Goal: Task Accomplishment & Management: Manage account settings

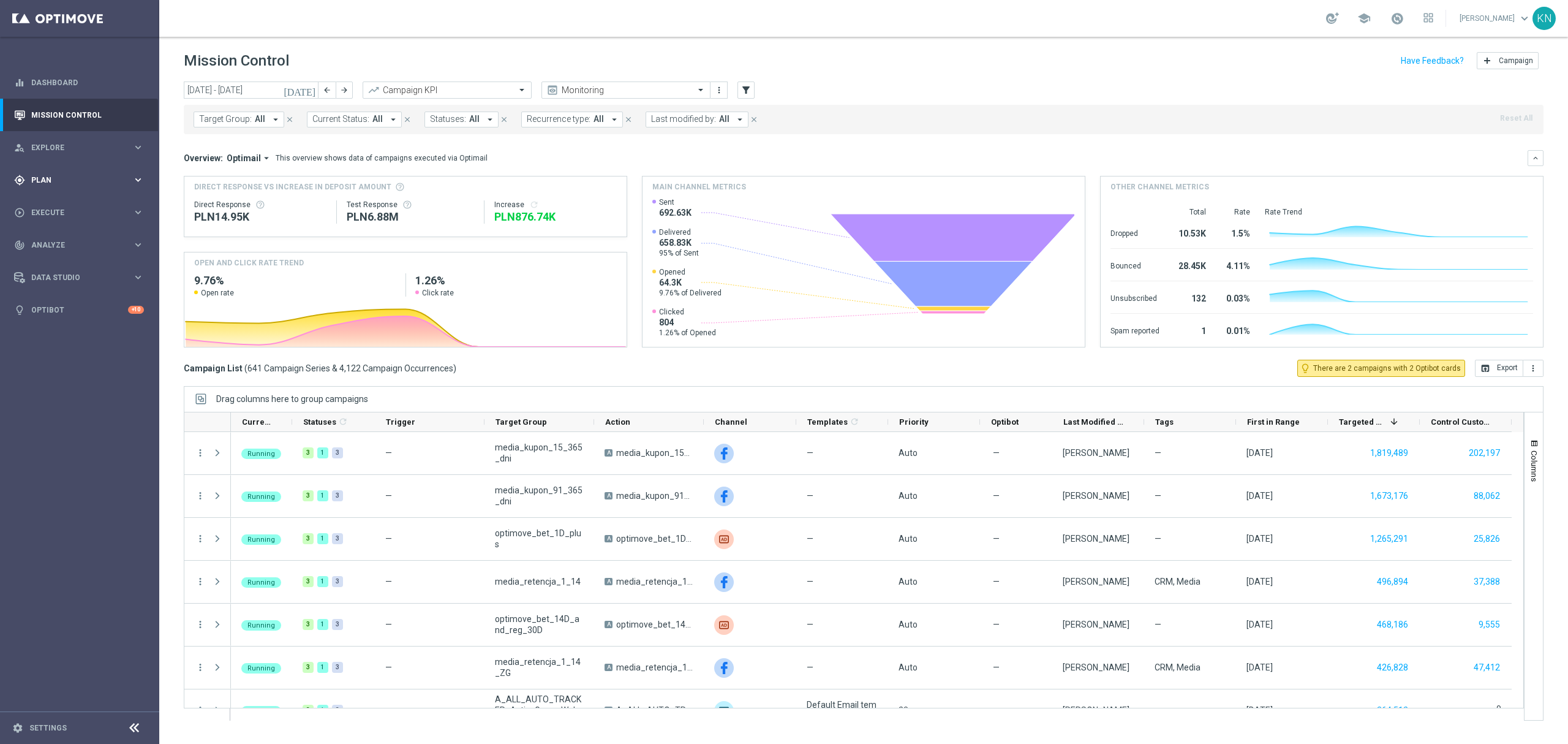
click at [39, 184] on div "gps_fixed Plan" at bounding box center [74, 180] width 118 height 11
drag, startPoint x: 60, startPoint y: 206, endPoint x: 513, endPoint y: 13, distance: 492.4
click at [60, 206] on link "Target Groups" at bounding box center [80, 205] width 96 height 10
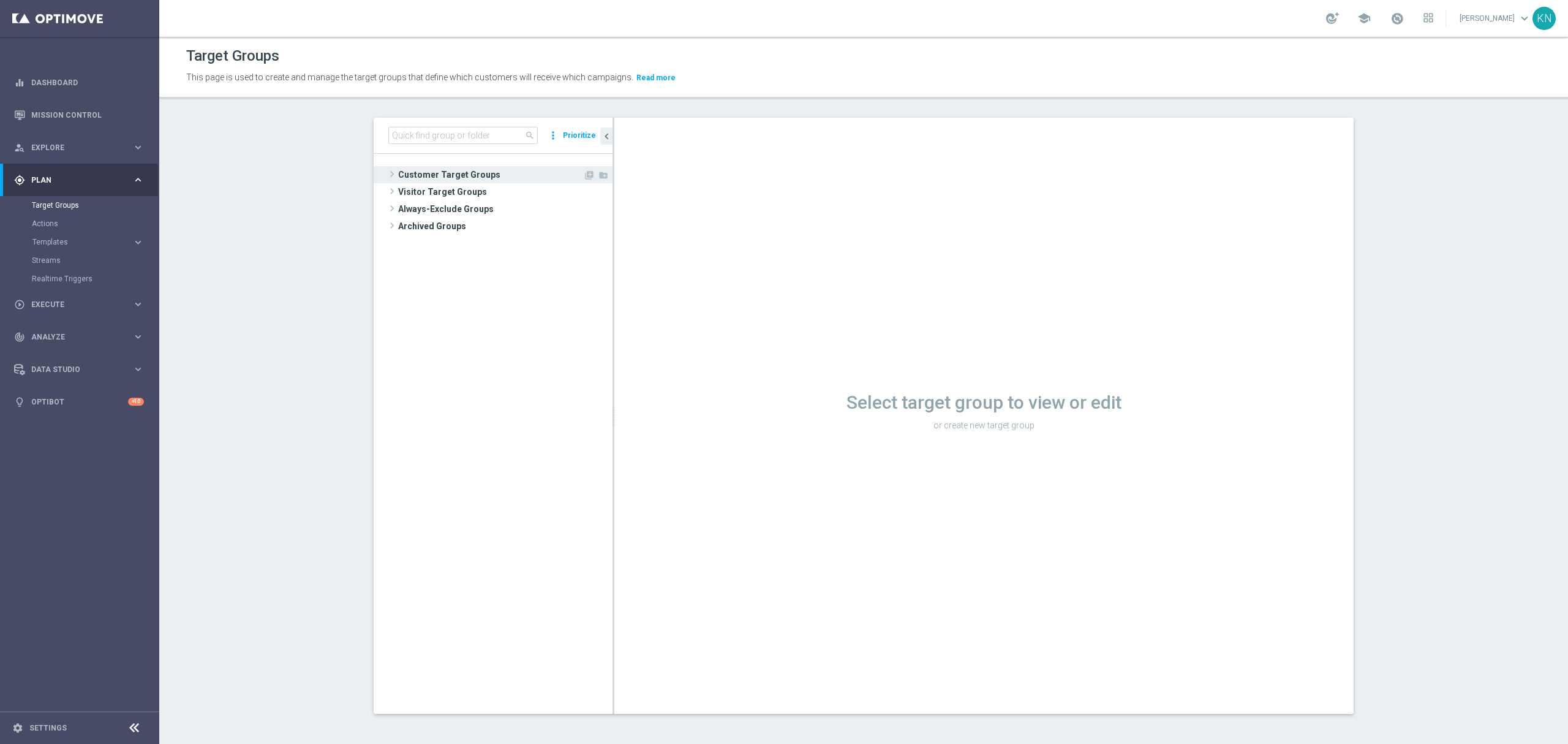
click at [437, 174] on span "Customer Target Groups" at bounding box center [491, 174] width 185 height 17
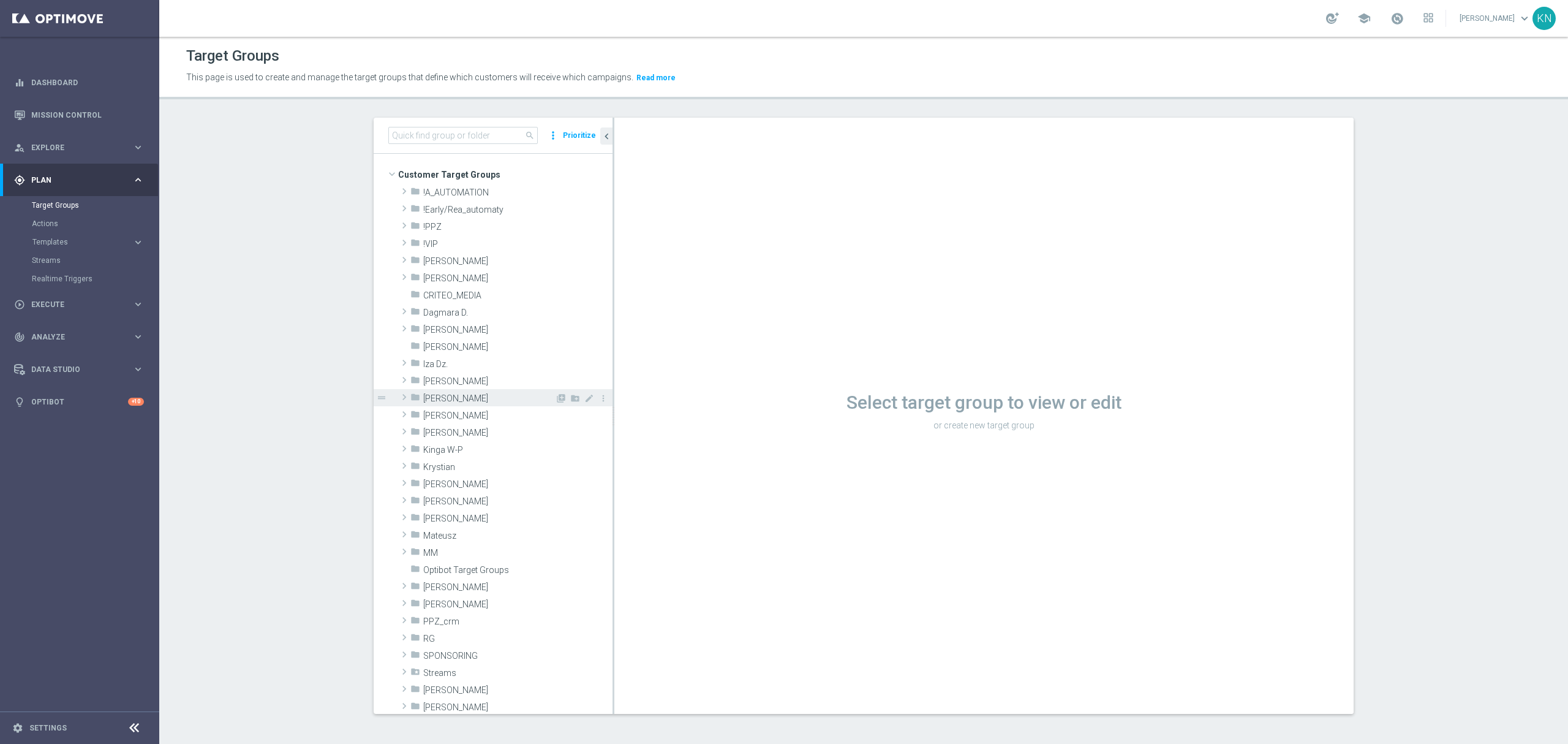
click at [429, 403] on span "[PERSON_NAME]" at bounding box center [489, 398] width 132 height 11
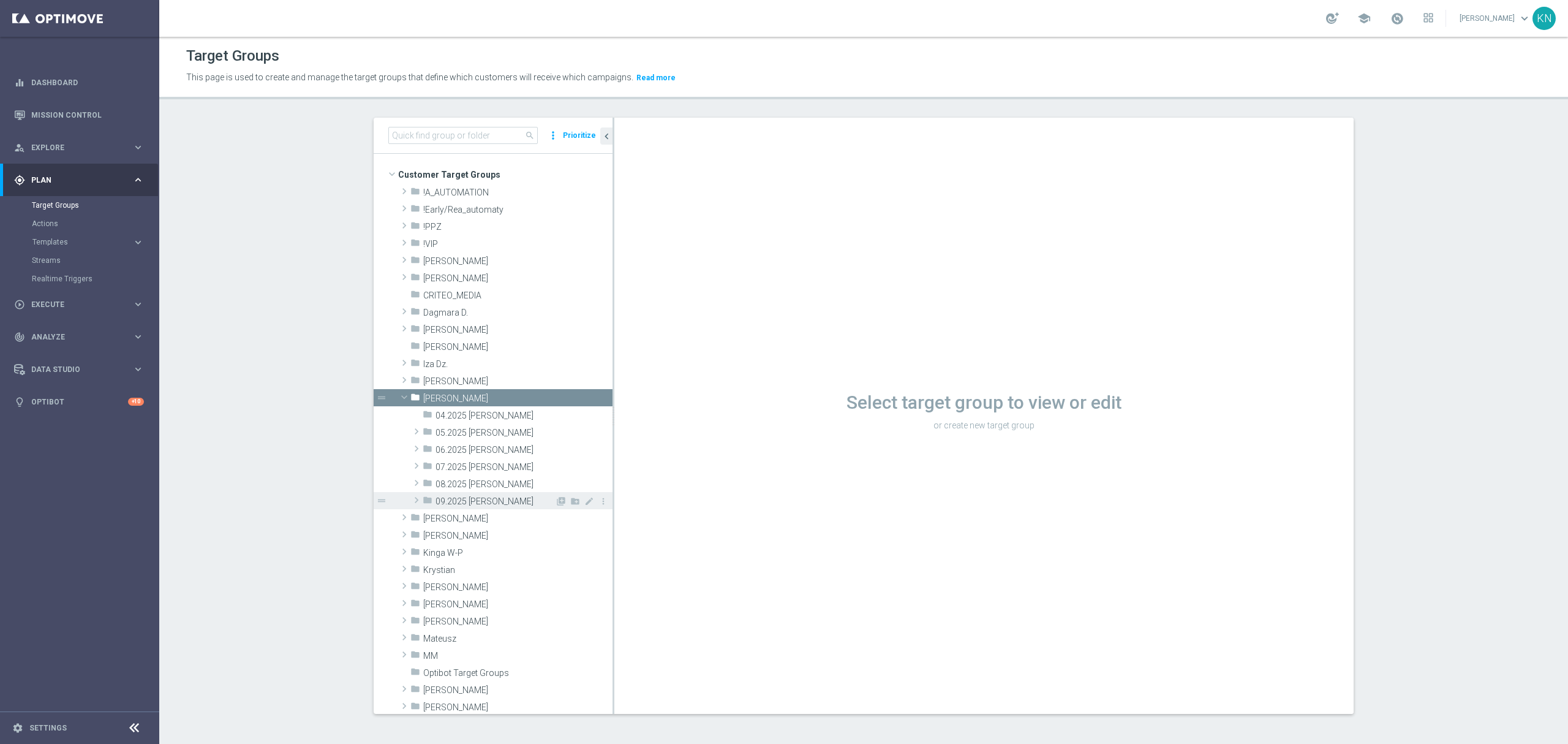
click at [466, 503] on span "09.2025 [PERSON_NAME]" at bounding box center [494, 502] width 119 height 11
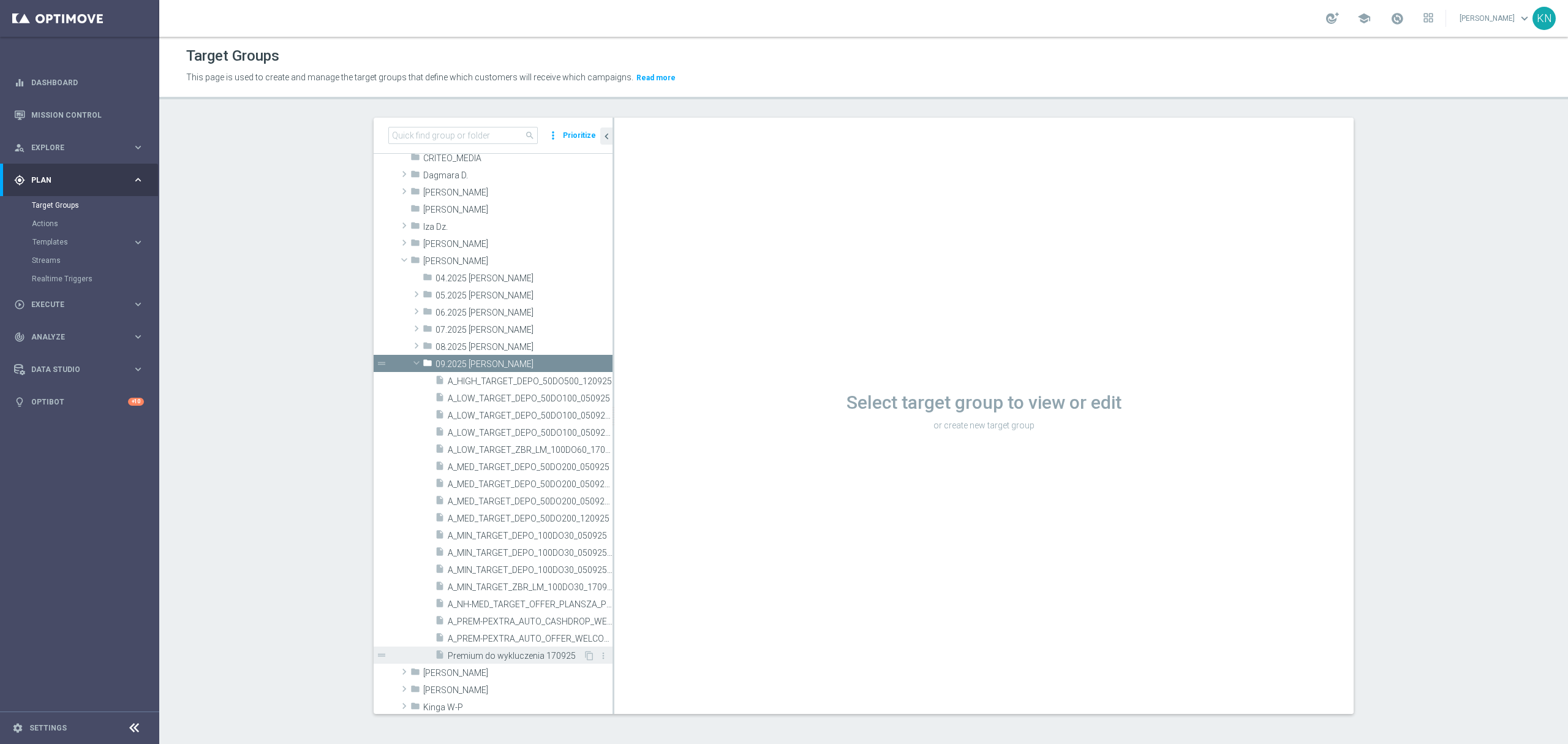
scroll to position [245, 0]
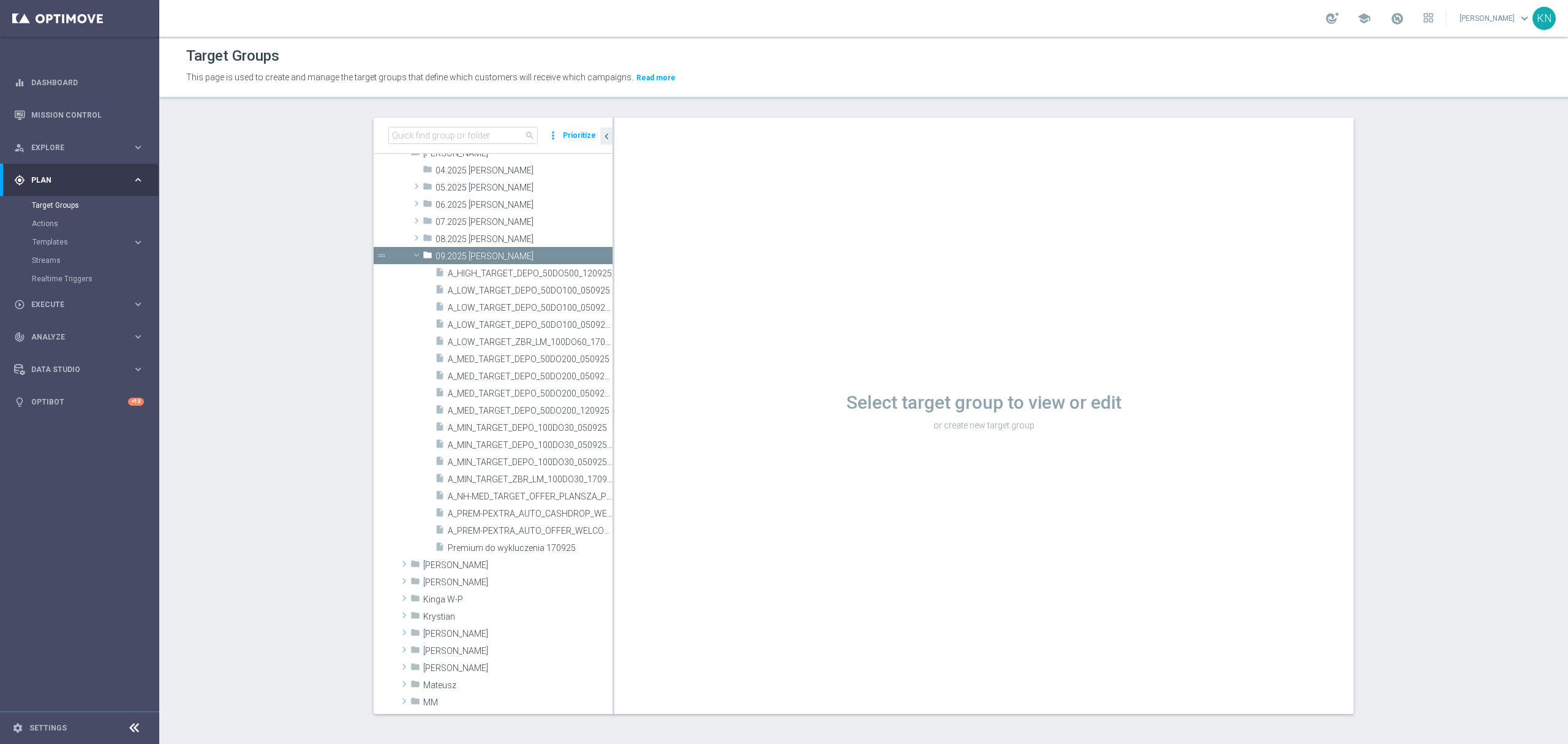
drag, startPoint x: 607, startPoint y: 140, endPoint x: 616, endPoint y: 140, distance: 9.0
click at [616, 140] on div "Select target group to view or edit or create new target group" at bounding box center [984, 416] width 739 height 596
drag, startPoint x: 606, startPoint y: 172, endPoint x: 818, endPoint y: 192, distance: 212.9
click at [817, 192] on as-split "search more_vert Prioritize Customer Target Groups library_add create_new_folder" at bounding box center [863, 416] width 980 height 596
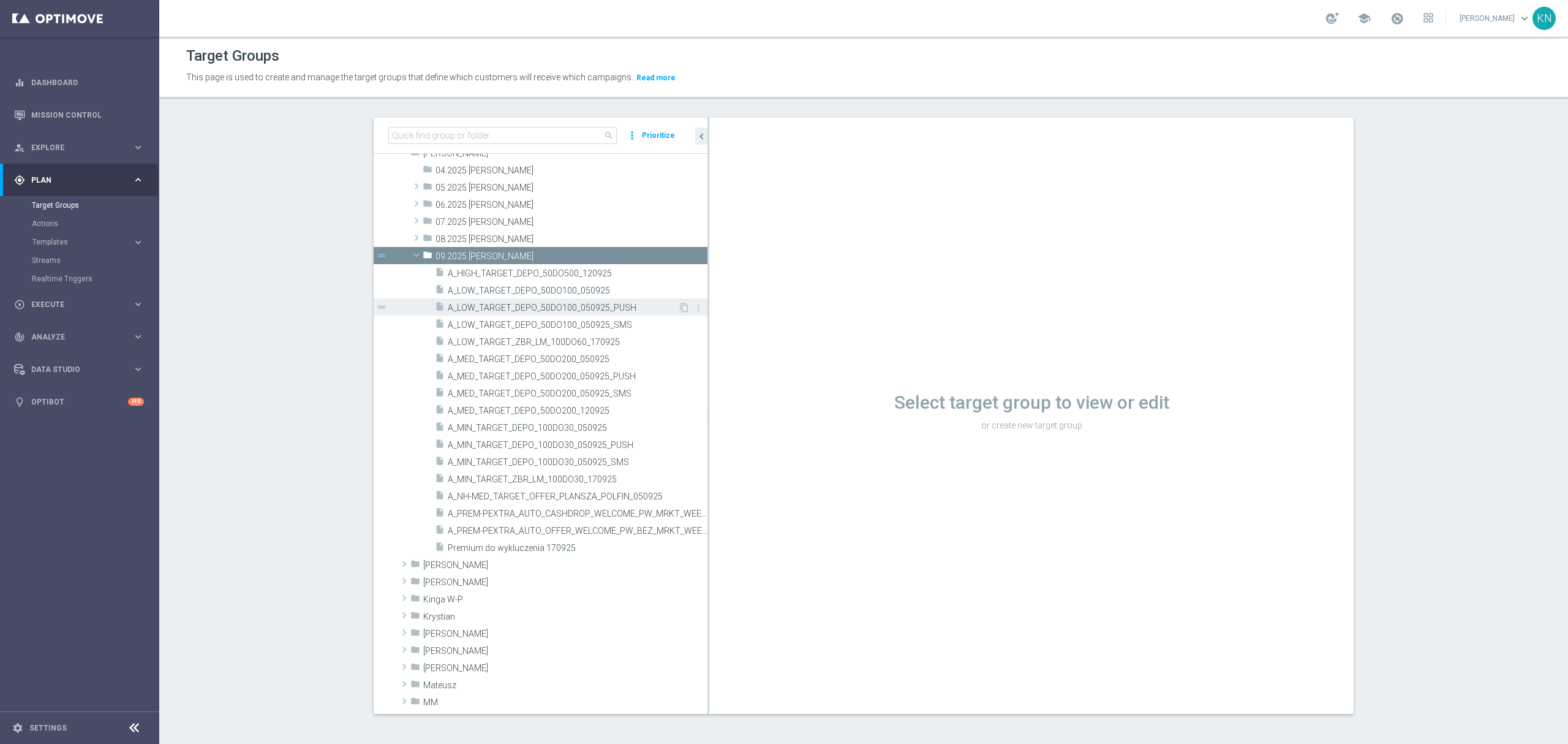
click at [520, 310] on span "A_LOW_TARGET_DEPO_50DO100_050925_PUSH" at bounding box center [562, 308] width 231 height 11
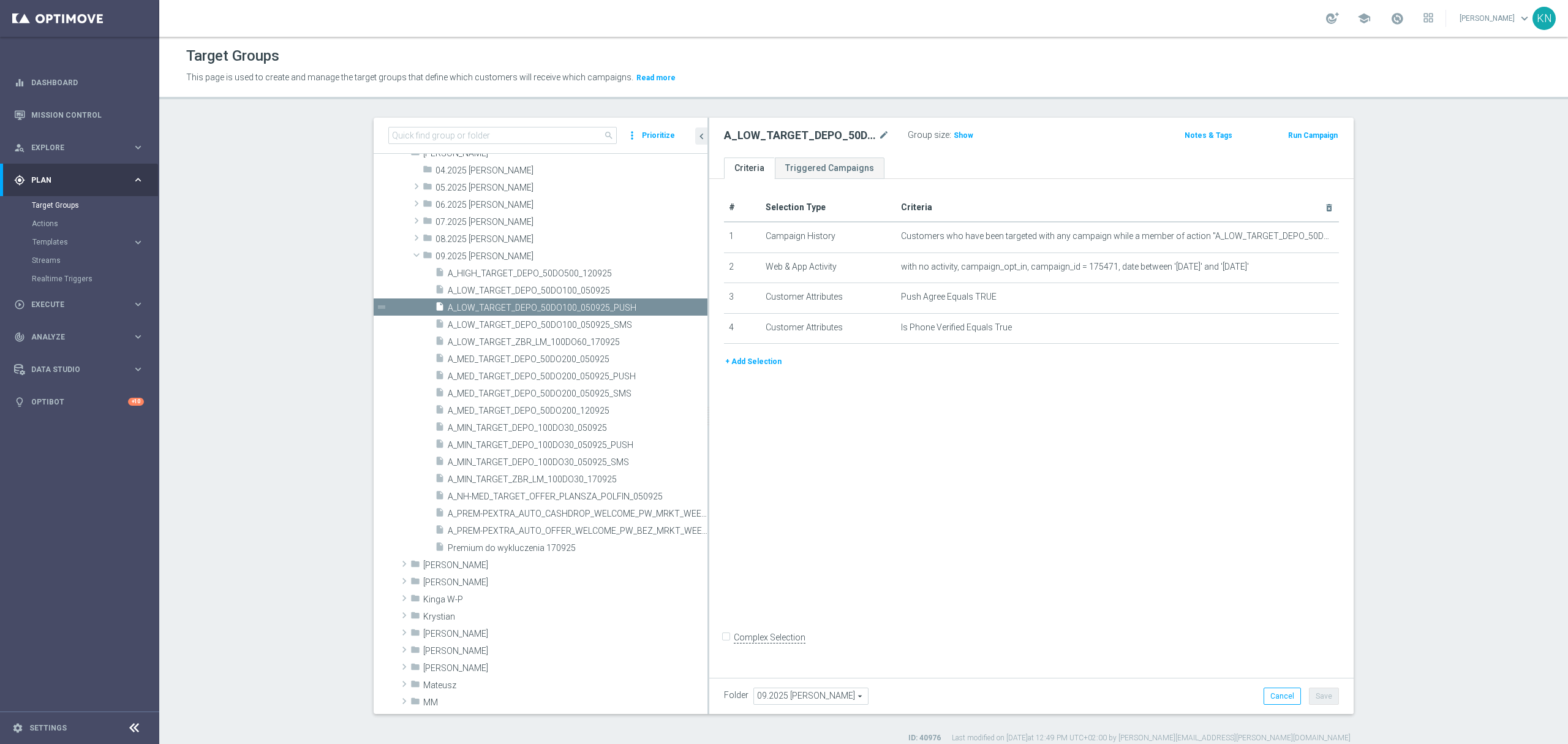
click at [818, 133] on h2 "A_LOW_TARGET_DEPO_50DO100_050925_PUSH" at bounding box center [799, 136] width 152 height 14
copy div "A_LOW_TARGET_DEPO_50DO100_050925_PUSH"
click at [897, 451] on div "# Selection Type Criteria delete_forever 1 Campaign History Customers who have …" at bounding box center [1032, 425] width 644 height 494
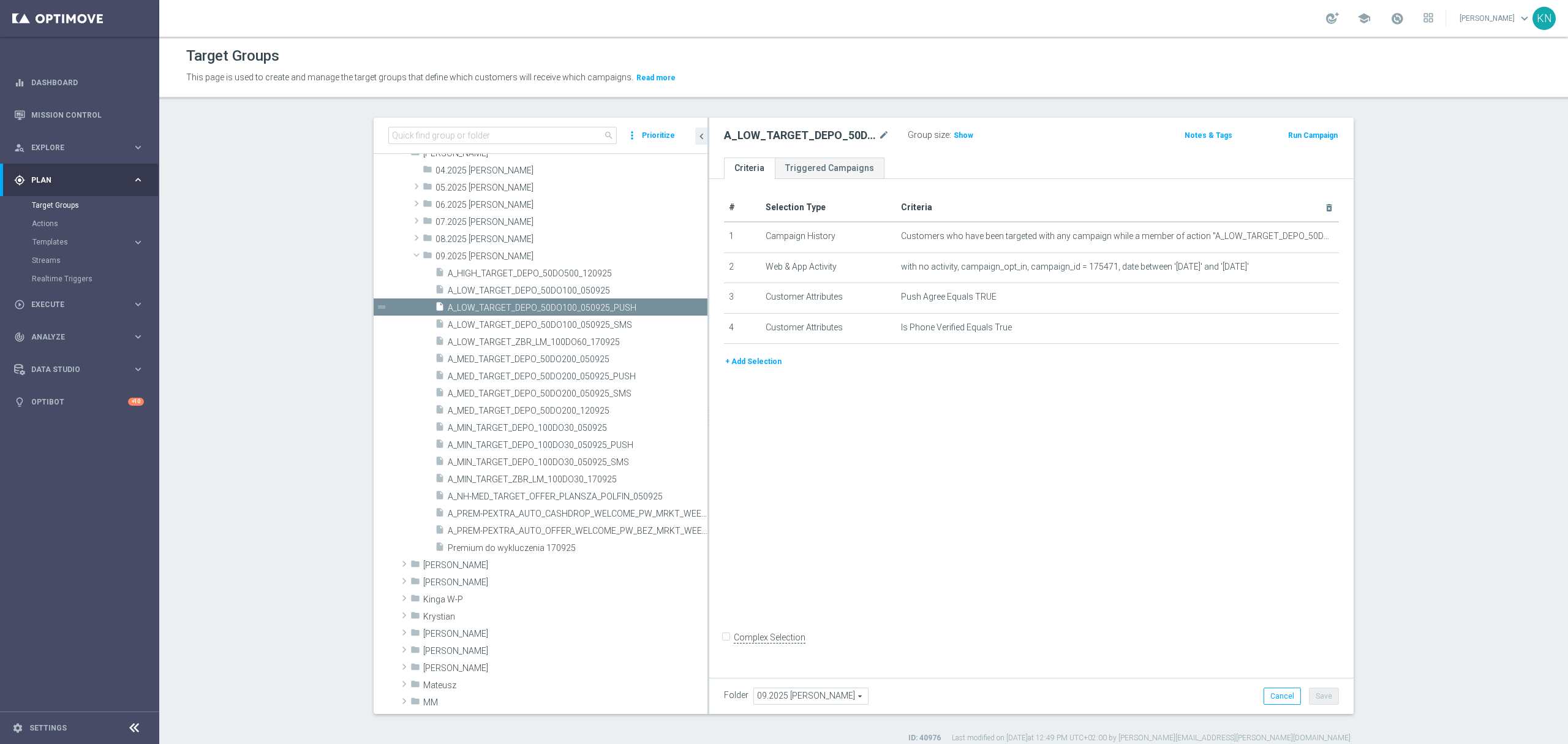
click at [804, 137] on h2 "A_LOW_TARGET_DEPO_50DO100_050925_PUSH" at bounding box center [799, 136] width 152 height 14
copy h2 "A_LOW_TARGET_DEPO_50DO100_050925_PUSH"
click at [586, 372] on span "A_MED_TARGET_DEPO_50DO200_050925_PUSH" at bounding box center [562, 377] width 231 height 11
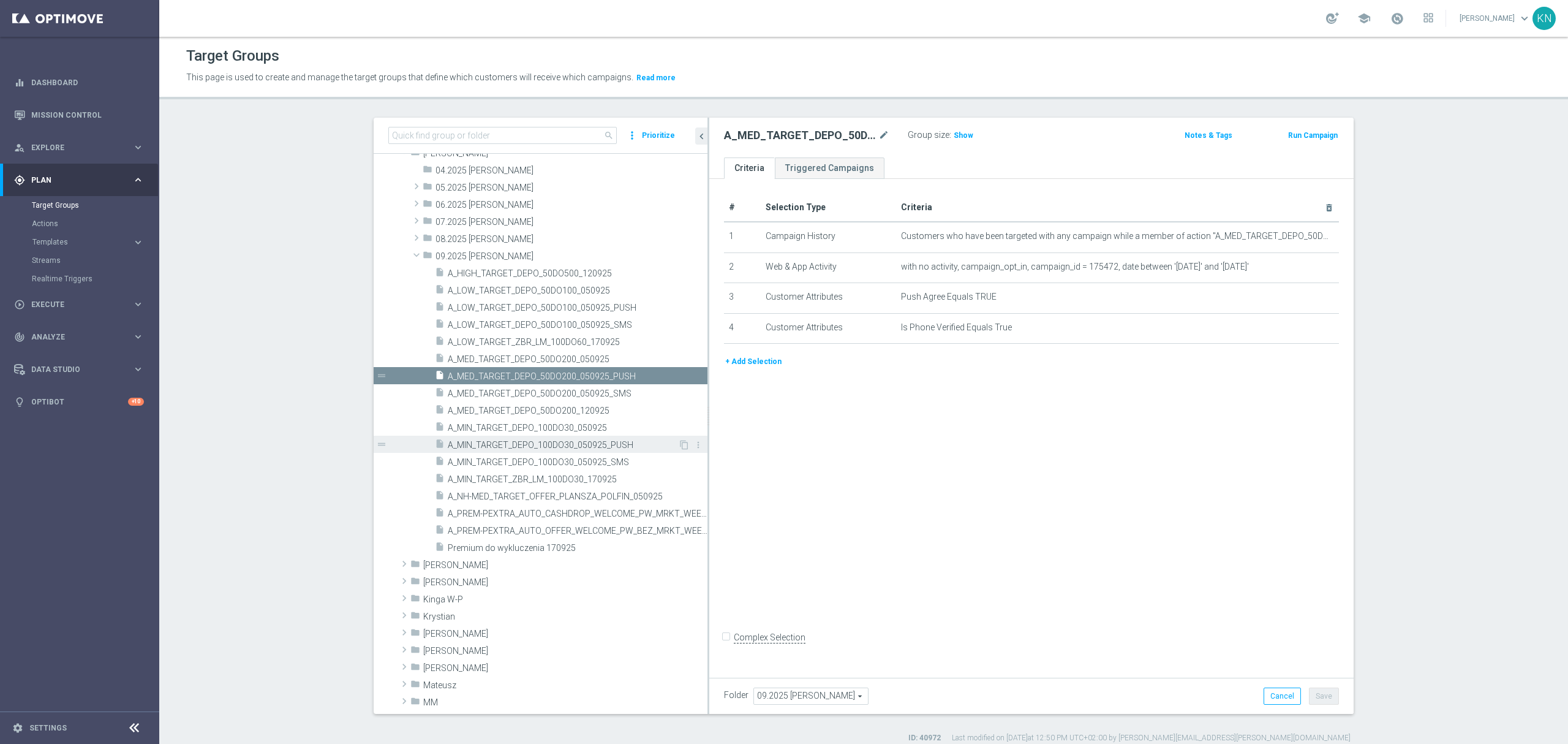
click at [574, 451] on div "insert_drive_file A_MIN_TARGET_DEPO_100DO30_050925_PUSH" at bounding box center [556, 443] width 243 height 17
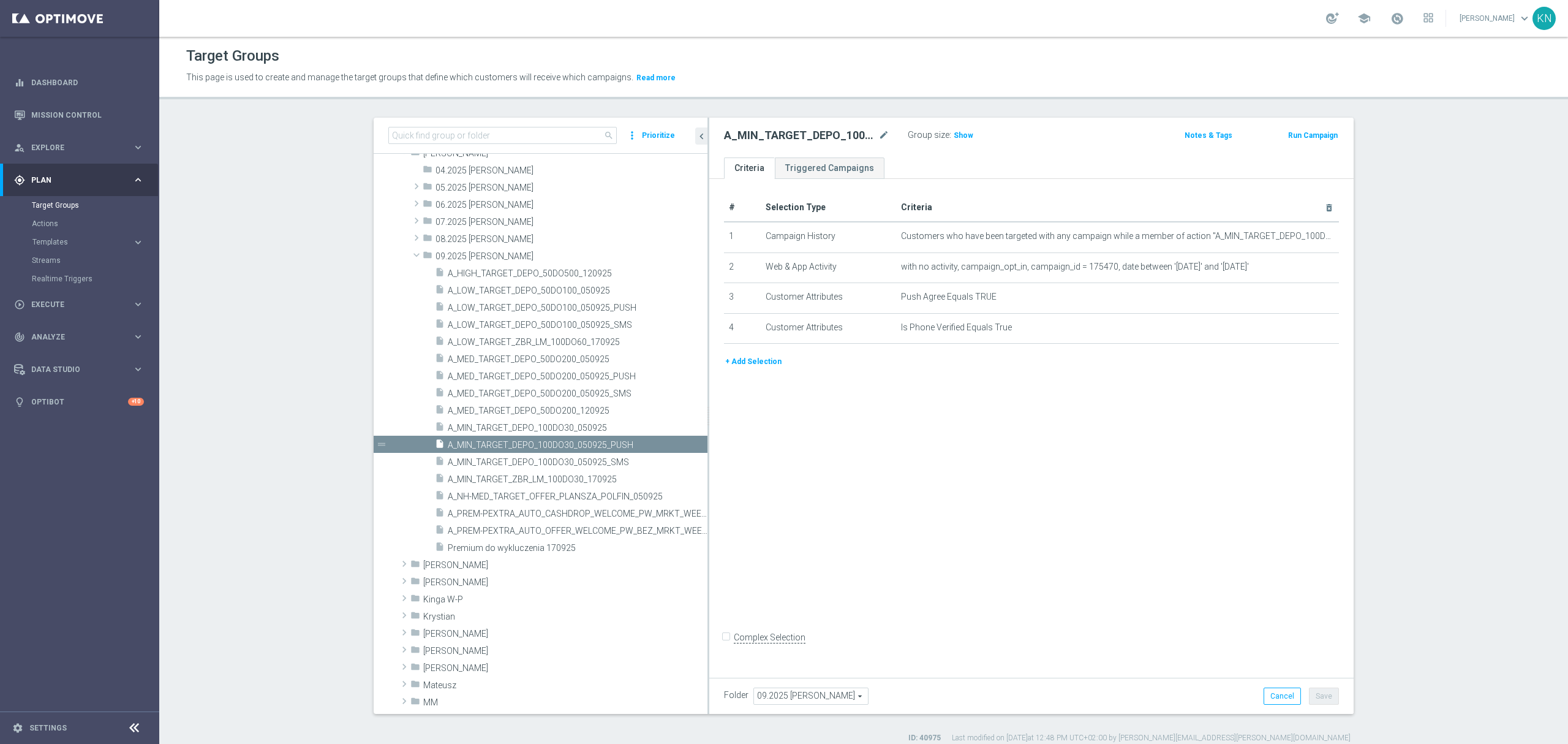
click at [810, 133] on h2 "A_MIN_TARGET_DEPO_100DO30_050925_PUSH" at bounding box center [799, 136] width 152 height 14
copy h2 "A_MIN_TARGET_DEPO_100DO30_050925_PUSH"
click at [679, 443] on icon "content_copy" at bounding box center [684, 444] width 10 height 10
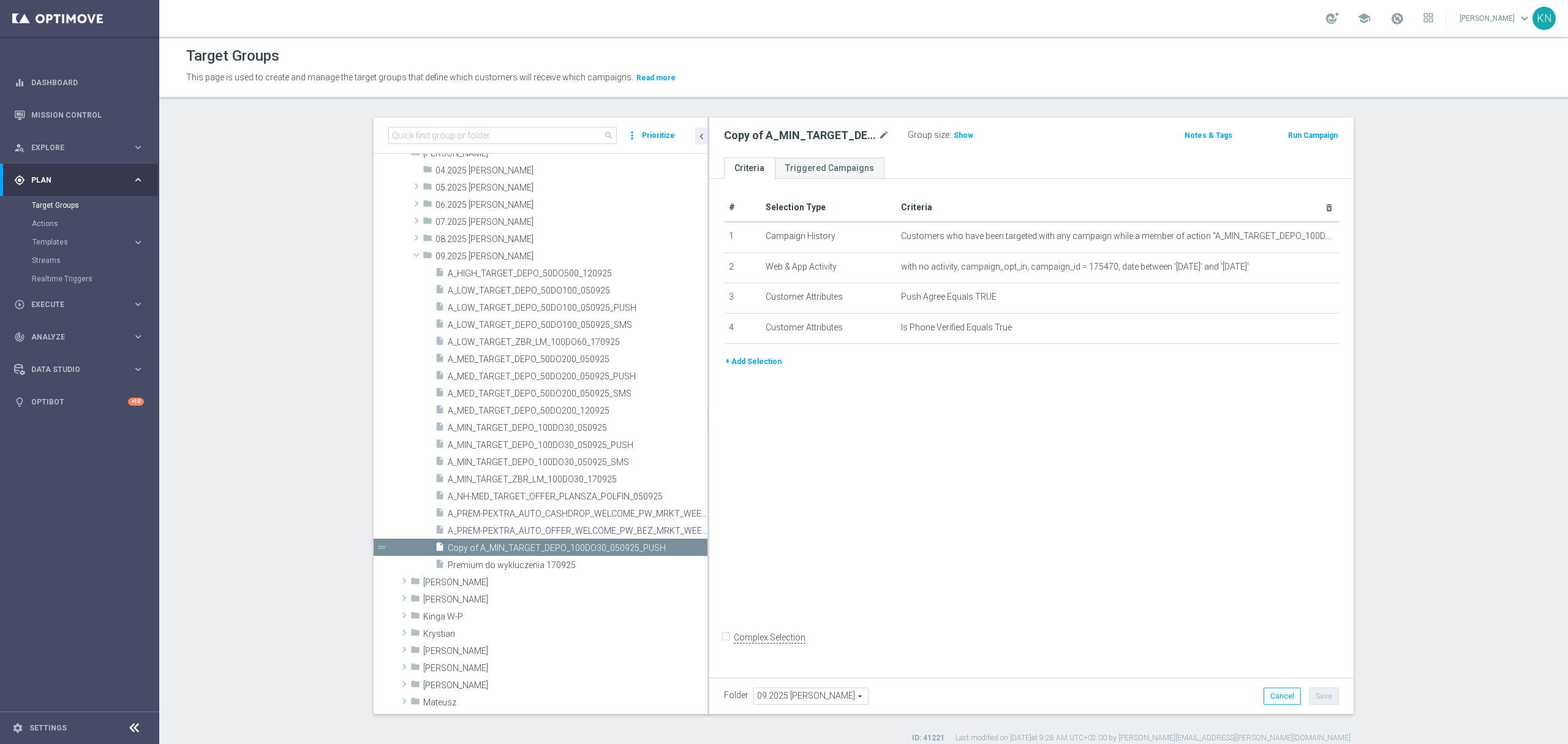
scroll to position [293, 0]
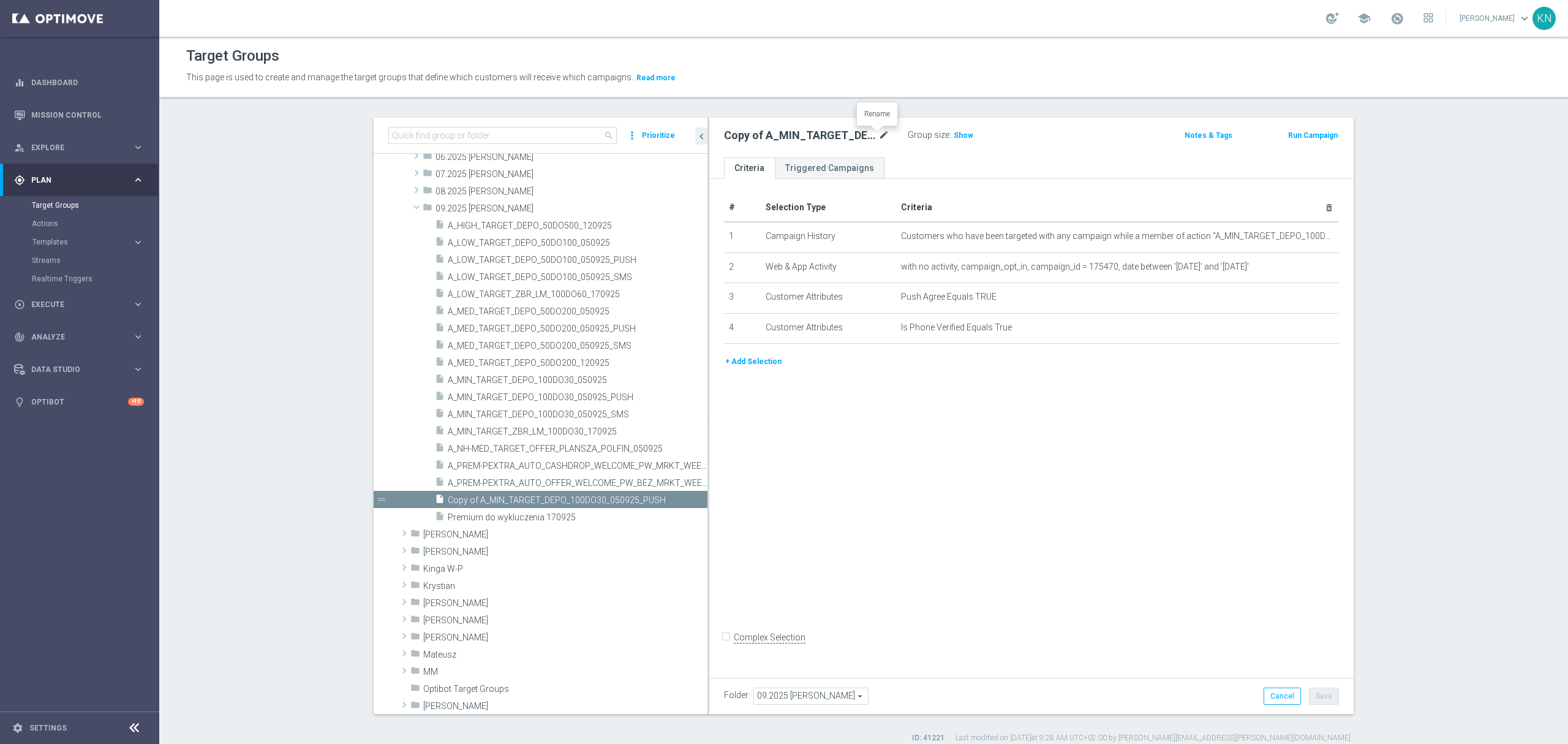
click at [879, 136] on icon "mode_edit" at bounding box center [884, 136] width 11 height 14
type input "A_MIN_TARGET_ZBR_LM_100DO30_170925_PUSH"
click at [831, 138] on input "A_MIN_TARGET_ZBR_LM_100DO30_170925_PUSH" at bounding box center [806, 136] width 165 height 17
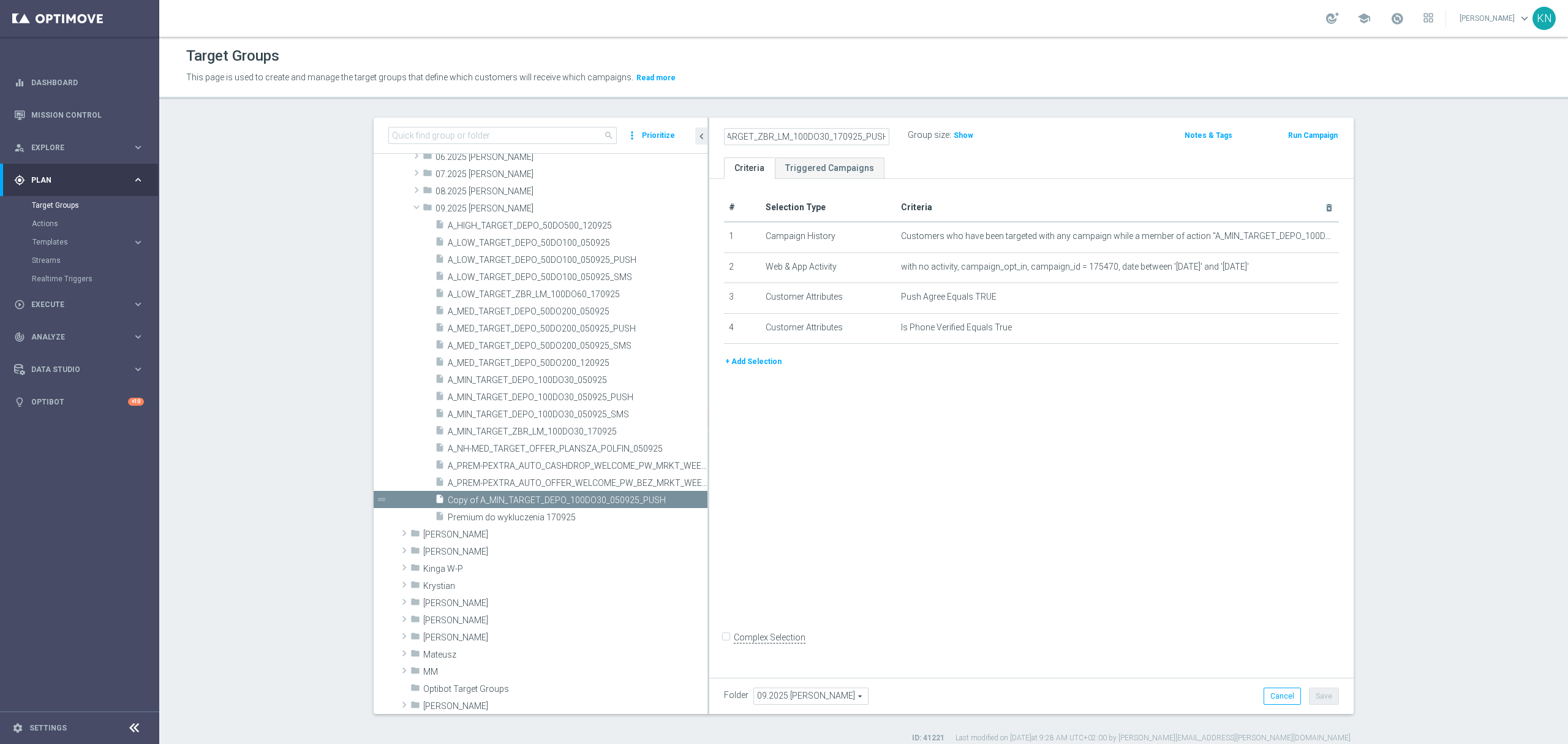
click at [831, 138] on input "A_MIN_TARGET_ZBR_LM_100DO30_170925_PUSH" at bounding box center [806, 136] width 165 height 17
type input "A_MIN_TARGET_ZBR_LM_100DO30_170925_PUSH"
click at [1047, 472] on div "# Selection Type Criteria delete_forever 1 Campaign History Customers who have …" at bounding box center [1032, 425] width 644 height 494
click at [1299, 236] on icon "mode_edit" at bounding box center [1303, 236] width 10 height 10
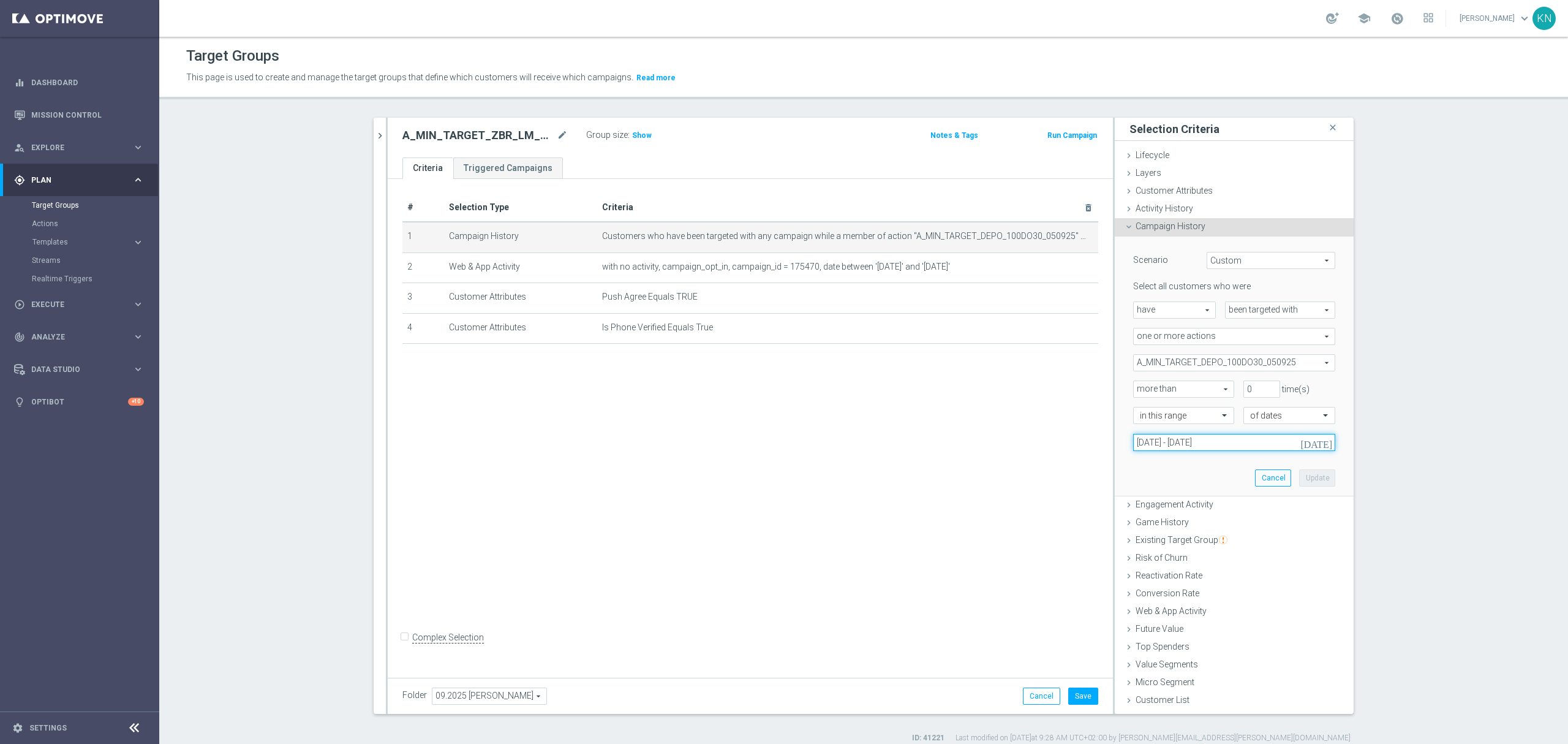
click at [1174, 442] on input "[DATE] - [DATE]" at bounding box center [1233, 442] width 202 height 17
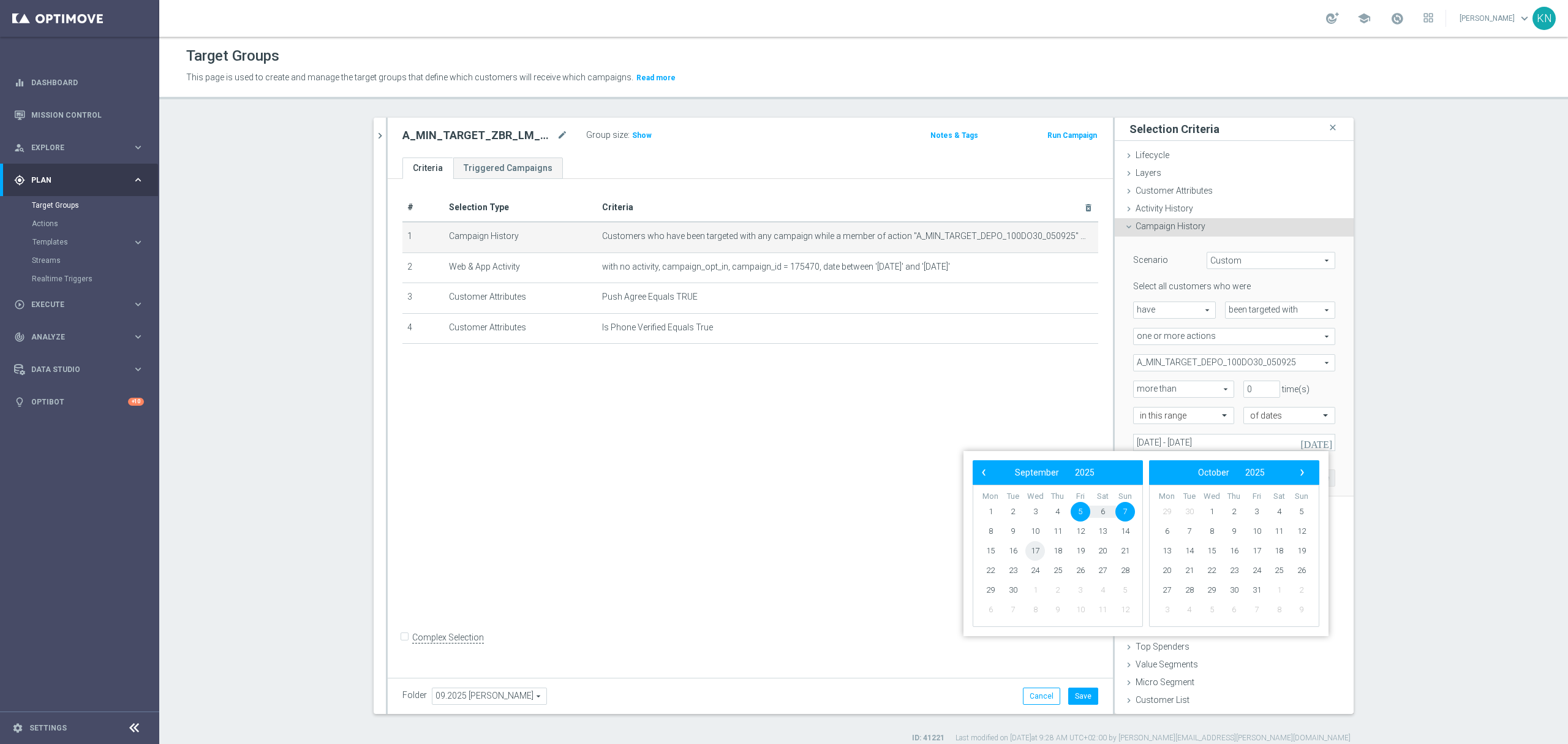
click at [1032, 553] on span "17" at bounding box center [1035, 551] width 20 height 20
click at [1058, 547] on span "18" at bounding box center [1058, 551] width 20 height 20
type input "[DATE] - [DATE]"
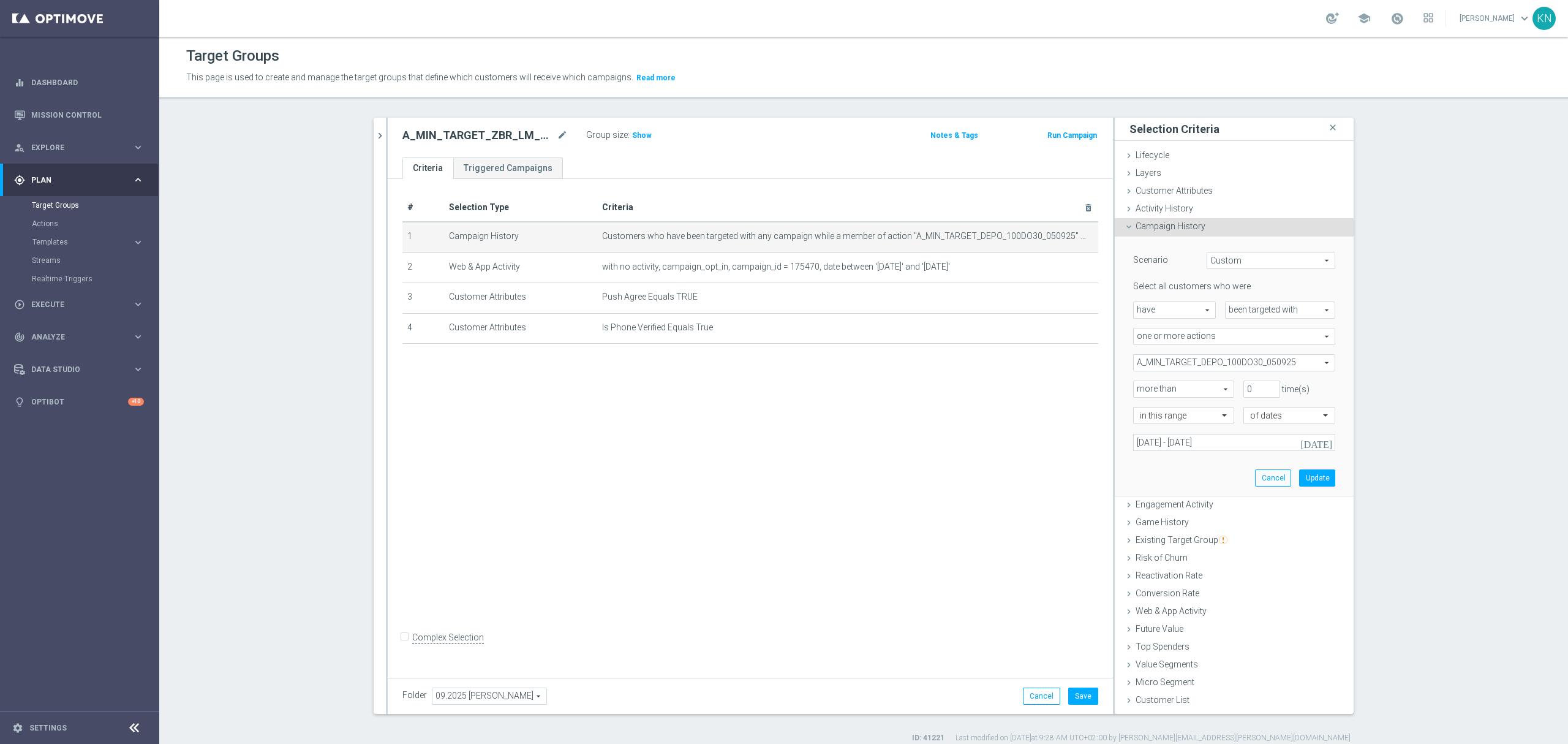
click at [1221, 359] on span "A_MIN_TARGET_DEPO_100DO30_050925" at bounding box center [1234, 363] width 201 height 16
click at [1138, 391] on input "Show Selected" at bounding box center [1142, 389] width 8 height 8
checkbox input "true"
click at [1140, 415] on div "(All)" at bounding box center [1233, 409] width 202 height 16
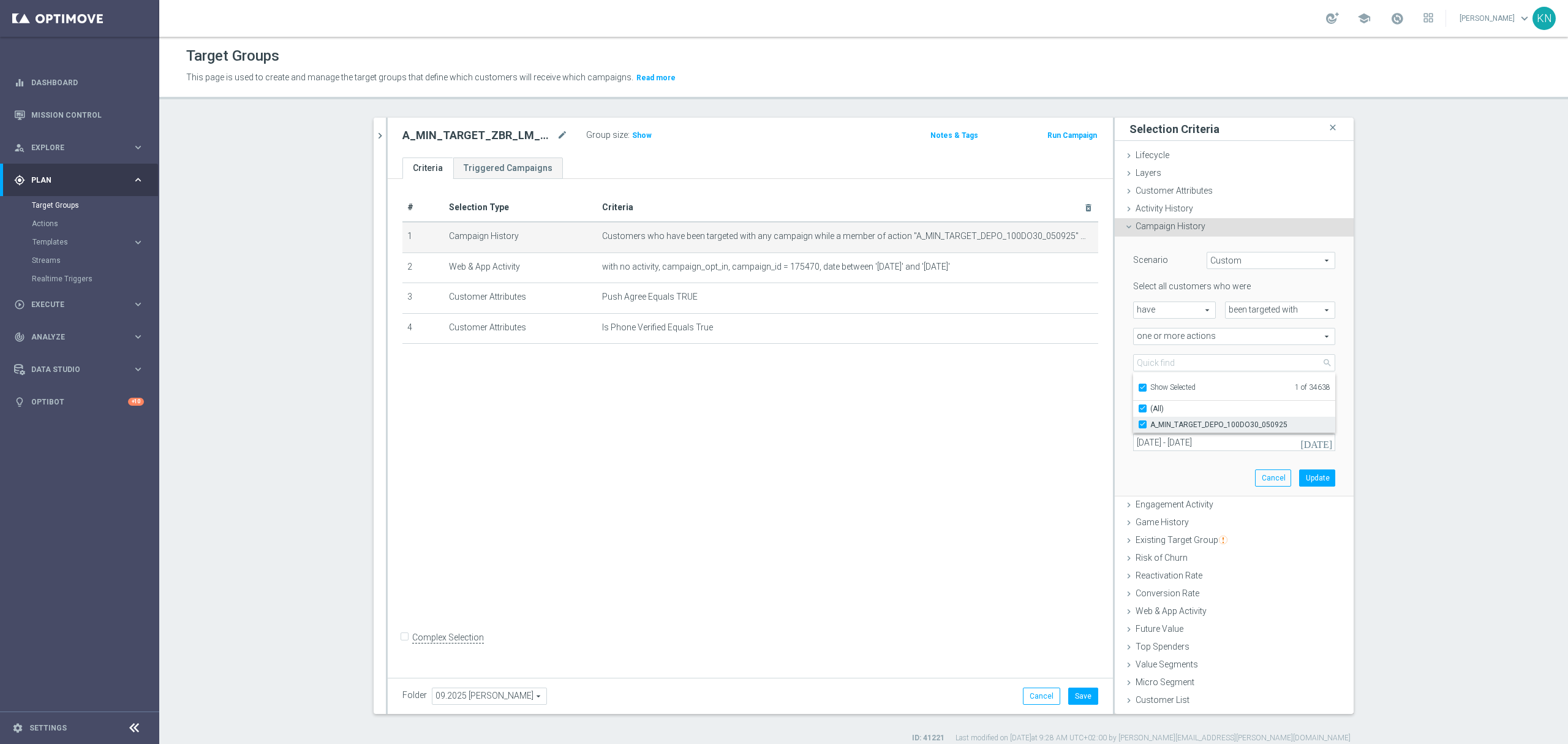
click at [1142, 422] on input "A_MIN_TARGET_DEPO_100DO30_050925" at bounding box center [1146, 424] width 8 height 8
checkbox input "false"
type input "Select Action"
checkbox input "false"
click at [1139, 390] on input "Show Selected" at bounding box center [1142, 389] width 8 height 8
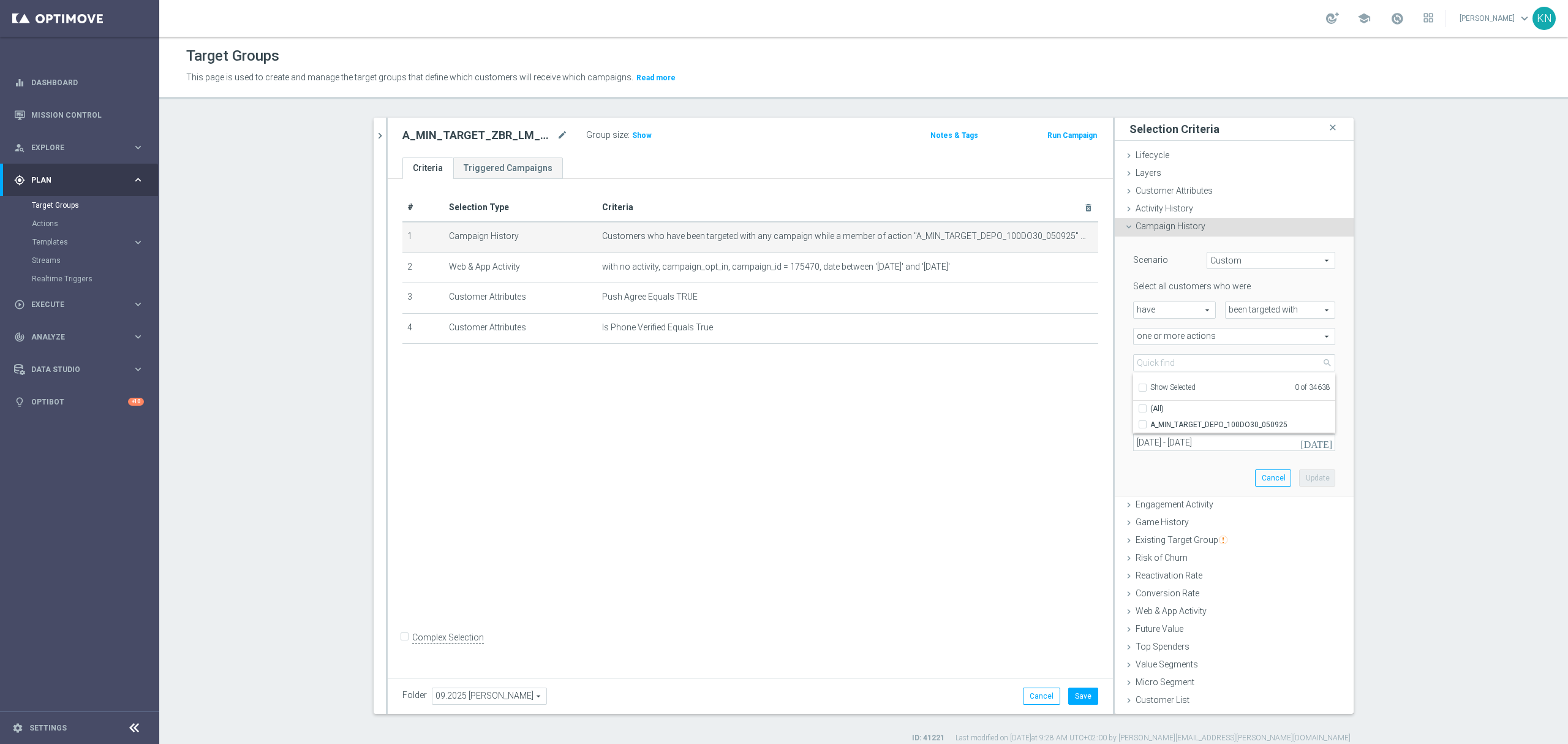
checkbox input "false"
click at [1152, 365] on input "search" at bounding box center [1233, 363] width 202 height 17
paste input "A_MIN_TARGET_ZBR_LM_100DO30_170925"
type input "A_MIN_TARGET_ZBR_LM_100DO30_170925"
click at [1142, 424] on input "A_MIN_TARGET_ZBR_LM_100DO30_170925" at bounding box center [1146, 424] width 8 height 8
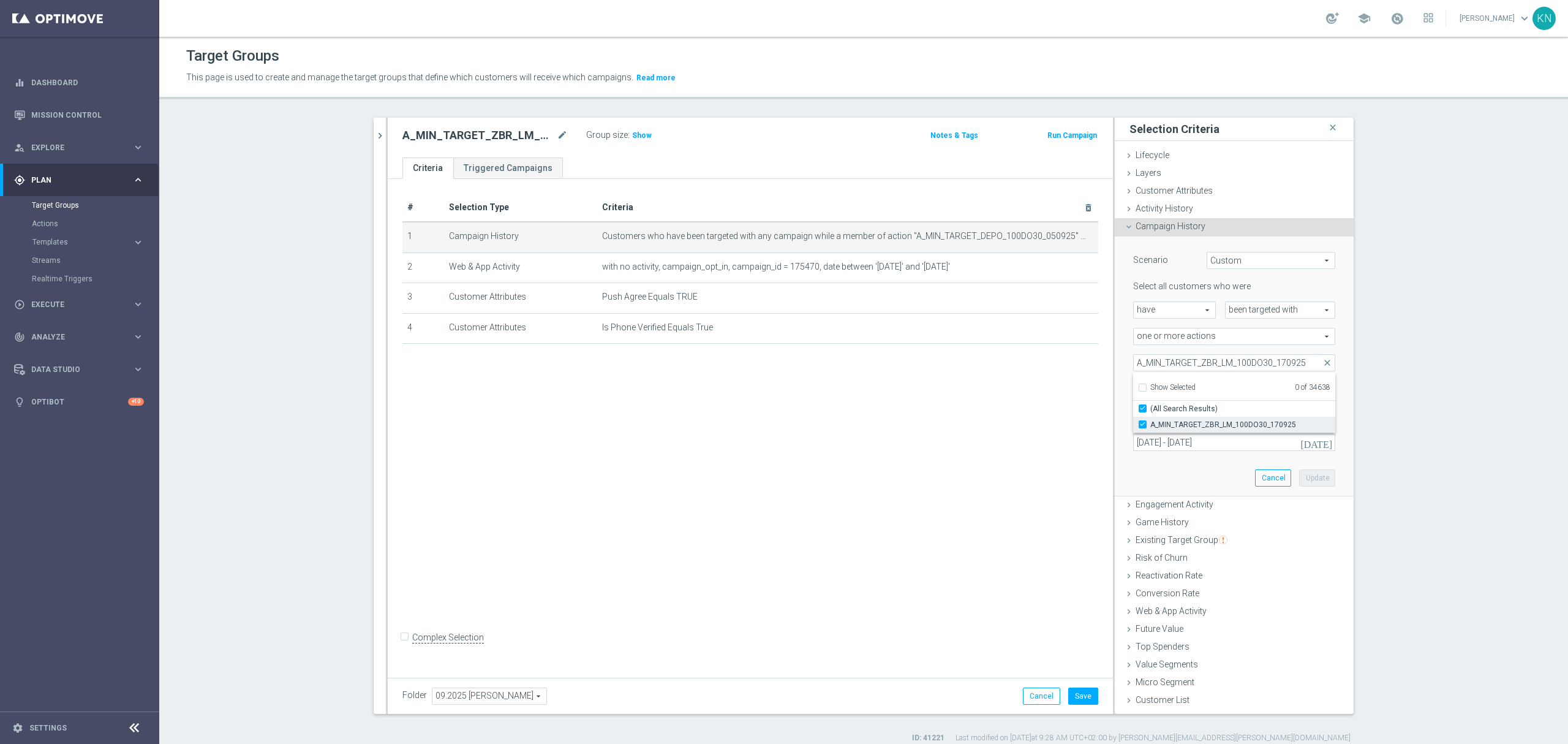
checkbox input "true"
type input "A_MIN_TARGET_ZBR_LM_100DO30_170925"
checkbox input "true"
click at [1124, 466] on div "Scenario Custom Custom arrow_drop_down search Select all customers who were hav…" at bounding box center [1234, 366] width 221 height 259
click at [1320, 472] on button "Update" at bounding box center [1317, 477] width 36 height 17
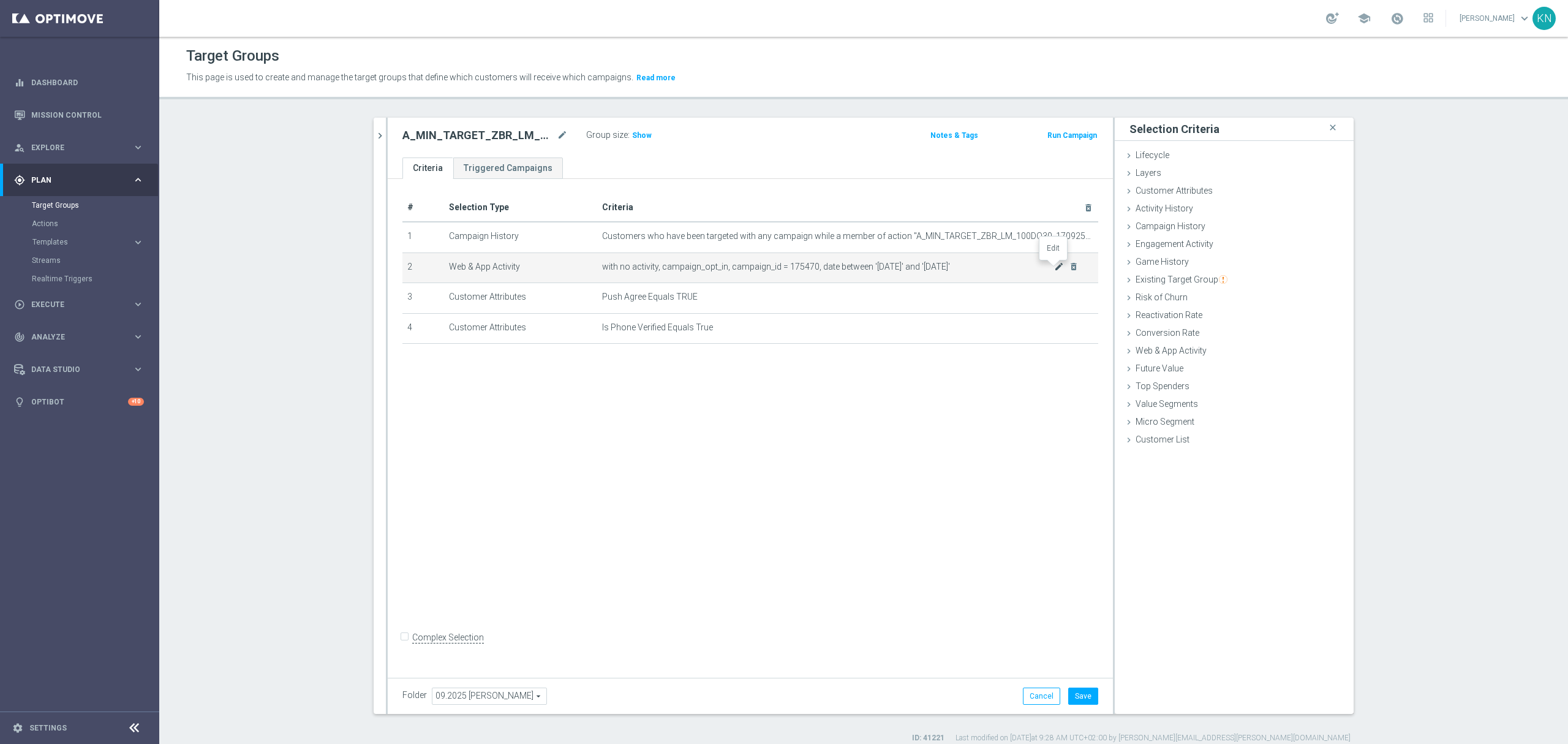
click at [1054, 268] on icon "mode_edit" at bounding box center [1058, 267] width 10 height 10
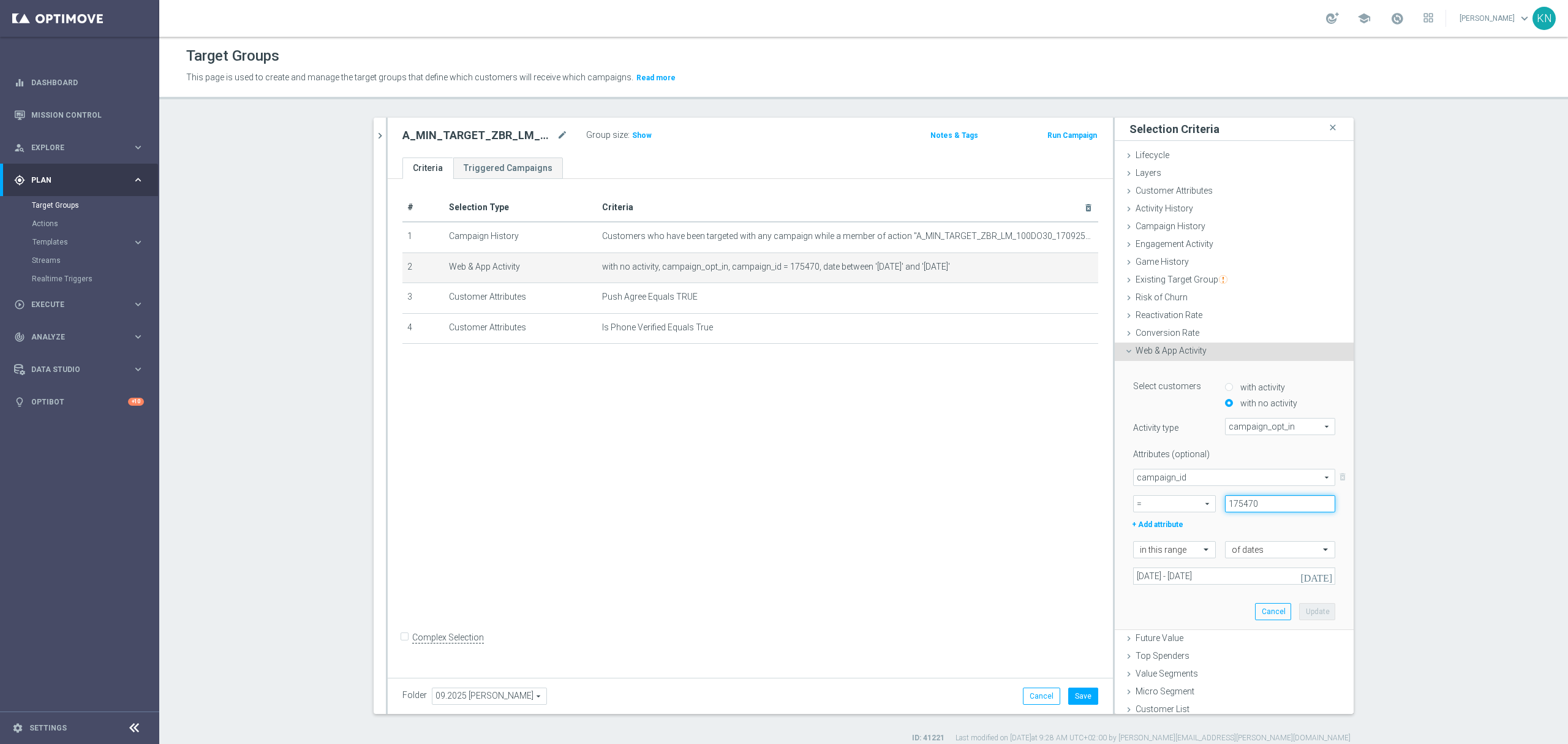
click at [1236, 500] on input "175470" at bounding box center [1279, 503] width 110 height 17
paste input "9748"
type input "179748"
click at [1221, 576] on input "[DATE] - [DATE]" at bounding box center [1233, 575] width 202 height 17
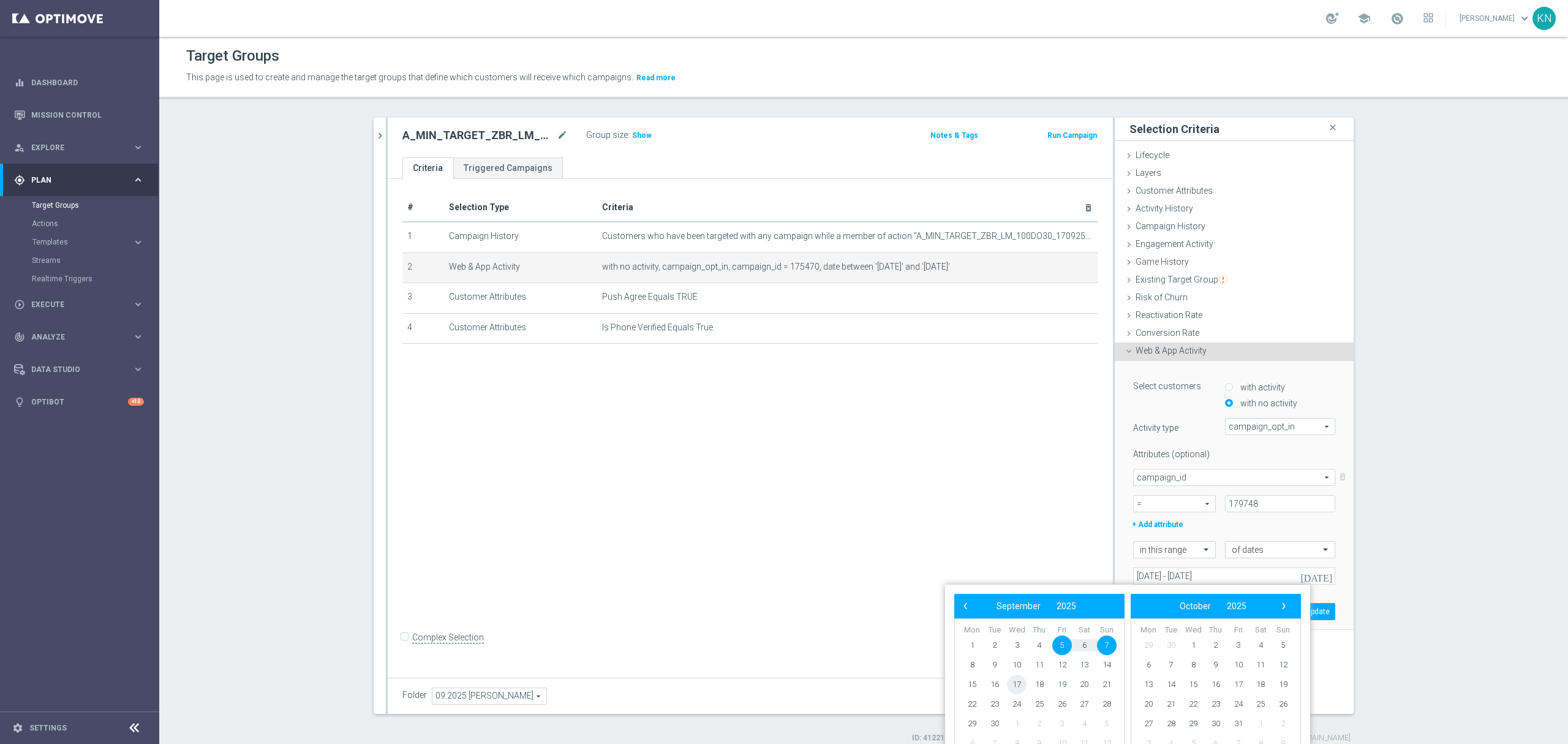
click at [1018, 684] on span "17" at bounding box center [1016, 685] width 20 height 20
click at [1045, 683] on span "18" at bounding box center [1040, 685] width 20 height 20
type input "[DATE] - [DATE]"
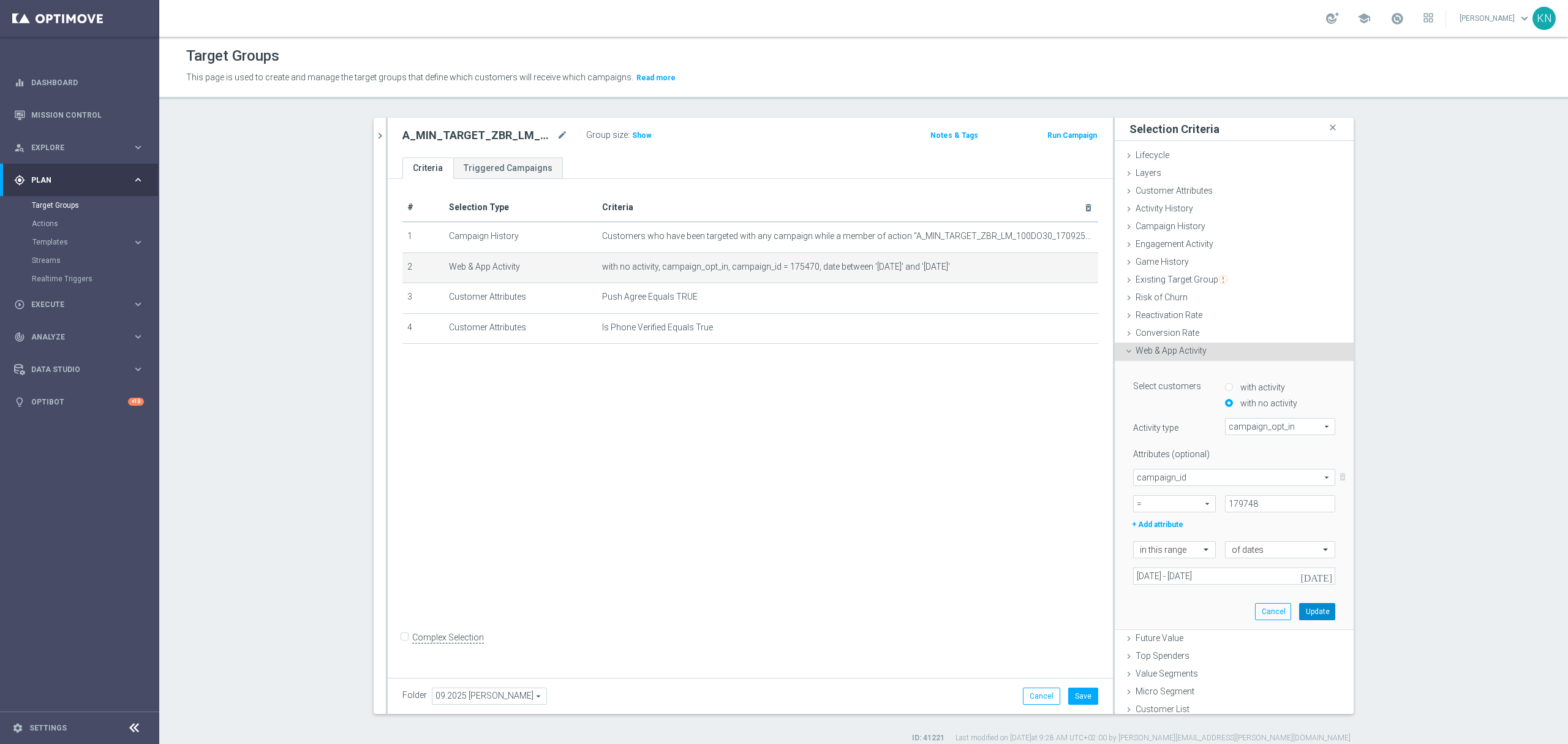
click at [1299, 611] on button "Update" at bounding box center [1317, 611] width 36 height 17
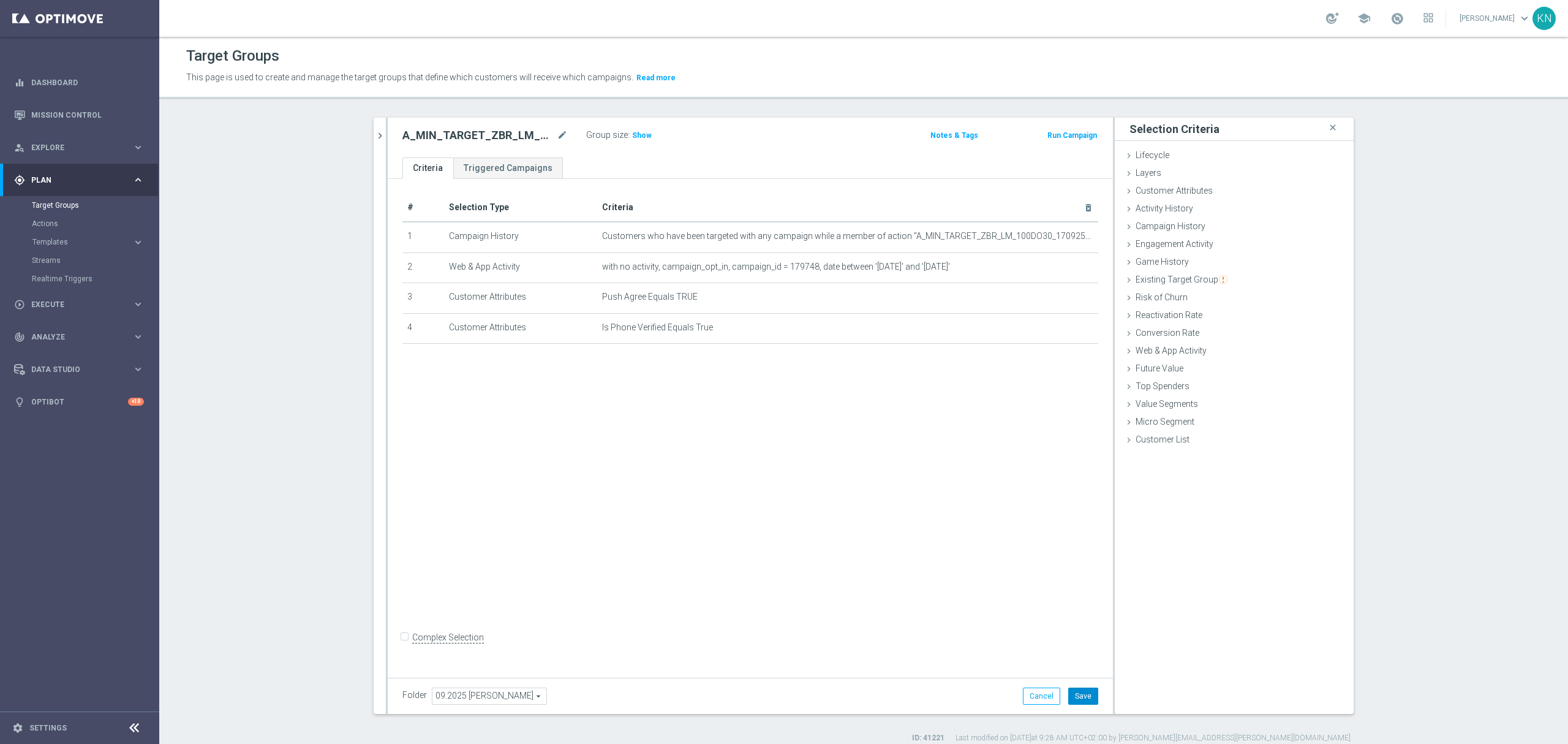
click at [1091, 698] on button "Save" at bounding box center [1083, 696] width 30 height 17
click at [374, 140] on icon "chevron_right" at bounding box center [379, 136] width 12 height 12
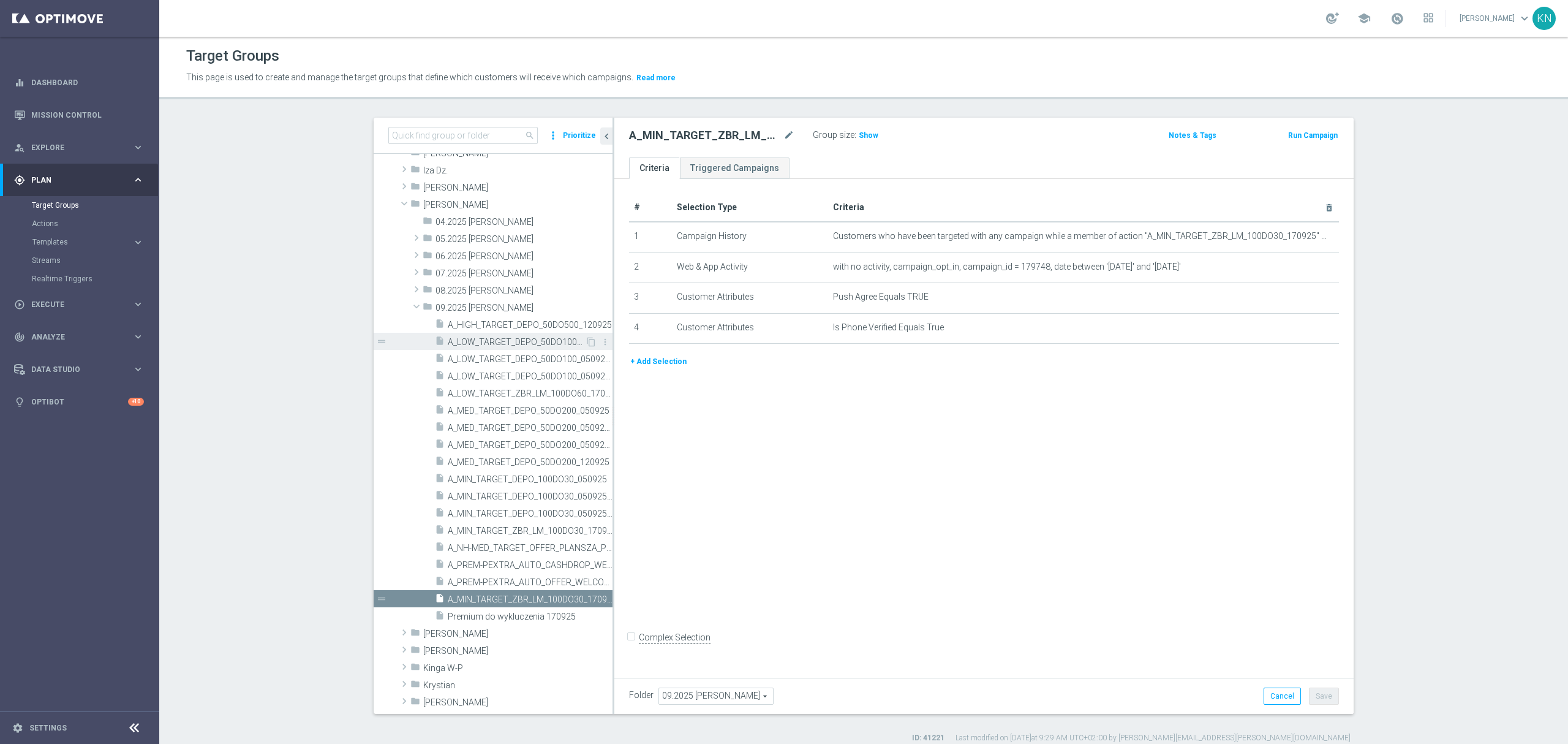
scroll to position [130, 0]
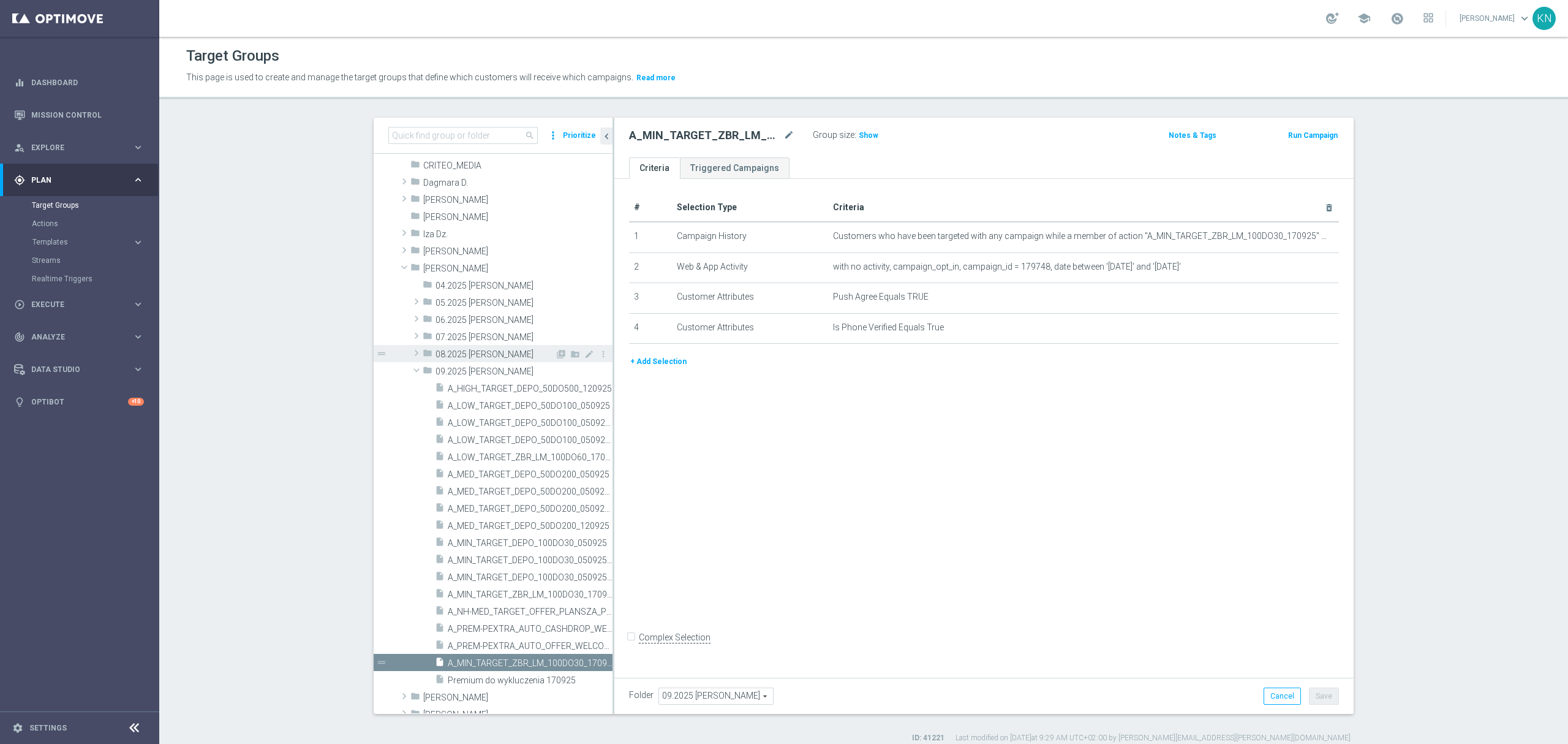
click at [410, 354] on span at bounding box center [416, 353] width 13 height 14
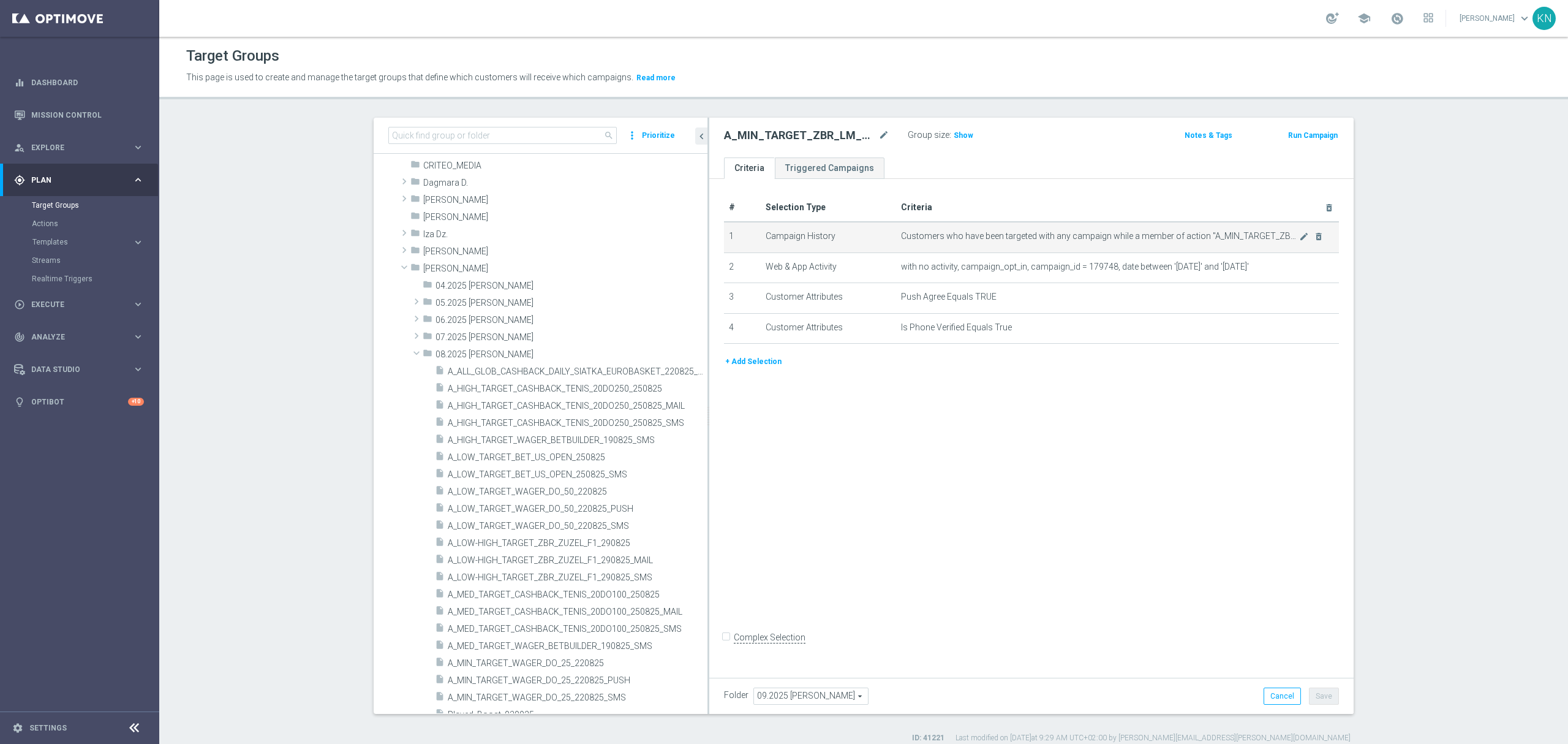
drag, startPoint x: 606, startPoint y: 227, endPoint x: 884, endPoint y: 250, distance: 278.9
click at [911, 239] on as-split "search more_vert Prioritize Customer Target Groups library_add create_new_folder" at bounding box center [863, 416] width 980 height 596
click at [579, 507] on span "A_LOW_TARGET_WAGER_DO_50_220825_PUSH" at bounding box center [562, 509] width 231 height 11
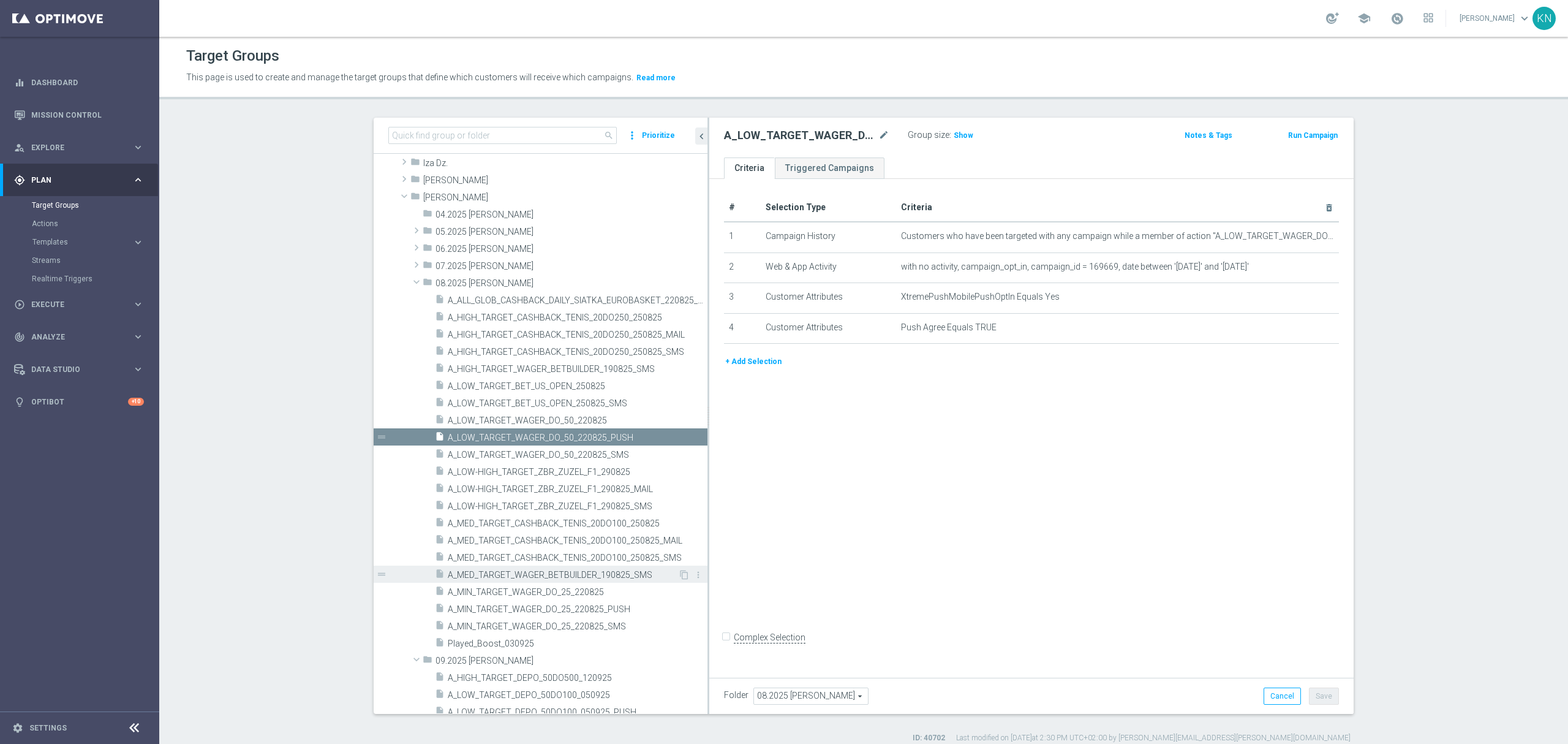
scroll to position [212, 0]
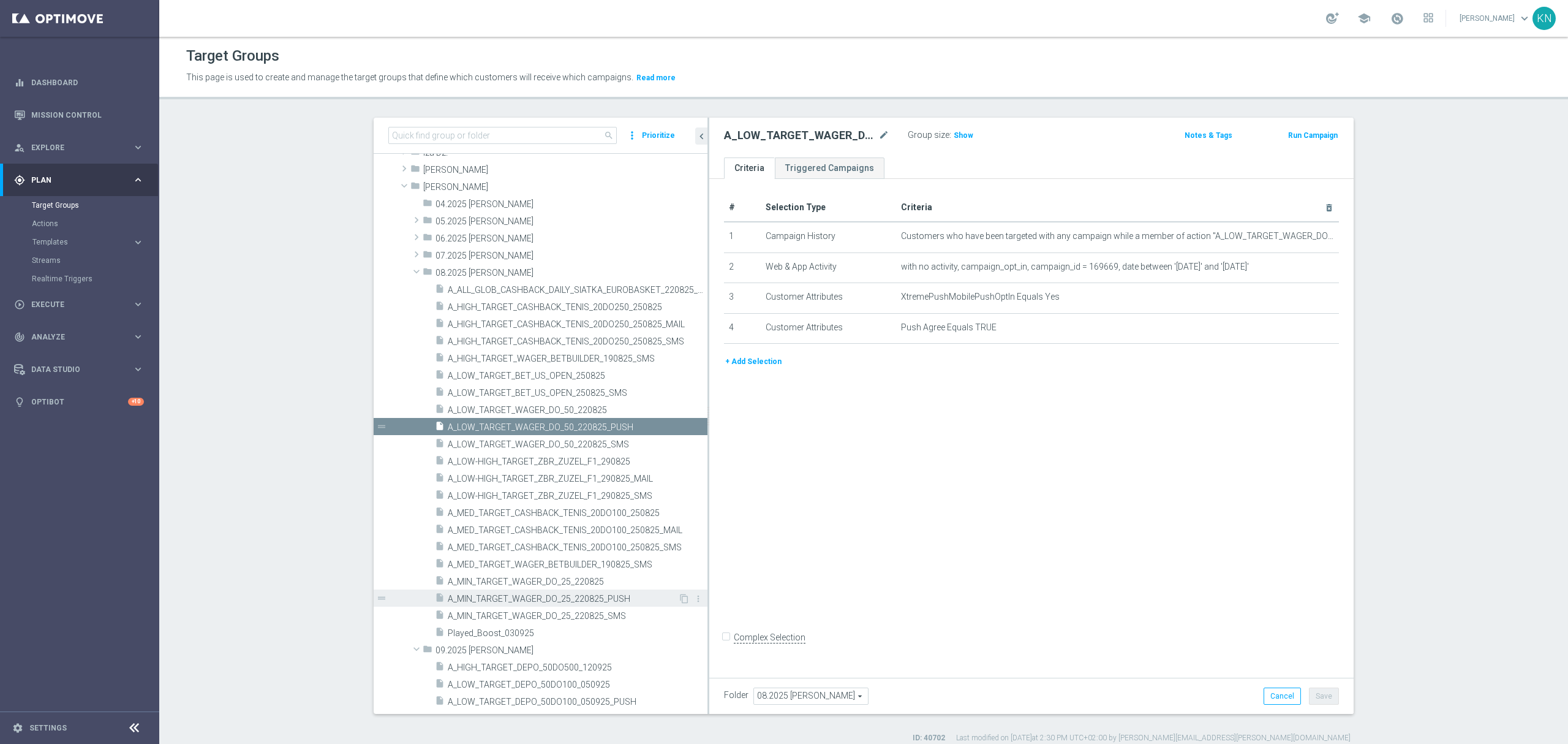
click at [559, 600] on span "A_MIN_TARGET_WAGER_DO_25_220825_PUSH" at bounding box center [562, 600] width 231 height 11
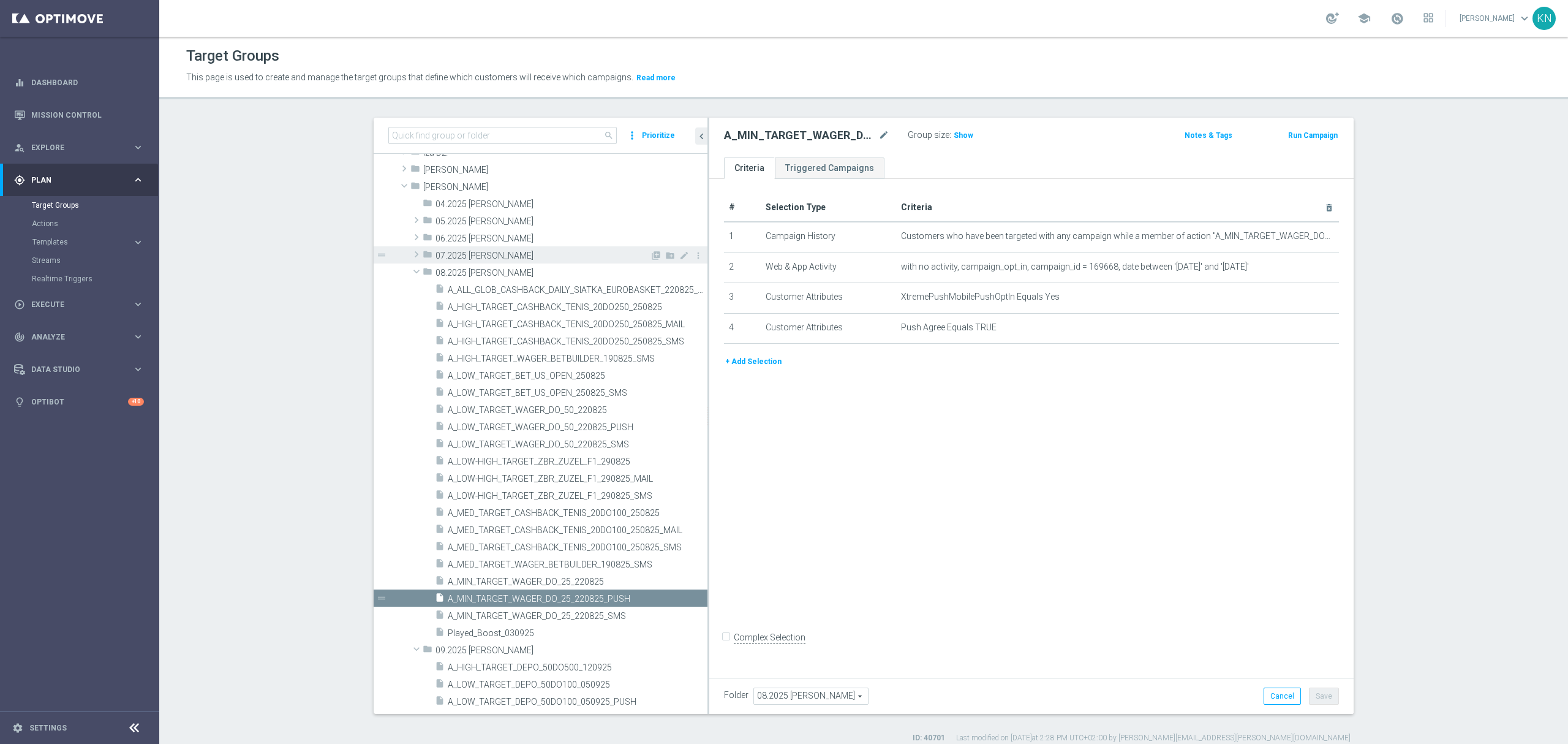
click at [410, 253] on span at bounding box center [416, 254] width 13 height 14
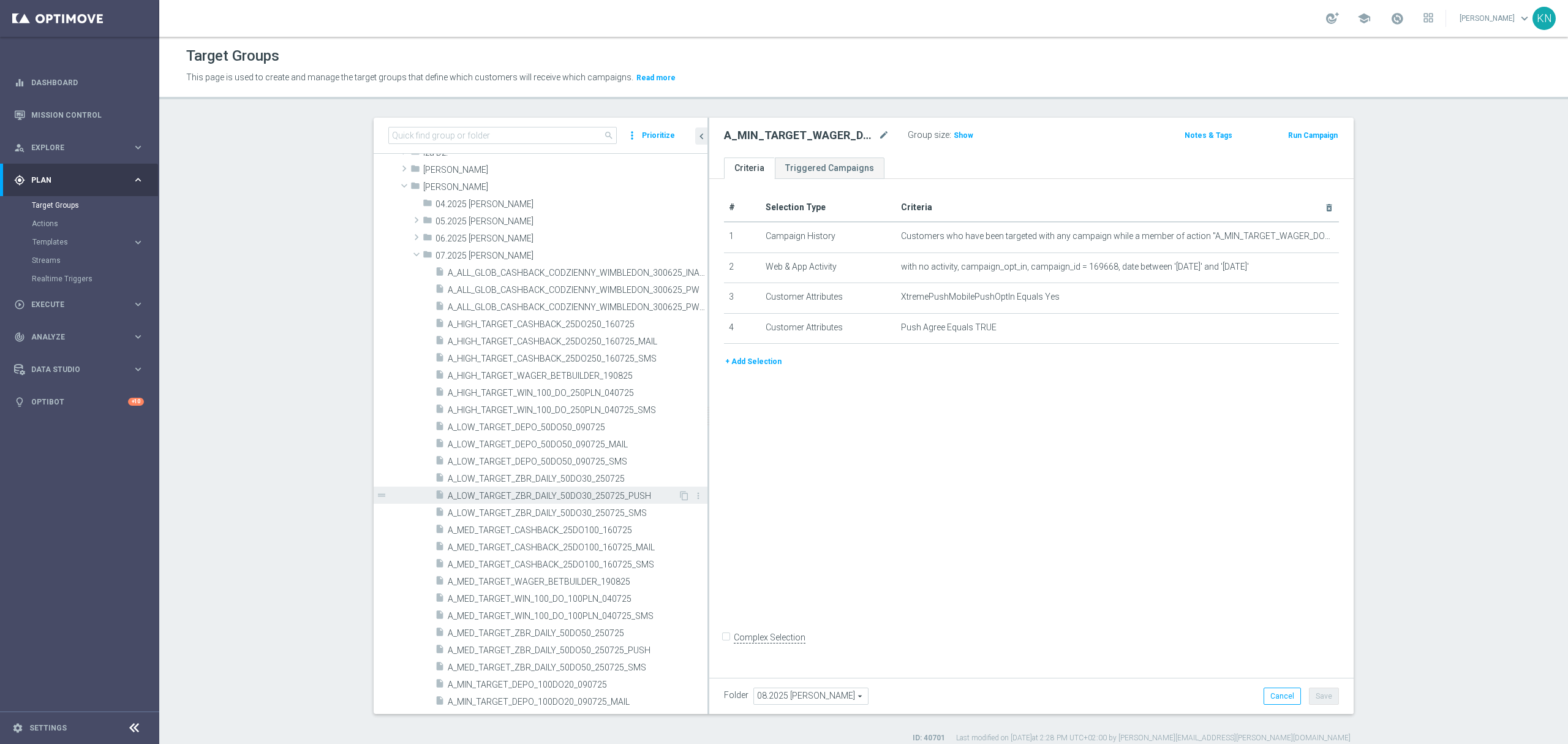
click at [598, 497] on span "A_LOW_TARGET_ZBR_DAILY_50DO30_250725_PUSH" at bounding box center [562, 496] width 231 height 11
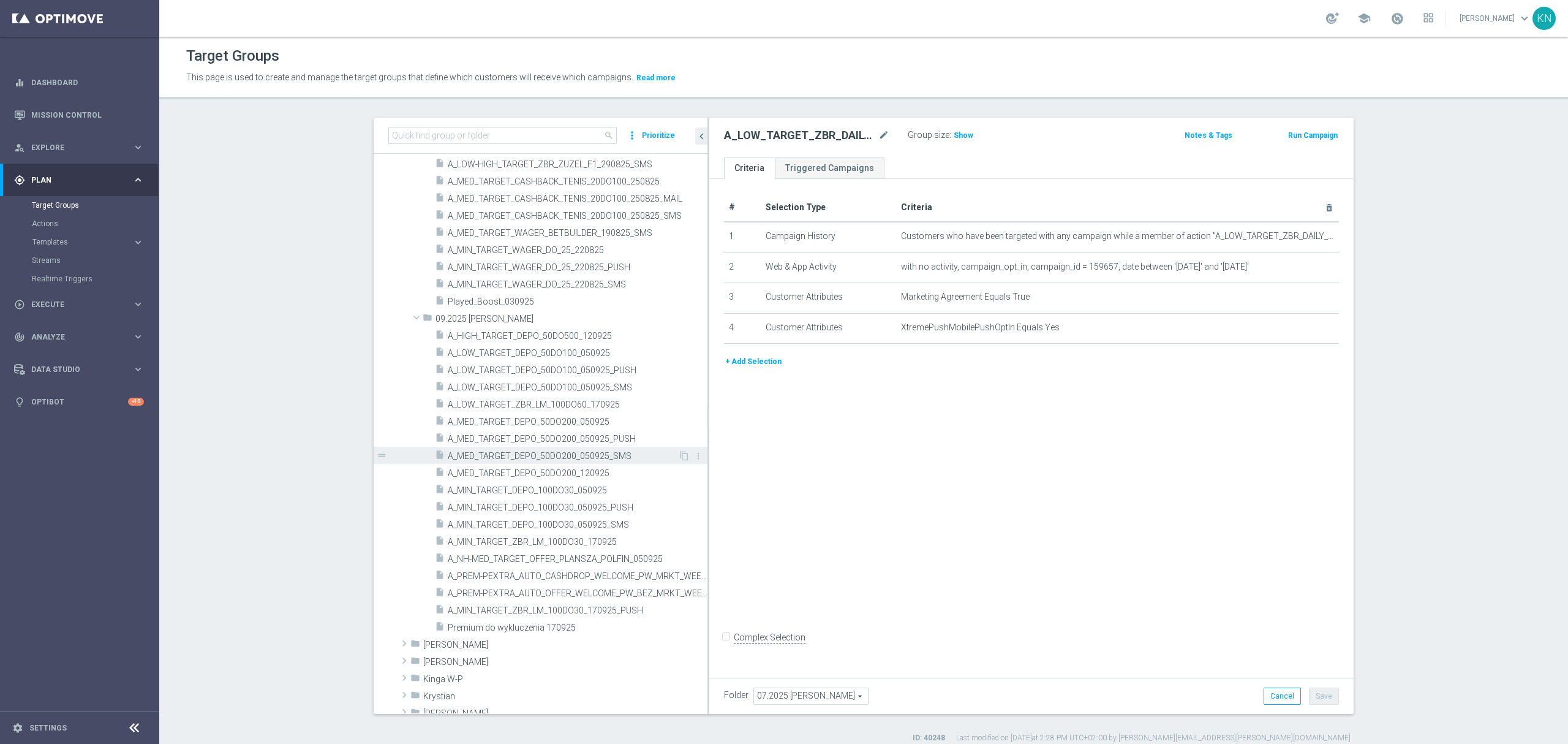
scroll to position [1110, 0]
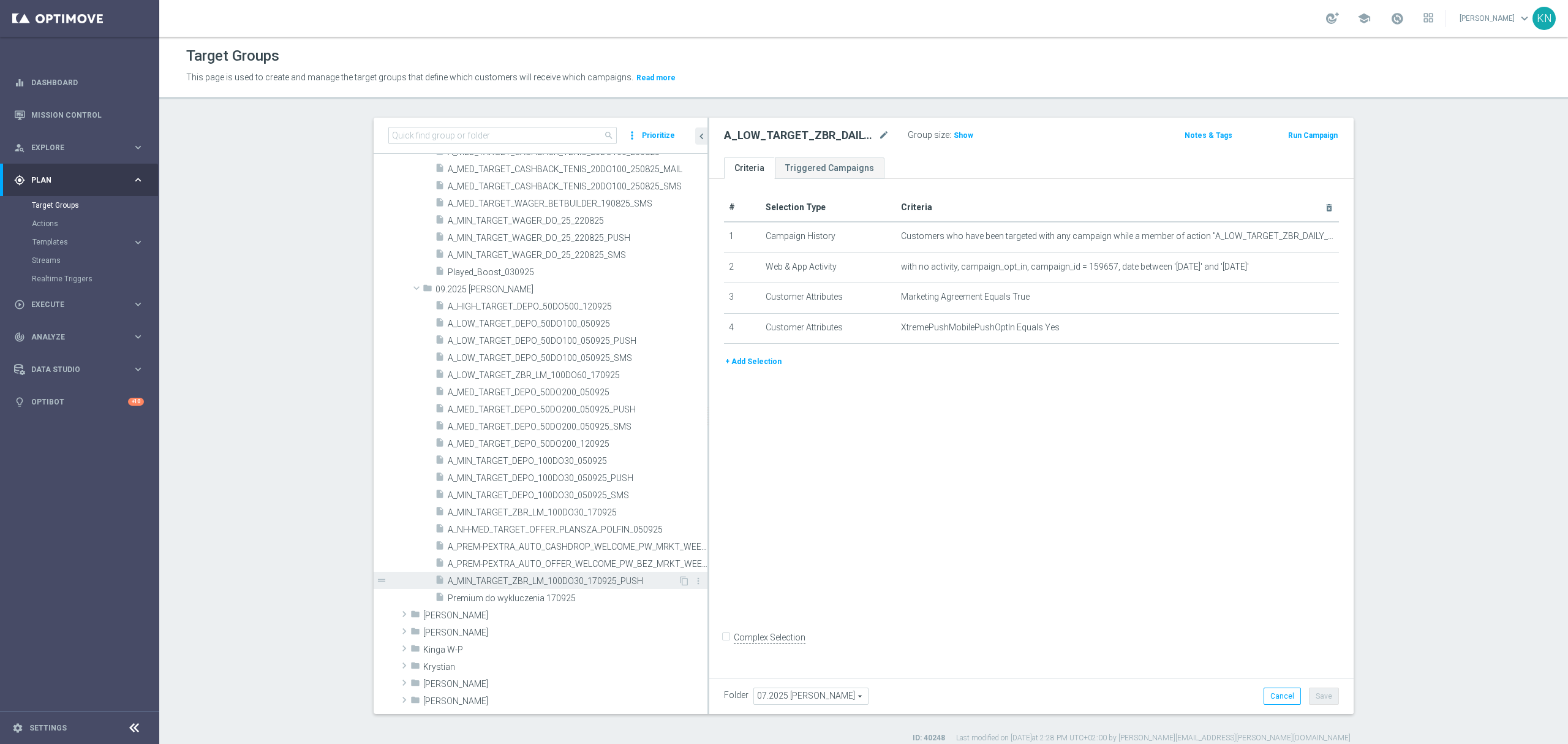
click at [492, 577] on span "A_MIN_TARGET_ZBR_LM_100DO30_170925_PUSH" at bounding box center [562, 582] width 231 height 11
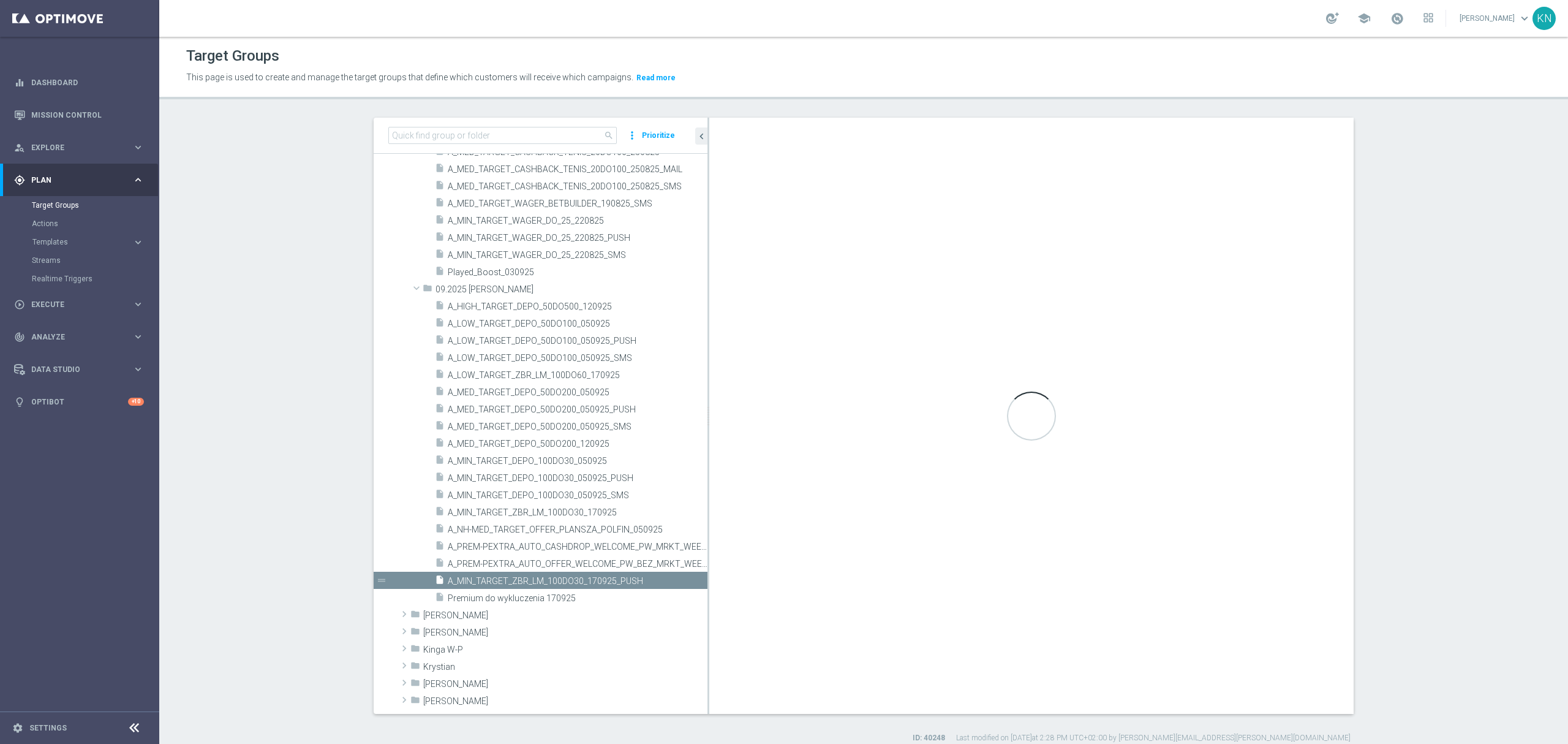
type input "09.2025 [PERSON_NAME]"
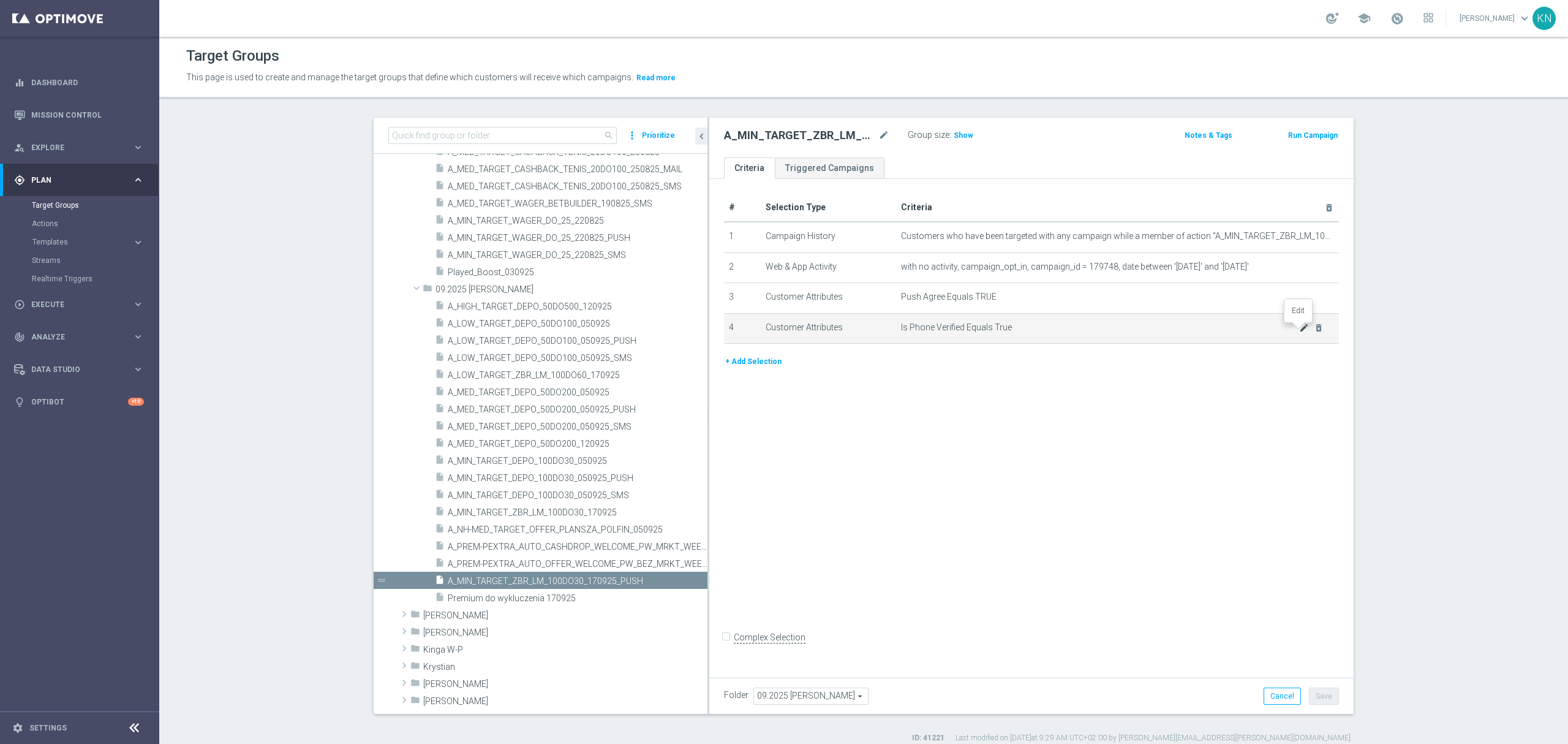
click at [1299, 329] on icon "mode_edit" at bounding box center [1303, 328] width 10 height 10
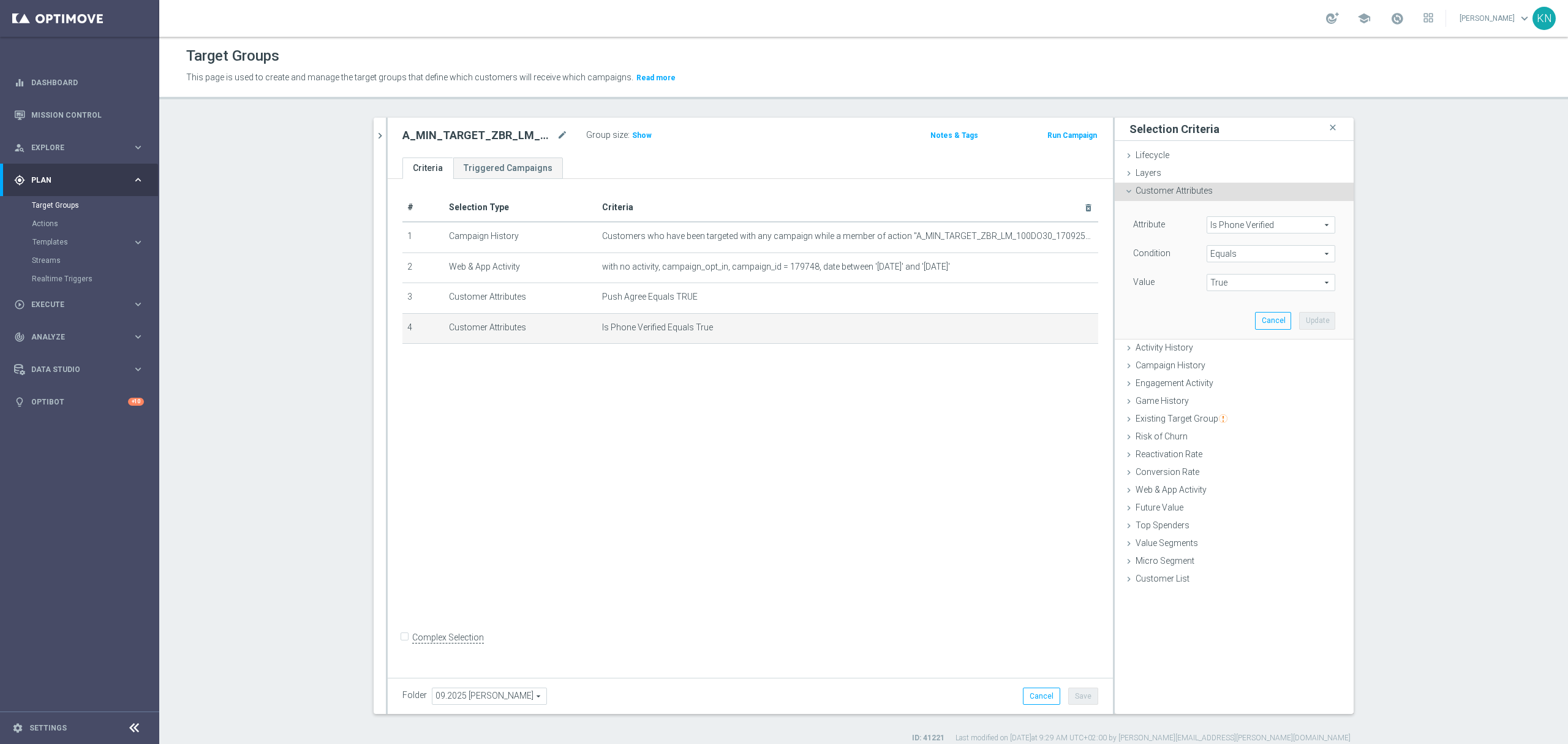
click at [1246, 219] on span "Is Phone Verified" at bounding box center [1271, 225] width 127 height 16
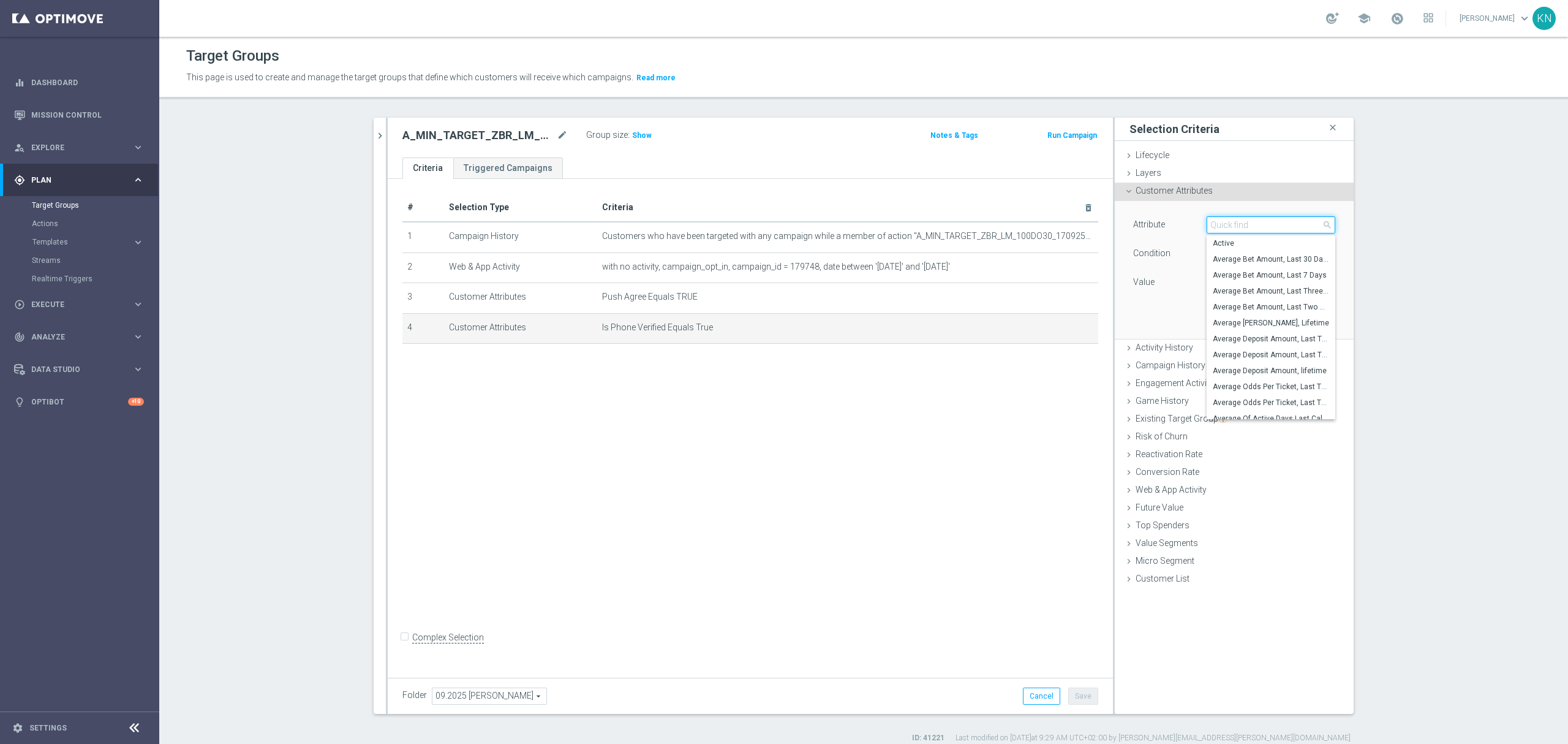
click at [1241, 225] on input "search" at bounding box center [1270, 224] width 128 height 17
type input "xtre"
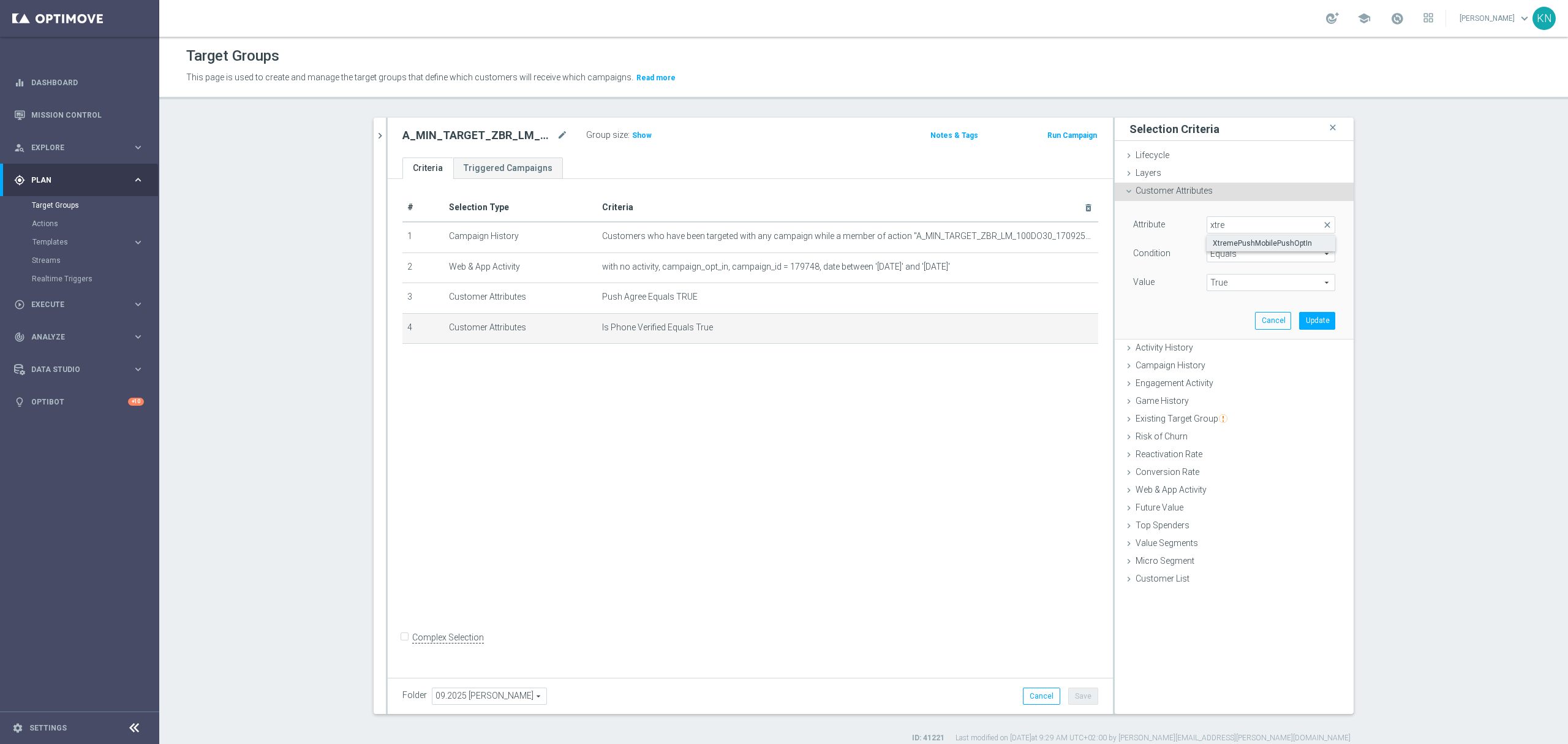
click at [1236, 237] on label "XtremePushMobilePushOptIn" at bounding box center [1270, 243] width 128 height 16
type input "XtremePushMobilePushOptIn"
click at [1231, 283] on span "True" at bounding box center [1271, 283] width 127 height 16
drag, startPoint x: 1227, startPoint y: 312, endPoint x: 1247, endPoint y: 310, distance: 20.1
click at [1227, 312] on label "Yes" at bounding box center [1270, 317] width 128 height 16
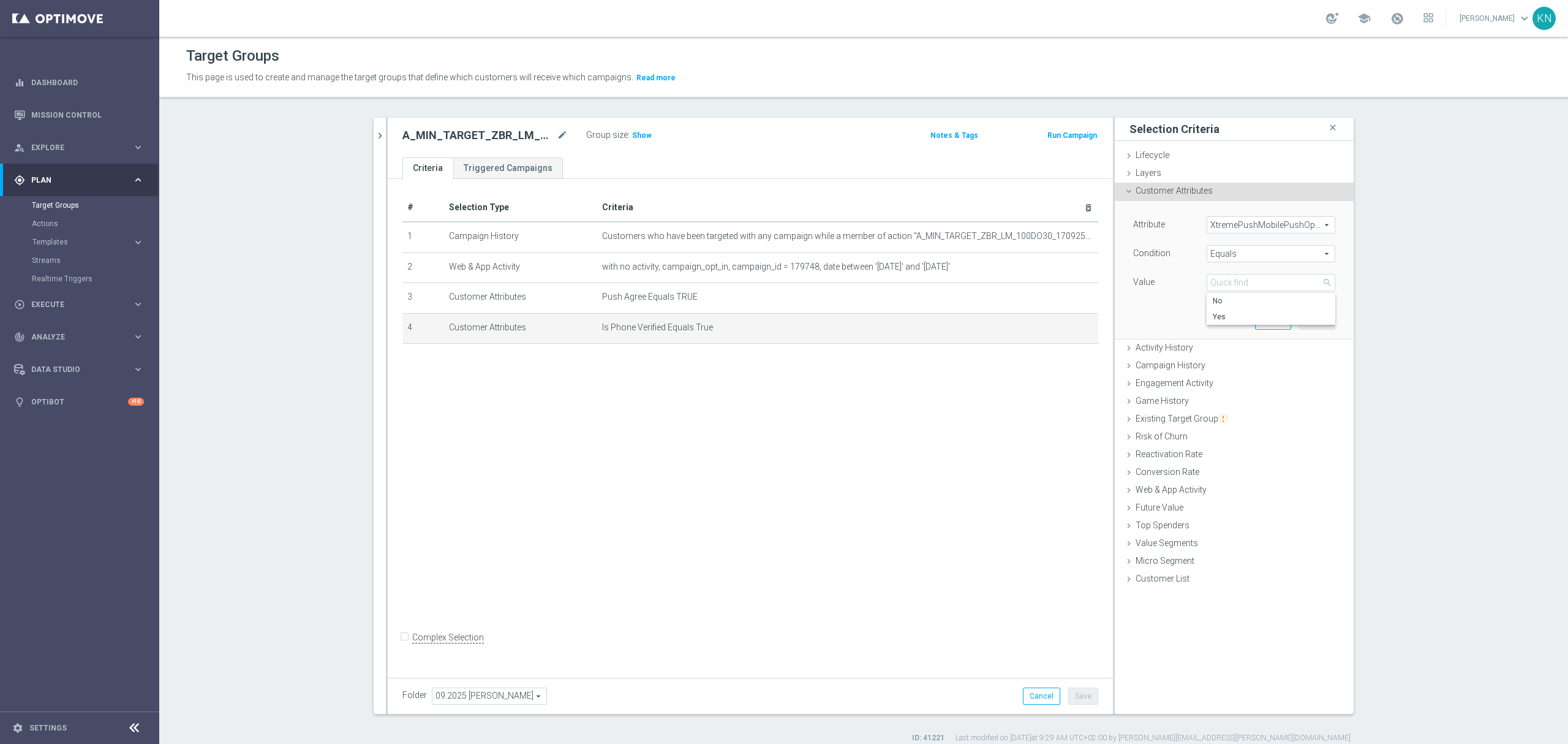
type input "Yes"
click at [1259, 250] on span "Equals" at bounding box center [1271, 254] width 127 height 16
click at [1162, 292] on div "Value" at bounding box center [1161, 284] width 74 height 20
click at [1308, 319] on button "Update" at bounding box center [1317, 320] width 36 height 17
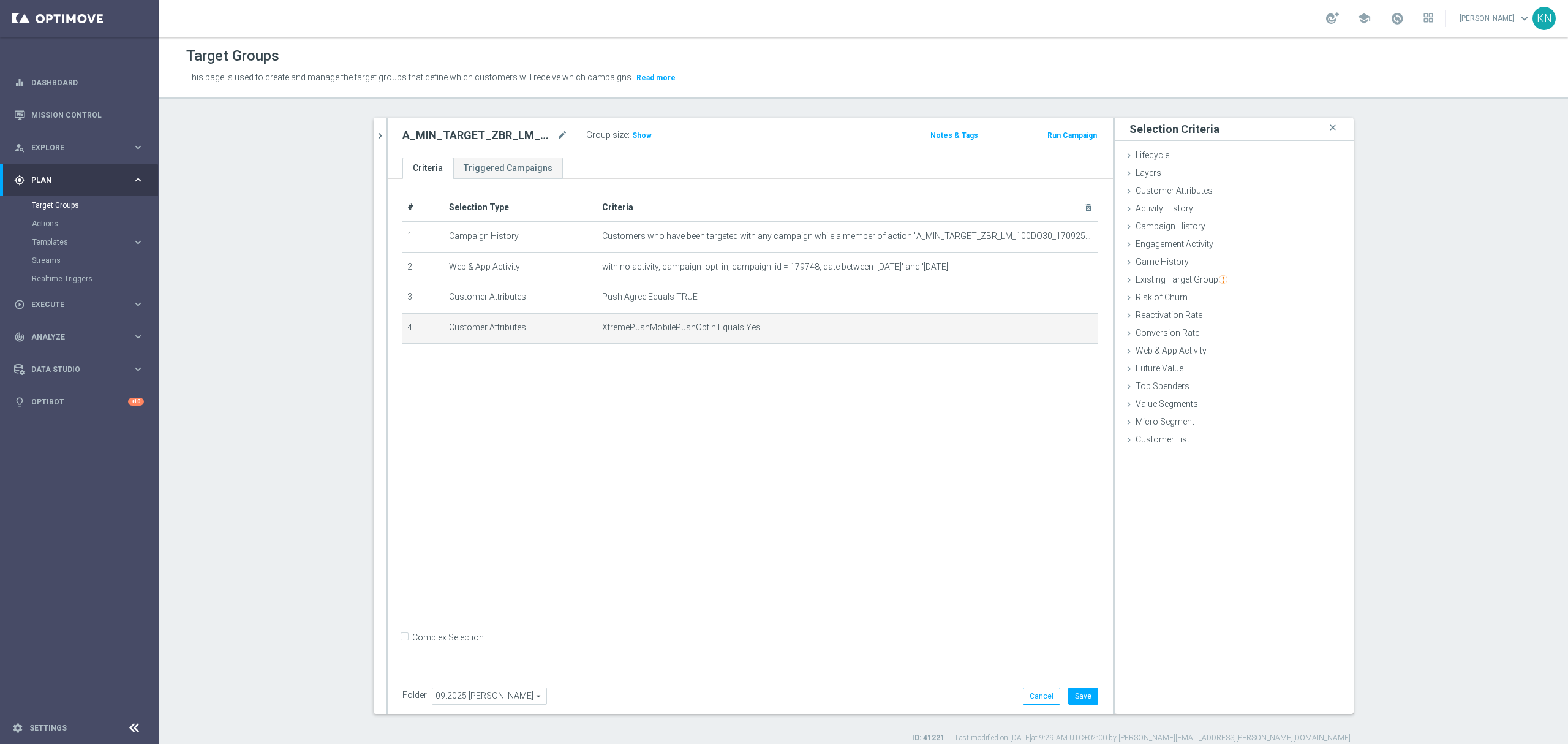
click at [912, 430] on div "# Selection Type Criteria delete_forever 1 Campaign History Customers who have …" at bounding box center [750, 425] width 725 height 494
click at [1079, 702] on button "Save" at bounding box center [1083, 696] width 30 height 17
click at [643, 134] on h3 "Show" at bounding box center [641, 135] width 22 height 13
click at [692, 167] on ul "Criteria Triggered Campaigns" at bounding box center [750, 168] width 725 height 22
click at [767, 521] on div "# Selection Type Criteria delete_forever 1 Campaign History Customers who have …" at bounding box center [750, 425] width 725 height 494
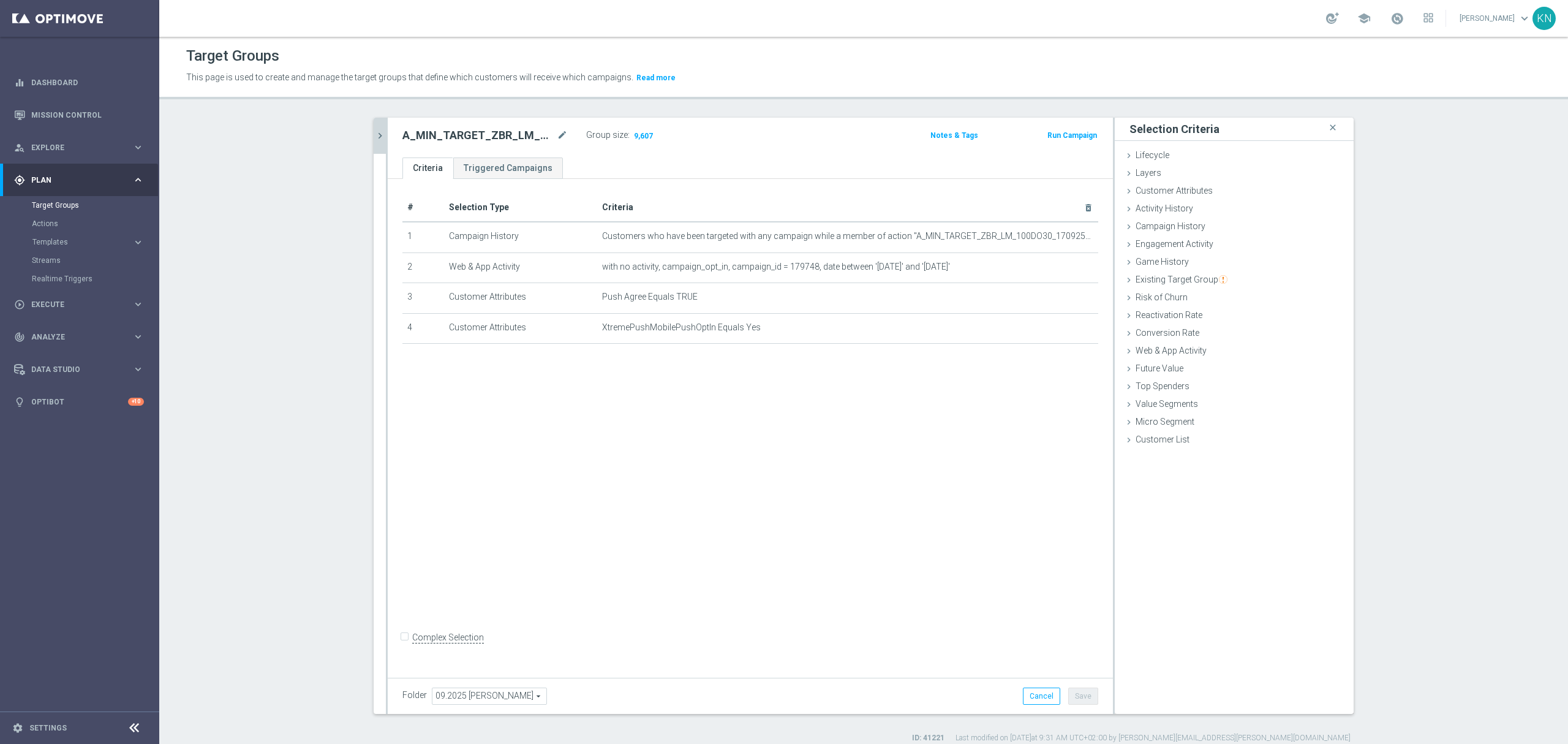
click at [376, 140] on icon "chevron_right" at bounding box center [379, 136] width 12 height 12
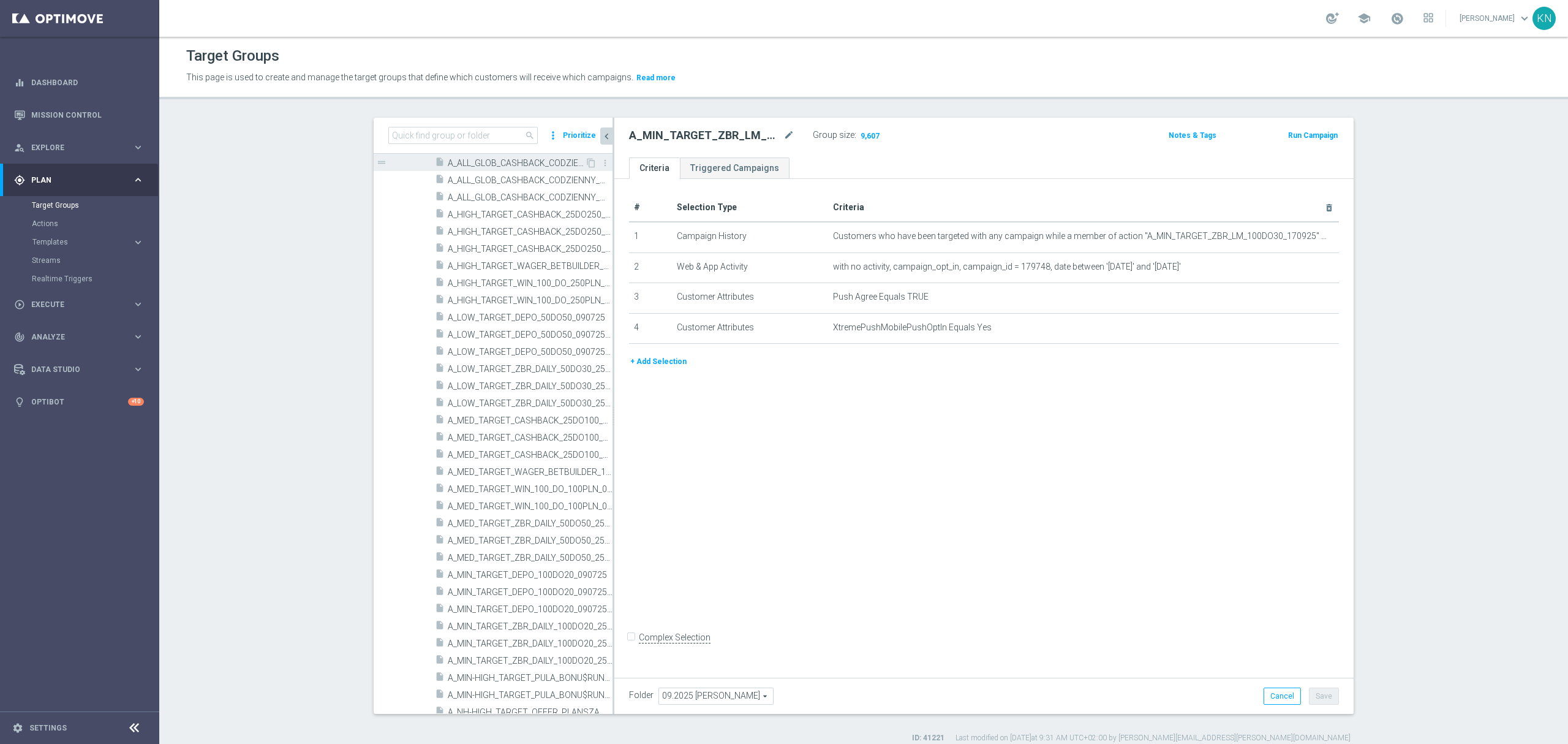
scroll to position [212, 0]
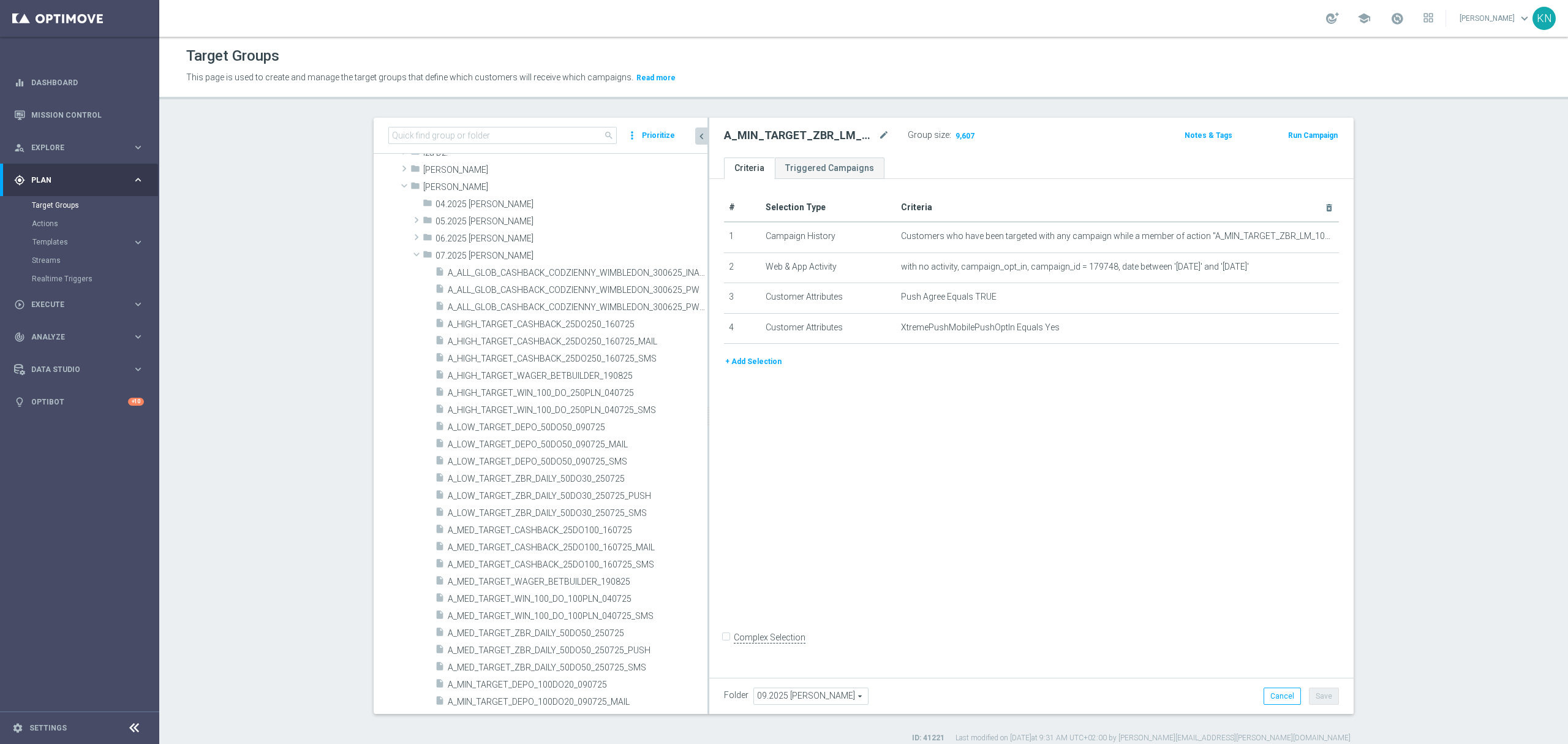
drag, startPoint x: 606, startPoint y: 360, endPoint x: 799, endPoint y: 385, distance: 194.6
click at [799, 385] on as-split "search more_vert Prioritize Customer Target Groups library_add create_new_folder" at bounding box center [863, 416] width 980 height 596
click at [589, 645] on span "A_MED_TARGET_ZBR_DAILY_50DO50_250725_PUSH" at bounding box center [562, 651] width 231 height 11
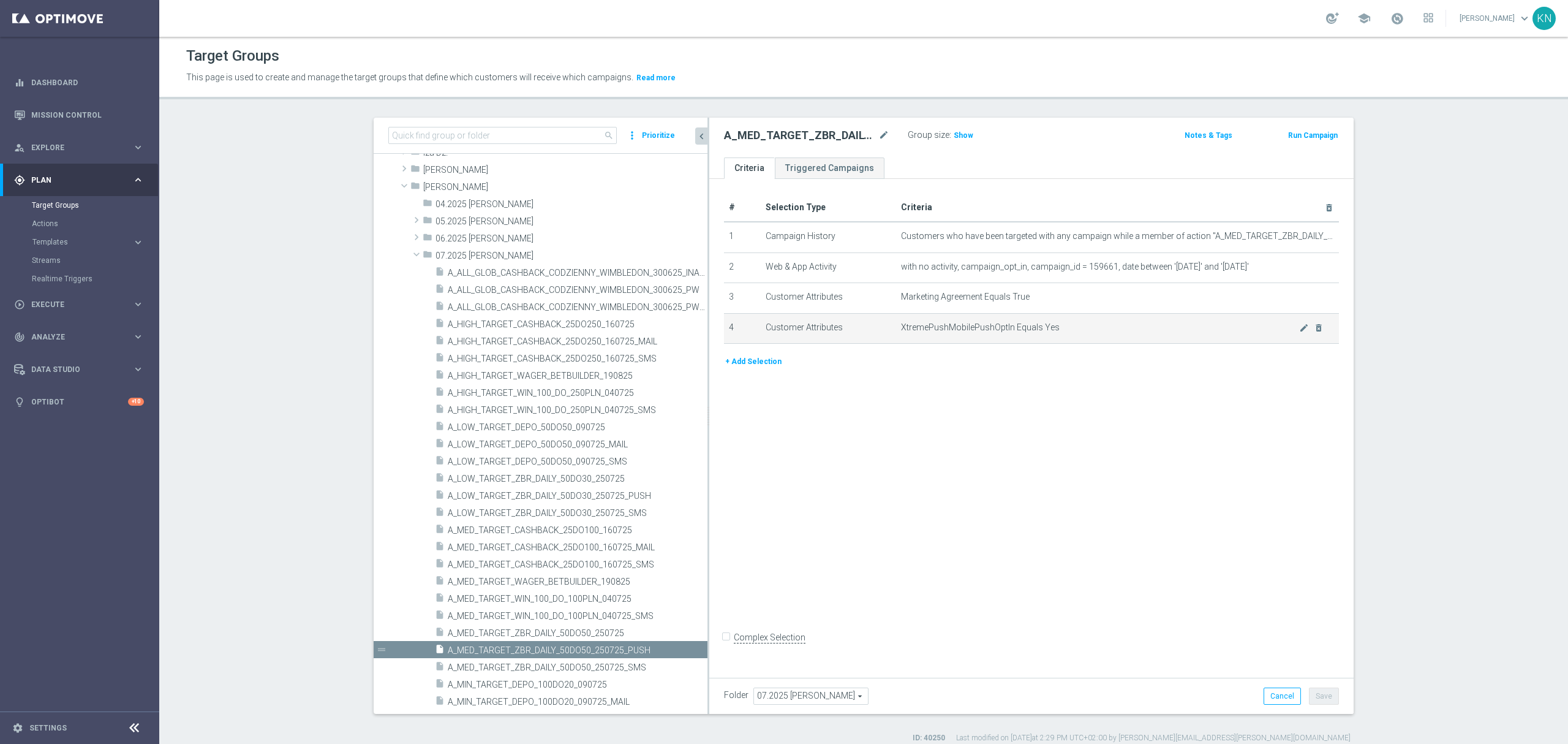
click at [1046, 328] on span "XtremePushMobilePushOptIn Equals Yes" at bounding box center [1100, 328] width 398 height 11
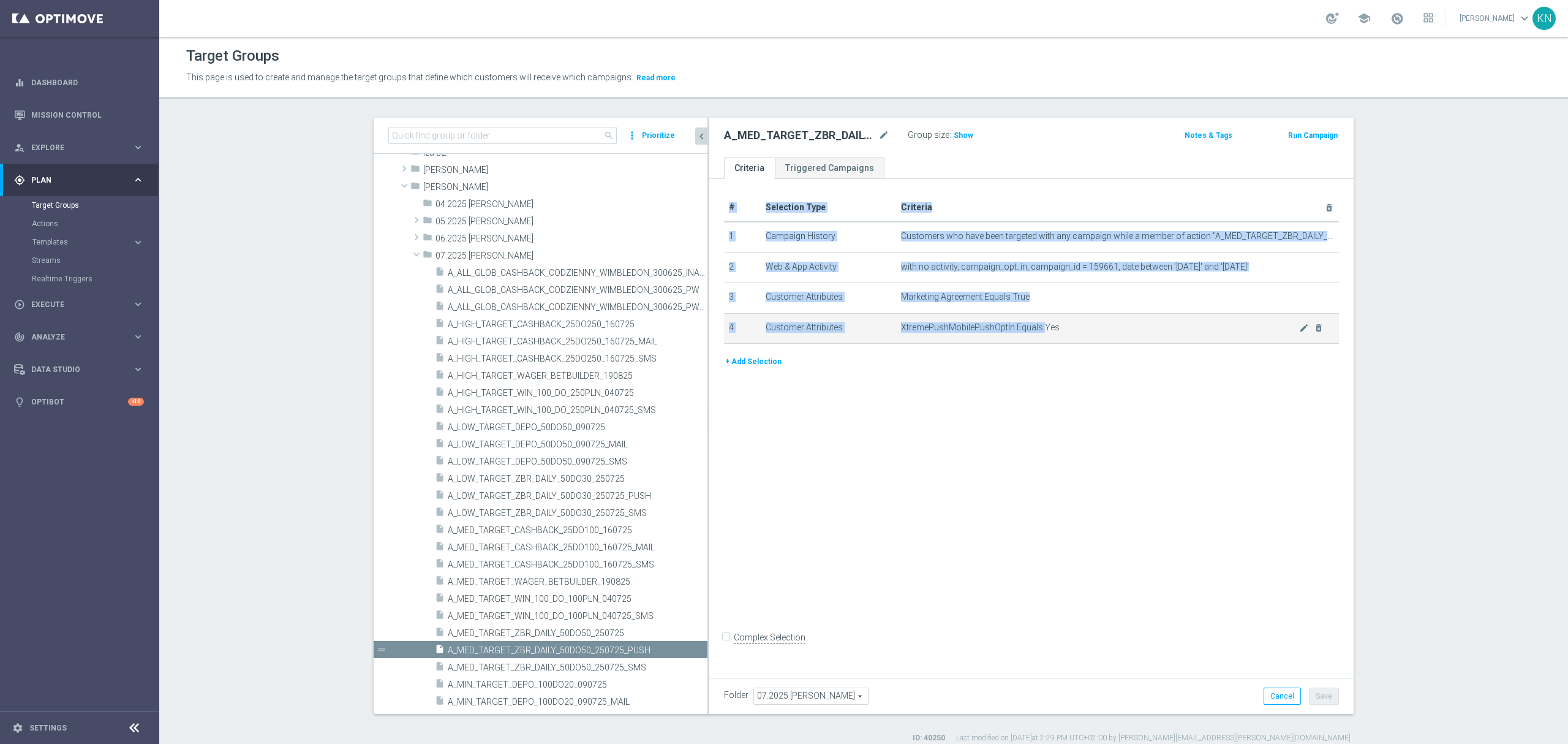
click at [1046, 328] on span "XtremePushMobilePushOptIn Equals Yes" at bounding box center [1100, 328] width 398 height 11
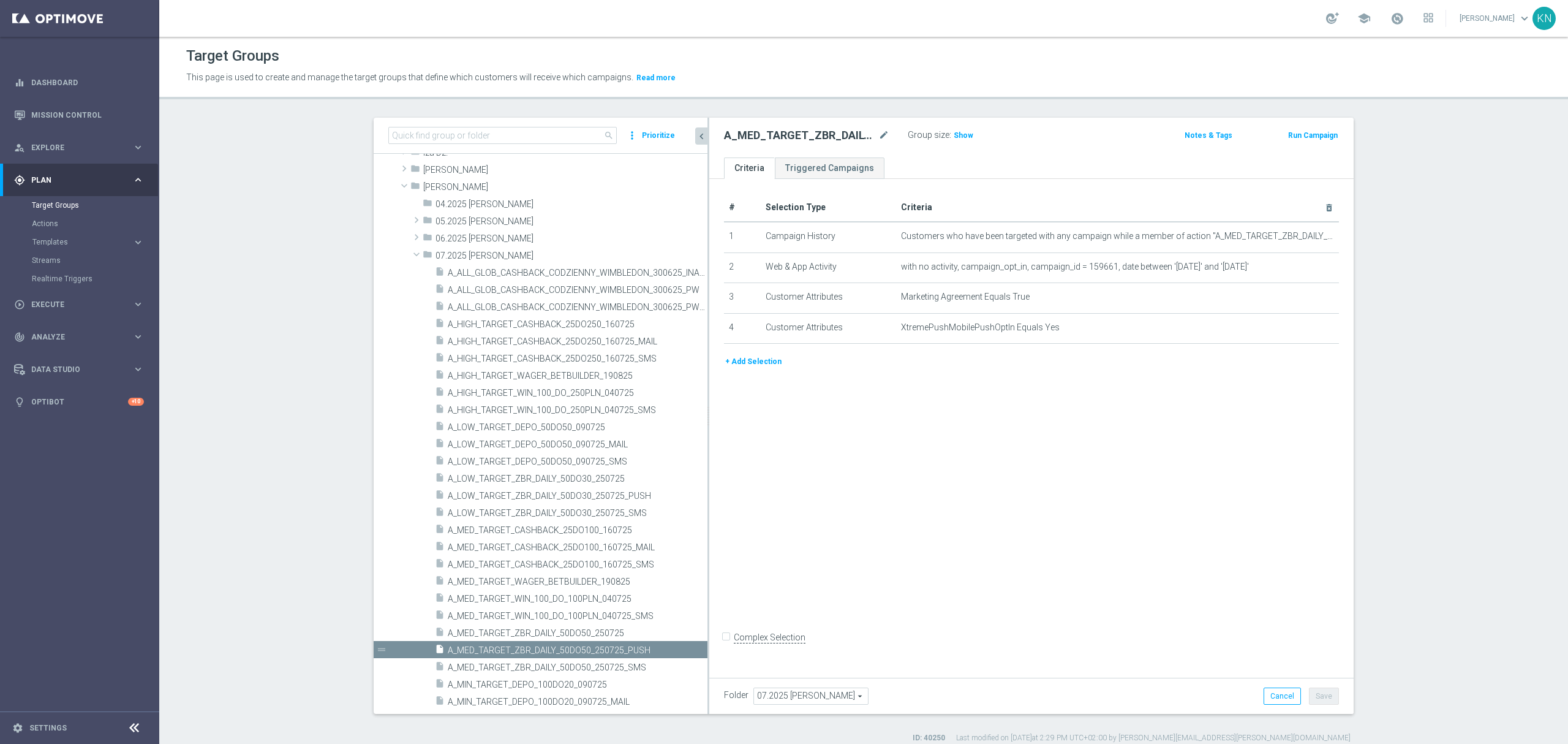
click at [1056, 445] on div "# Selection Type Criteria delete_forever 1 Campaign History Customers who have …" at bounding box center [1032, 425] width 644 height 494
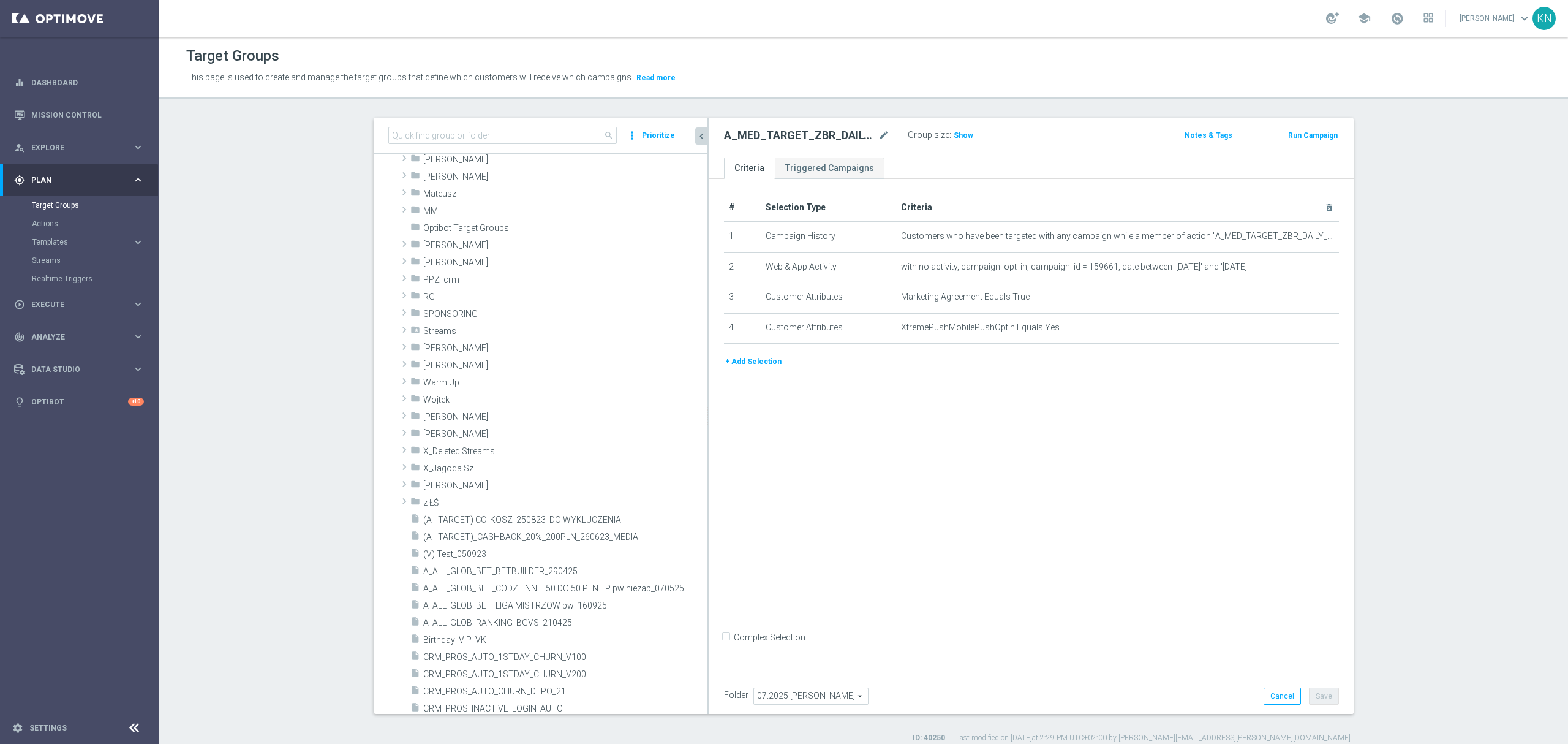
scroll to position [1274, 0]
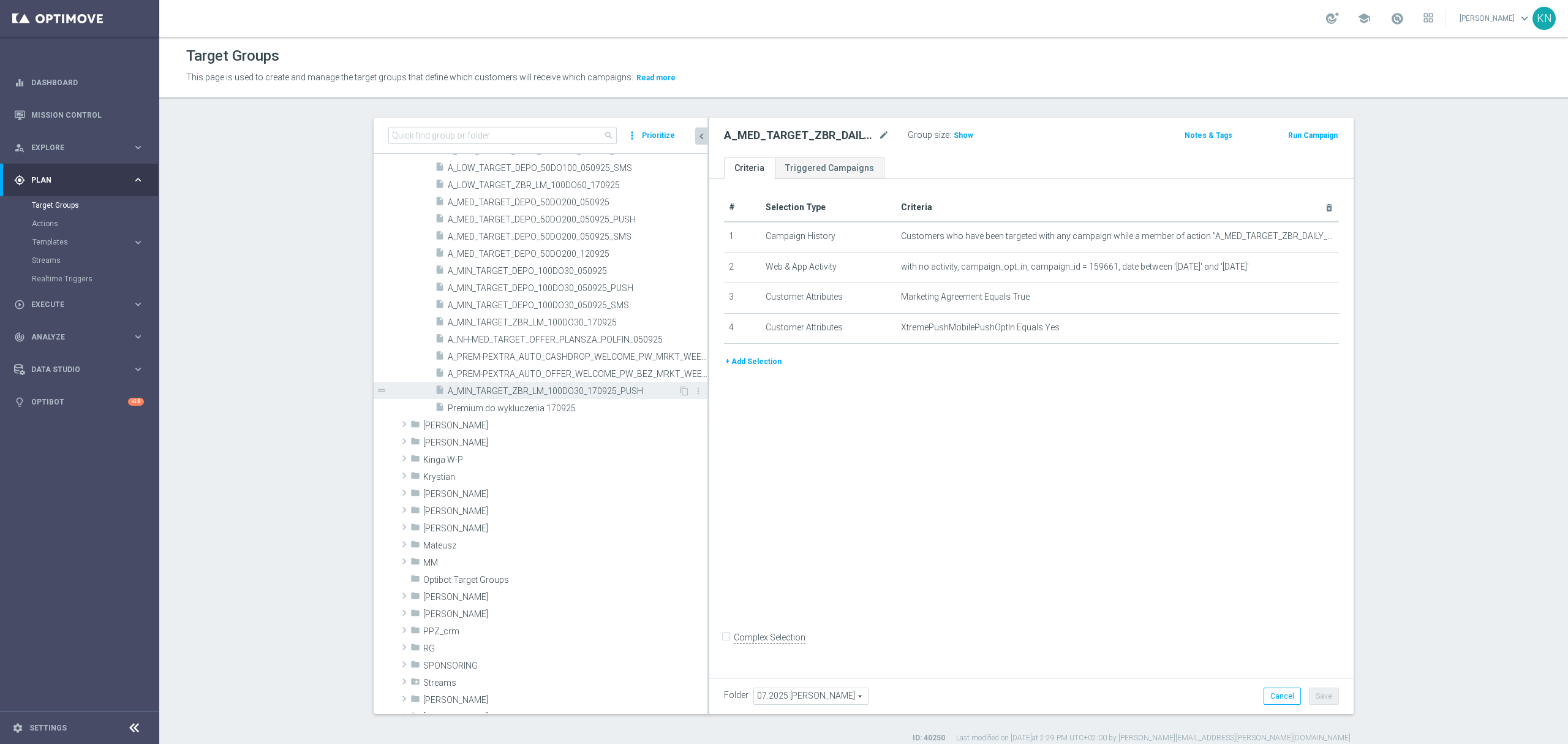
click at [571, 390] on span "A_MIN_TARGET_ZBR_LM_100DO30_170925_PUSH" at bounding box center [562, 391] width 231 height 11
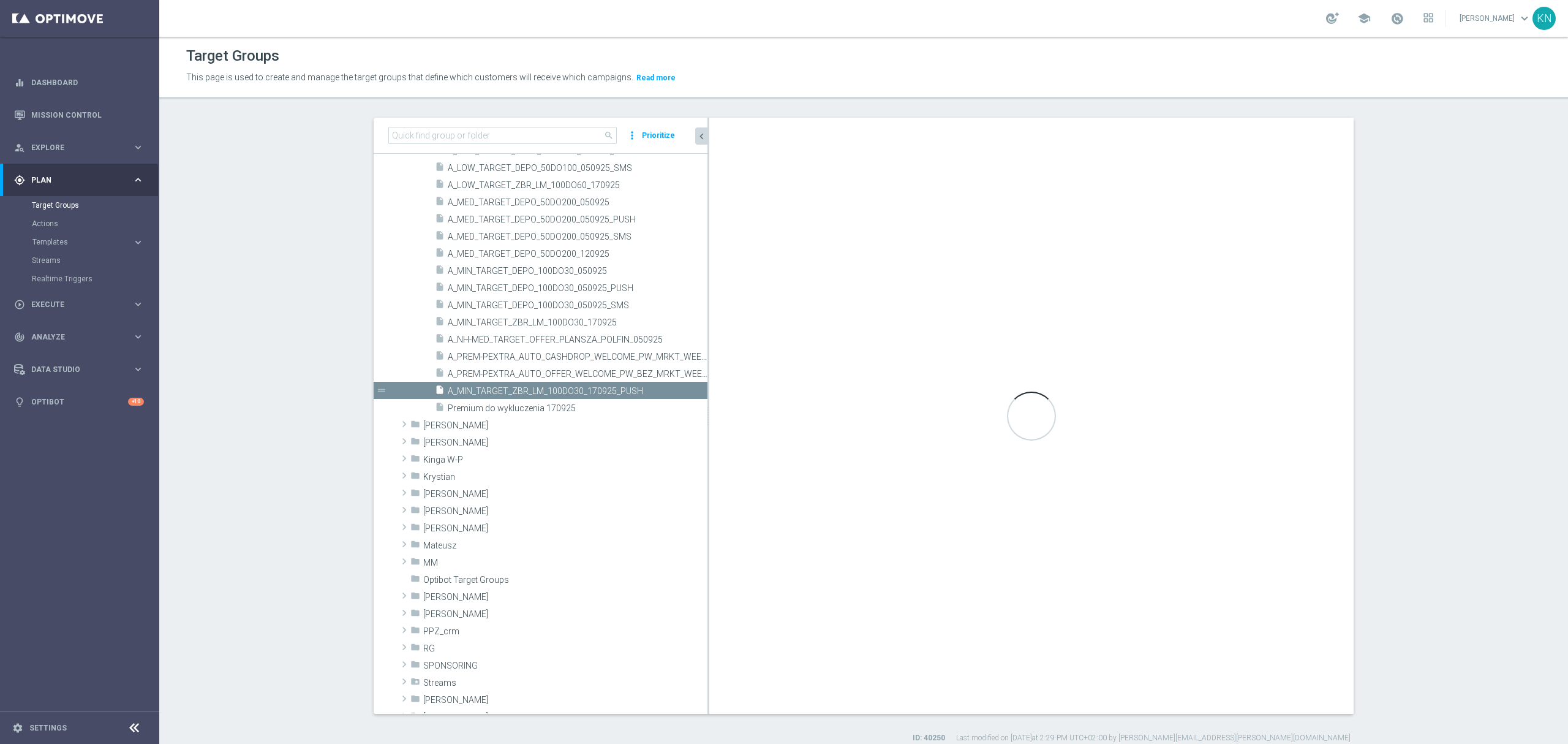
type input "09.2025 [PERSON_NAME]"
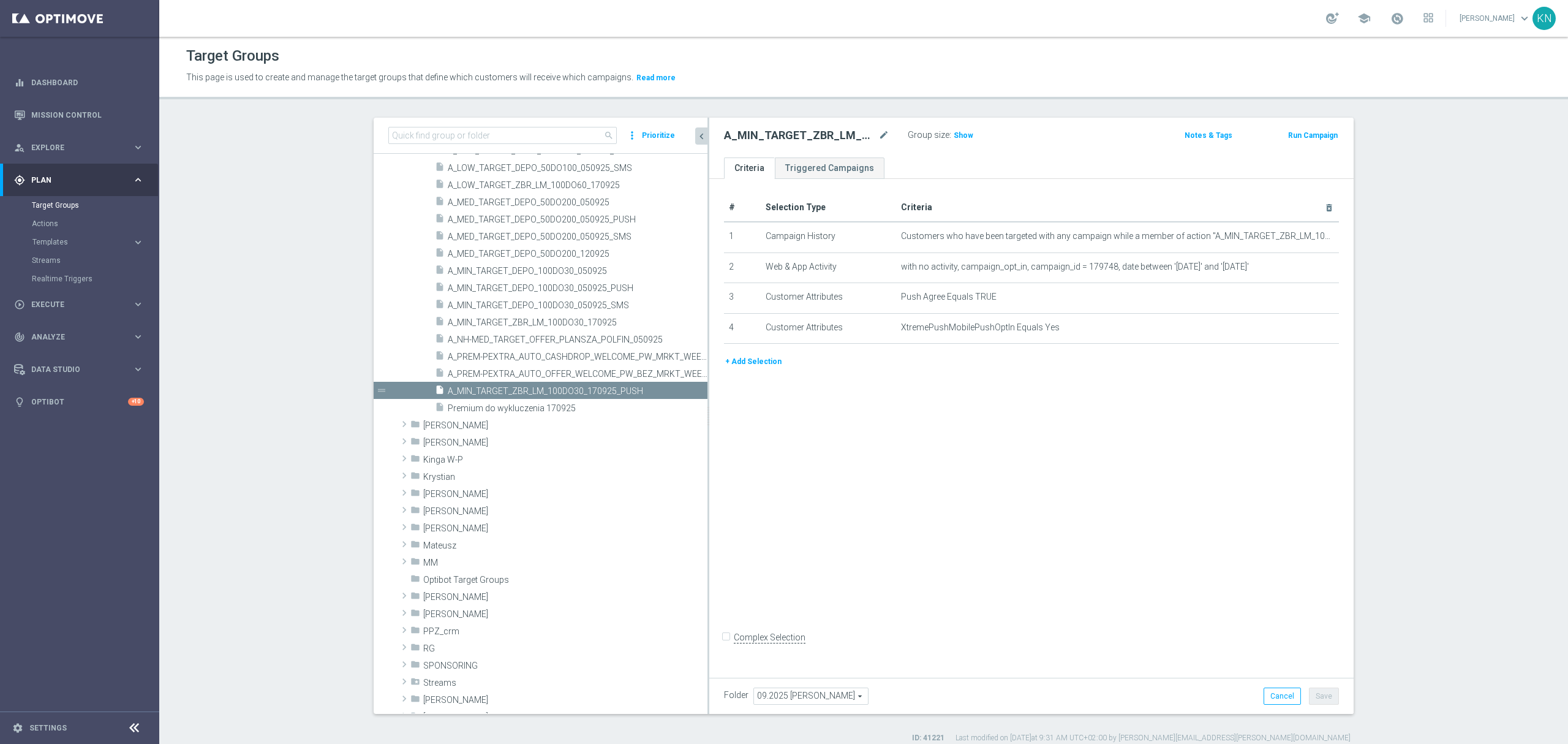
click at [1076, 442] on div "# Selection Type Criteria delete_forever 1 Campaign History Customers who have …" at bounding box center [1032, 425] width 644 height 494
drag, startPoint x: 665, startPoint y: 389, endPoint x: 386, endPoint y: 451, distance: 285.8
click at [679, 389] on icon "content_copy" at bounding box center [684, 390] width 10 height 10
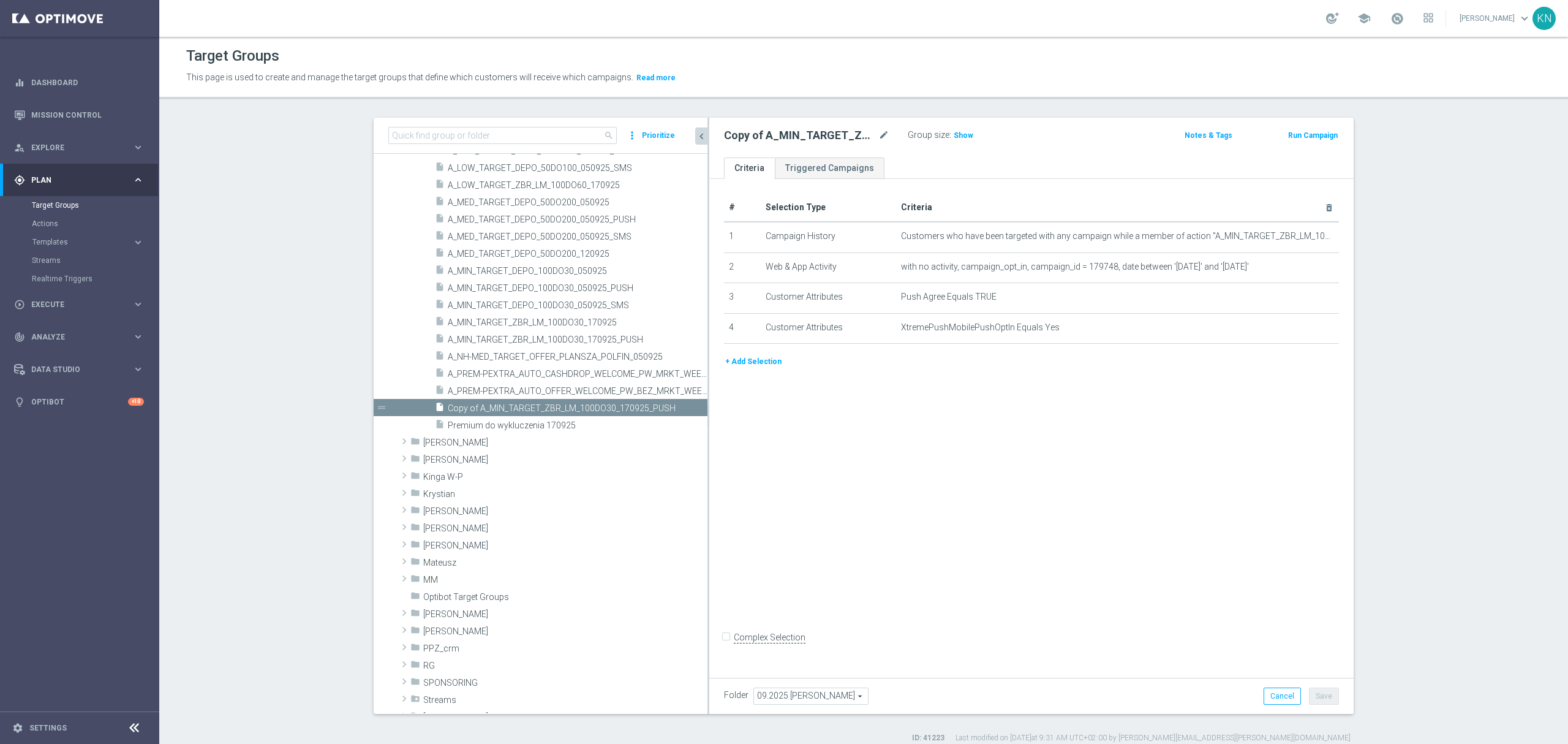
scroll to position [1202, 0]
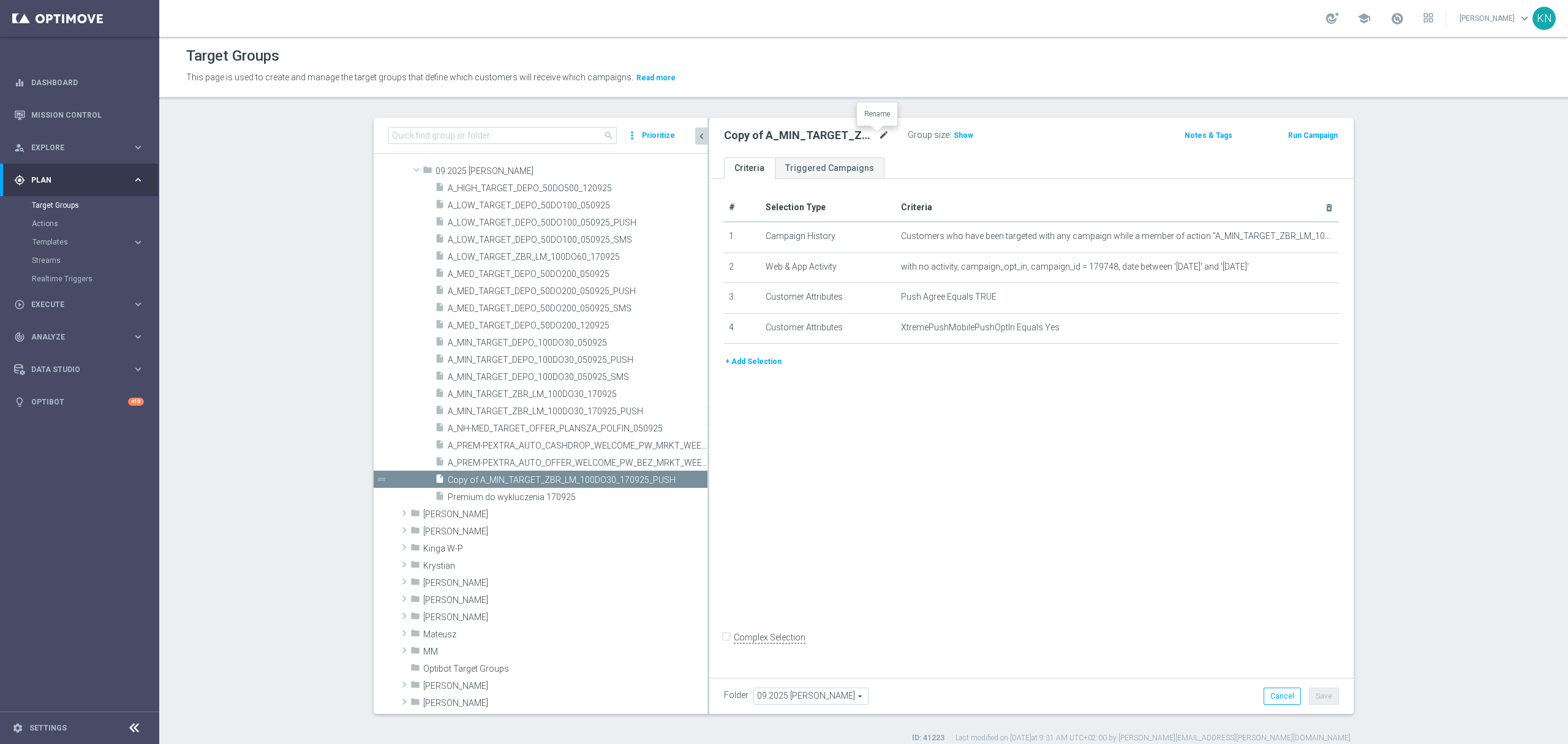
click at [878, 136] on icon "mode_edit" at bounding box center [884, 136] width 11 height 14
type input "A_LOW_TARGET_ZBR_LM_100DO60_170925_PUSH"
click at [995, 157] on ul "Criteria Triggered Campaigns" at bounding box center [1032, 168] width 644 height 22
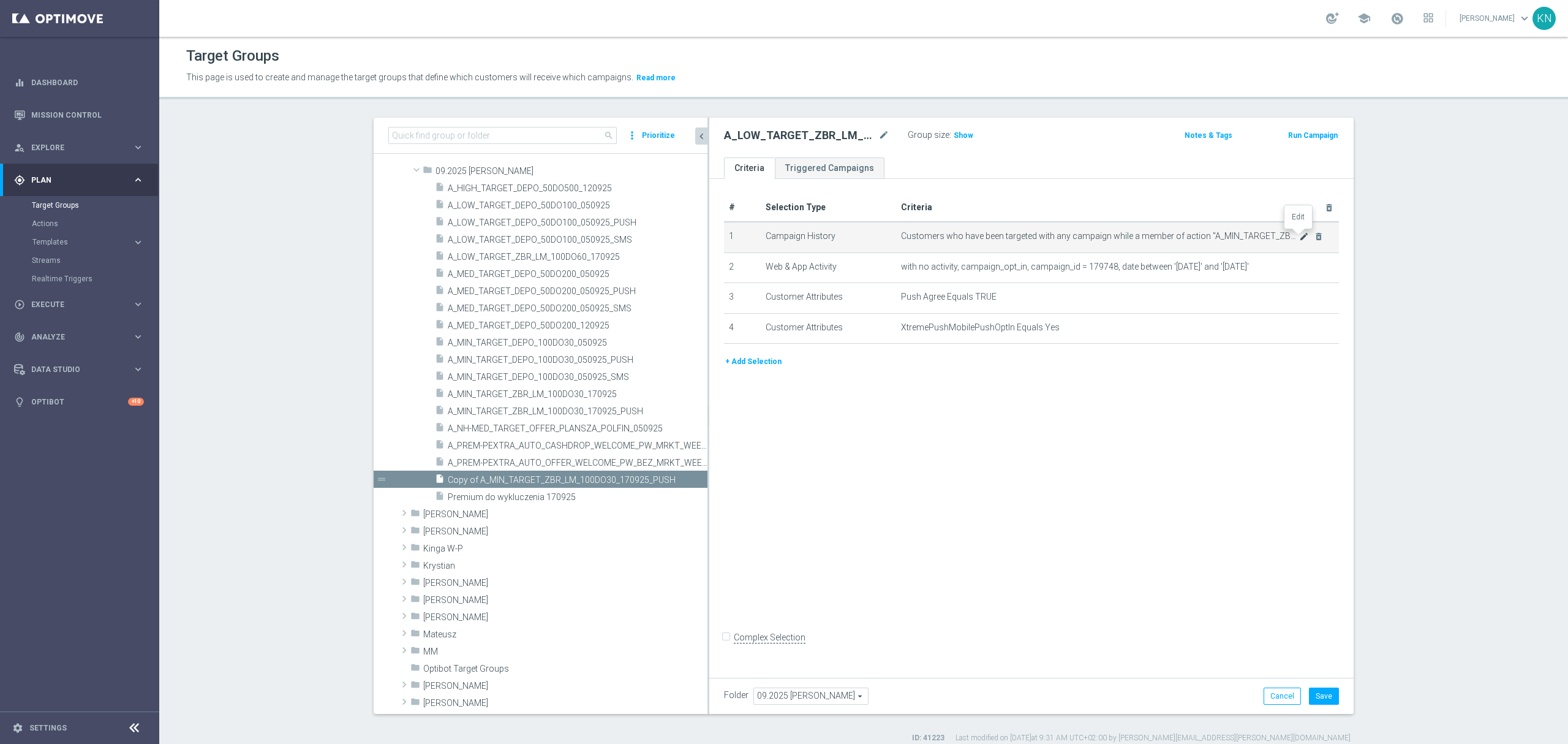
click at [1299, 237] on icon "mode_edit" at bounding box center [1303, 236] width 10 height 10
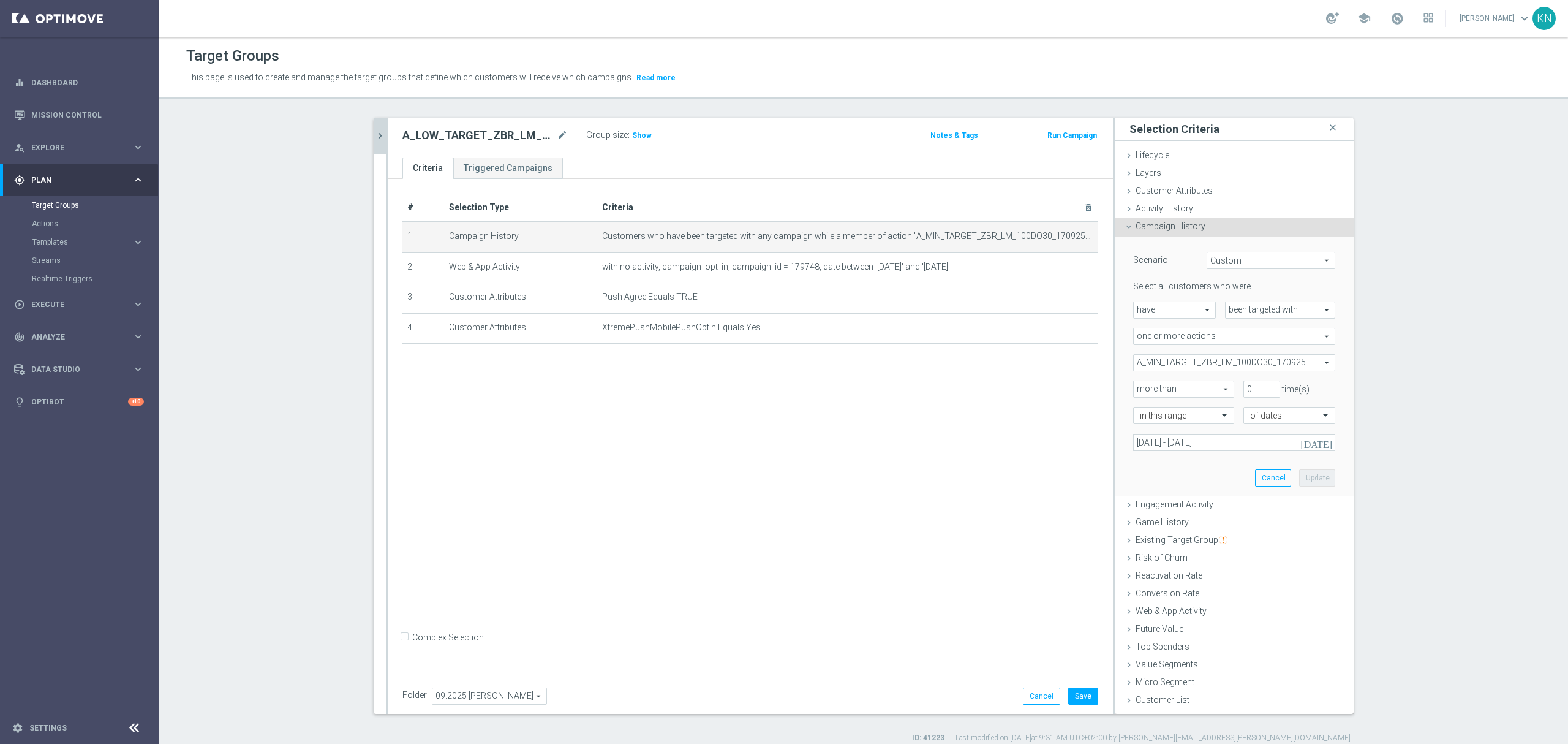
click at [1226, 363] on span "A_MIN_TARGET_ZBR_LM_100DO30_170925" at bounding box center [1234, 363] width 201 height 16
click at [1138, 390] on input "Show Selected" at bounding box center [1142, 389] width 8 height 8
checkbox input "true"
click at [1142, 428] on input "A_MIN_TARGET_ZBR_LM_100DO30_170925" at bounding box center [1146, 424] width 8 height 8
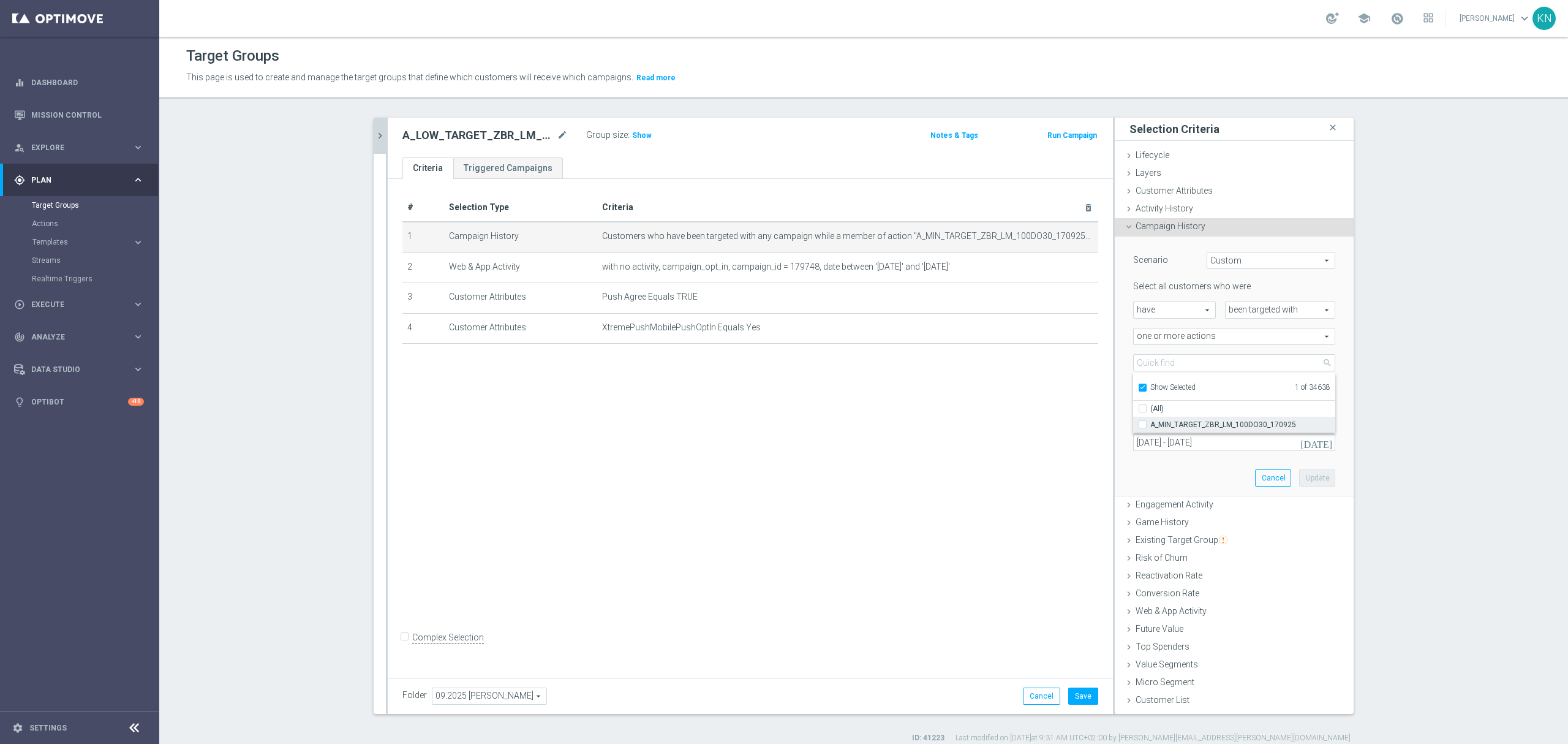
checkbox input "false"
type input "Select Action"
checkbox input "false"
drag, startPoint x: 1138, startPoint y: 390, endPoint x: 1143, endPoint y: 363, distance: 27.5
click at [1138, 390] on input "Show Selected" at bounding box center [1142, 389] width 8 height 8
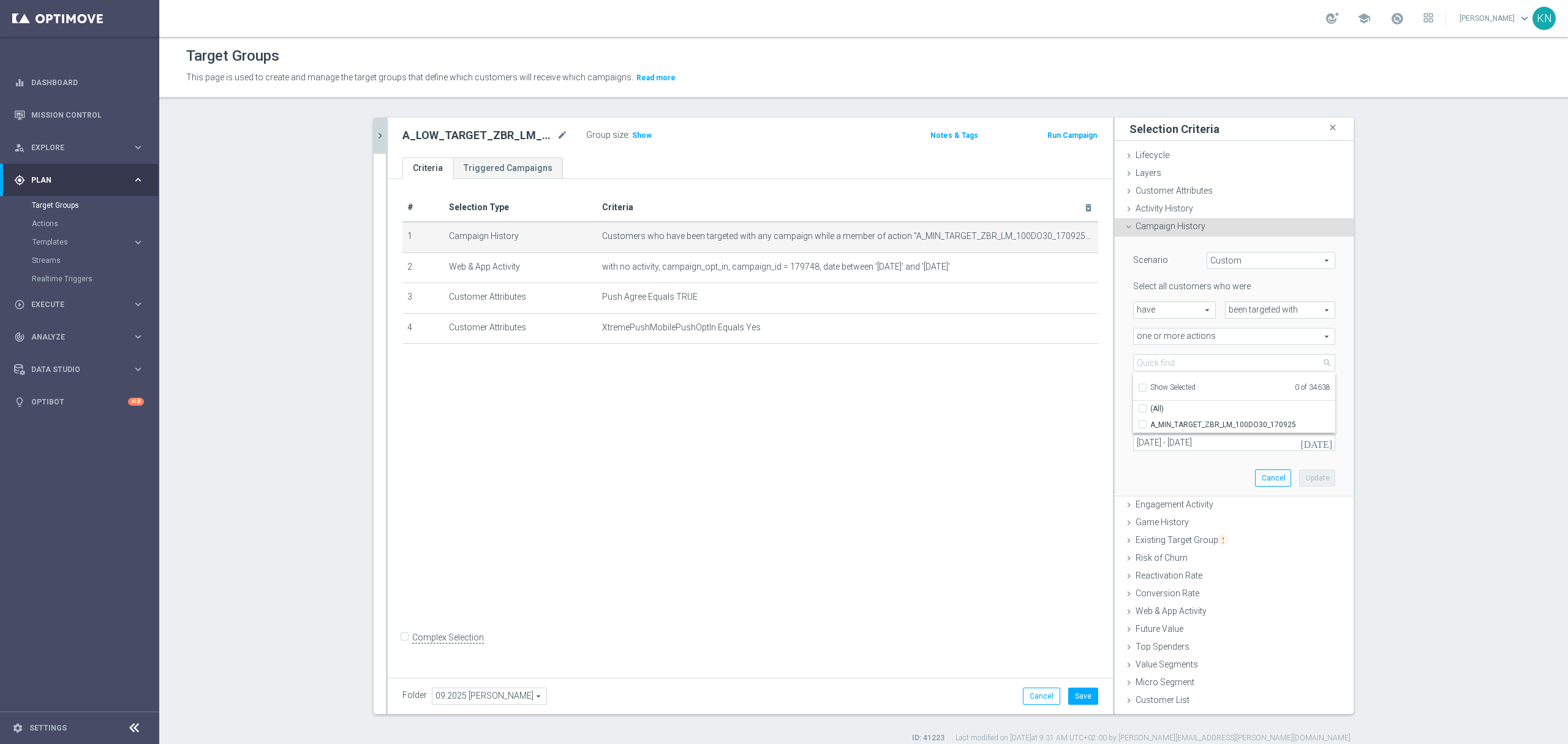
checkbox input "false"
click at [1145, 358] on input "search" at bounding box center [1233, 363] width 202 height 17
paste input "A_LOW_TARGET_ZBR_LM_100DO60_170925"
type input "A_LOW_TARGET_ZBR_LM_100DO60_170925"
click at [1150, 425] on label "A_LOW_TARGET_ZBR_LM_100DO60_170925" at bounding box center [1242, 425] width 185 height 16
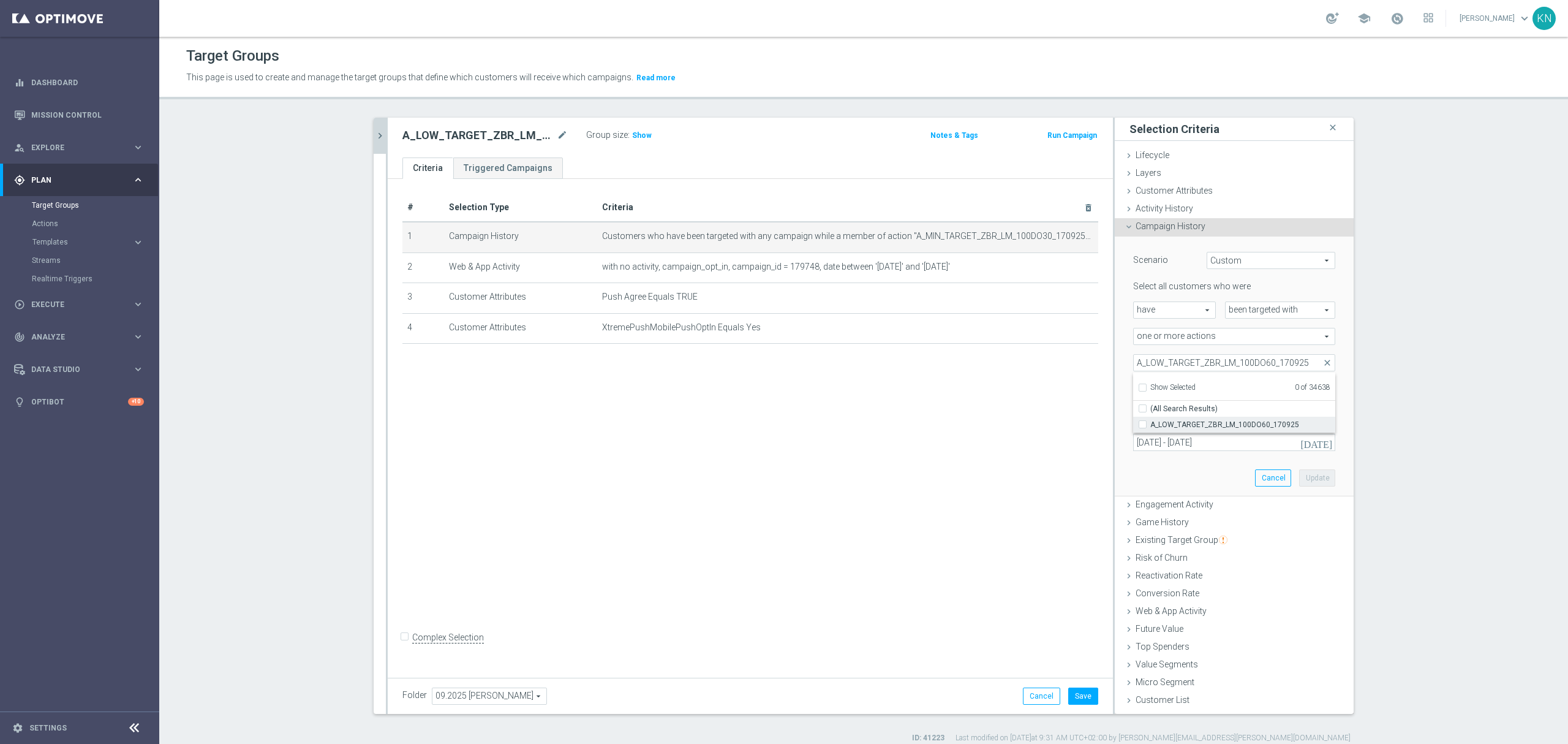
click at [1142, 425] on input "A_LOW_TARGET_ZBR_LM_100DO60_170925" at bounding box center [1146, 424] width 8 height 8
checkbox input "true"
type input "A_LOW_TARGET_ZBR_LM_100DO60_170925"
checkbox input "true"
click at [1124, 430] on div "Scenario Custom Custom arrow_drop_down search Select all customers who were hav…" at bounding box center [1234, 366] width 221 height 259
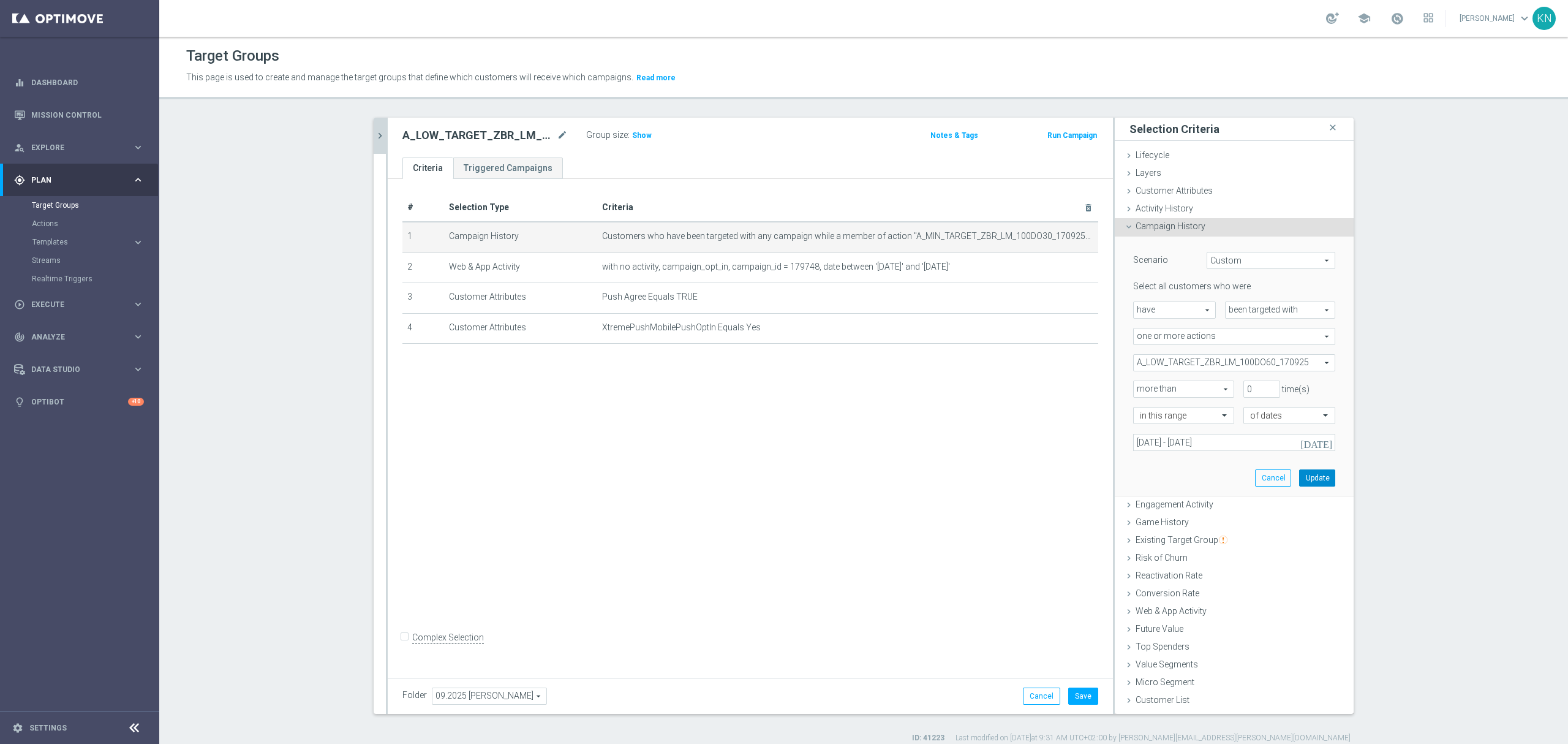
click at [1317, 478] on button "Update" at bounding box center [1317, 477] width 36 height 17
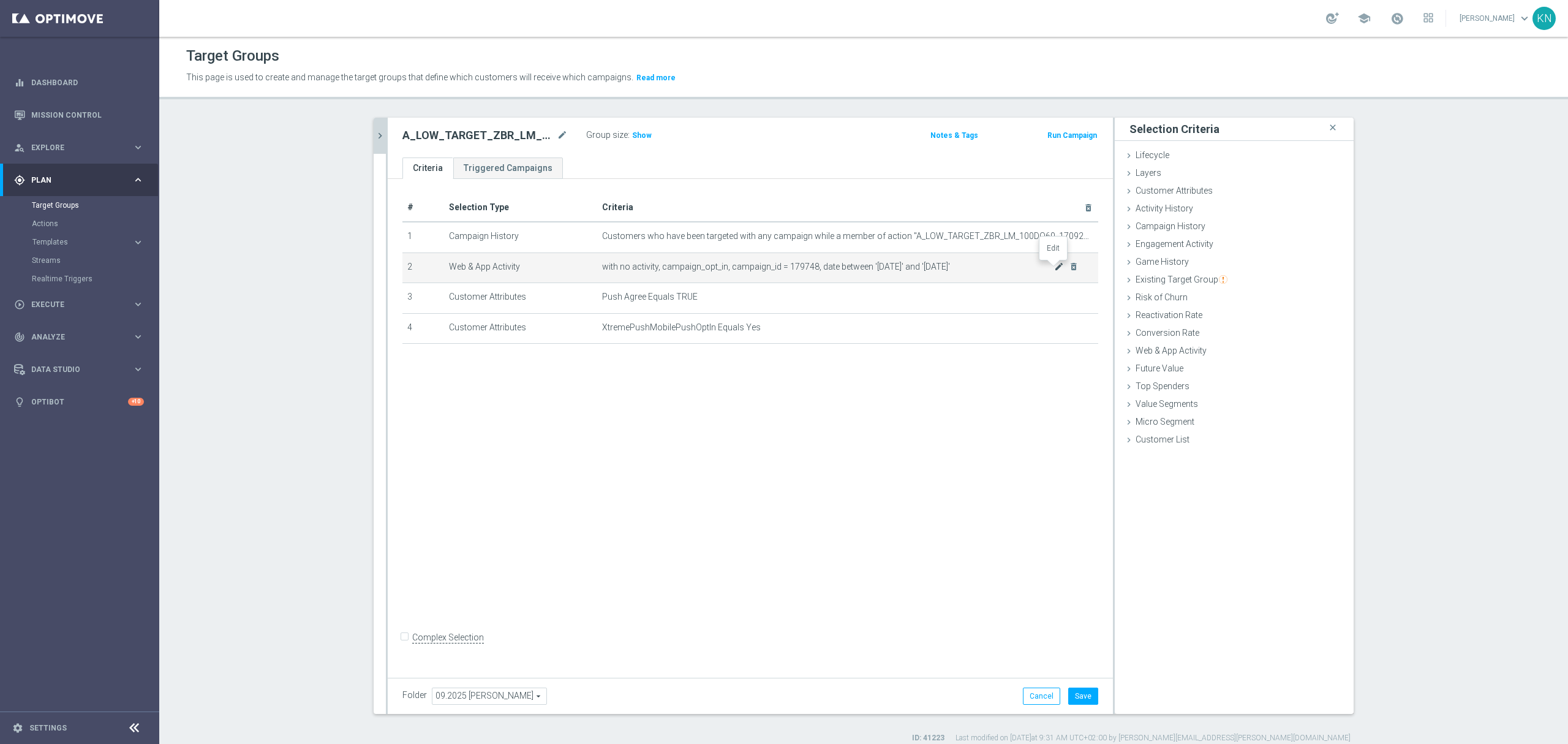
click at [1054, 270] on icon "mode_edit" at bounding box center [1058, 267] width 10 height 10
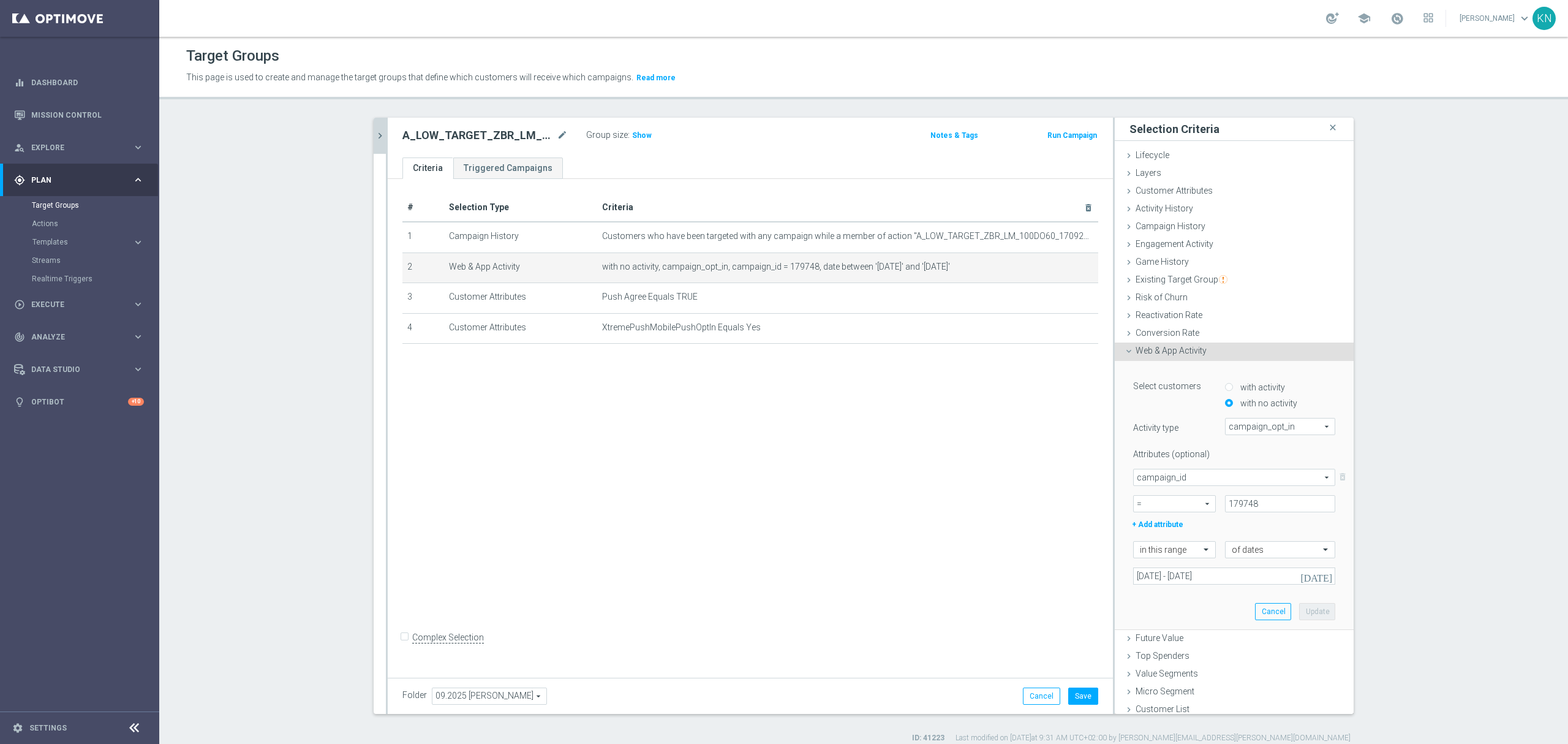
click at [1230, 515] on div "+ Add attribute" at bounding box center [1234, 523] width 221 height 16
click at [1235, 503] on input "179748" at bounding box center [1279, 503] width 110 height 17
paste input "9"
type input "179749"
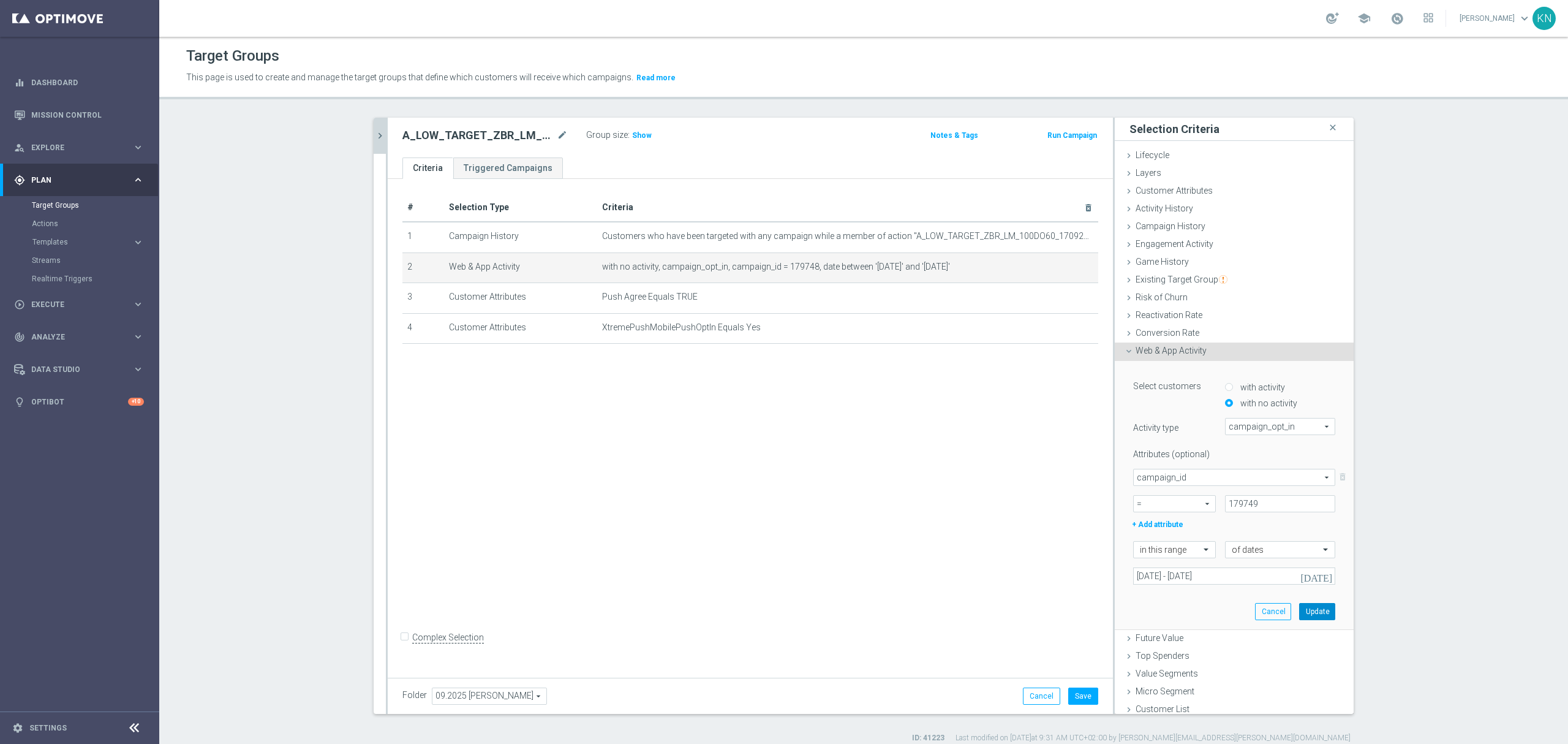
click at [1299, 613] on button "Update" at bounding box center [1317, 611] width 36 height 17
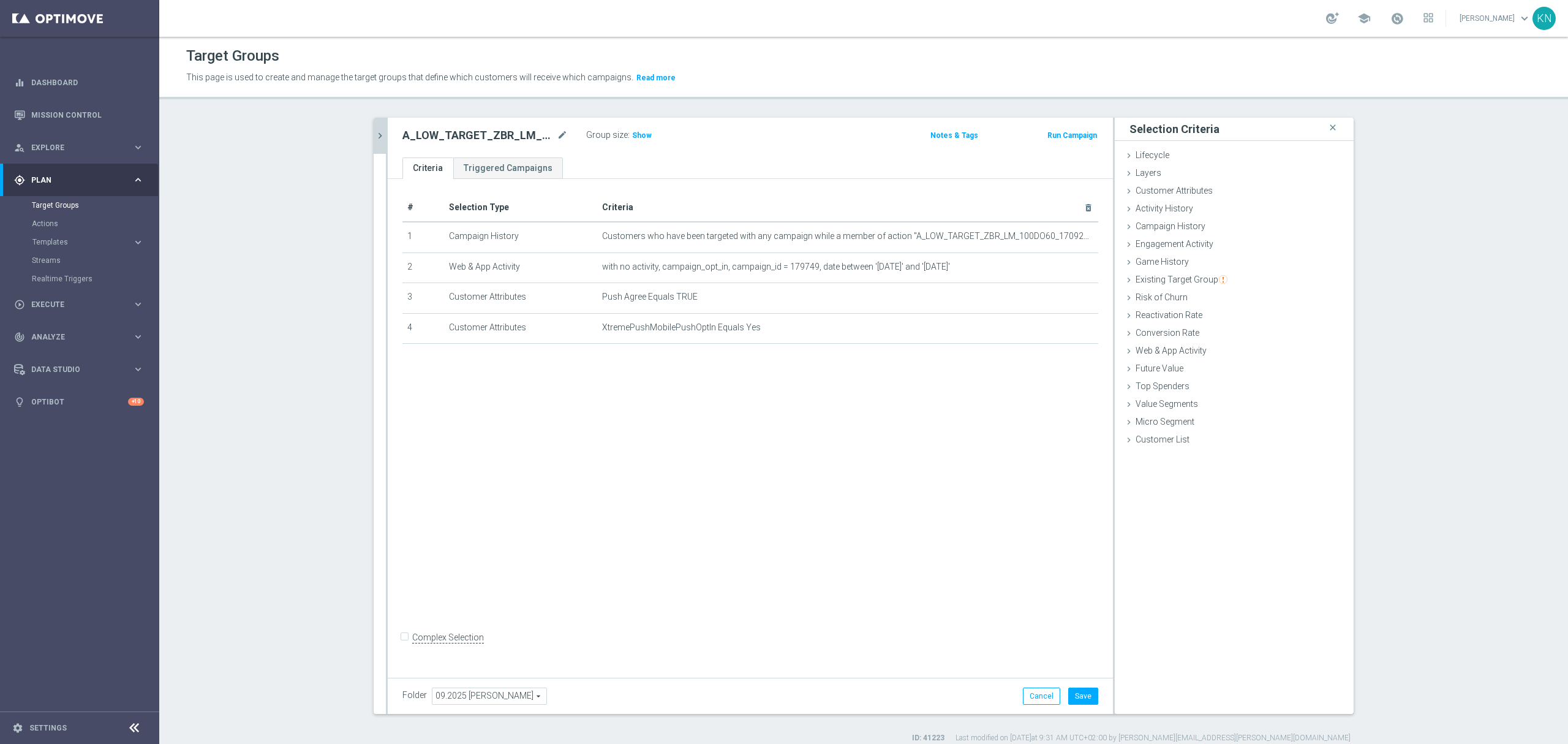
drag, startPoint x: 918, startPoint y: 446, endPoint x: 927, endPoint y: 493, distance: 47.9
click at [918, 451] on div "# Selection Type Criteria delete_forever 1 Campaign History Customers who have …" at bounding box center [750, 425] width 725 height 494
click at [1080, 696] on button "Save" at bounding box center [1083, 696] width 30 height 17
click at [605, 497] on div "# Selection Type Criteria delete_forever 1 Campaign History Customers who have …" at bounding box center [750, 425] width 725 height 494
click at [572, 530] on div "# Selection Type Criteria delete_forever 1 Campaign History Customers who have …" at bounding box center [750, 425] width 725 height 494
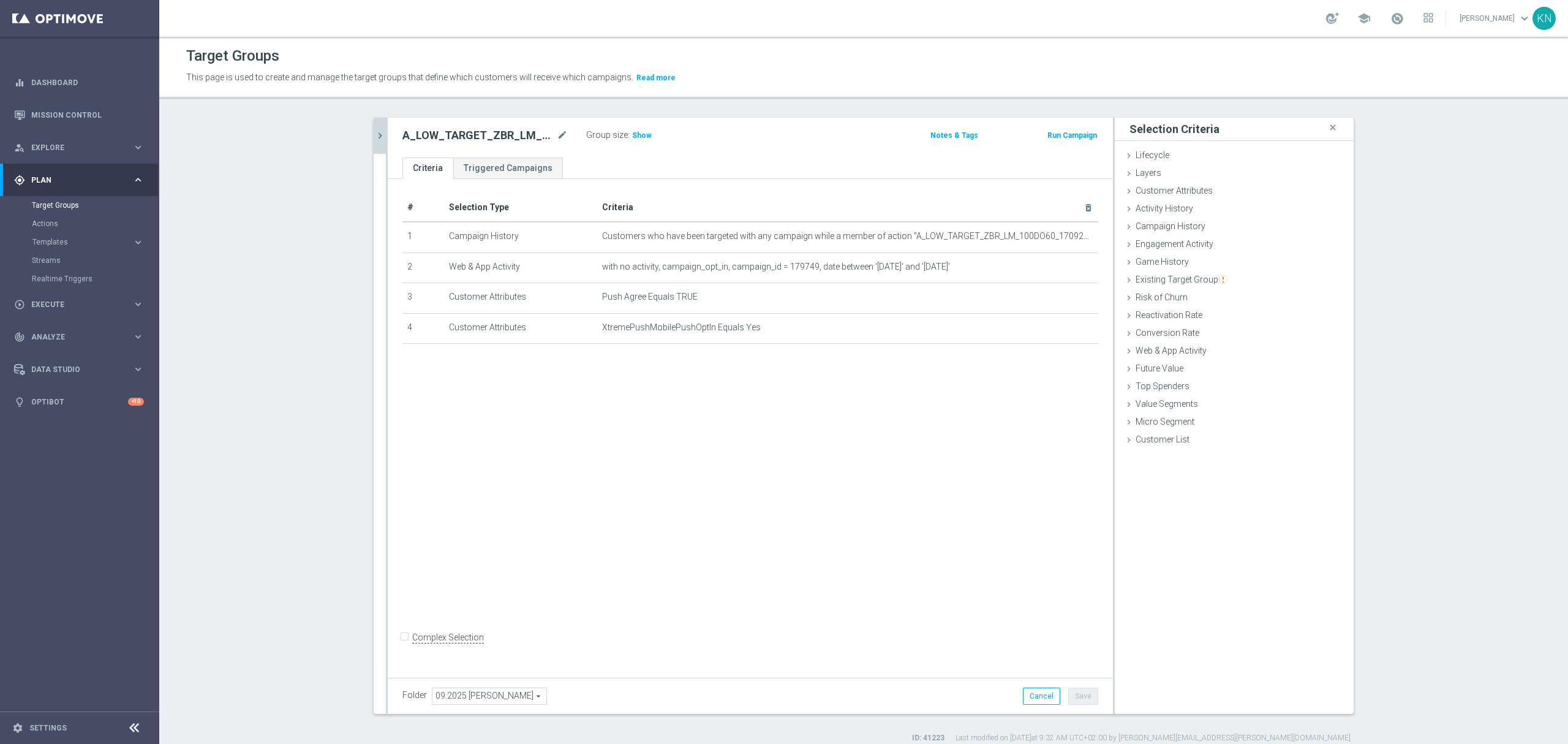
click at [376, 132] on icon "chevron_right" at bounding box center [379, 136] width 12 height 12
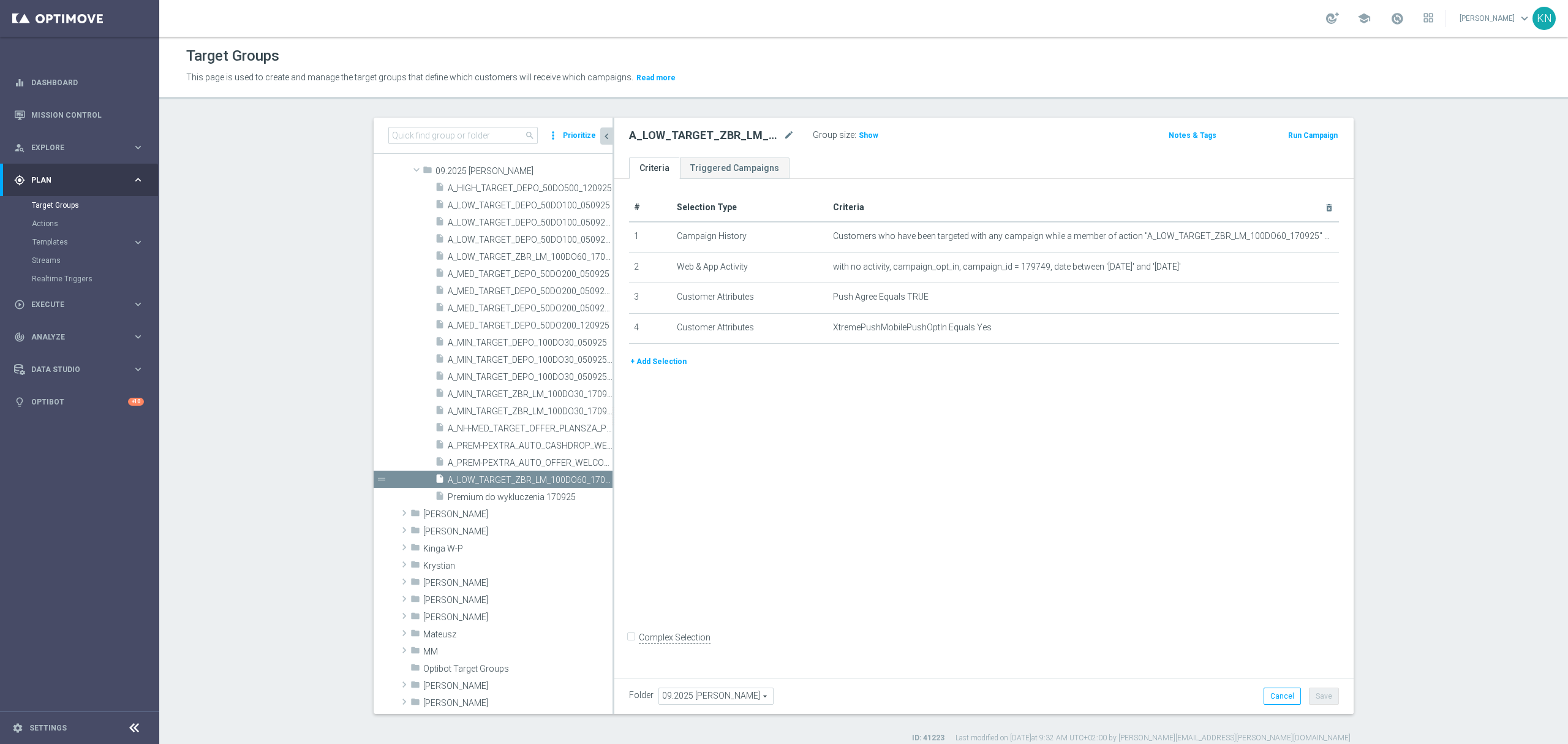
click at [717, 474] on div "# Selection Type Criteria delete_forever 1 Campaign History Customers who have …" at bounding box center [984, 425] width 739 height 494
click at [516, 468] on span "A_PREM-PEXTRA_AUTO_OFFER_WELCOME_PW_BEZ_MRKT_WEEKLY" at bounding box center [516, 463] width 137 height 11
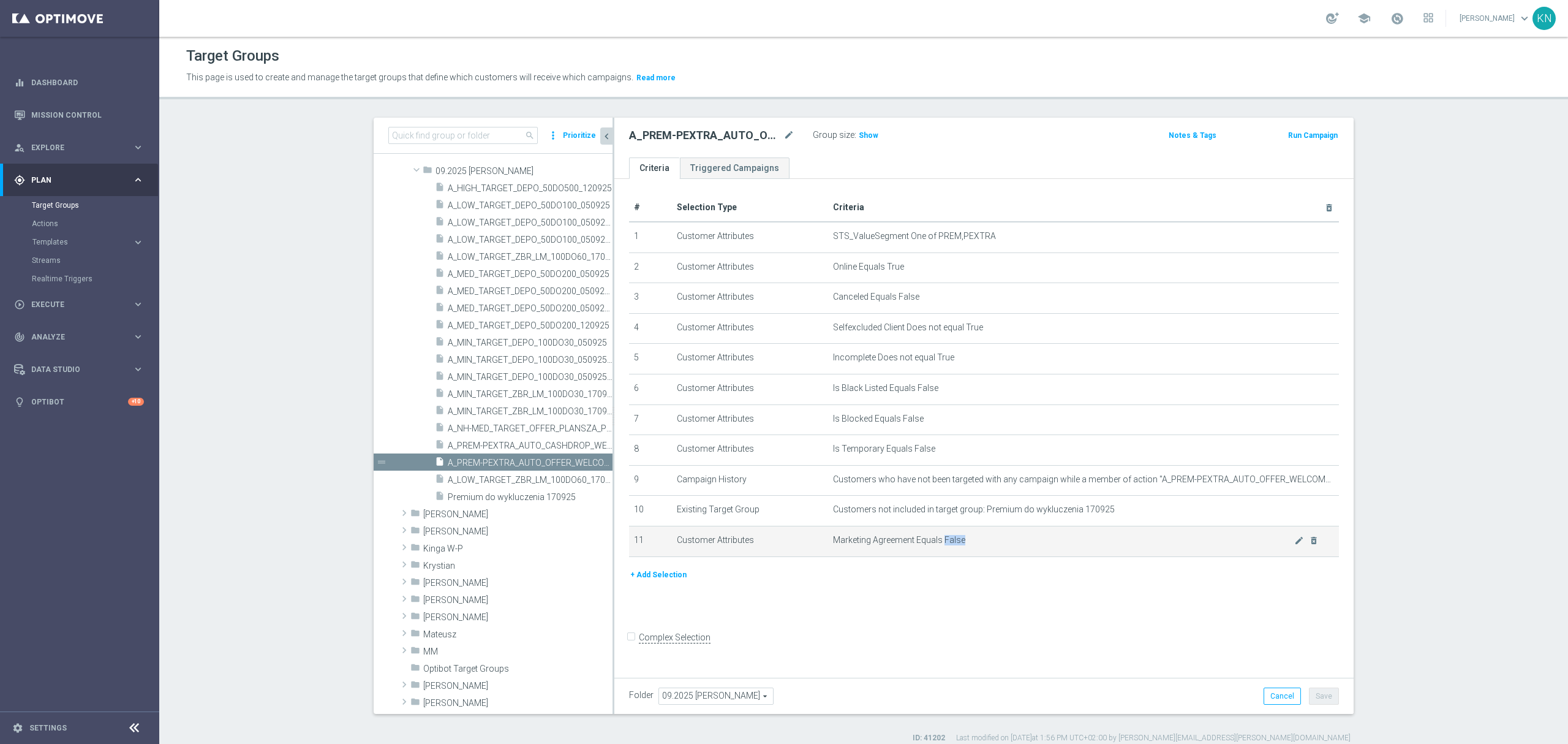
drag, startPoint x: 937, startPoint y: 547, endPoint x: 995, endPoint y: 561, distance: 59.7
click at [993, 546] on span "Marketing Agreement Equals False" at bounding box center [1064, 540] width 461 height 11
click at [985, 582] on div "+ Add Selection" at bounding box center [984, 574] width 728 height 13
click at [509, 476] on span "A_LOW_TARGET_ZBR_LM_100DO60_170925_PUSH" at bounding box center [516, 480] width 137 height 11
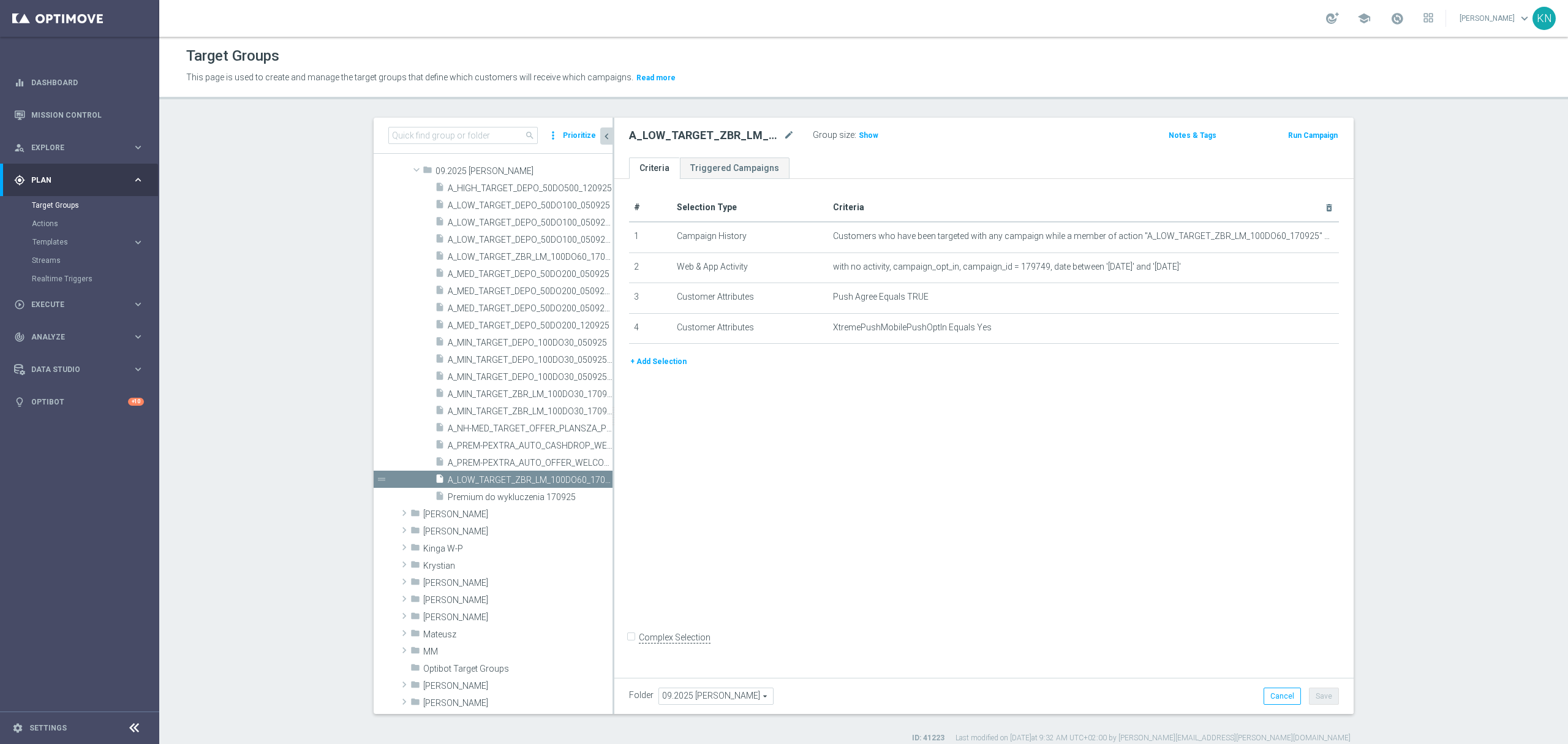
click at [898, 556] on div "# Selection Type Criteria delete_forever 1 Campaign History Customers who have …" at bounding box center [984, 425] width 739 height 494
click at [858, 138] on span "Show" at bounding box center [868, 136] width 20 height 9
click at [800, 456] on div "# Selection Type Criteria delete_forever 1 Campaign History Customers who have …" at bounding box center [984, 425] width 739 height 494
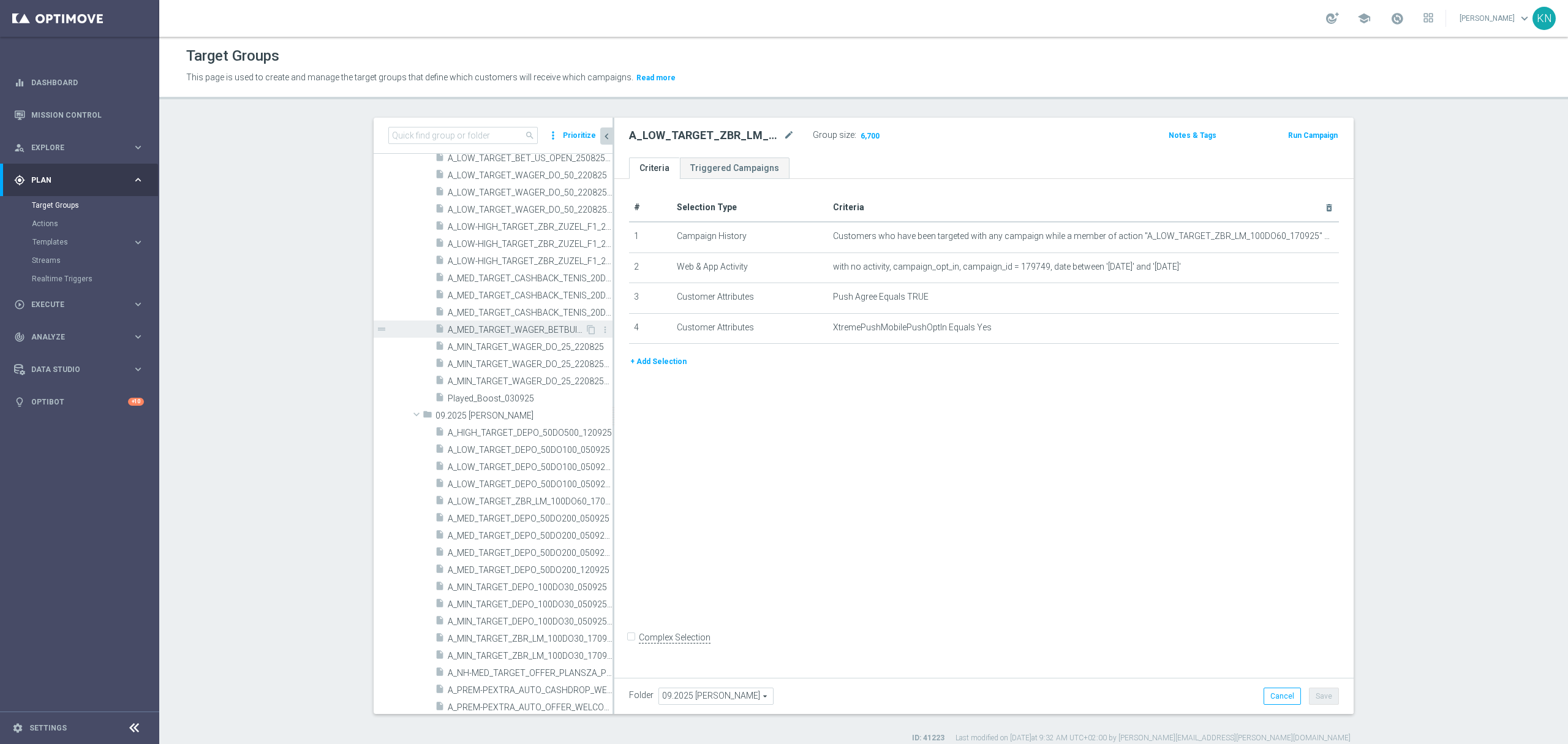
scroll to position [875, 0]
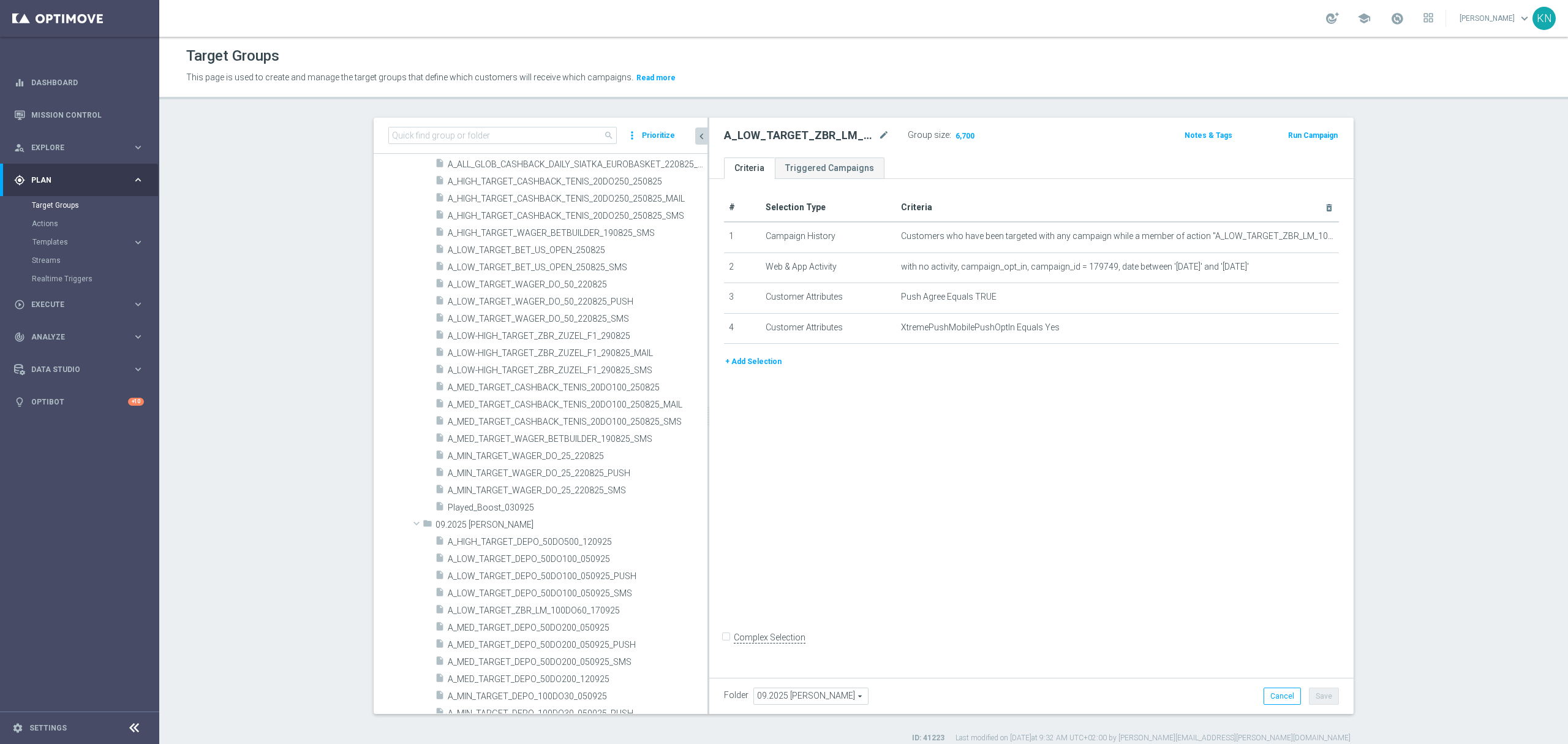
drag, startPoint x: 606, startPoint y: 185, endPoint x: 904, endPoint y: 209, distance: 299.0
click at [904, 209] on as-split "search more_vert Prioritize Customer Target Groups library_add create_new_folder" at bounding box center [863, 416] width 980 height 596
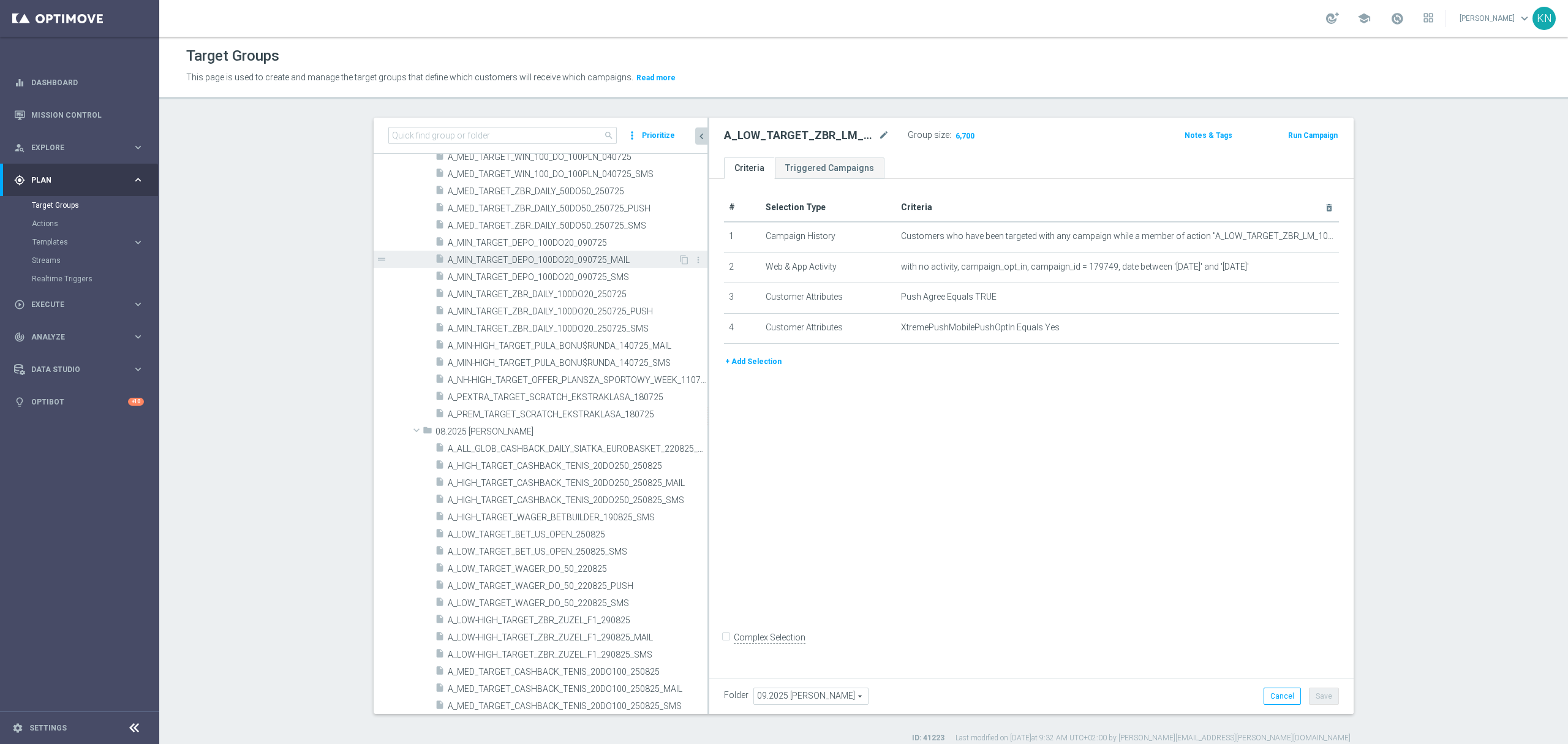
scroll to position [467, 0]
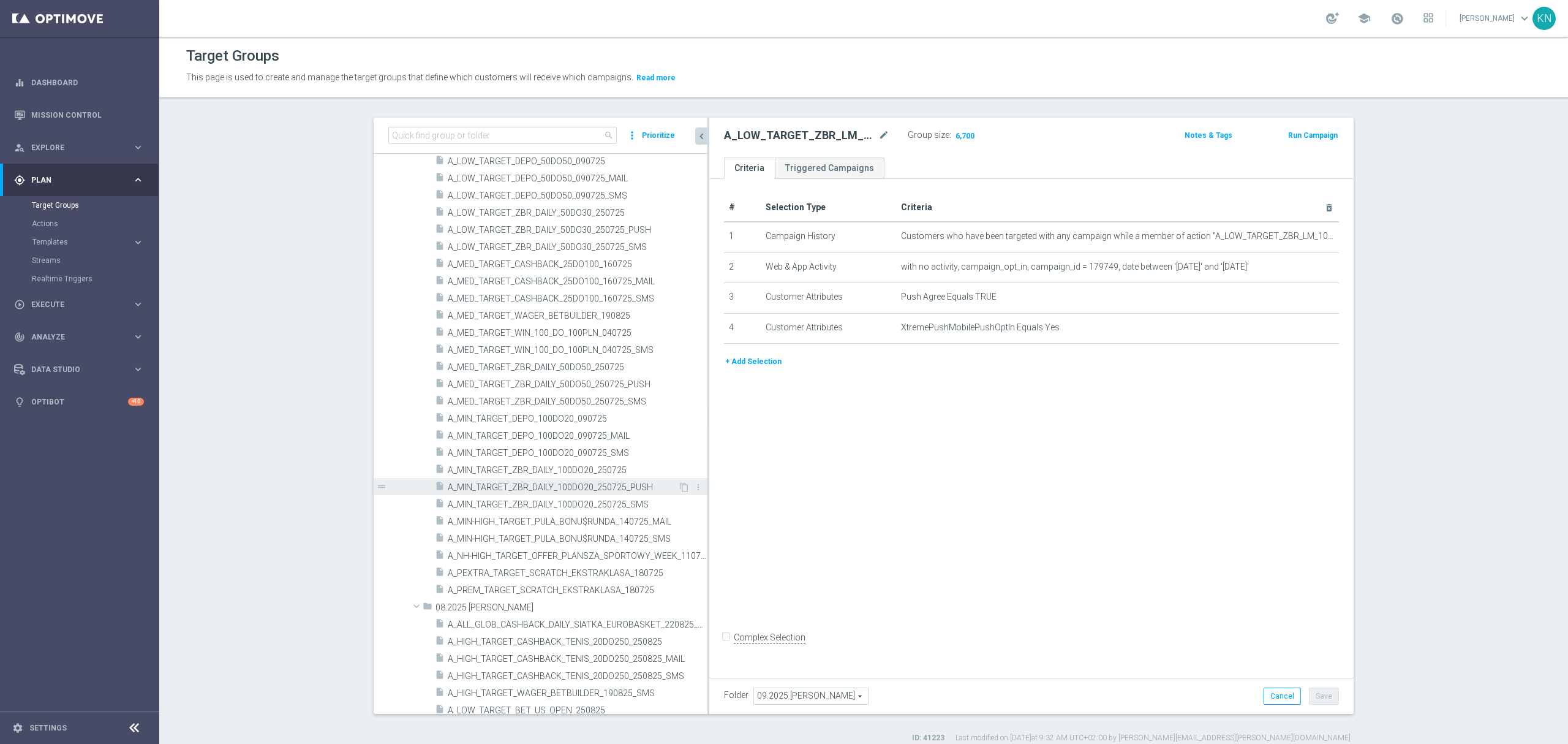
click at [611, 492] on span "A_MIN_TARGET_ZBR_DAILY_100DO20_250725_PUSH" at bounding box center [562, 487] width 231 height 11
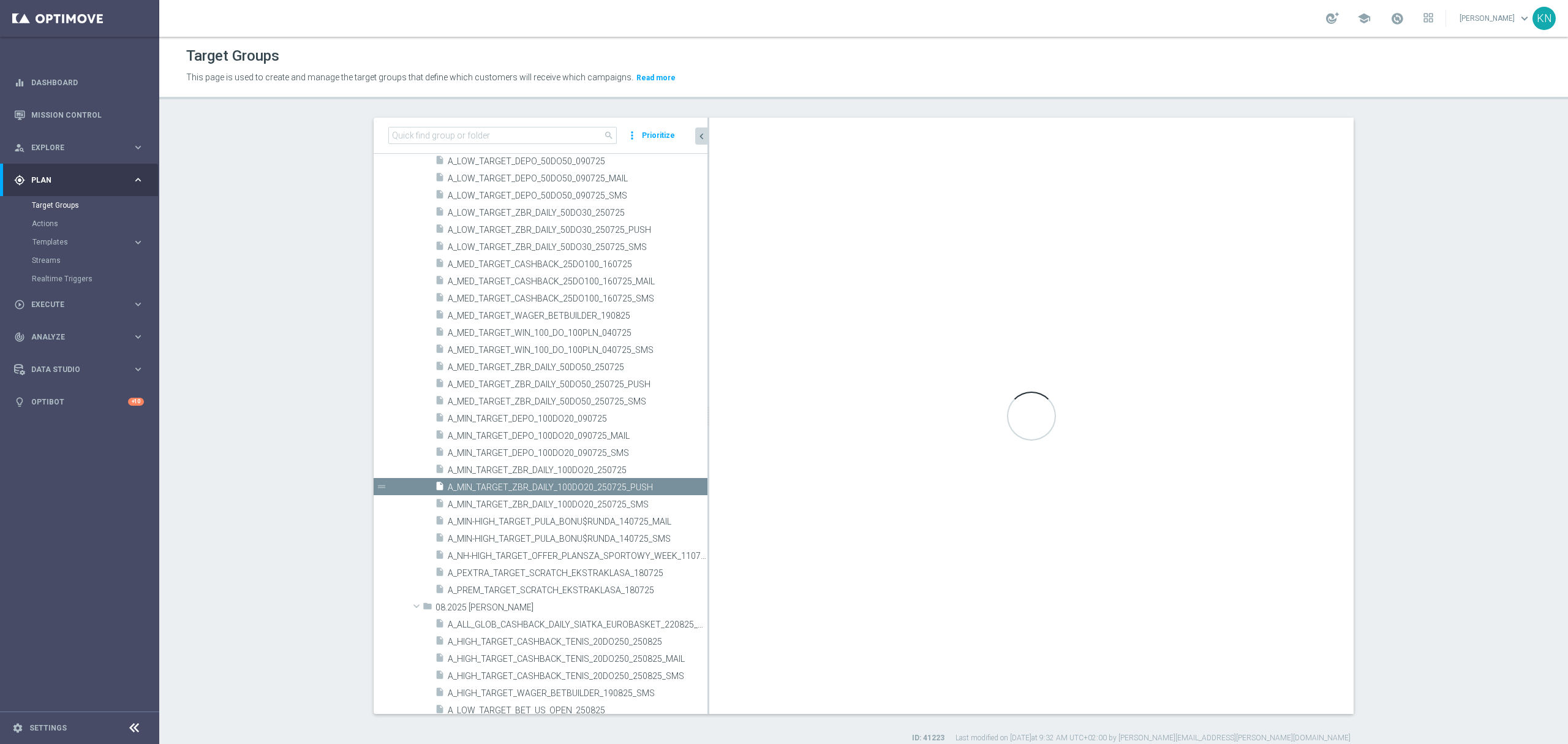
type input "07.2025 [PERSON_NAME]"
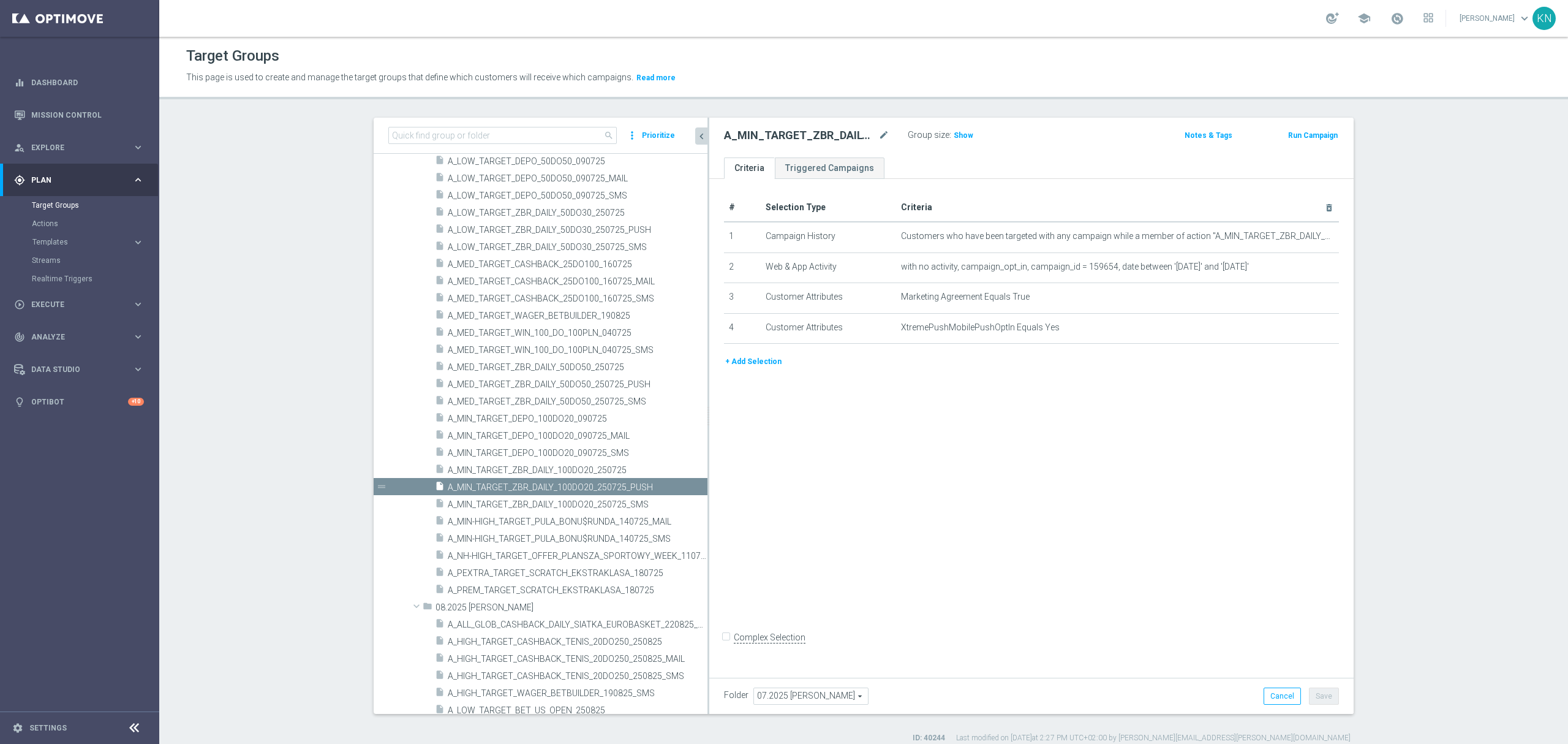
click at [822, 136] on h2 "A_MIN_TARGET_ZBR_DAILY_100DO20_250725_PUSH" at bounding box center [799, 136] width 152 height 14
copy h2 "A_MIN_TARGET_ZBR_DAILY_100DO20_250725_PUSH"
click at [1015, 499] on div "# Selection Type Criteria delete_forever 1 Campaign History Customers who have …" at bounding box center [1032, 425] width 644 height 494
drag, startPoint x: 61, startPoint y: 301, endPoint x: 68, endPoint y: 306, distance: 8.6
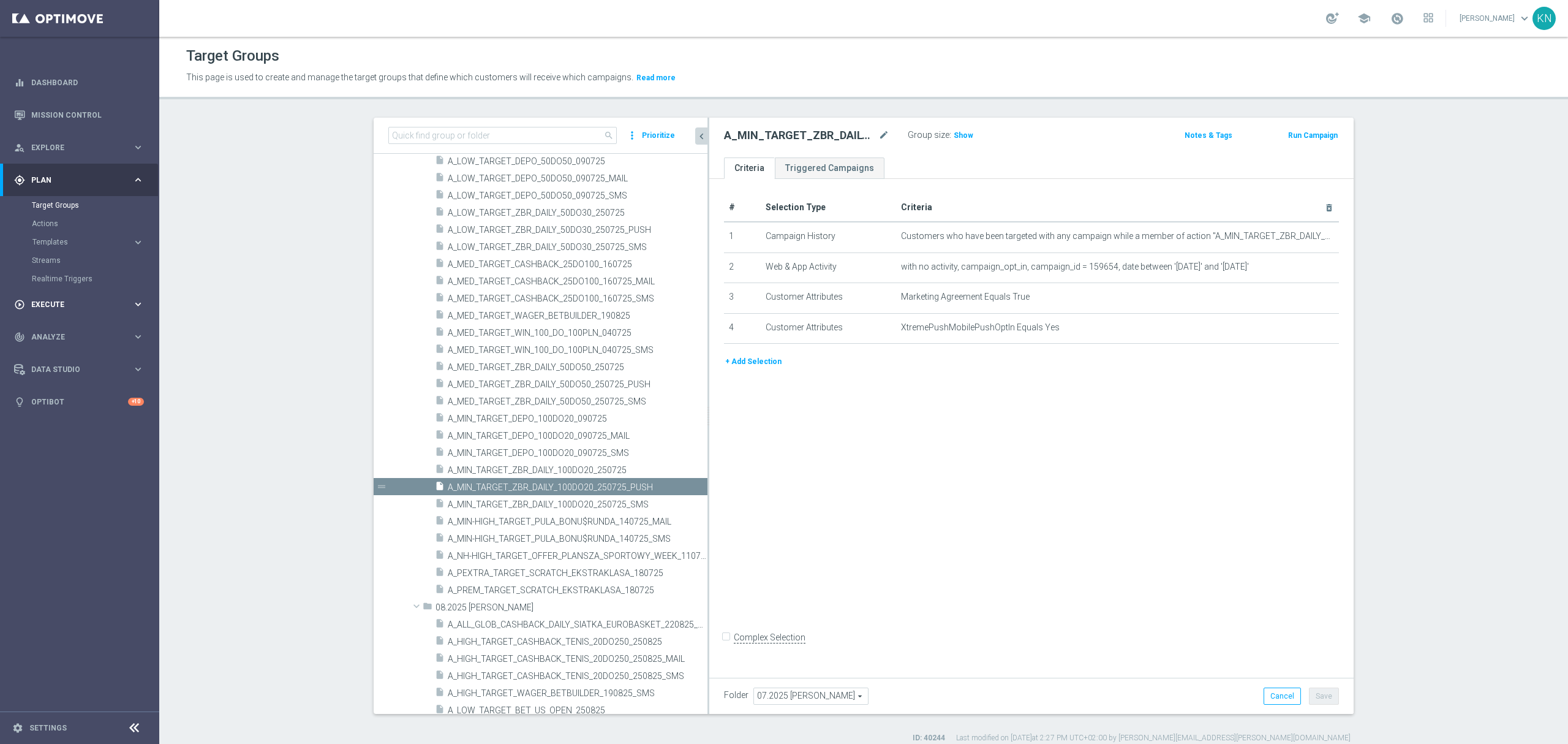
click at [61, 301] on span "Execute" at bounding box center [82, 304] width 101 height 7
click at [72, 237] on link "Campaign Builder" at bounding box center [80, 237] width 96 height 10
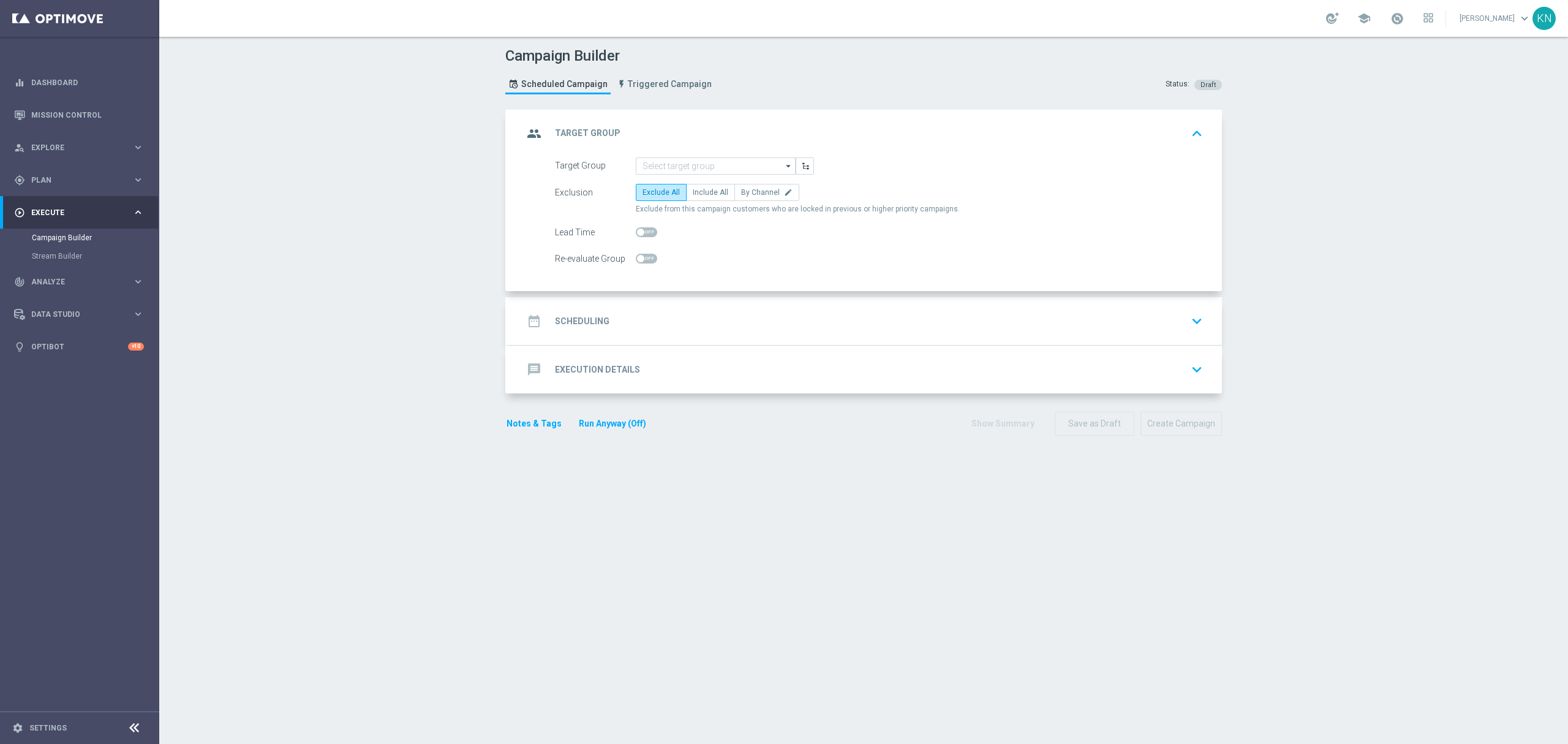
drag, startPoint x: 711, startPoint y: 192, endPoint x: 723, endPoint y: 245, distance: 54.3
click at [711, 192] on span "Include All" at bounding box center [710, 193] width 36 height 9
click at [701, 192] on input "Include All" at bounding box center [696, 194] width 8 height 8
radio input "true"
click at [640, 261] on span at bounding box center [647, 258] width 22 height 10
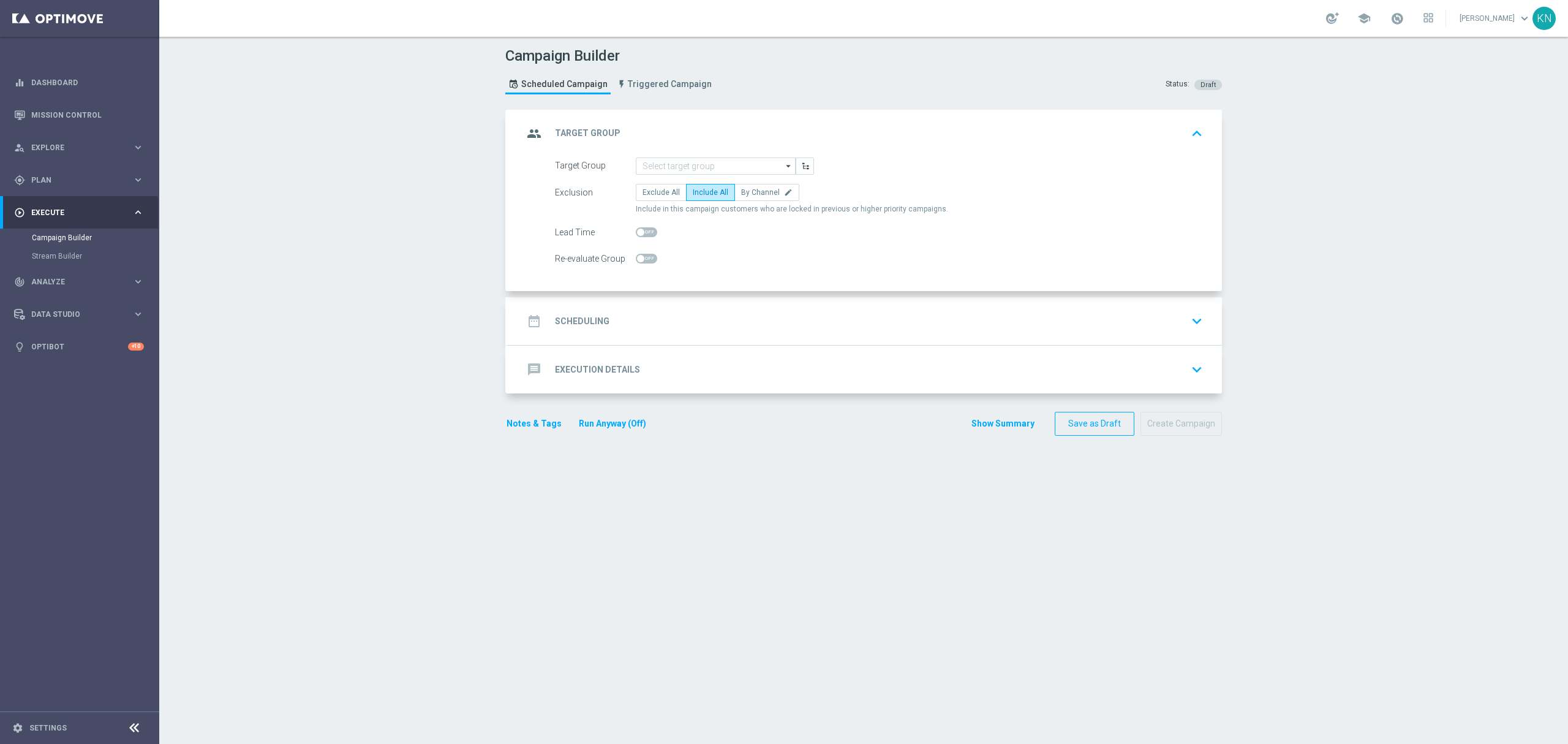
click at [640, 261] on input "checkbox" at bounding box center [647, 258] width 22 height 10
checkbox input "true"
drag, startPoint x: 667, startPoint y: 165, endPoint x: 686, endPoint y: 177, distance: 22.5
click at [667, 165] on input at bounding box center [716, 165] width 160 height 17
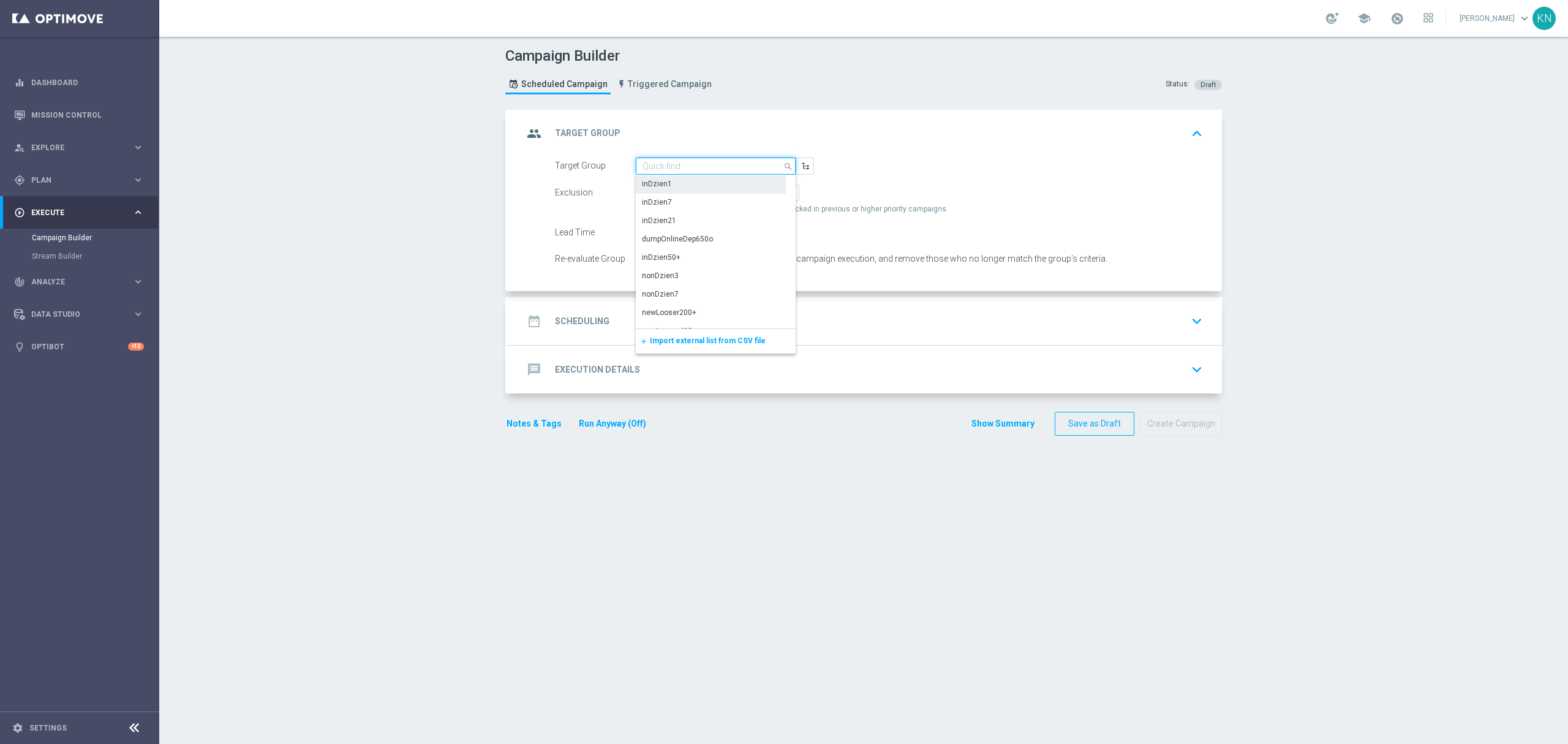
paste input "A_MIN_TARGET_ZBR_LM_100DO30_170925_PUSH"
click at [726, 187] on div "A_MIN_TARGET_ZBR_LM_100DO30_170925_PUSH" at bounding box center [715, 189] width 148 height 22
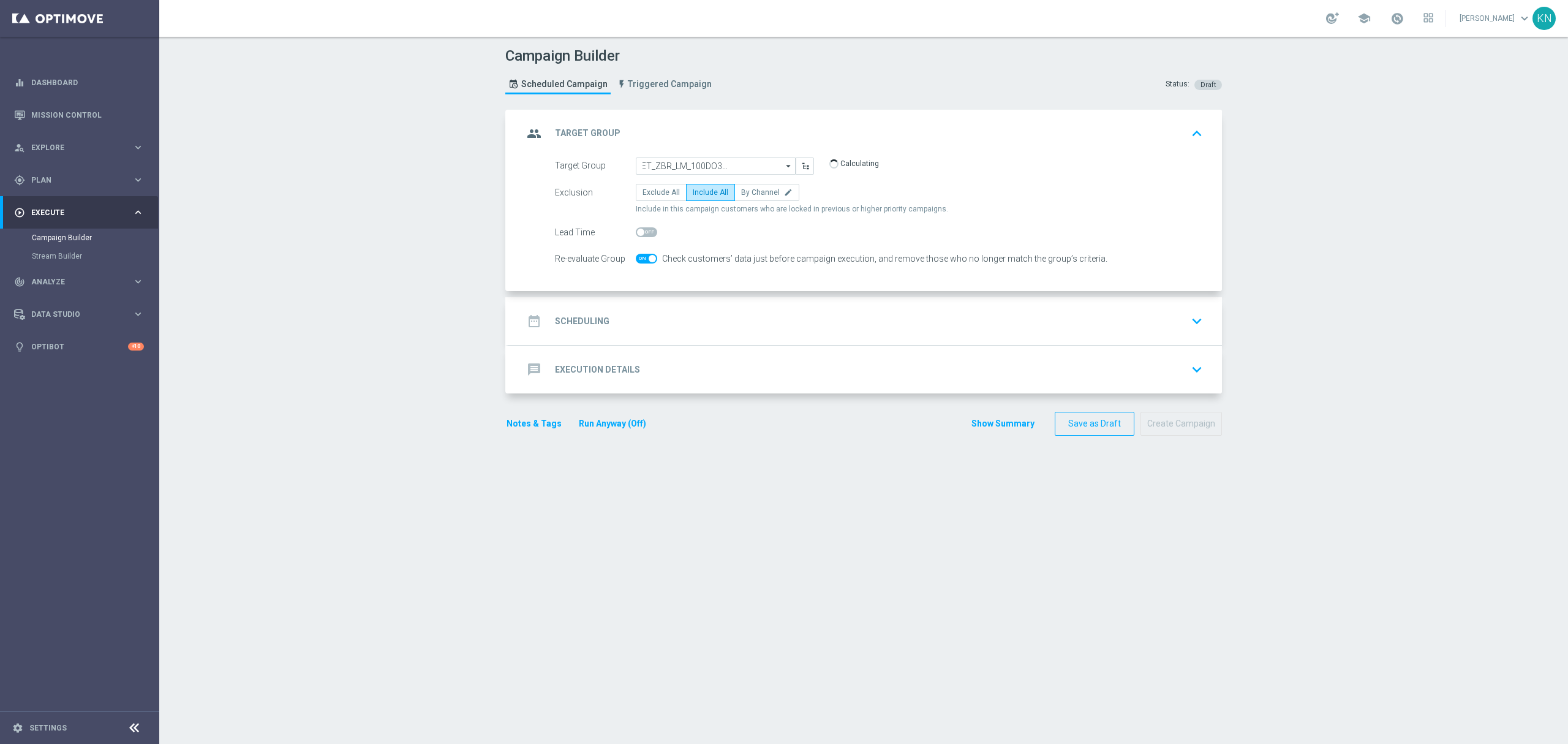
type input "A_MIN_TARGET_ZBR_LM_100DO30_170925_PUSH"
click at [636, 253] on div at bounding box center [647, 258] width 22 height 17
click at [646, 258] on span at bounding box center [647, 258] width 22 height 10
click at [646, 258] on input "checkbox" at bounding box center [647, 258] width 22 height 10
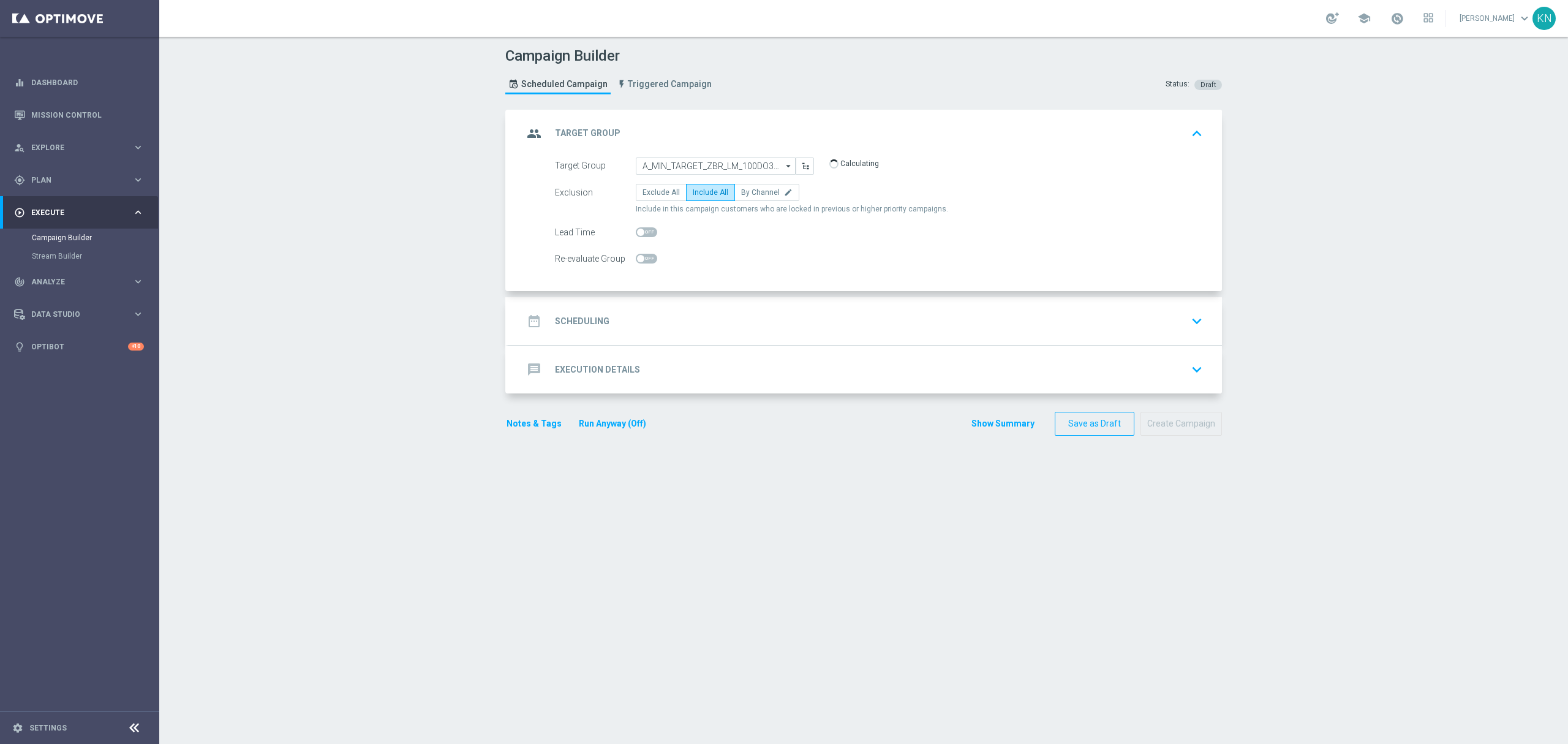
checkbox input "true"
click at [762, 319] on div "date_range Scheduling keyboard_arrow_down" at bounding box center [865, 321] width 684 height 23
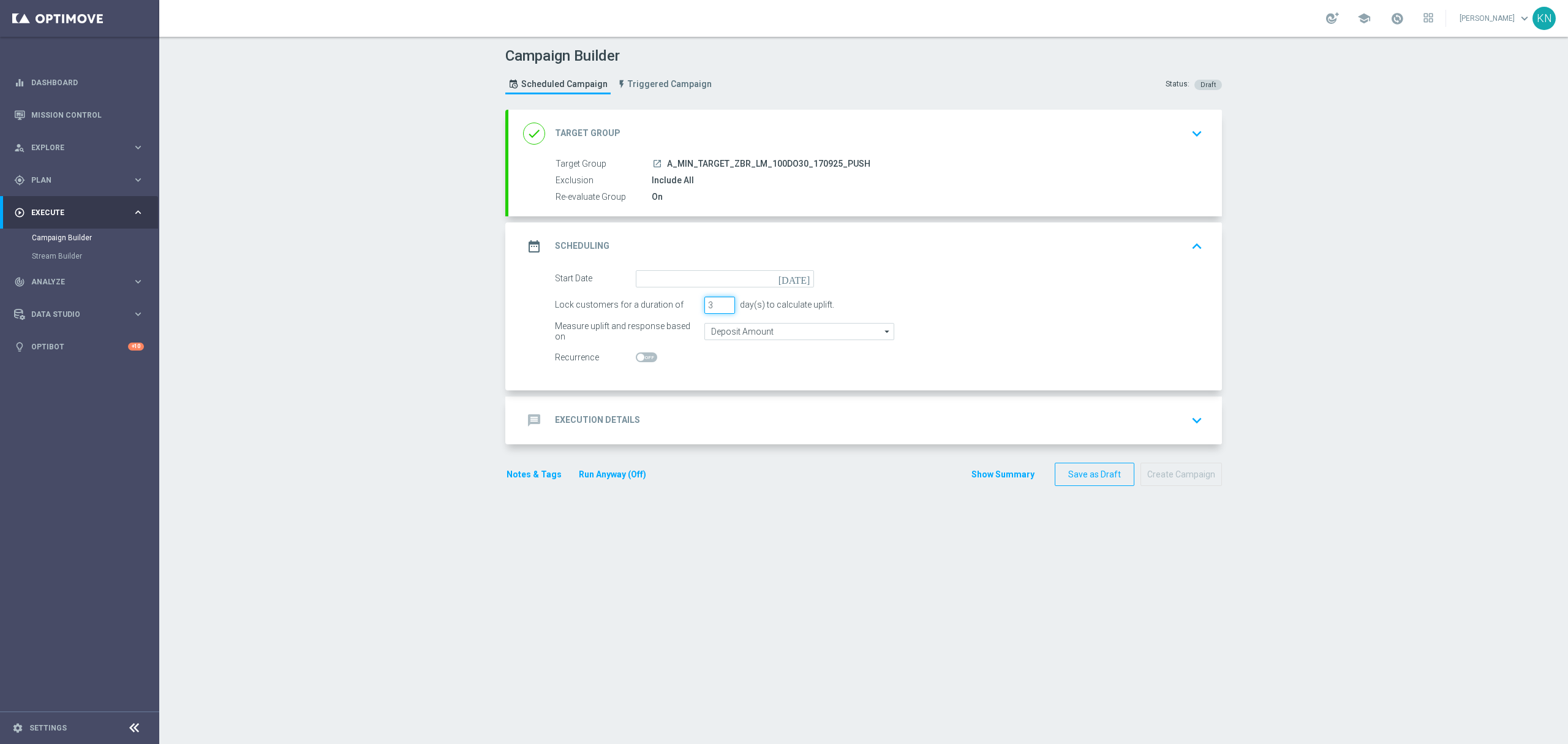
drag, startPoint x: 711, startPoint y: 309, endPoint x: 669, endPoint y: 314, distance: 42.3
click at [669, 314] on div "Lock customers for a duration of 3 day(s) to calculate uplift." at bounding box center [878, 304] width 666 height 17
type input "1"
click at [754, 339] on input "Deposit Amount" at bounding box center [799, 331] width 190 height 17
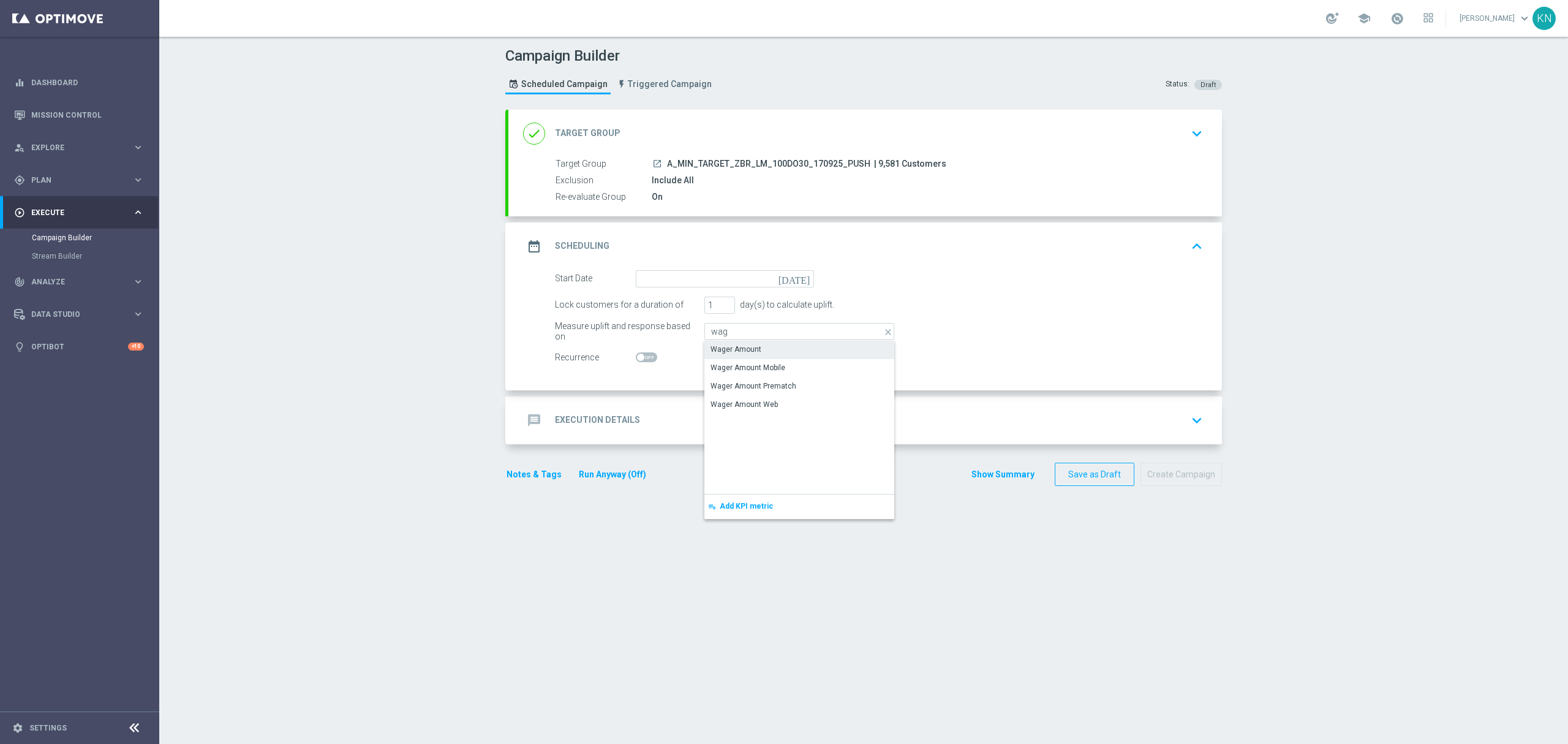
click at [748, 344] on div "Wager Amount" at bounding box center [799, 349] width 190 height 17
type input "Wager Amount"
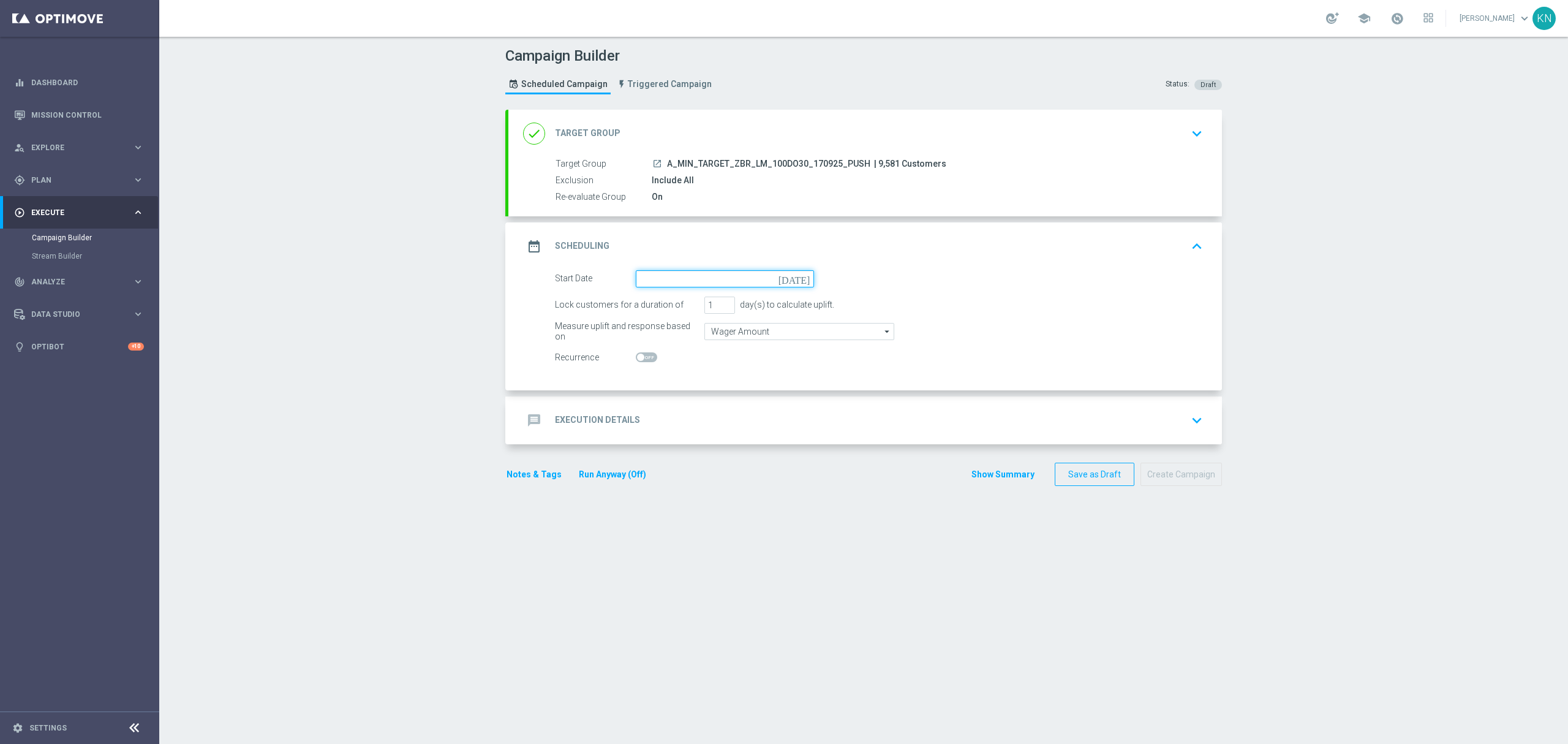
click at [649, 283] on input at bounding box center [725, 278] width 179 height 17
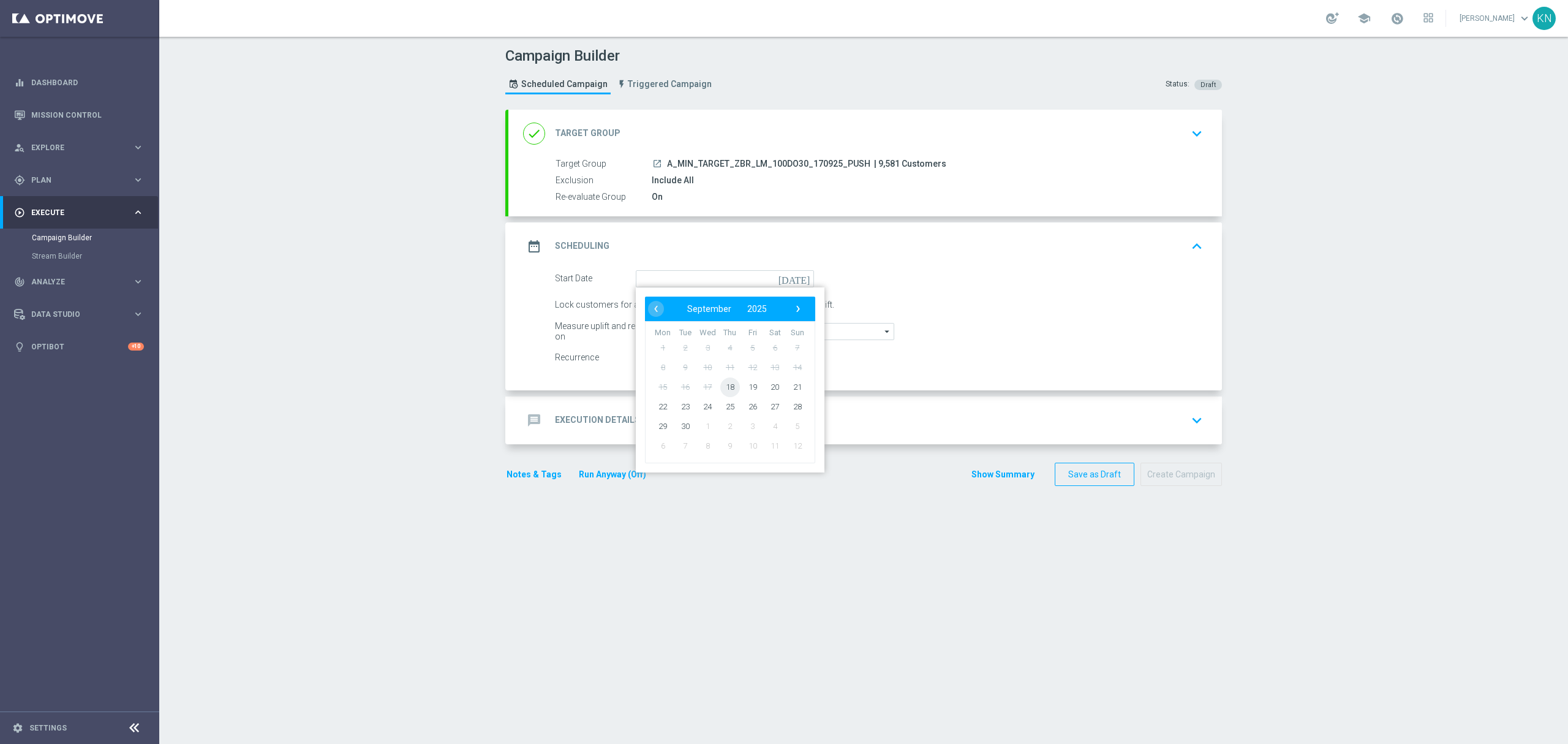
click at [727, 385] on span "18" at bounding box center [730, 387] width 20 height 20
type input "[DATE]"
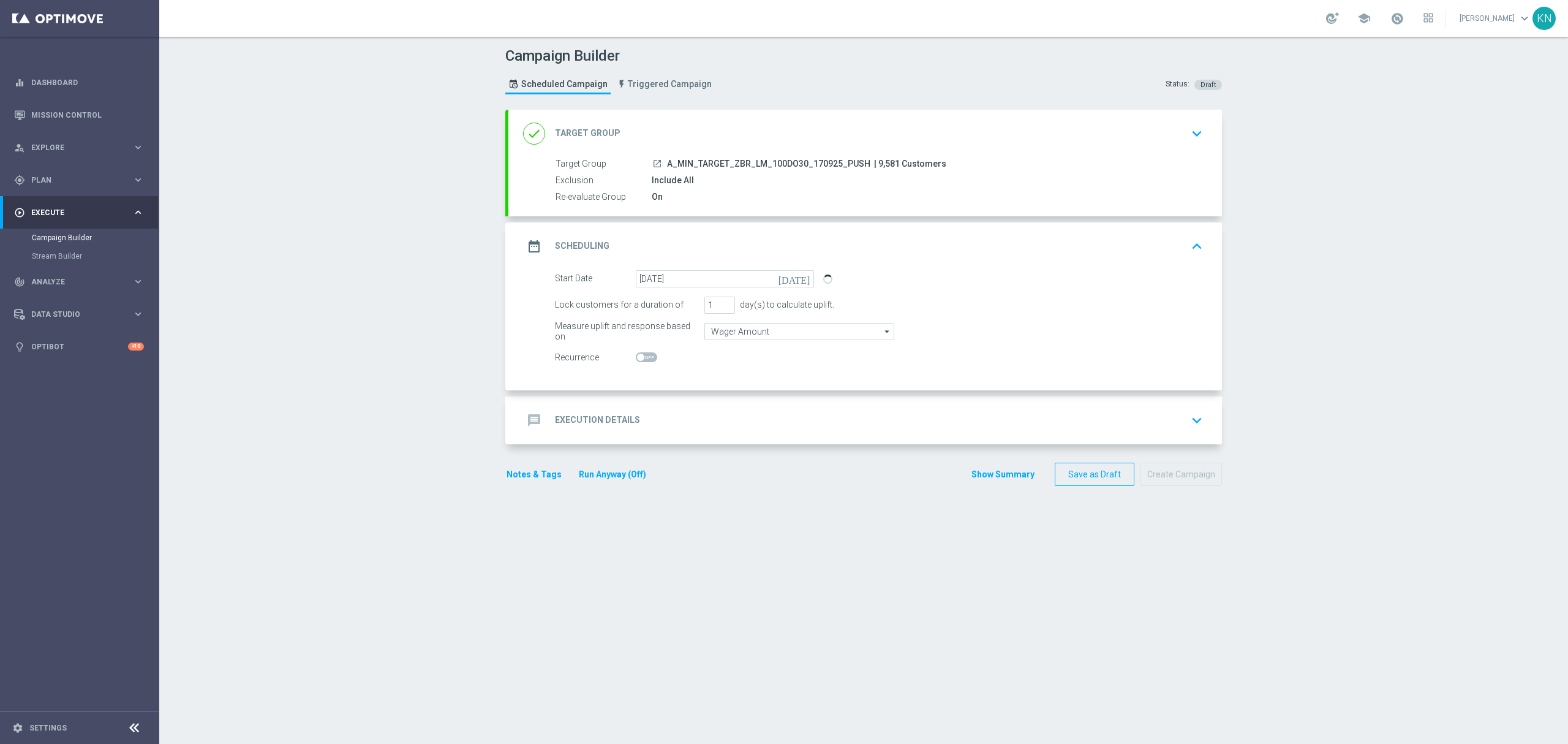
click at [964, 422] on div "message Execution Details keyboard_arrow_down" at bounding box center [865, 420] width 684 height 23
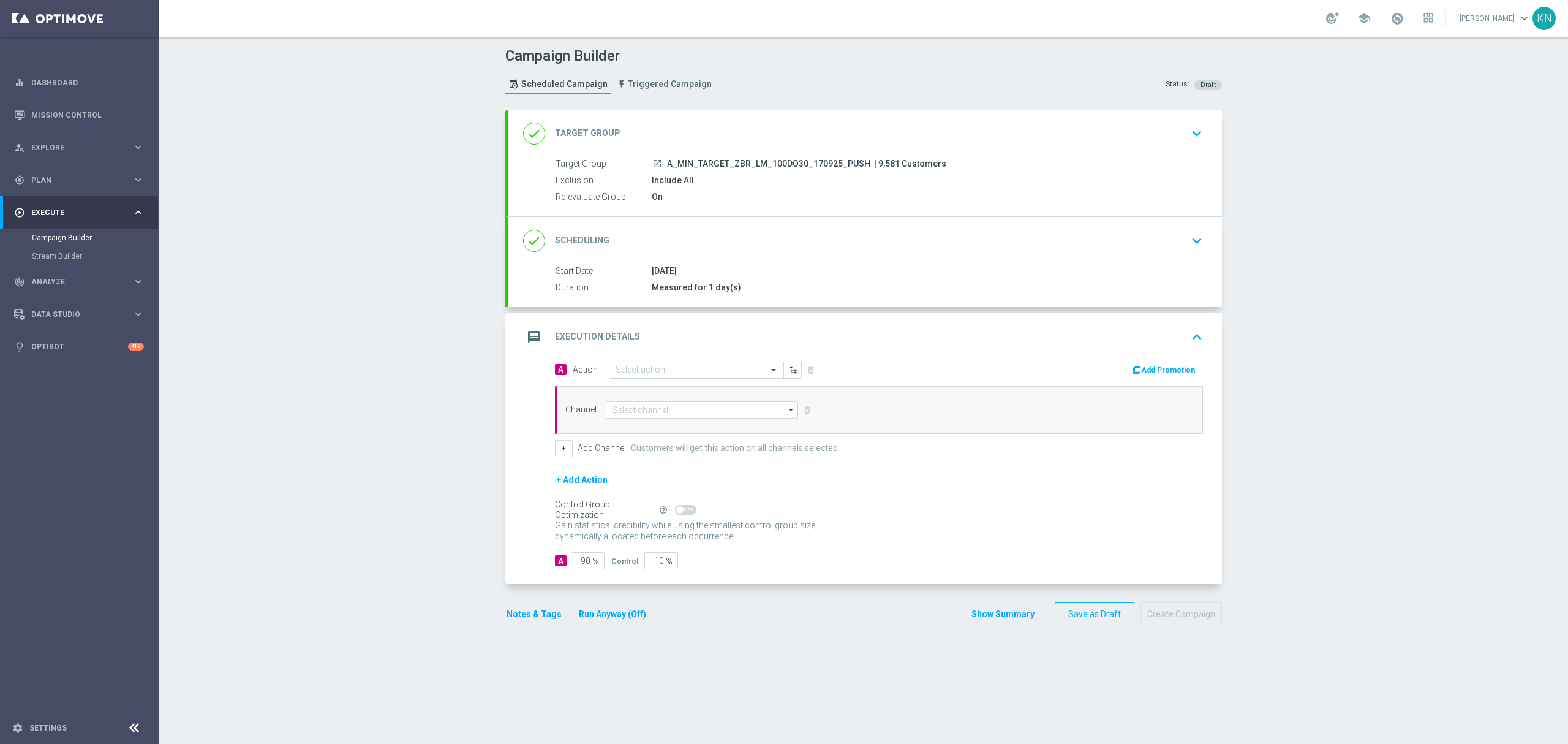
click at [637, 371] on input "text" at bounding box center [684, 371] width 136 height 11
click at [648, 534] on span "Create new action" at bounding box center [658, 537] width 65 height 9
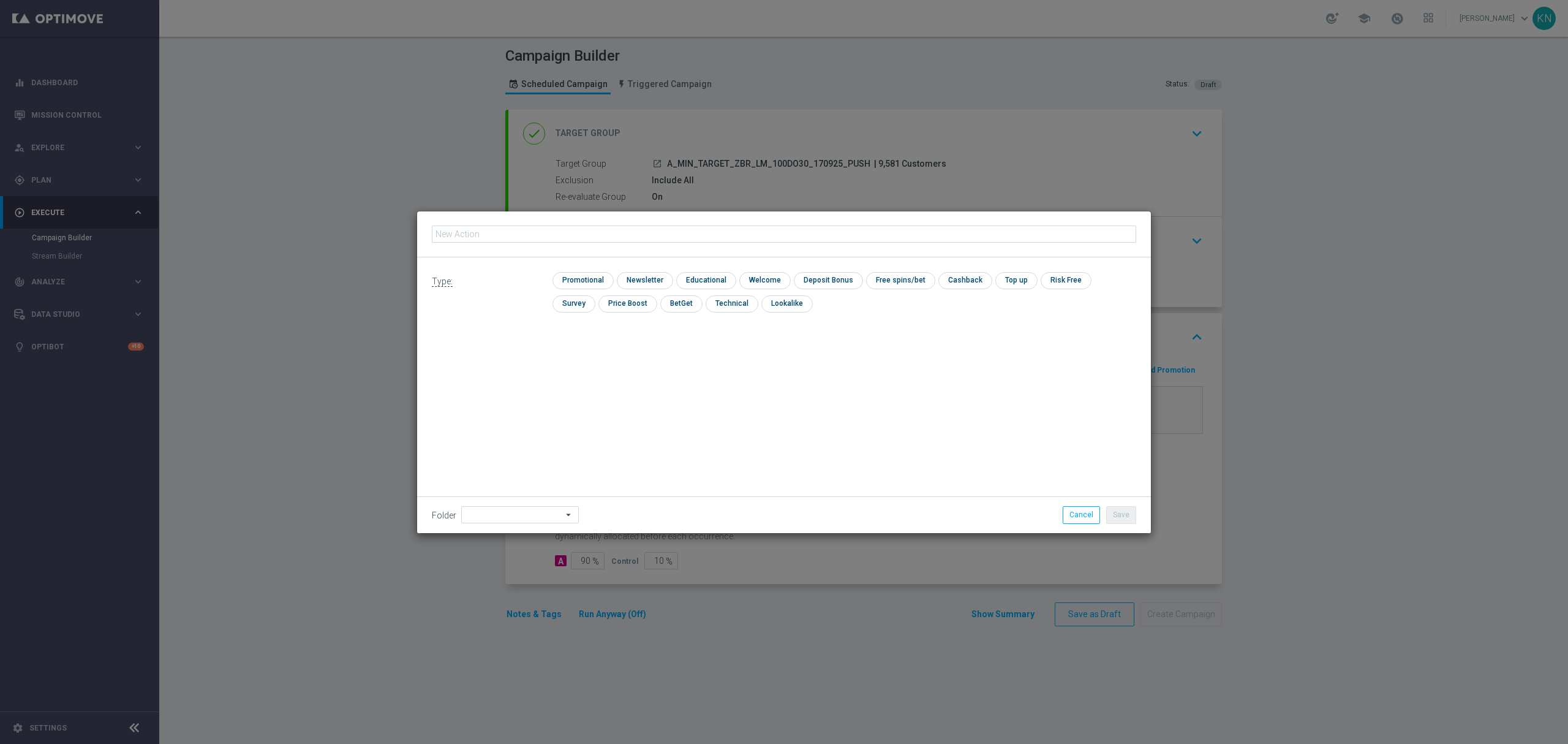
click at [577, 241] on input "text" at bounding box center [783, 233] width 704 height 17
type input "A_MIN_TARGET_ZBR_LM_100DO30_170925_PUSH"
click at [597, 276] on input "checkbox" at bounding box center [581, 280] width 58 height 16
checkbox input "true"
click at [1122, 518] on button "Save" at bounding box center [1120, 514] width 30 height 17
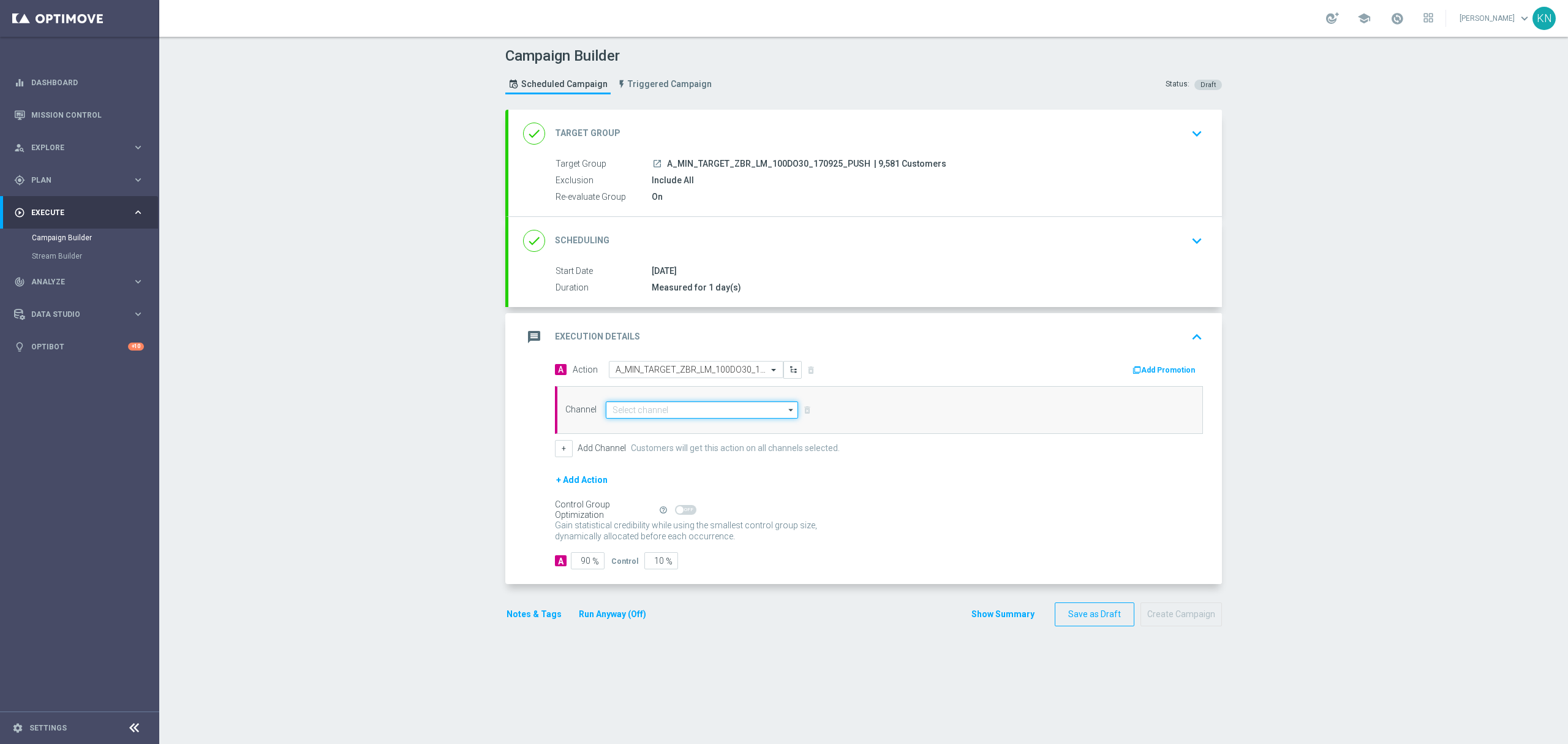
click at [621, 408] on input at bounding box center [701, 409] width 192 height 17
click at [665, 420] on div "XtremePush" at bounding box center [701, 427] width 192 height 17
type input "XtremePush"
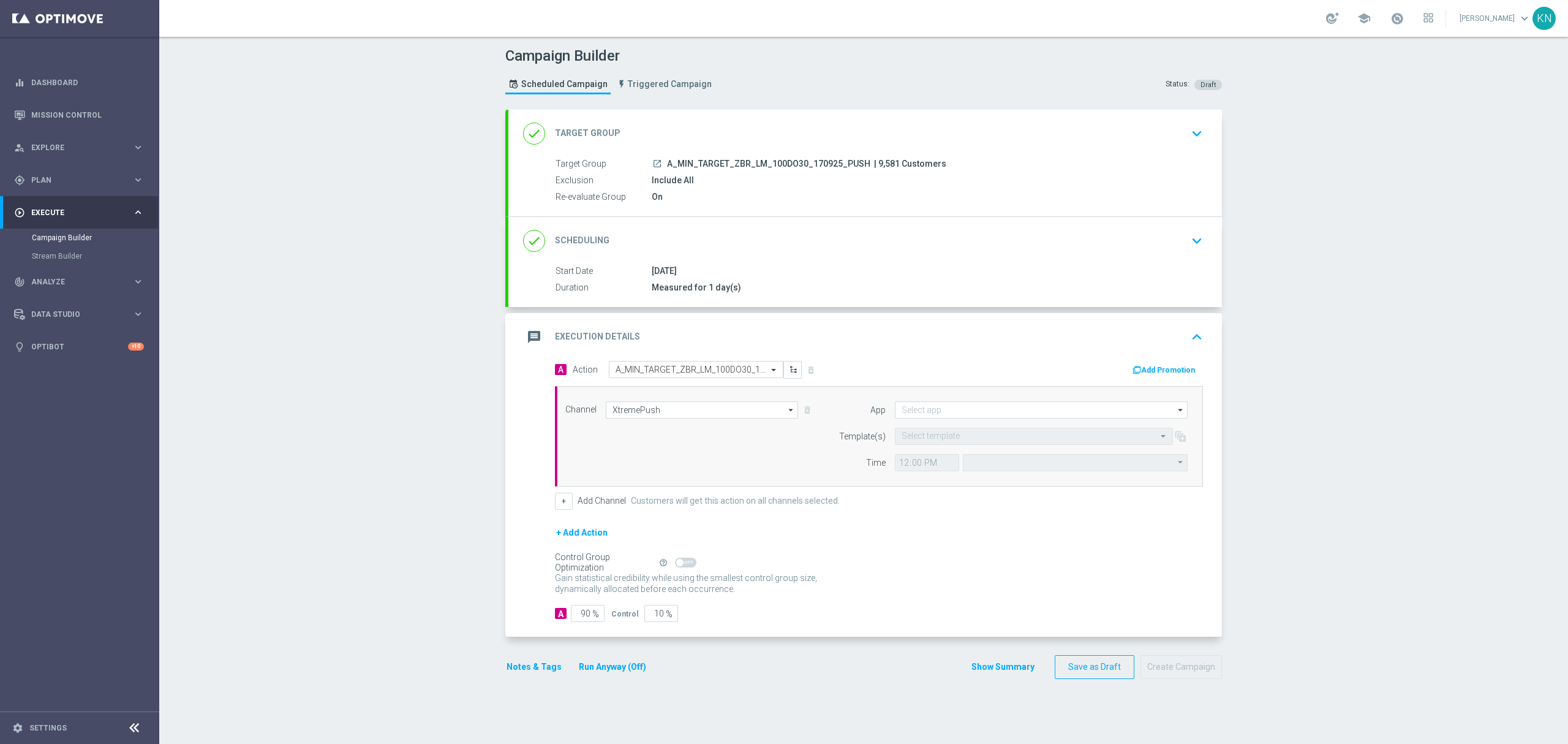
type input "Coordinated Universal Time (UTC 00:00)"
type input "STS_PL"
click at [974, 442] on input "text" at bounding box center [1022, 437] width 240 height 11
paste input "A_MIN_TARGET_ZBR_LM_100DO30_170925_PUSH"
click at [998, 453] on label "A_MIN_TARGET_ZBR_LM_100DO30_170925_PUSH" at bounding box center [987, 455] width 170 height 11
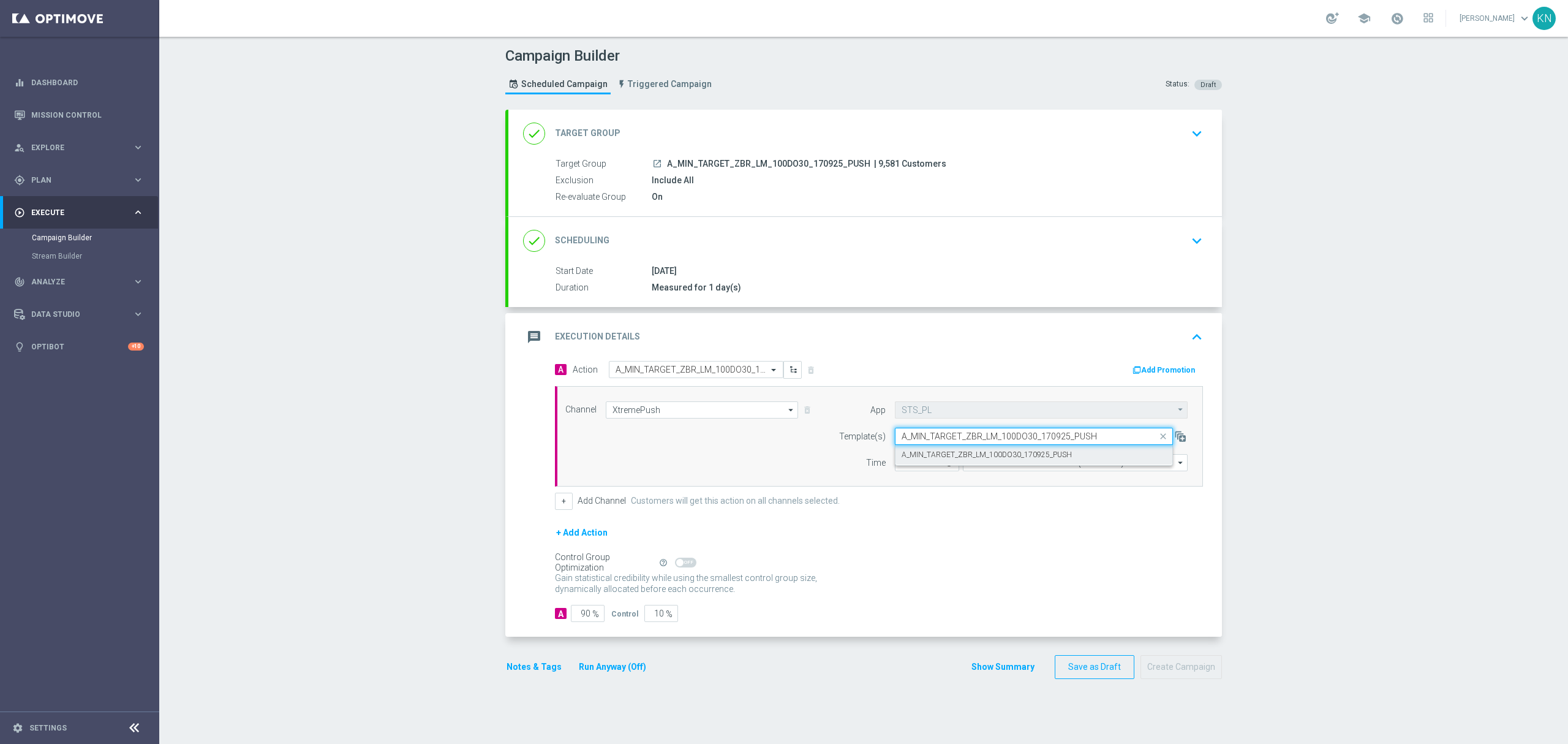
type input "A_MIN_TARGET_ZBR_LM_100DO30_170925_PUSH"
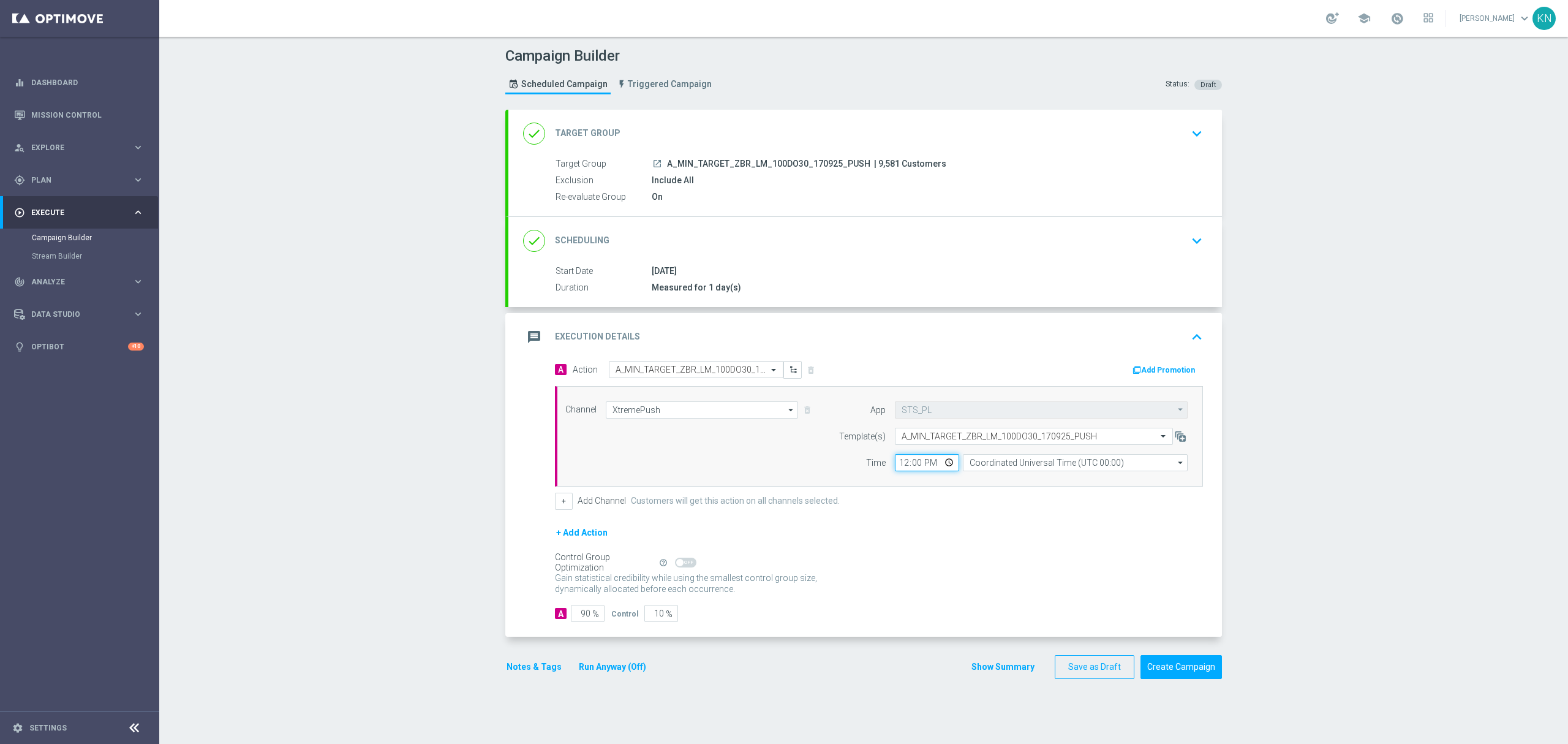
click at [895, 462] on input "12:00" at bounding box center [927, 462] width 65 height 17
type input "15:01"
click at [963, 510] on div "+ Add Channel Customers will get this action on all channels selected." at bounding box center [879, 501] width 648 height 17
click at [1033, 459] on input "Coordinated Universal Time (UTC 00:00)" at bounding box center [1075, 462] width 225 height 17
click at [1049, 486] on div "Central European Time ([GEOGRAPHIC_DATA]) (UTC +02:00)" at bounding box center [1068, 480] width 200 height 11
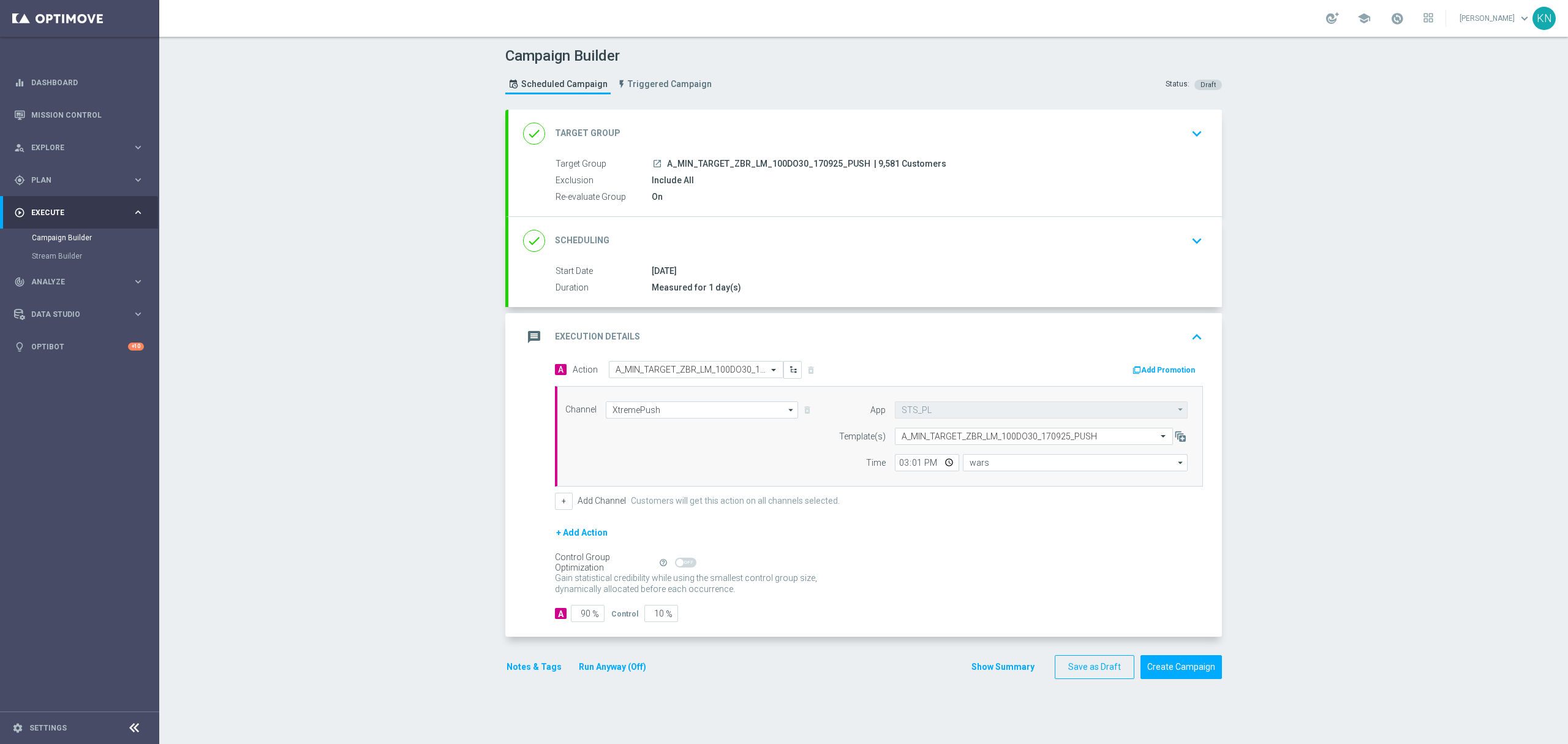
type input "Central European Time ([GEOGRAPHIC_DATA]) (UTC +02:00)"
click at [997, 516] on form "A Action Select action A_MIN_TARGET_ZBR_LM_100DO30_170925_PUSH delete_forever A…" at bounding box center [879, 492] width 648 height 262
click at [649, 614] on input "10" at bounding box center [661, 613] width 34 height 17
type input "2"
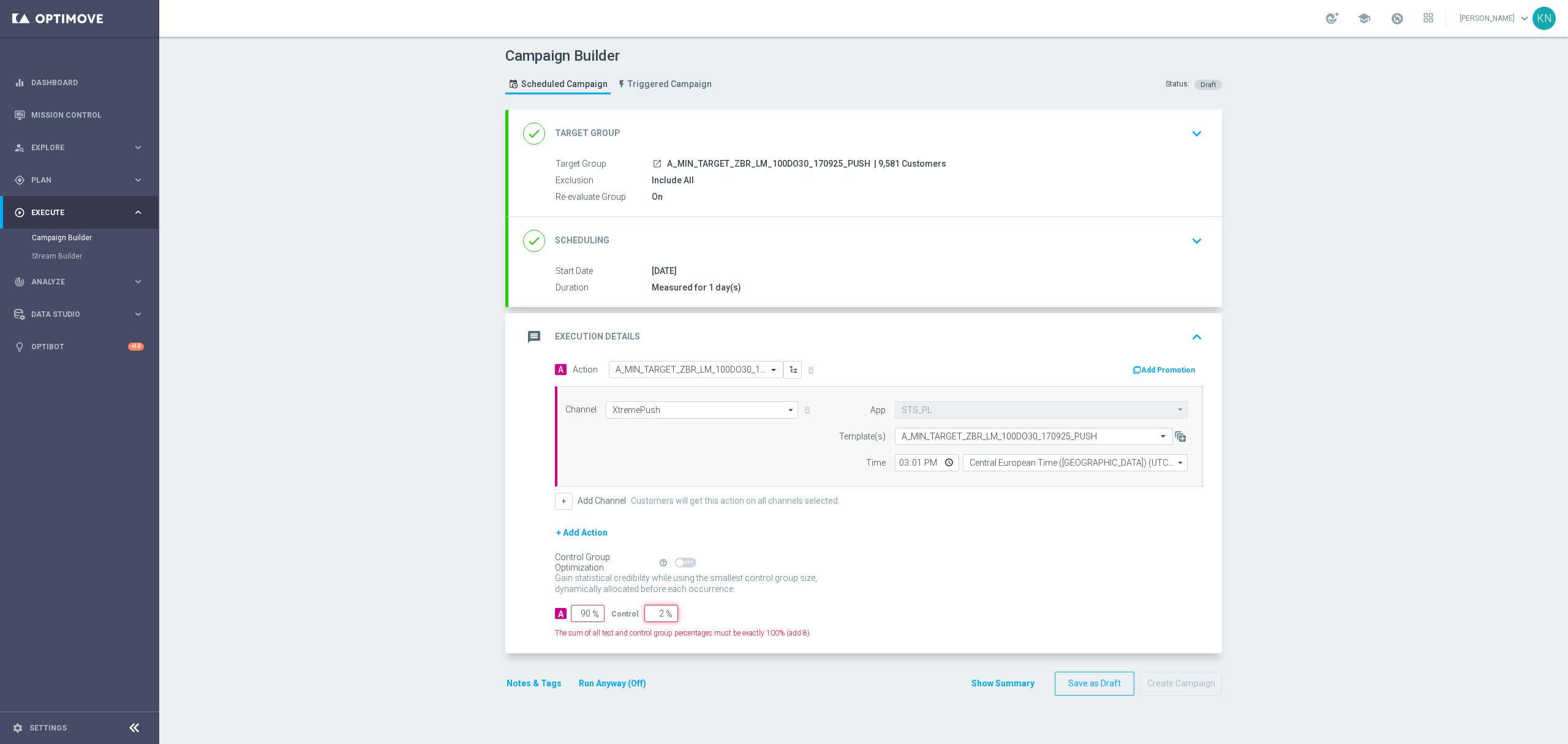
type input "98"
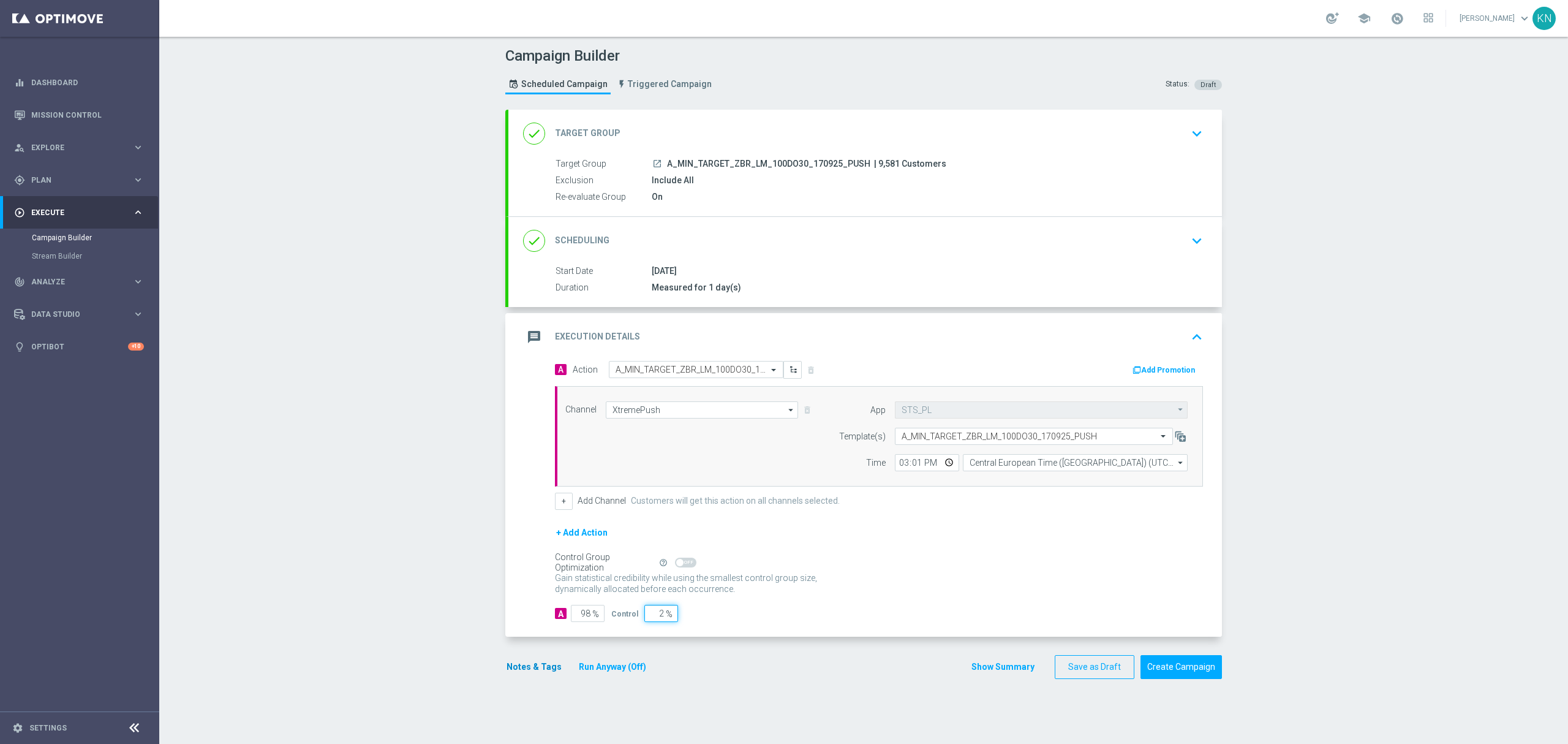
type input "2"
click at [540, 668] on button "Notes & Tags" at bounding box center [534, 667] width 57 height 15
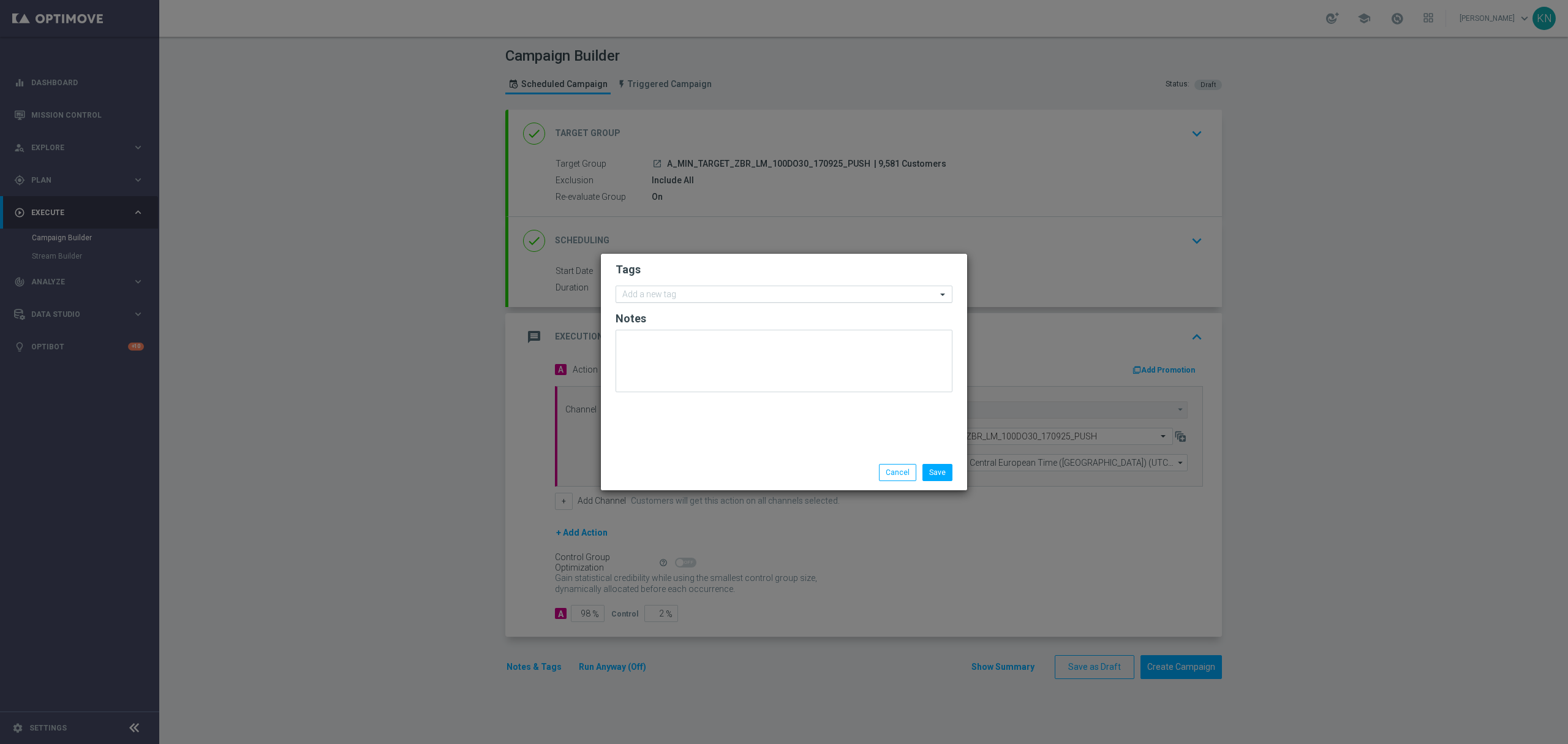
click at [677, 297] on input "text" at bounding box center [780, 295] width 314 height 11
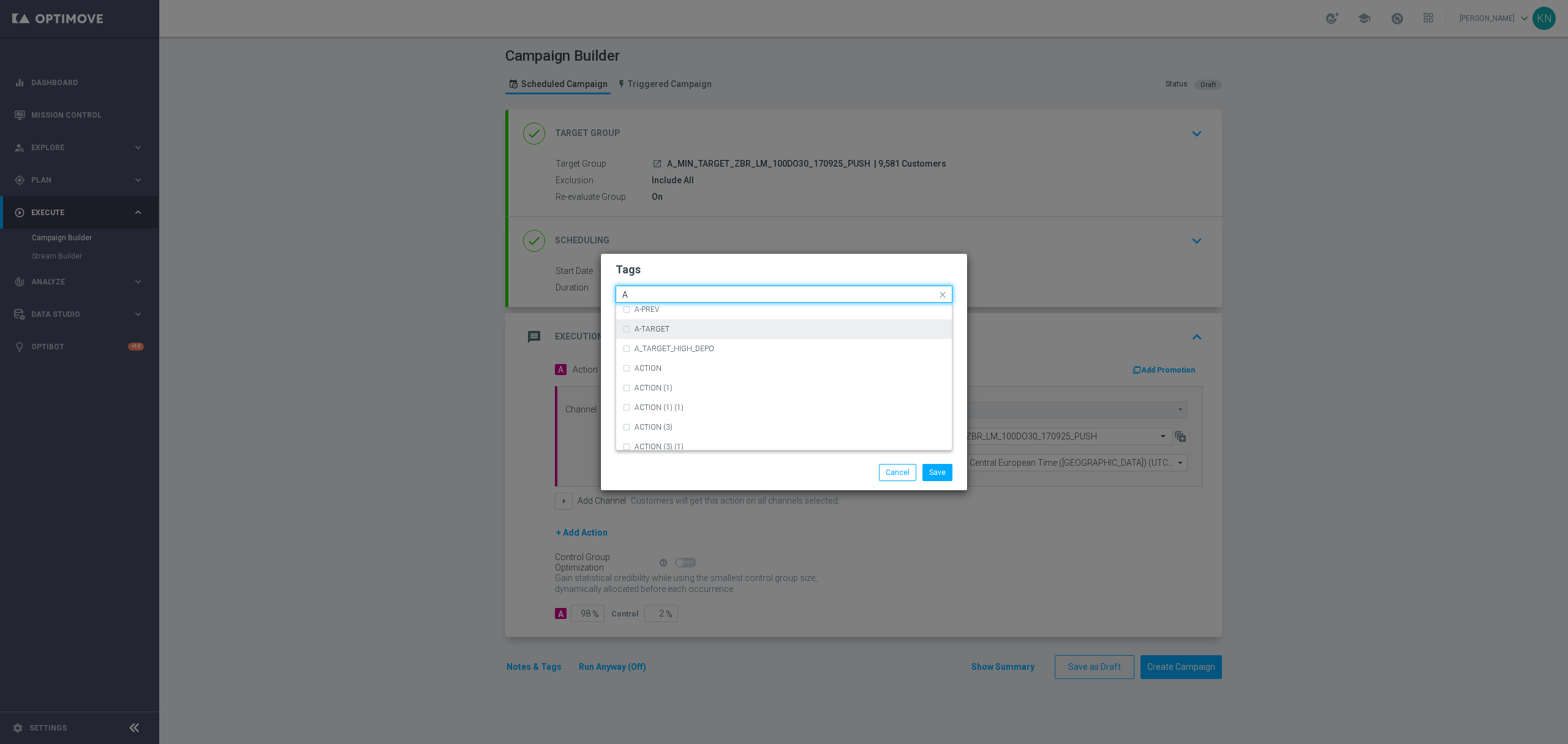
scroll to position [1471, 0]
click at [655, 353] on div "A" at bounding box center [789, 352] width 311 height 7
type input "A"
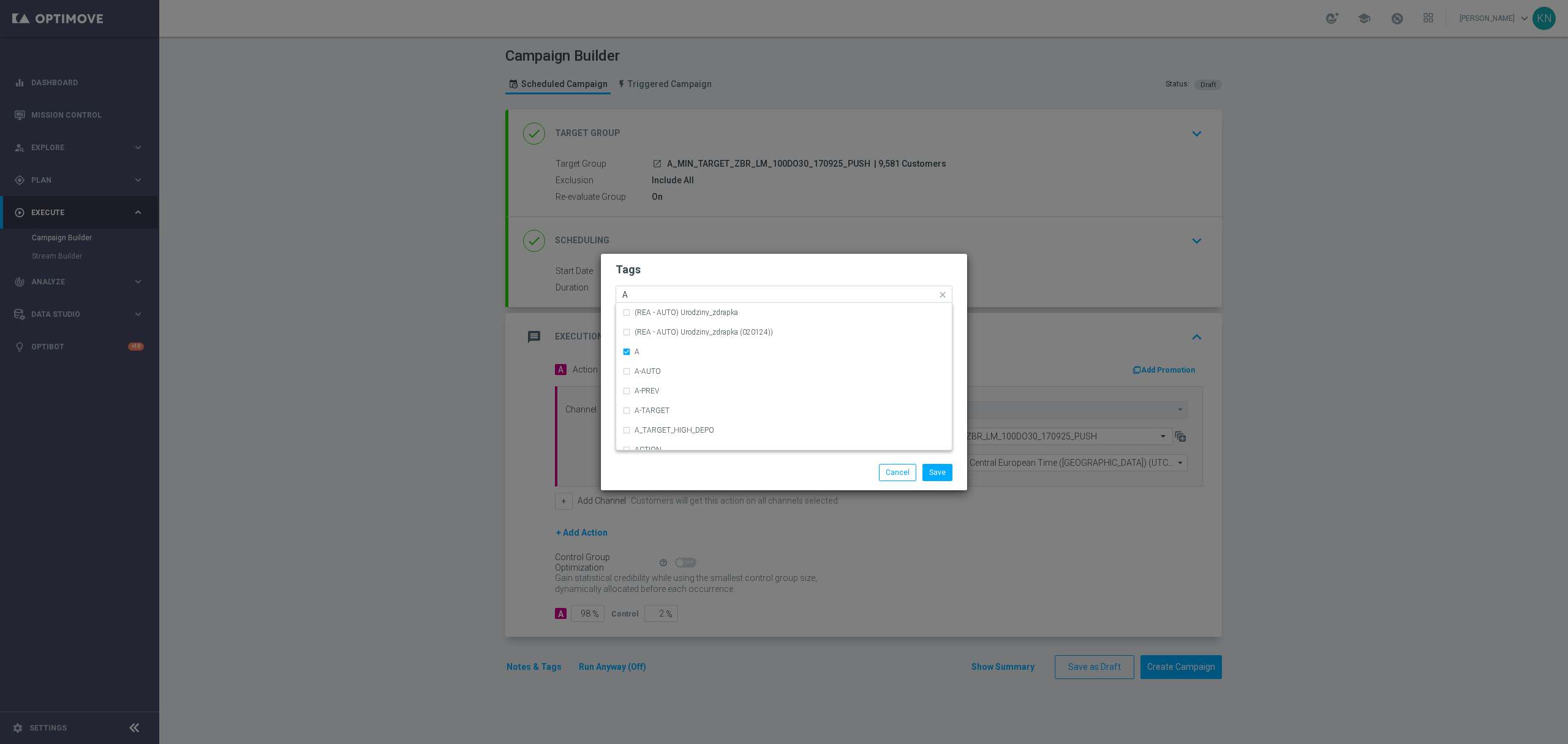
click at [703, 290] on input "A" at bounding box center [780, 295] width 314 height 11
click at [711, 273] on h2 "Tags" at bounding box center [783, 269] width 336 height 14
click at [690, 299] on input "text" at bounding box center [792, 296] width 289 height 11
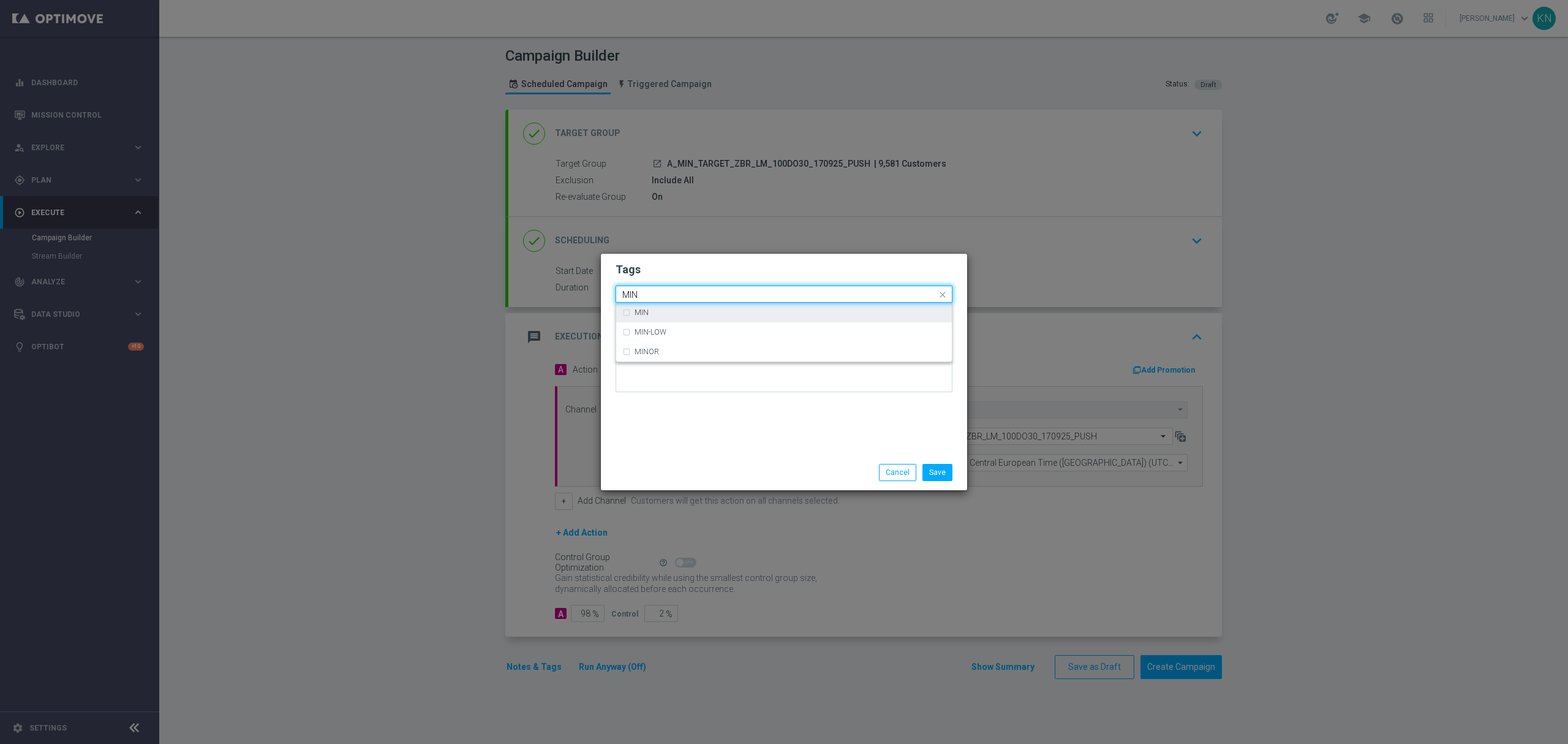
click at [658, 308] on div "MIN" at bounding box center [784, 312] width 323 height 20
type input "MIN"
drag, startPoint x: 692, startPoint y: 276, endPoint x: 699, endPoint y: 276, distance: 7.0
click at [692, 275] on h2 "Tags" at bounding box center [783, 269] width 336 height 14
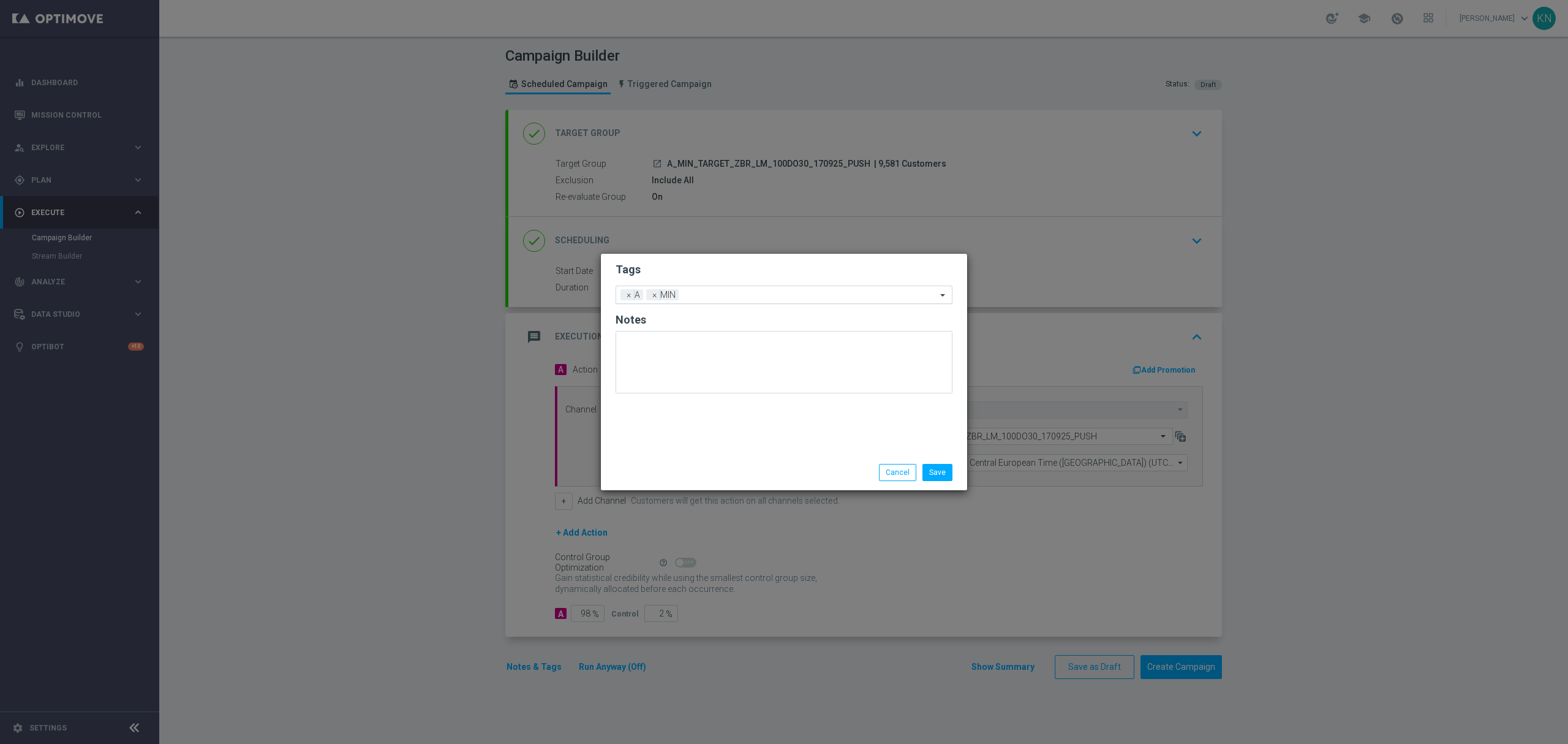
click at [723, 295] on input "text" at bounding box center [810, 296] width 253 height 11
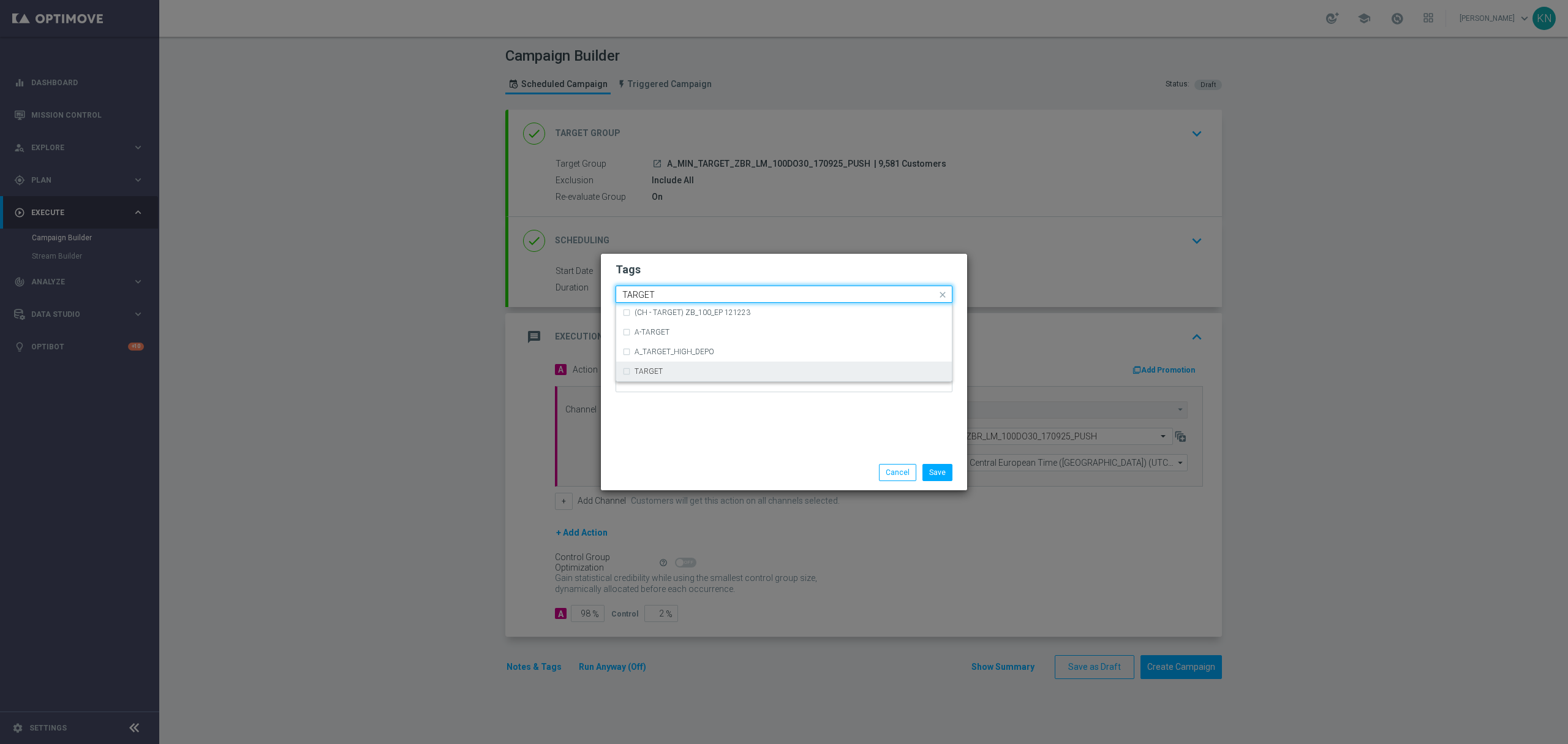
click at [659, 373] on label "TARGET" at bounding box center [648, 372] width 28 height 7
type input "TARGET"
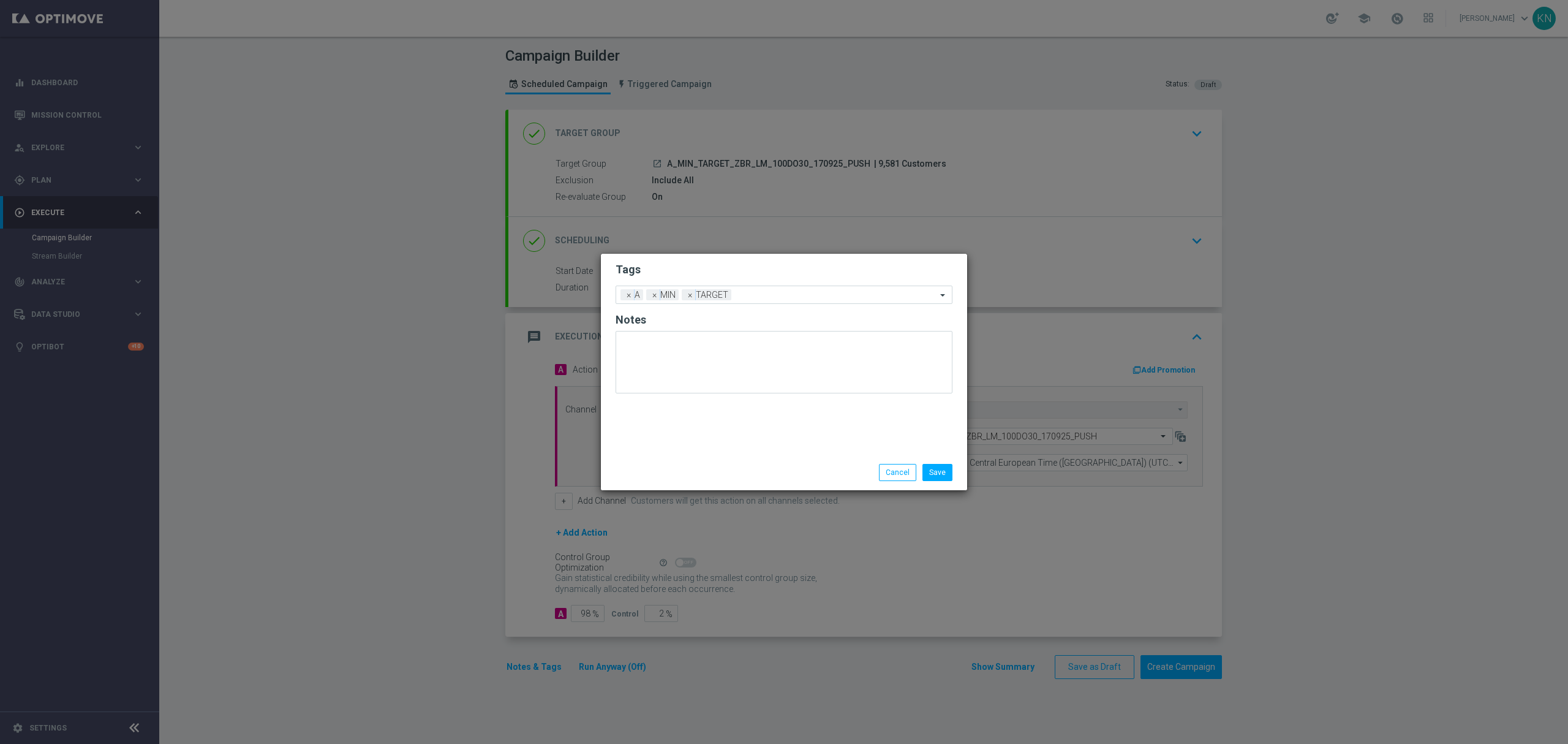
click at [719, 266] on h2 "Tags" at bounding box center [783, 269] width 336 height 14
click at [751, 291] on input "text" at bounding box center [836, 296] width 200 height 11
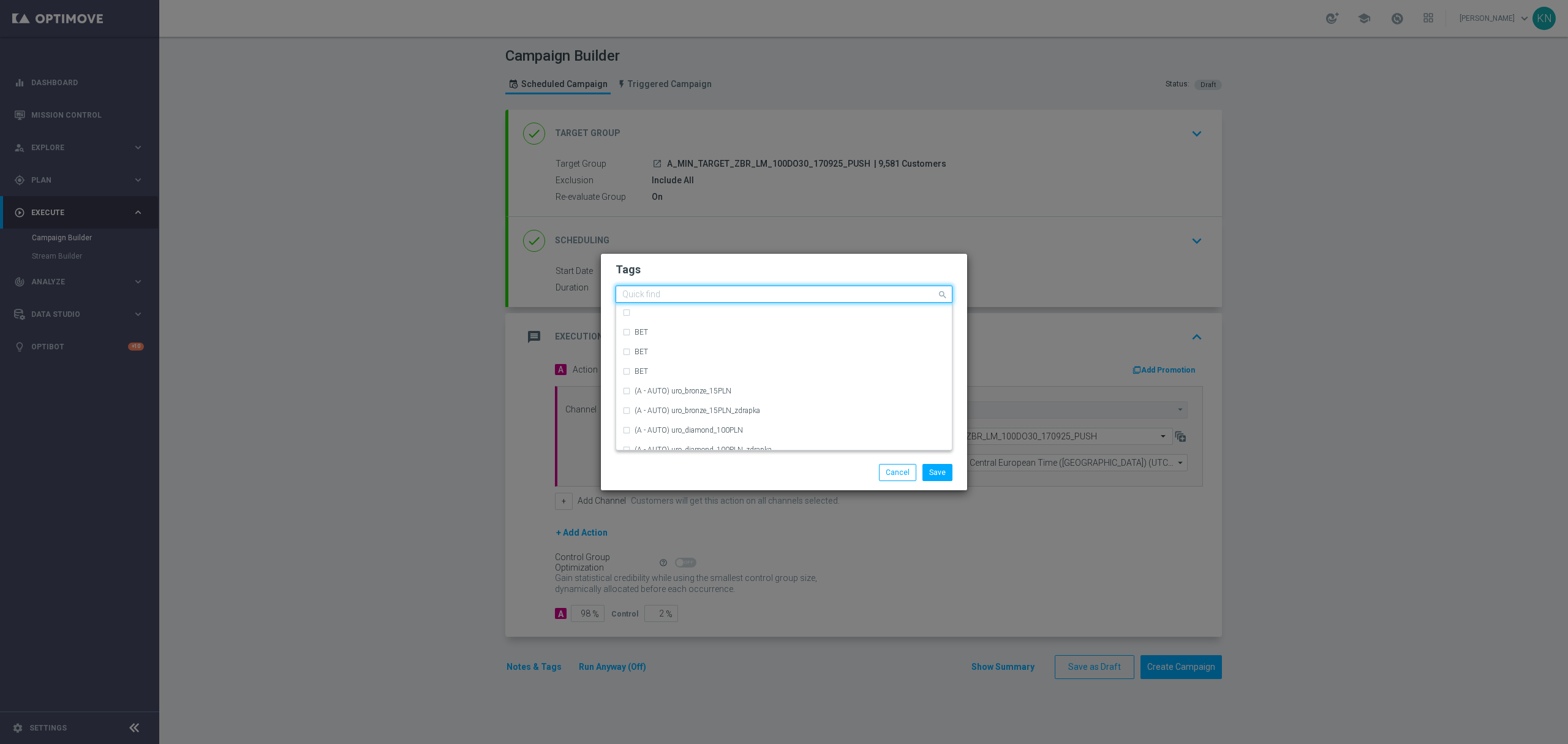
type input "B"
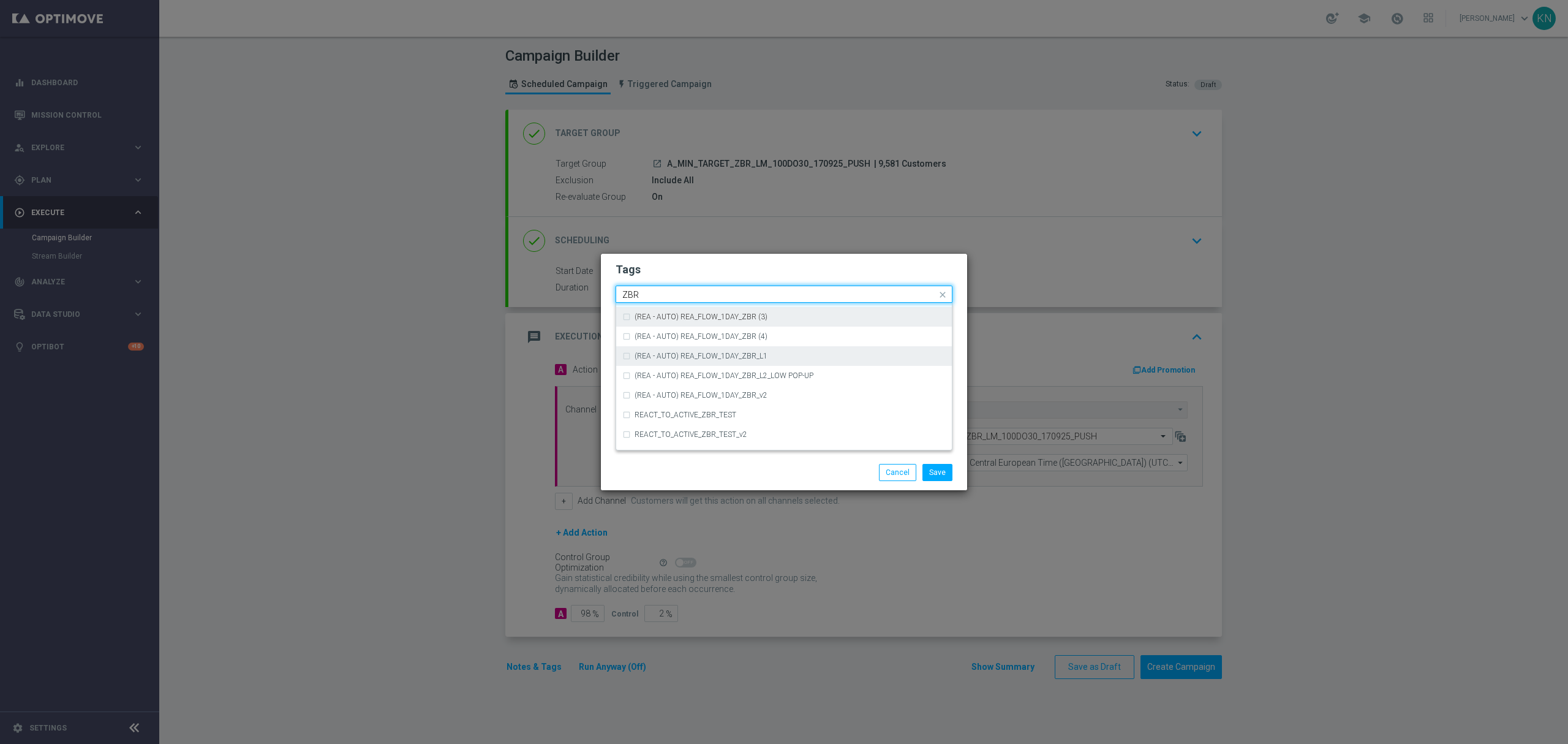
scroll to position [127, 0]
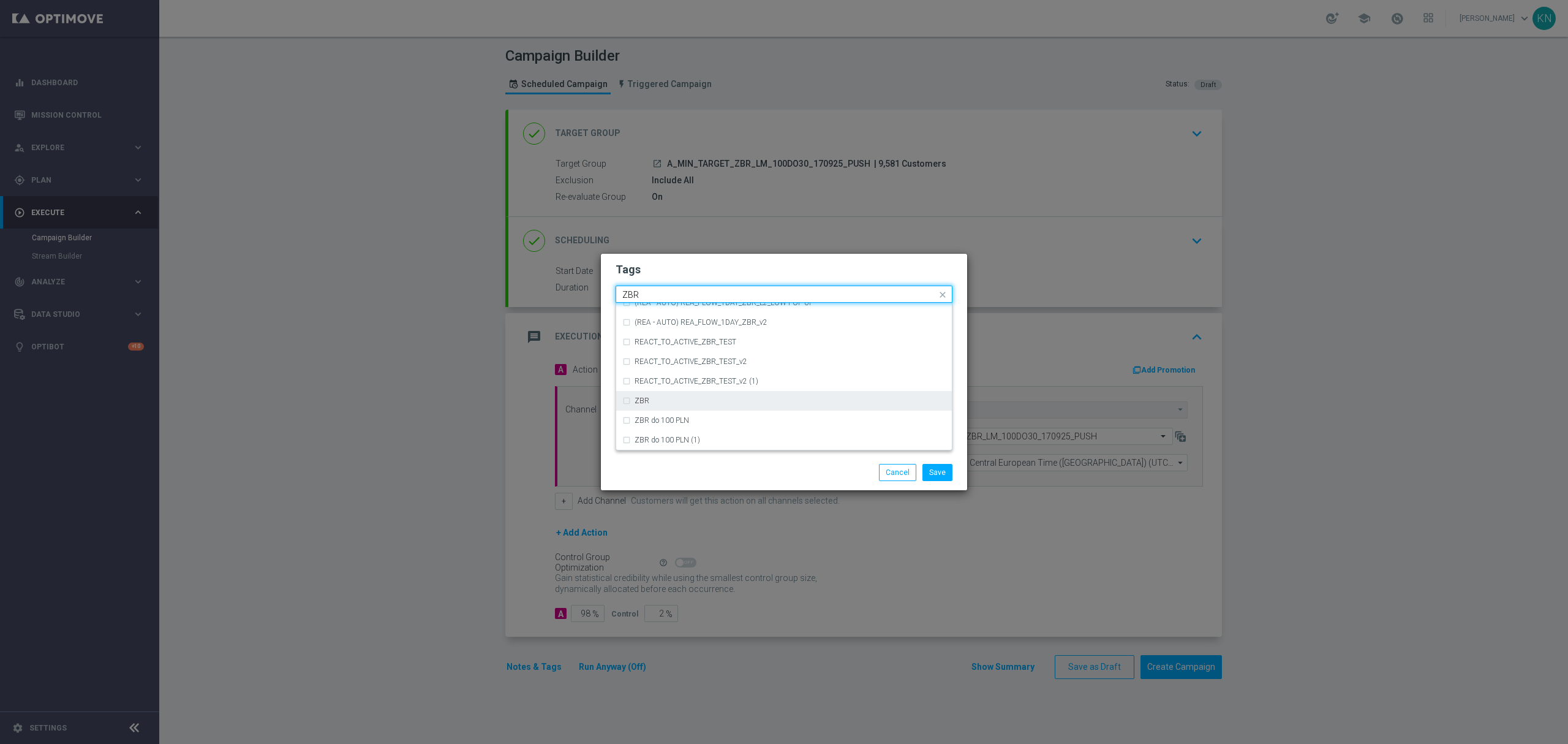
click at [669, 401] on div "ZBR" at bounding box center [789, 400] width 311 height 7
type input "ZBR"
click at [745, 288] on div "Quick find × A × MIN × TARGET × ZBR ZBR" at bounding box center [776, 294] width 320 height 15
drag, startPoint x: 754, startPoint y: 276, endPoint x: 880, endPoint y: 361, distance: 152.0
click at [755, 276] on h2 "Tags" at bounding box center [783, 269] width 336 height 14
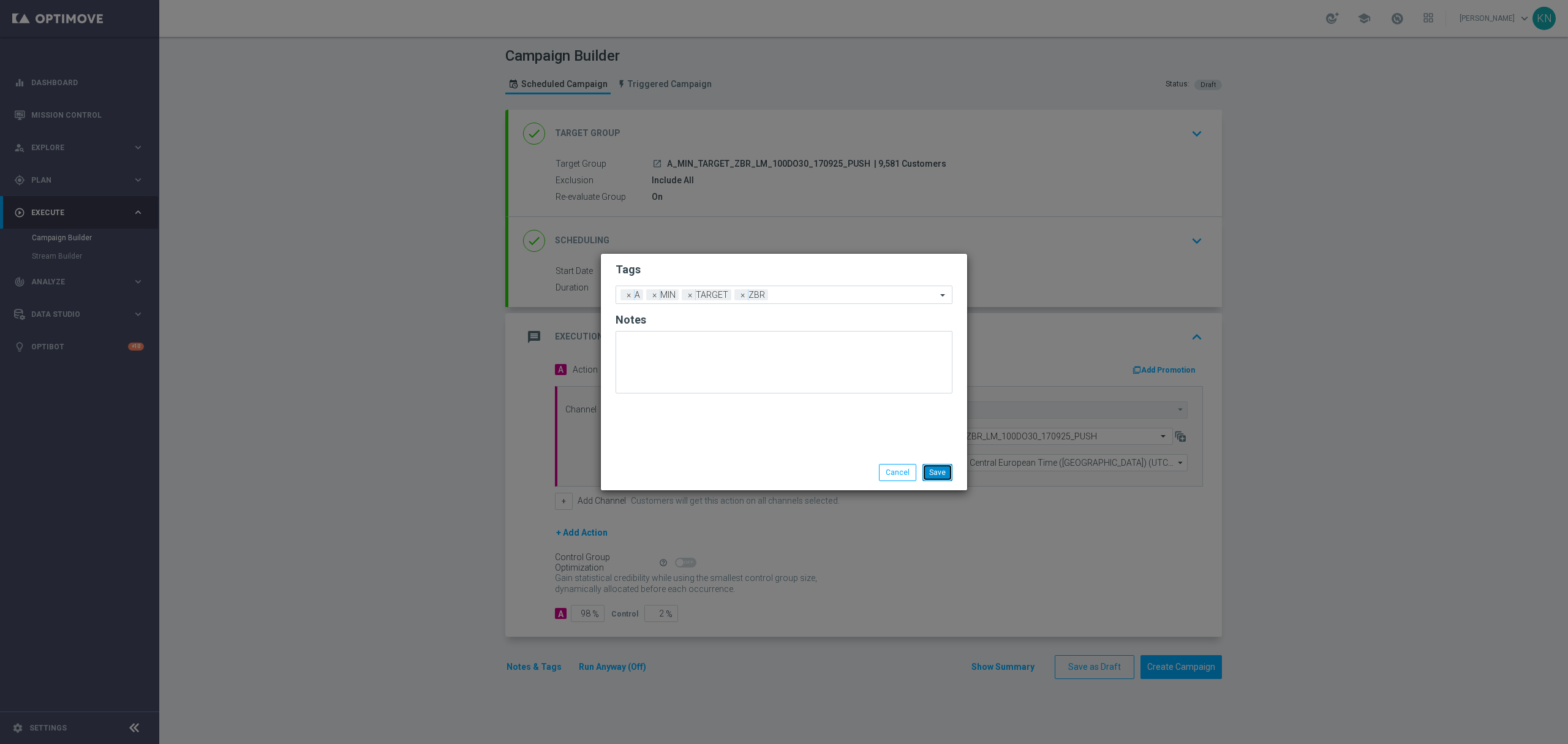
click at [939, 468] on button "Save" at bounding box center [936, 472] width 30 height 17
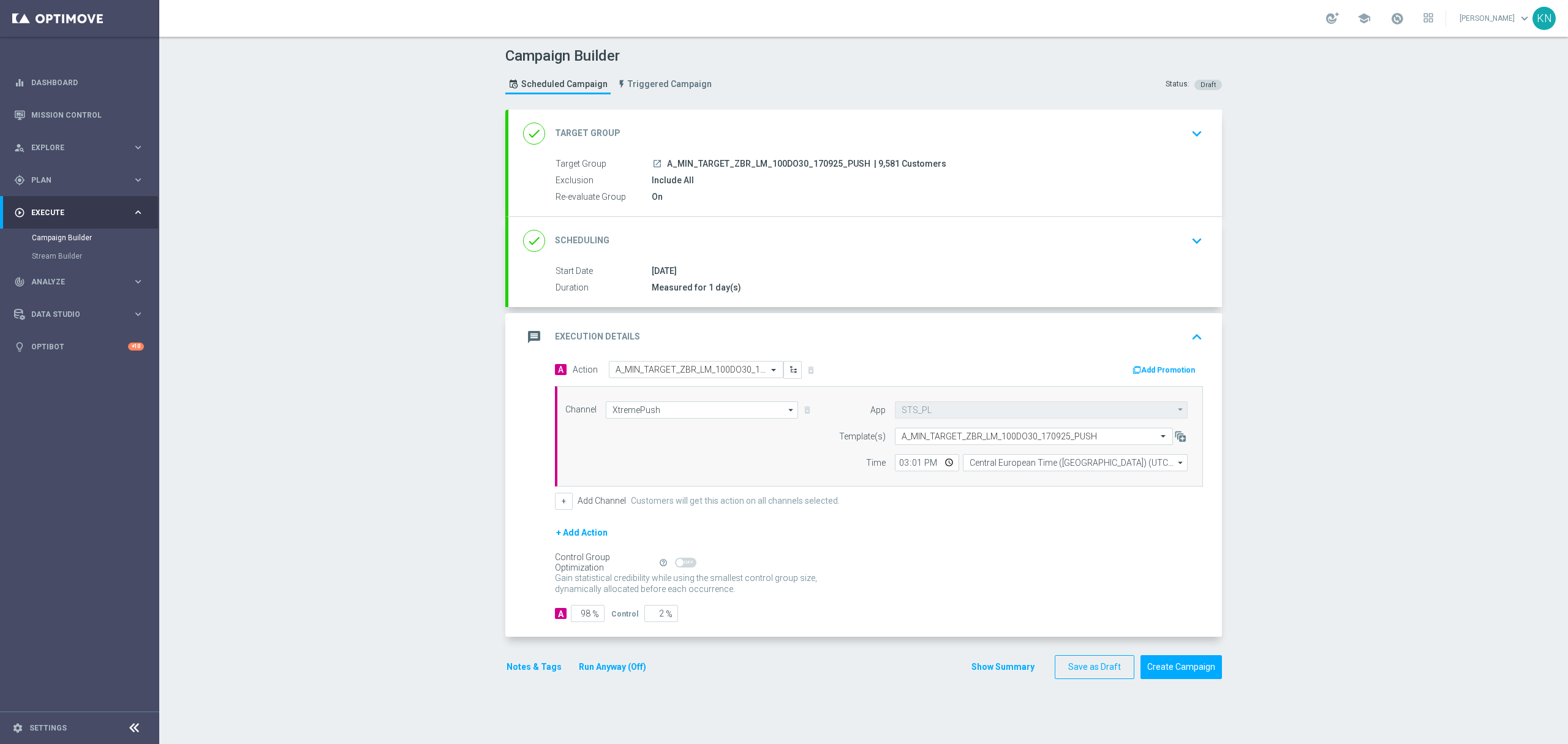
click at [524, 663] on button "Notes & Tags" at bounding box center [534, 667] width 57 height 15
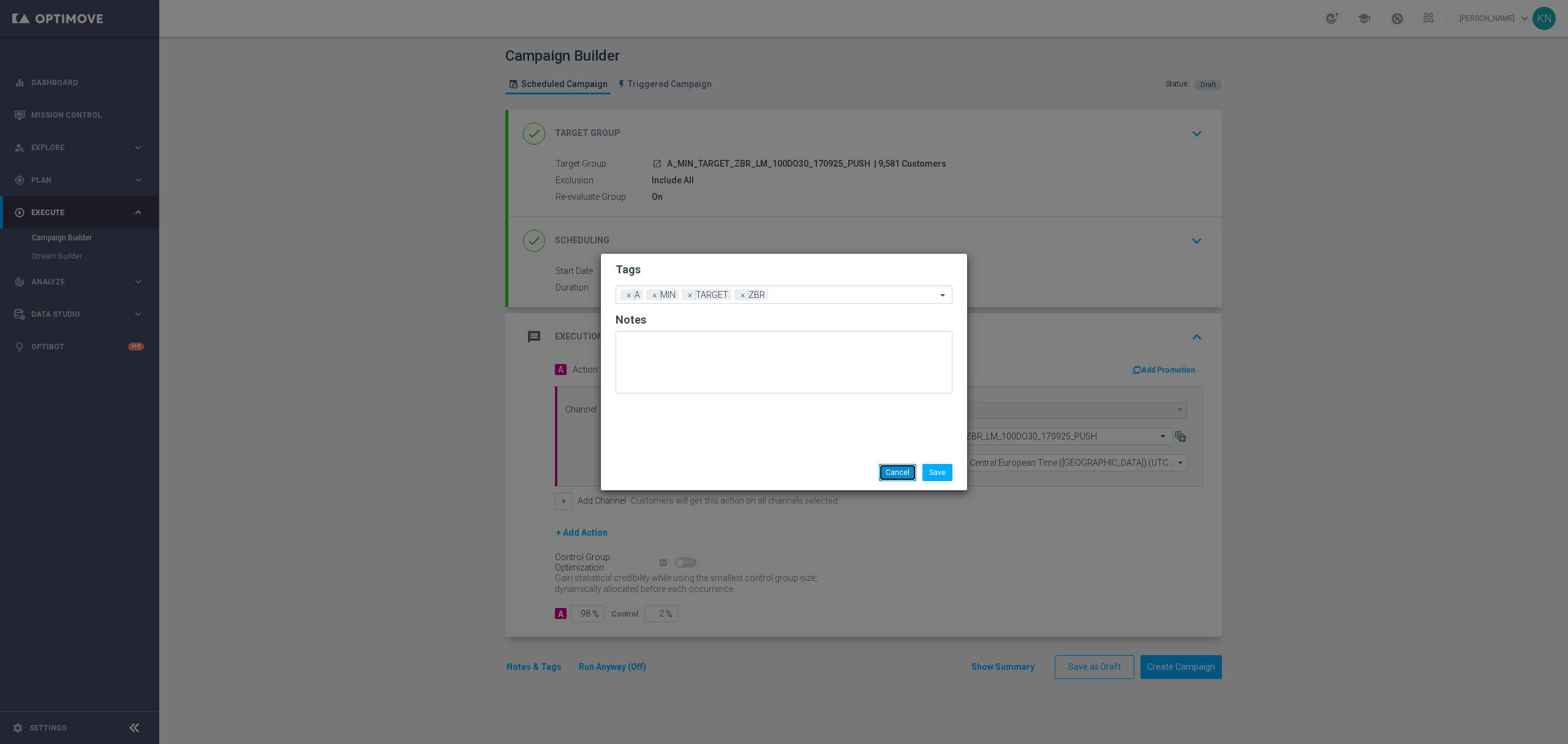
drag, startPoint x: 893, startPoint y: 478, endPoint x: 898, endPoint y: 484, distance: 7.8
click at [894, 477] on button "Cancel" at bounding box center [898, 472] width 38 height 17
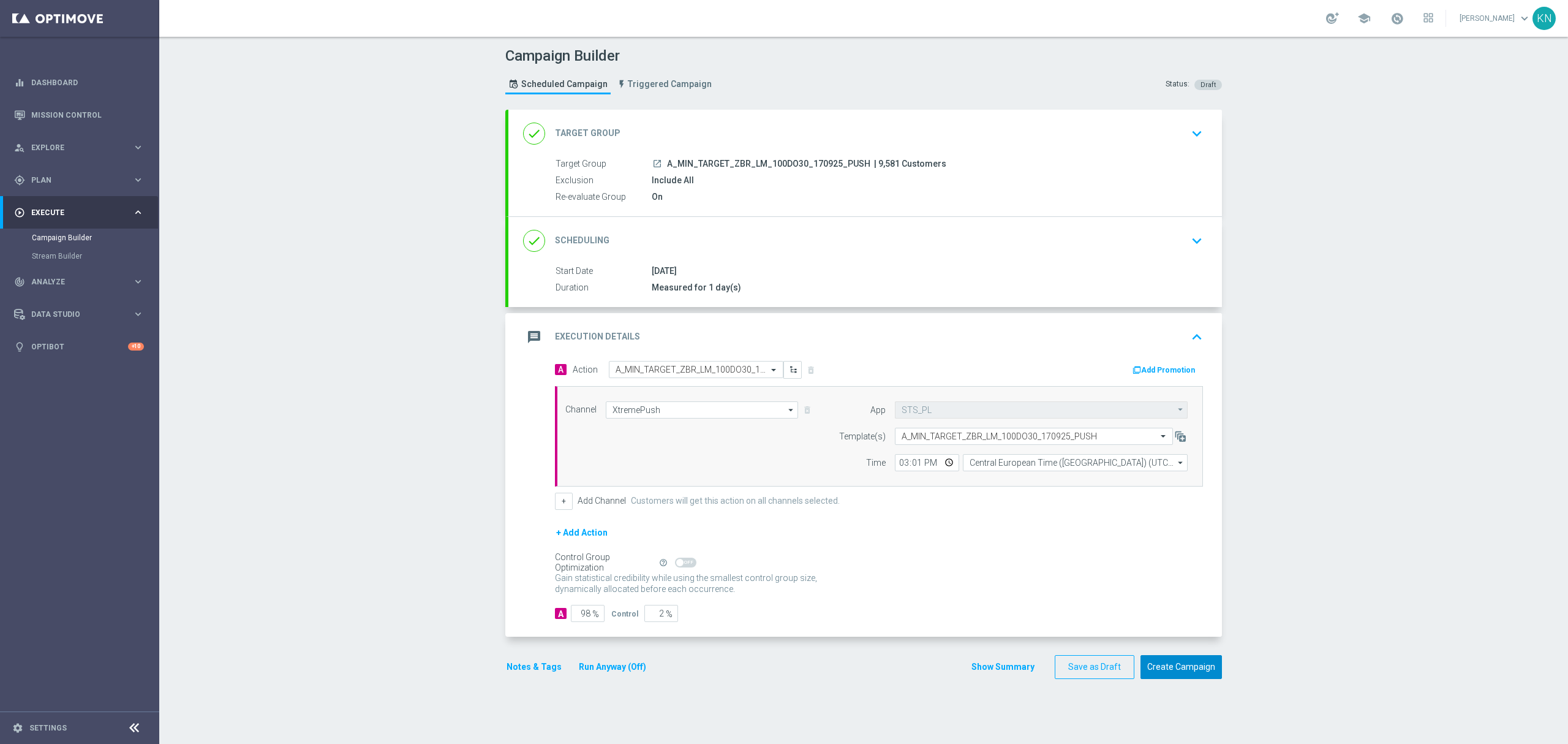
click at [1157, 671] on button "Create Campaign" at bounding box center [1180, 667] width 82 height 24
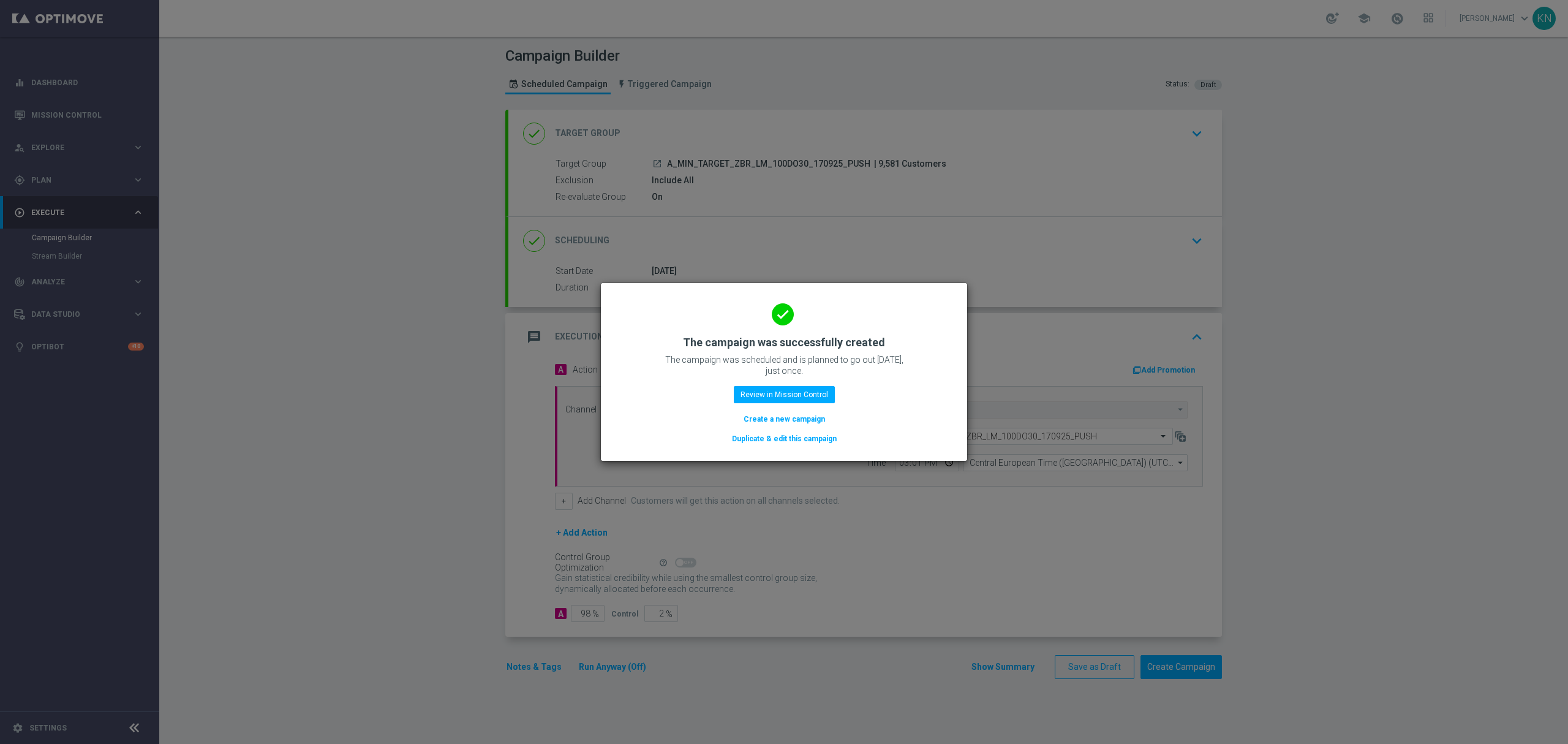
click at [794, 445] on button "Duplicate & edit this campaign" at bounding box center [783, 438] width 107 height 13
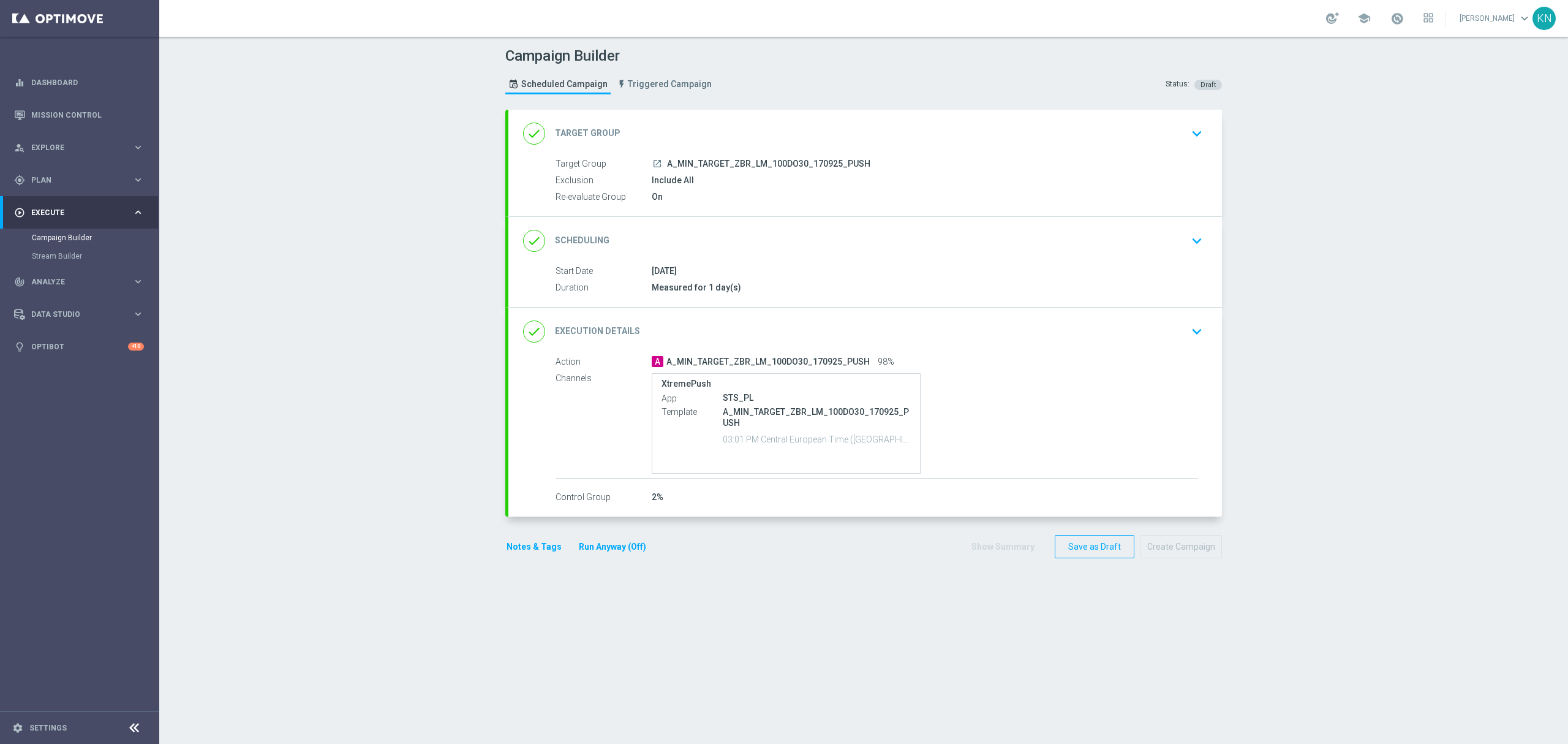
click at [1196, 127] on icon "keyboard_arrow_down" at bounding box center [1197, 134] width 18 height 18
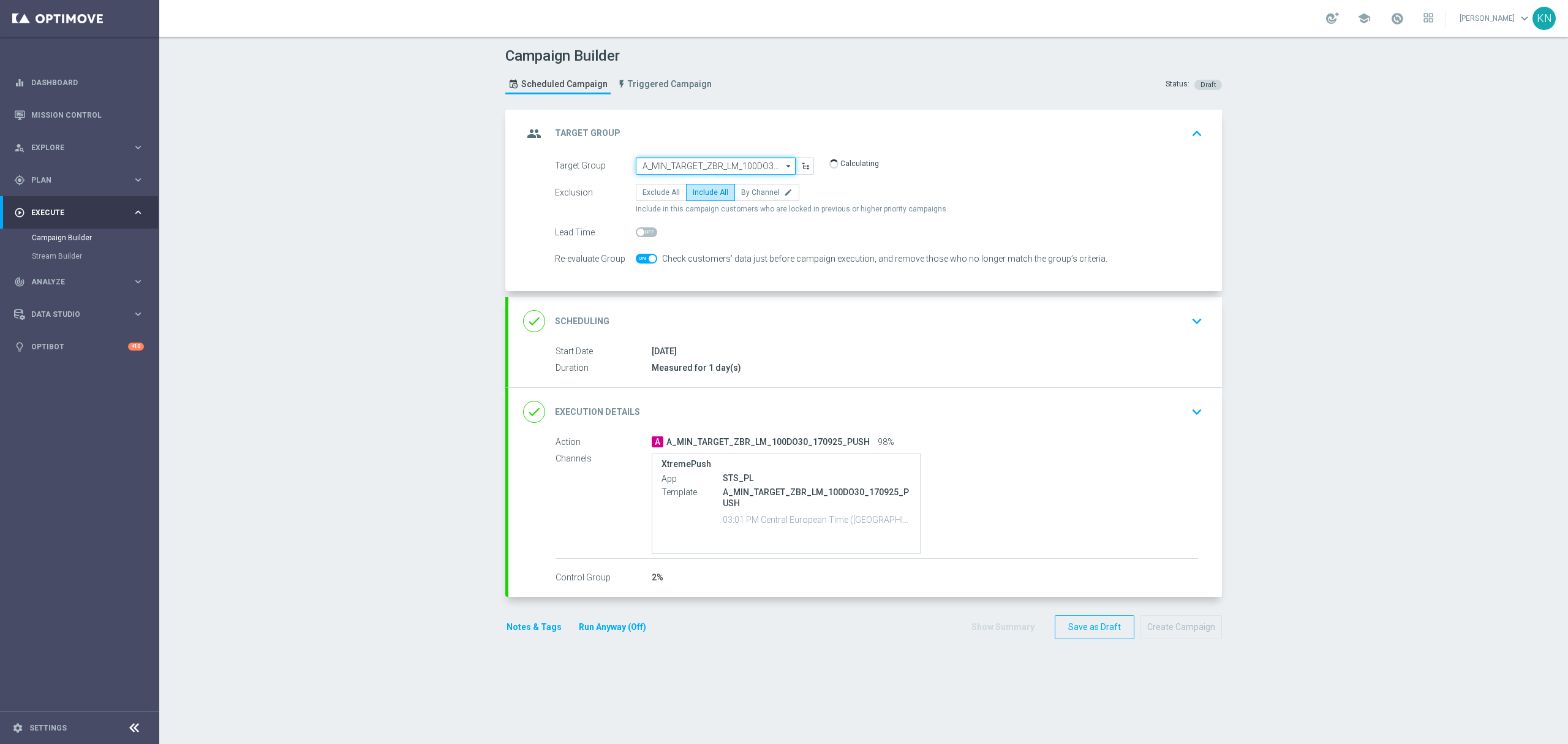
click at [748, 167] on input "A_MIN_TARGET_ZBR_LM_100DO30_170925_PUSH" at bounding box center [716, 165] width 160 height 17
paste input "A_LOW_TARGET_ZBR_LM_100DO60_170925_PUSH"
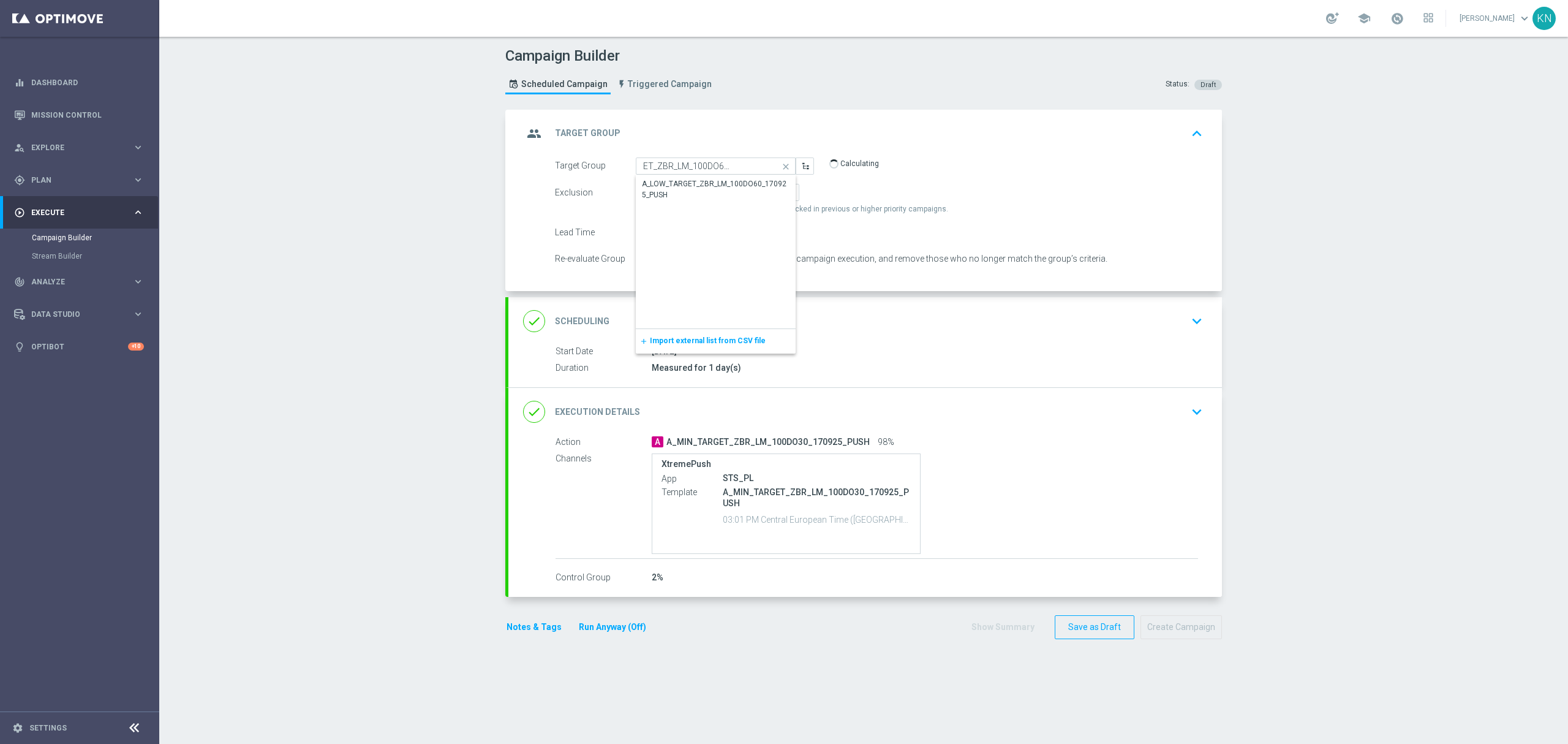
click at [673, 185] on div "A_LOW_TARGET_ZBR_LM_100DO60_170925_PUSH" at bounding box center [715, 189] width 148 height 22
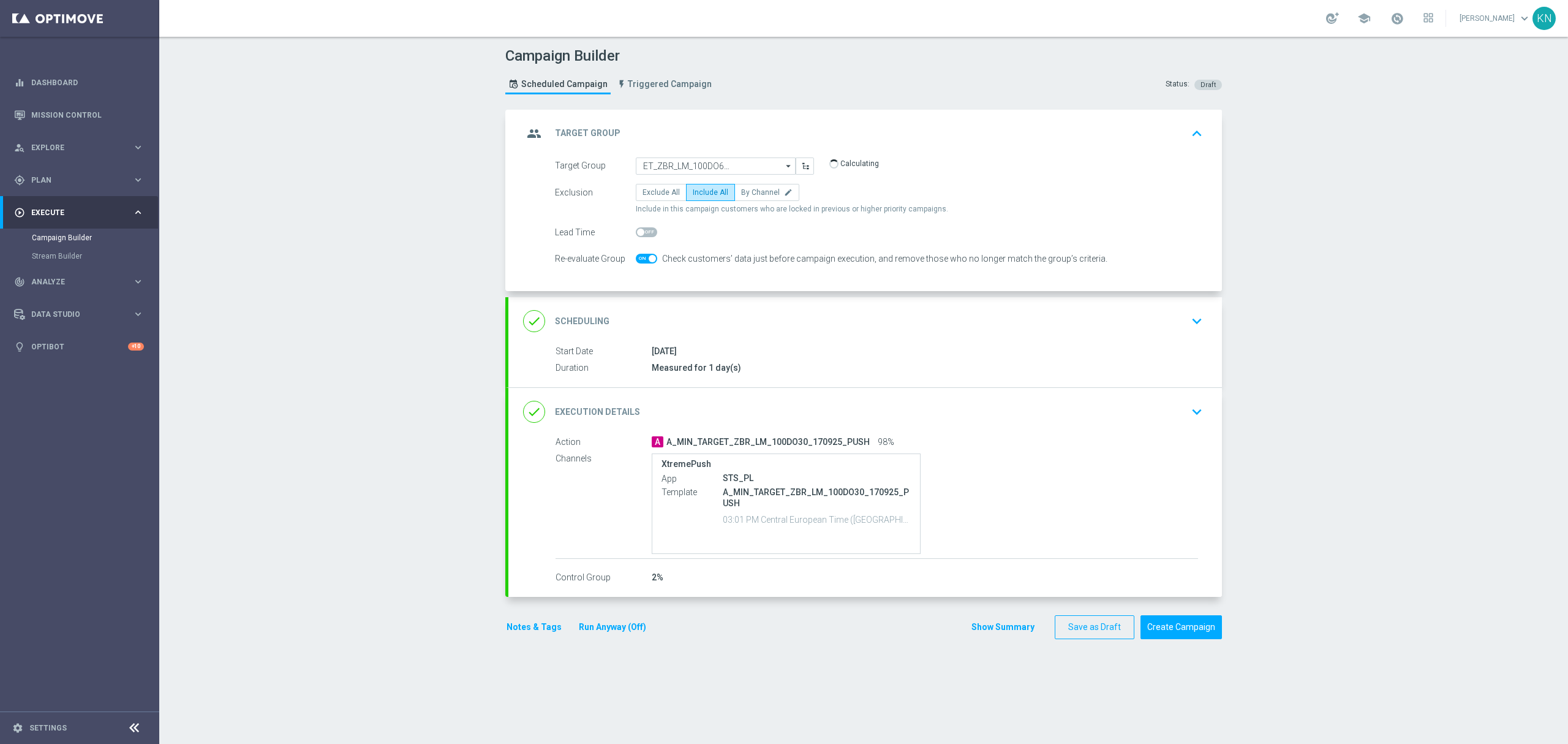
type input "A_LOW_TARGET_ZBR_LM_100DO60_170925_PUSH"
click at [811, 331] on div "done Scheduling keyboard_arrow_down" at bounding box center [865, 321] width 684 height 23
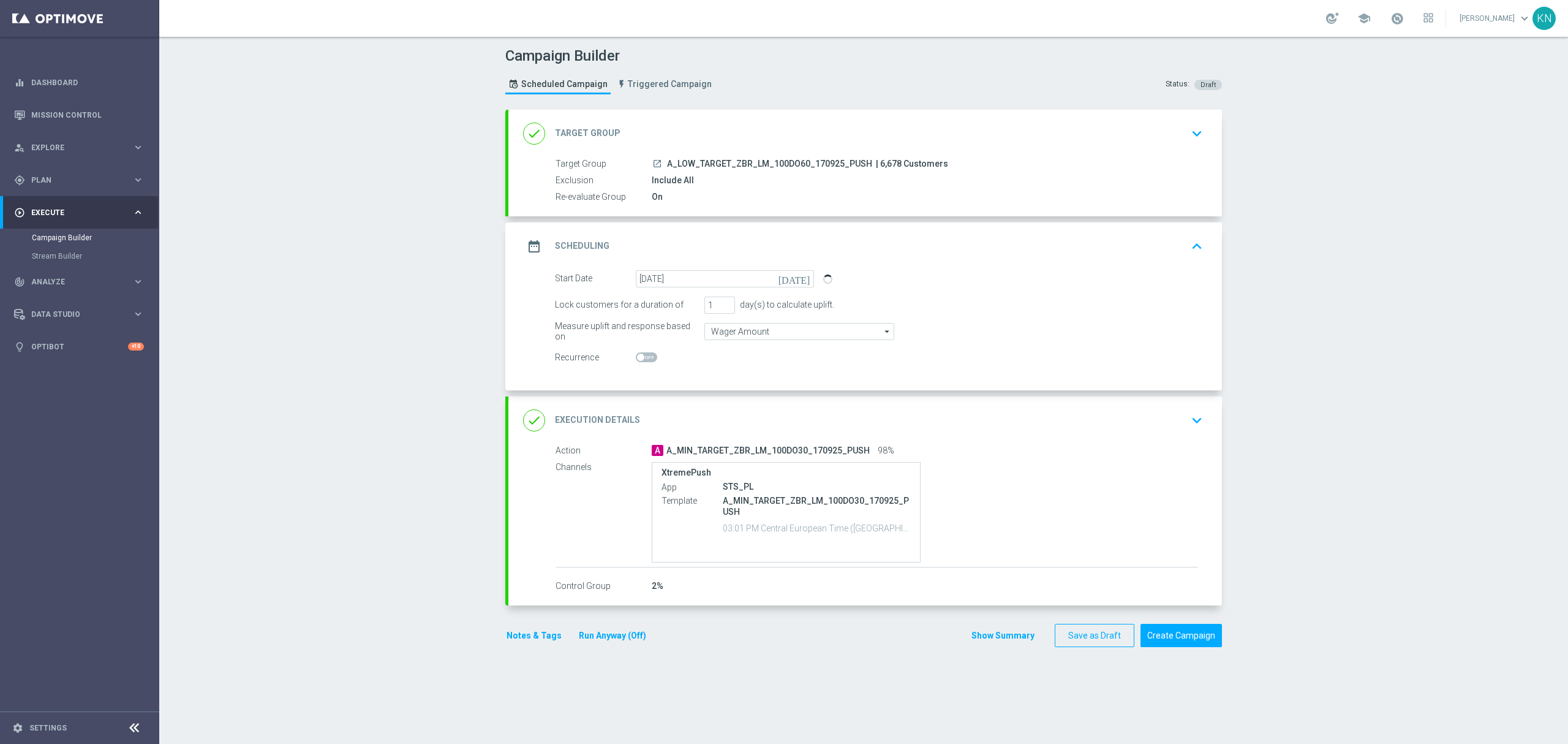
click at [985, 436] on div "done Execution Details keyboard_arrow_down" at bounding box center [865, 420] width 713 height 48
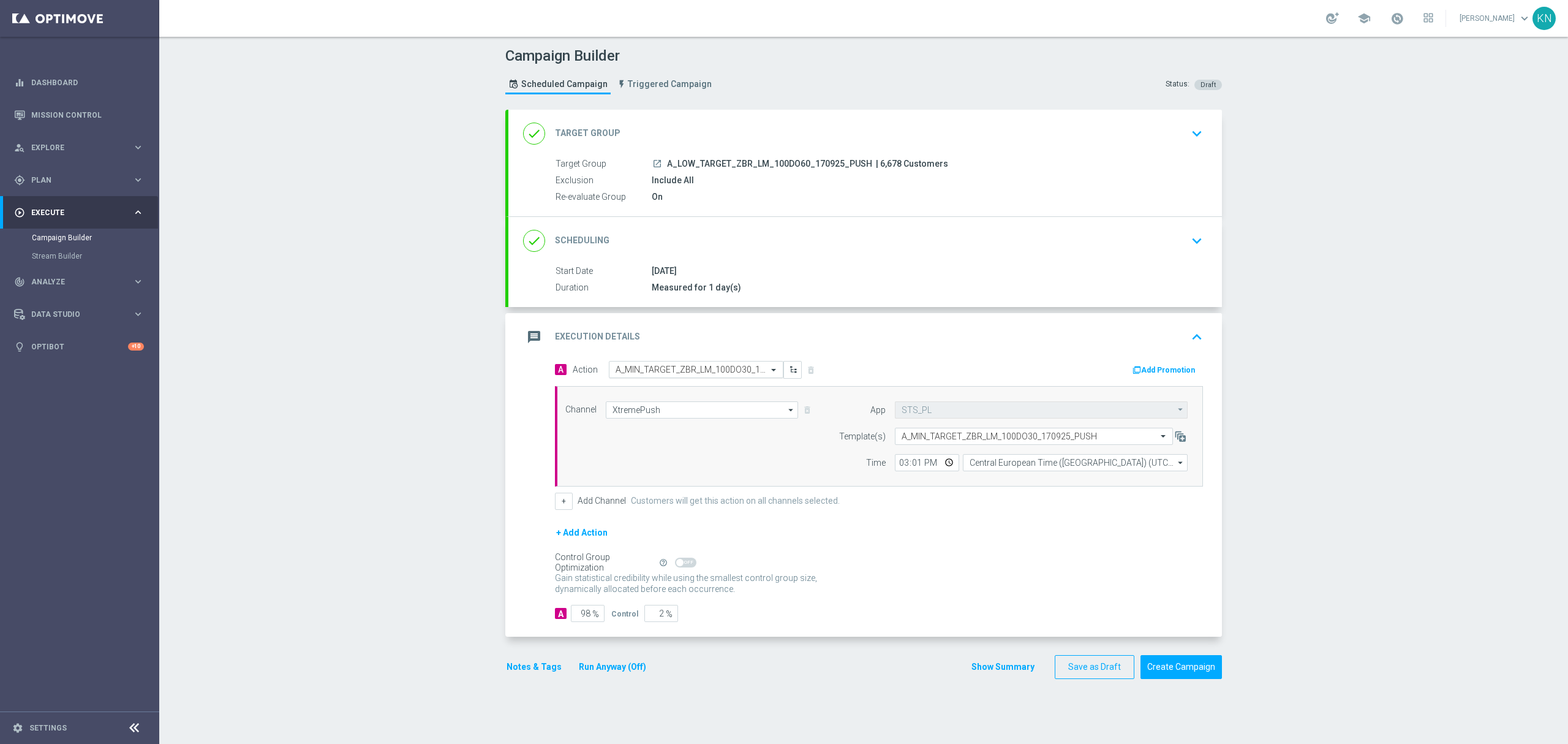
click at [661, 373] on input "text" at bounding box center [684, 370] width 136 height 11
click at [664, 537] on span "Create new action" at bounding box center [658, 537] width 65 height 9
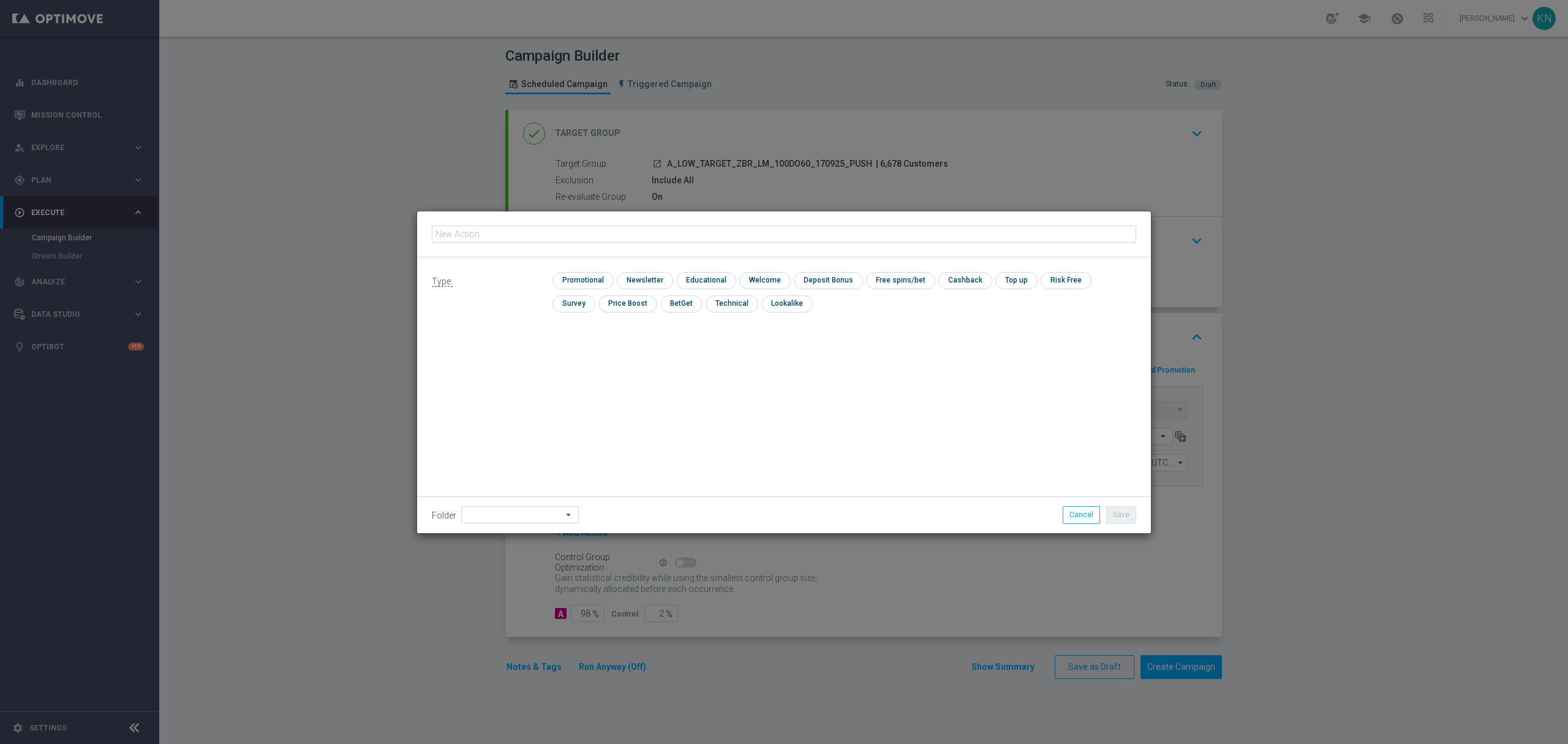
click at [510, 231] on input "text" at bounding box center [783, 233] width 704 height 17
type input "A_LOW_TARGET_ZBR_LM_100DO60_170925_PUSH"
click at [576, 276] on input "checkbox" at bounding box center [581, 280] width 58 height 16
checkbox input "true"
drag, startPoint x: 1125, startPoint y: 519, endPoint x: 1119, endPoint y: 515, distance: 7.2
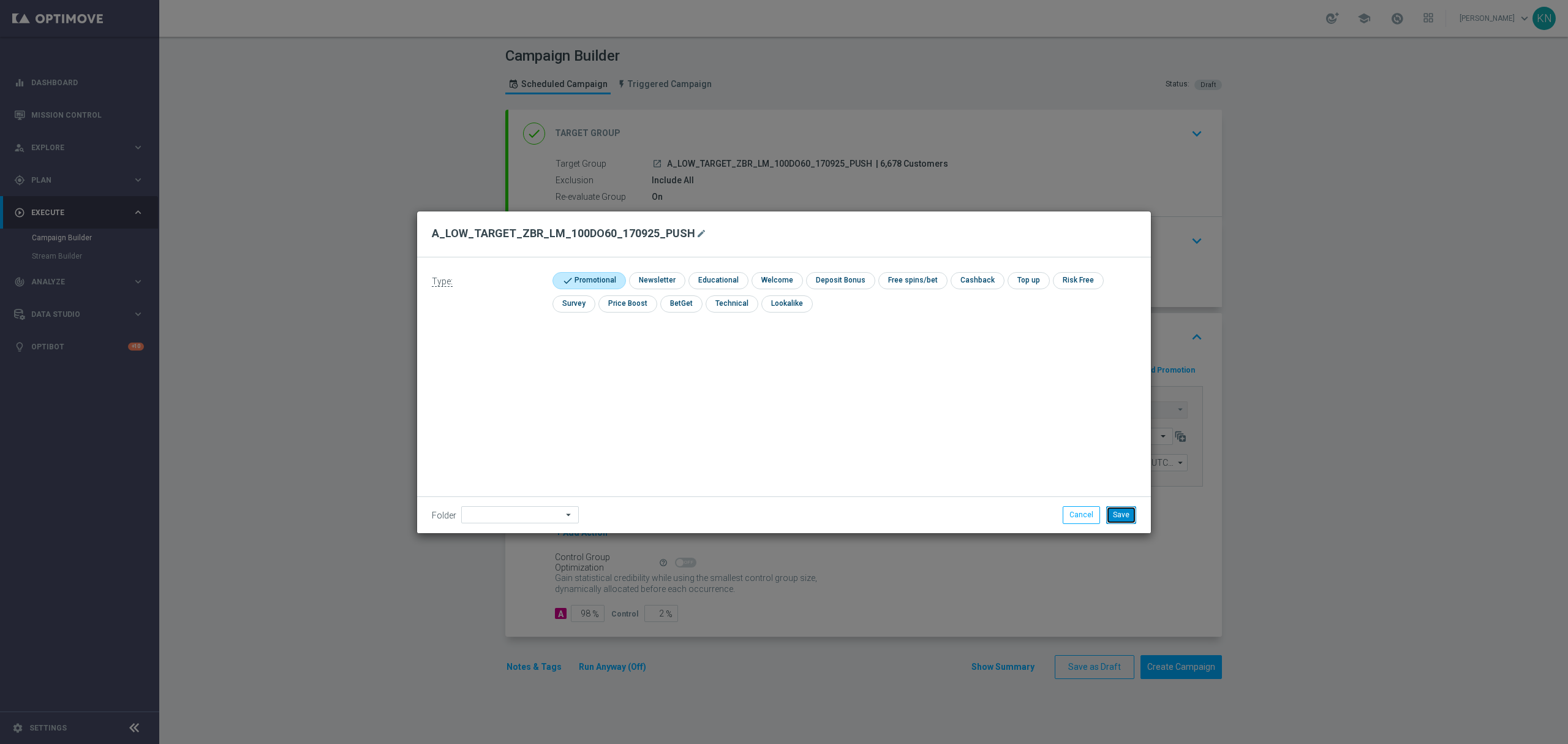
click at [1122, 519] on button "Save" at bounding box center [1120, 514] width 30 height 17
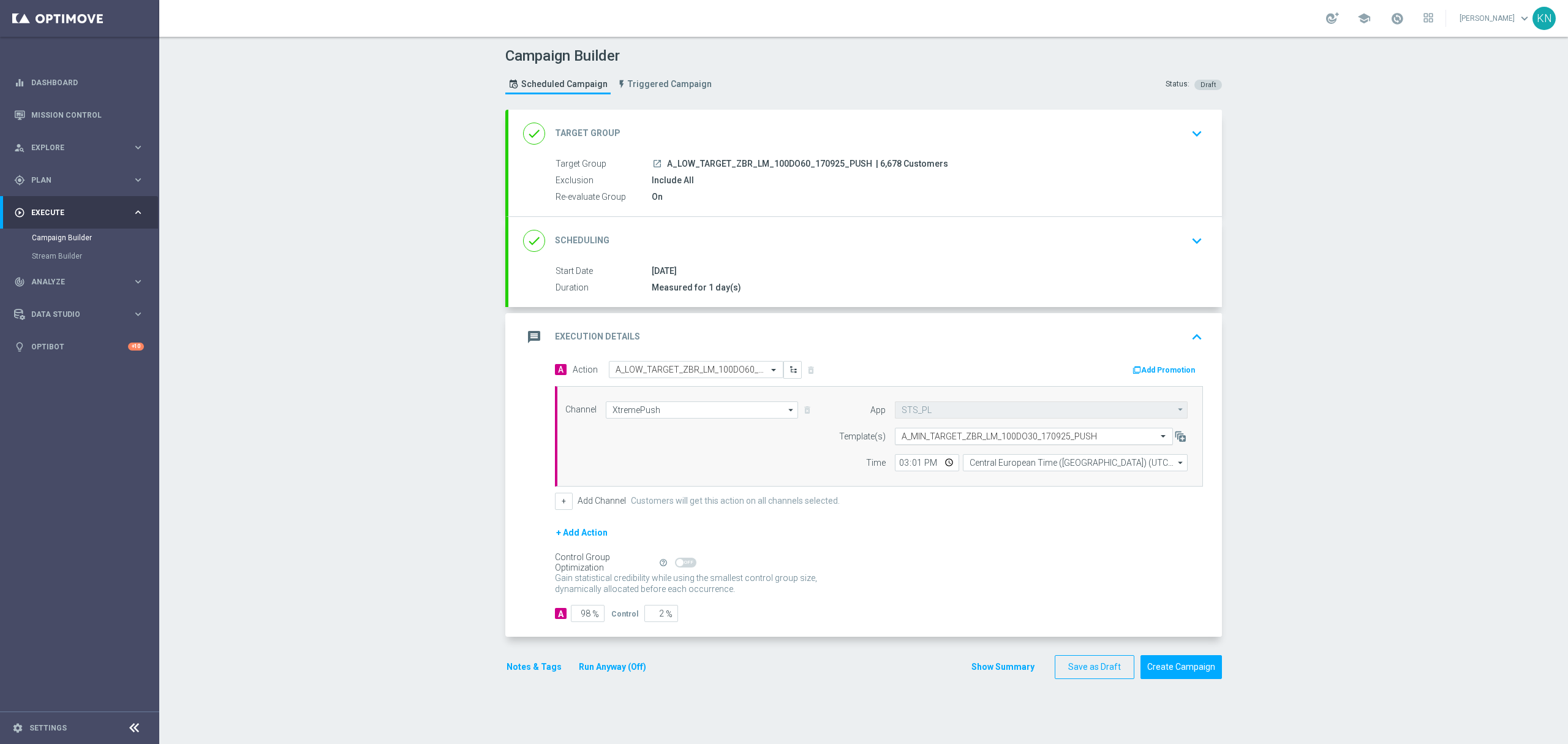
click at [939, 439] on input "text" at bounding box center [1022, 437] width 240 height 11
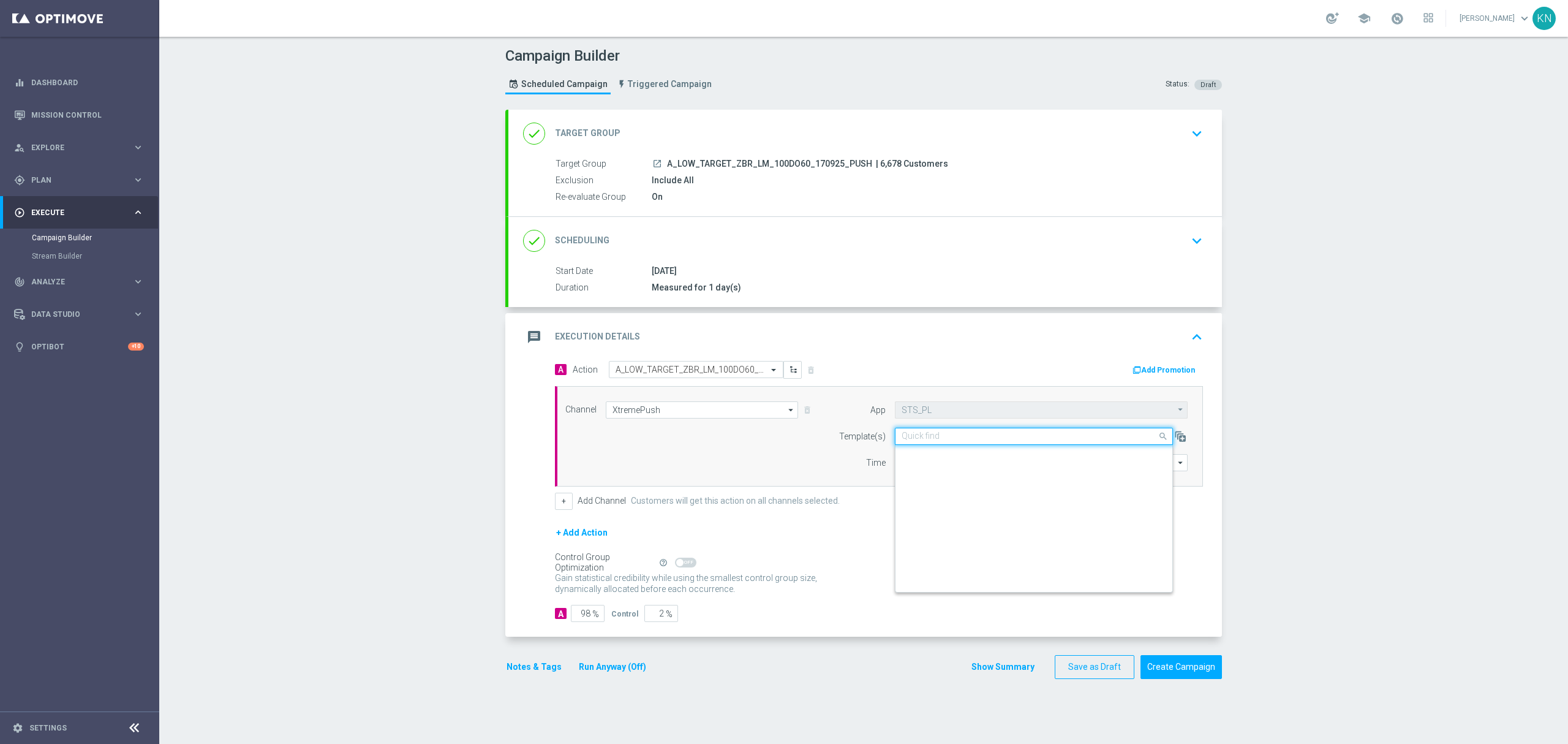
scroll to position [3155, 0]
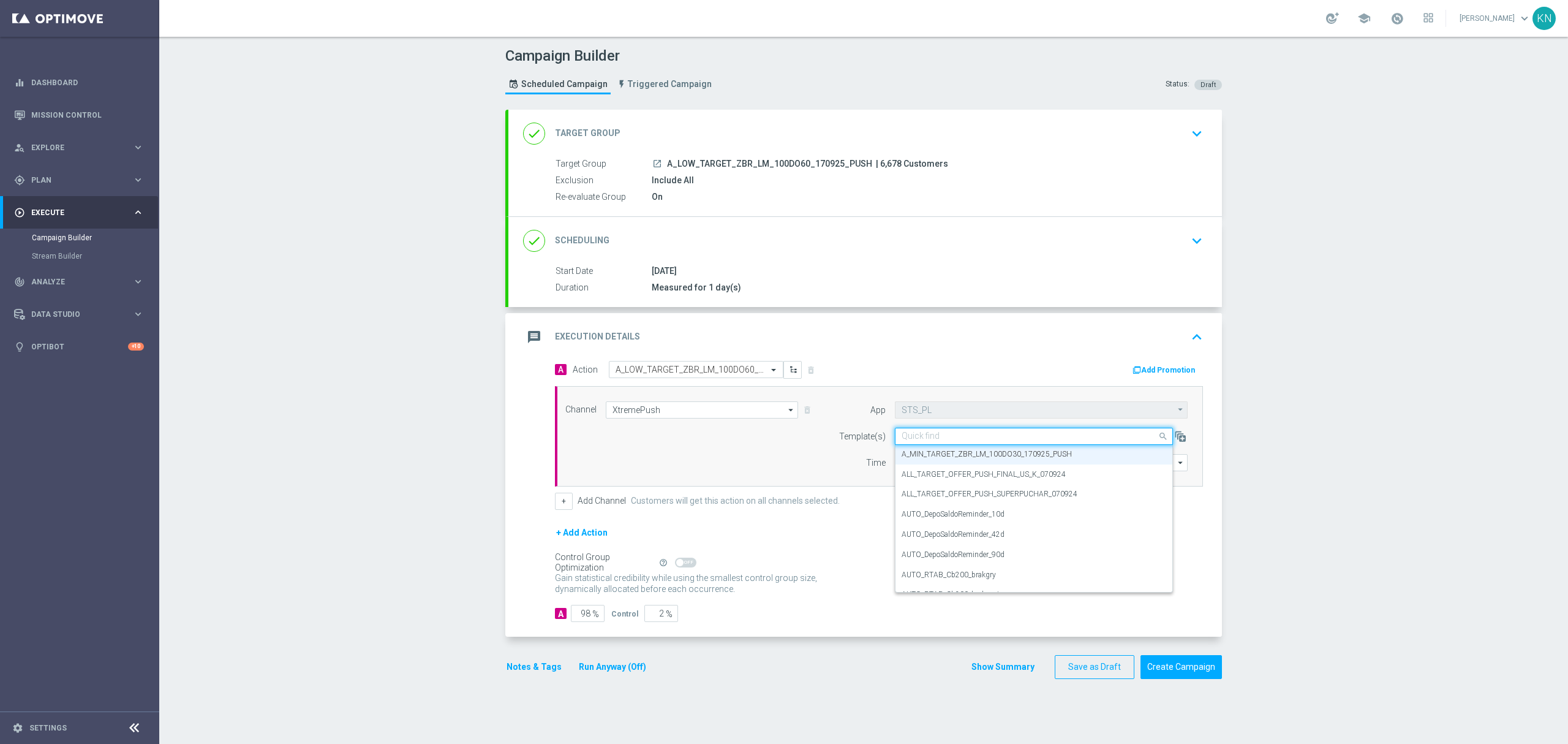
paste input "A_LOW_TARGET_ZBR_LM_100DO60_170925_PUSH"
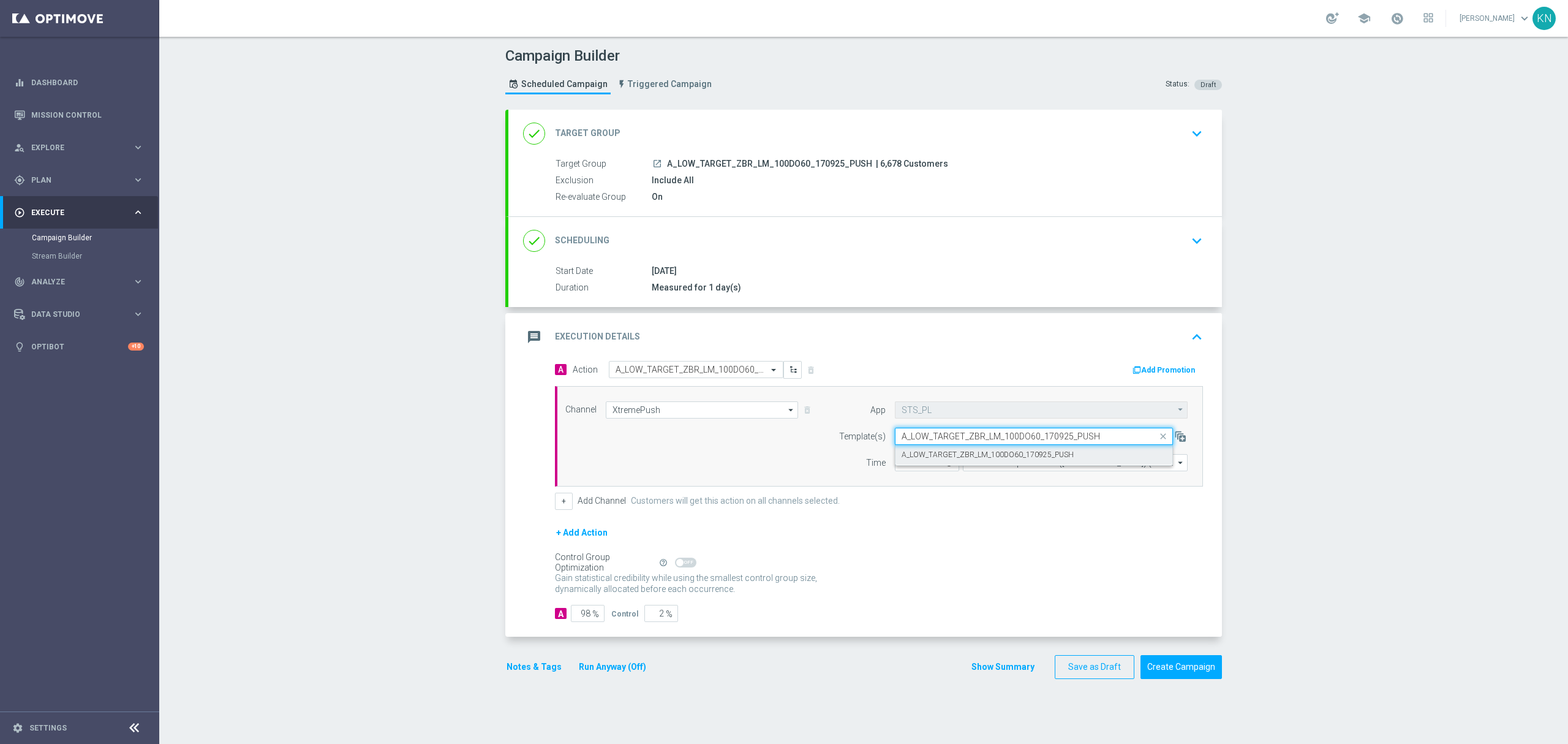
click at [941, 452] on label "A_LOW_TARGET_ZBR_LM_100DO60_170925_PUSH" at bounding box center [988, 455] width 172 height 11
type input "A_LOW_TARGET_ZBR_LM_100DO60_170925_PUSH"
click at [514, 672] on button "Notes & Tags" at bounding box center [534, 667] width 57 height 15
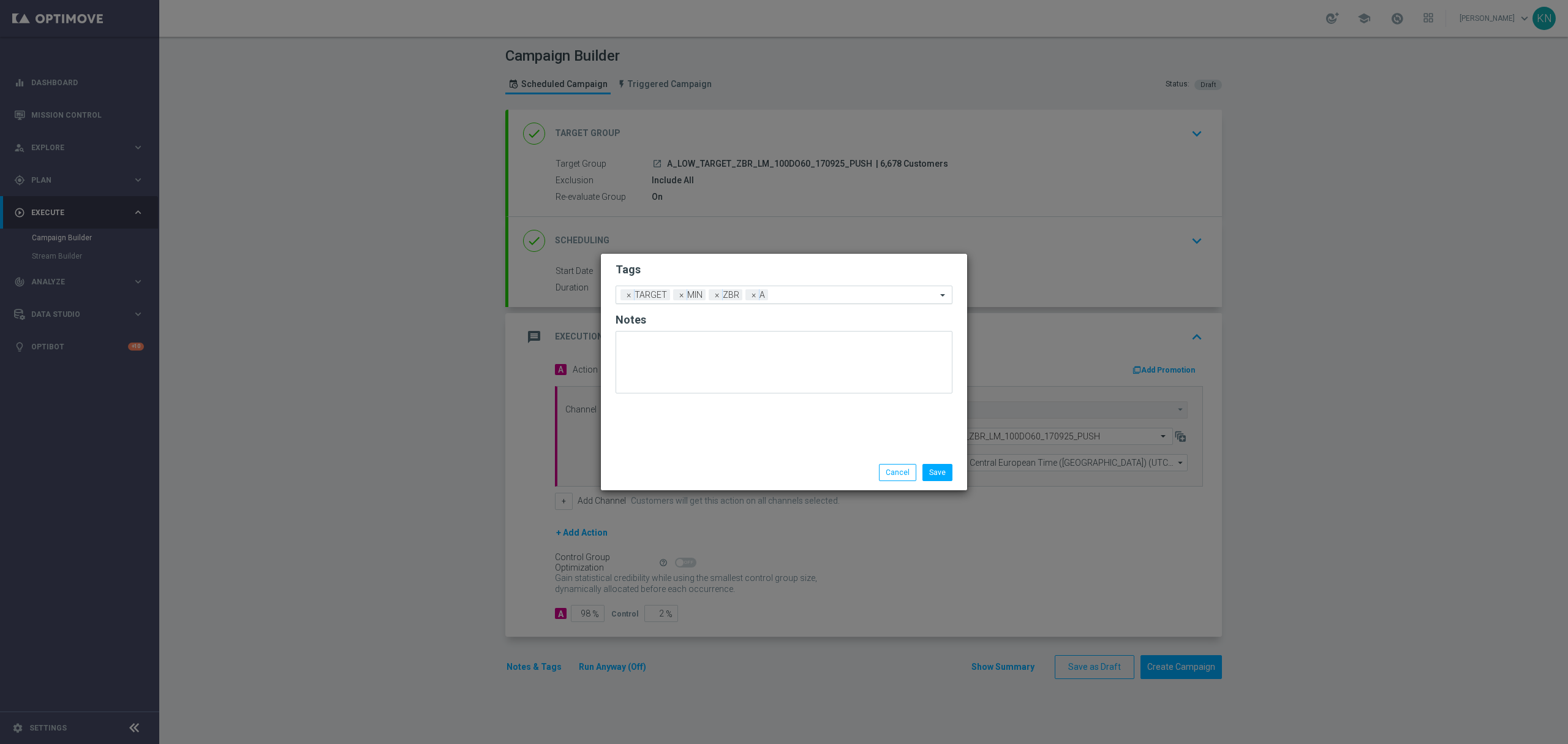
drag, startPoint x: 676, startPoint y: 294, endPoint x: 760, endPoint y: 301, distance: 84.3
click at [677, 294] on span "×" at bounding box center [682, 294] width 11 height 11
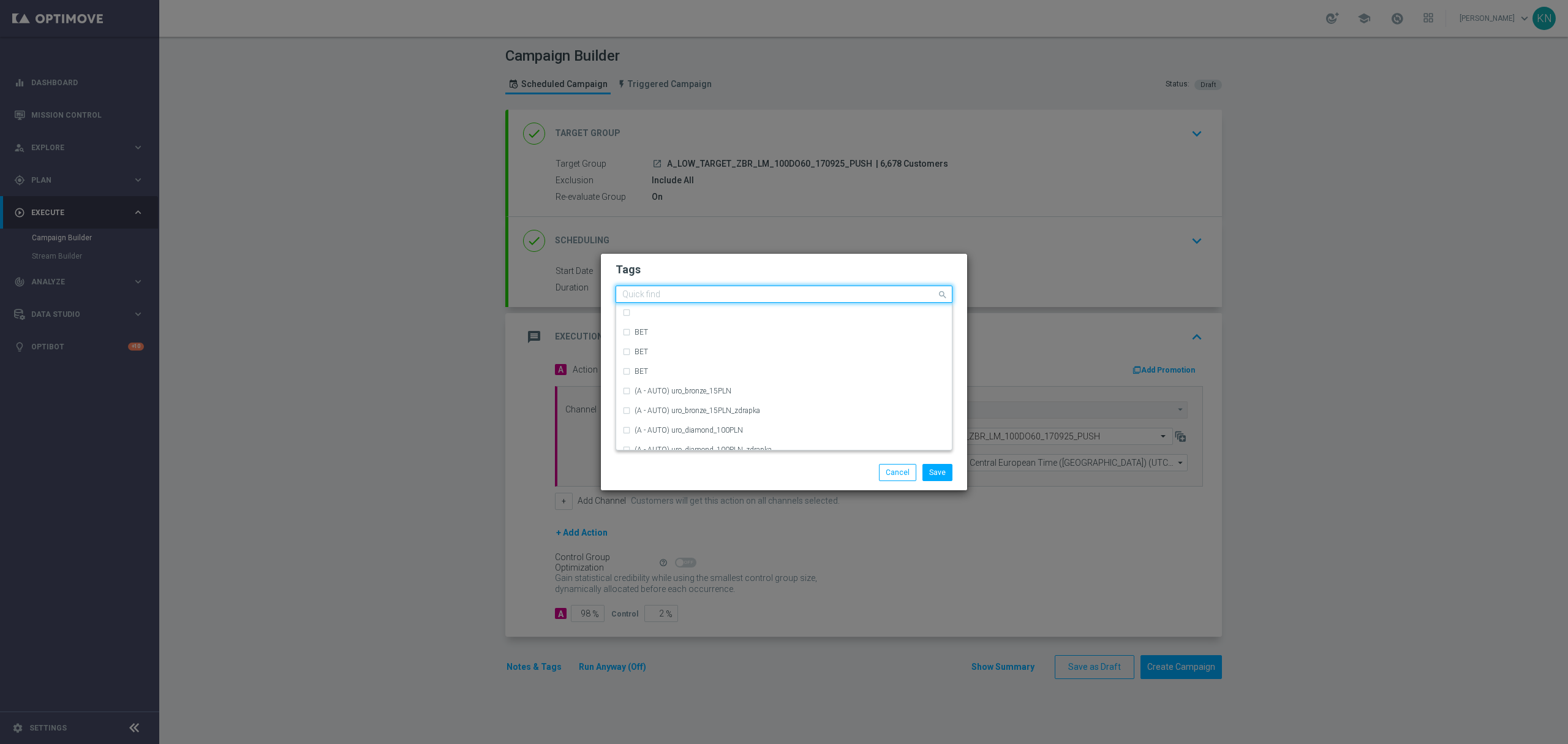
click at [779, 296] on input "text" at bounding box center [780, 295] width 314 height 11
click at [683, 403] on div "LOW" at bounding box center [784, 407] width 323 height 20
type input "LOW"
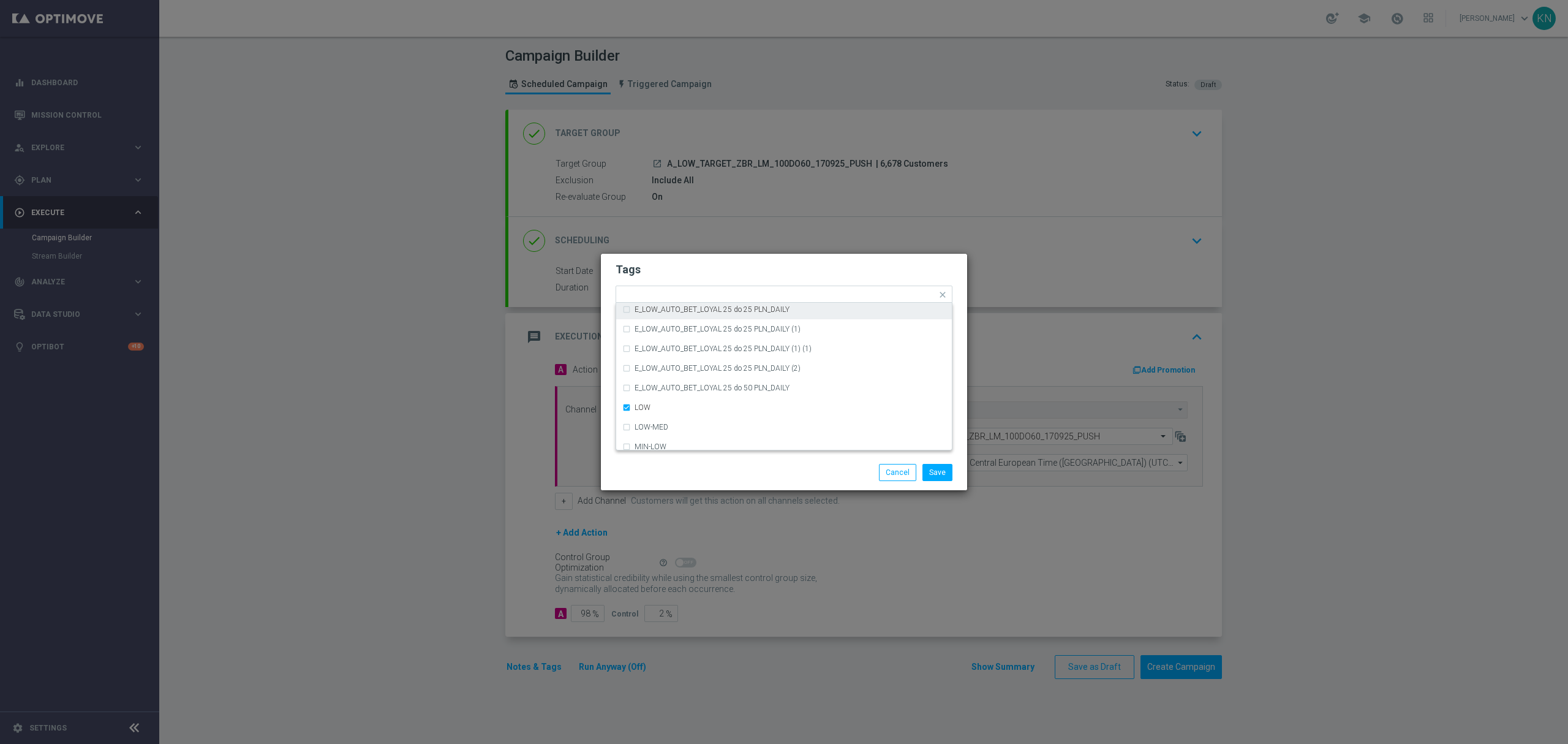
click at [725, 270] on h2 "Tags" at bounding box center [783, 269] width 336 height 14
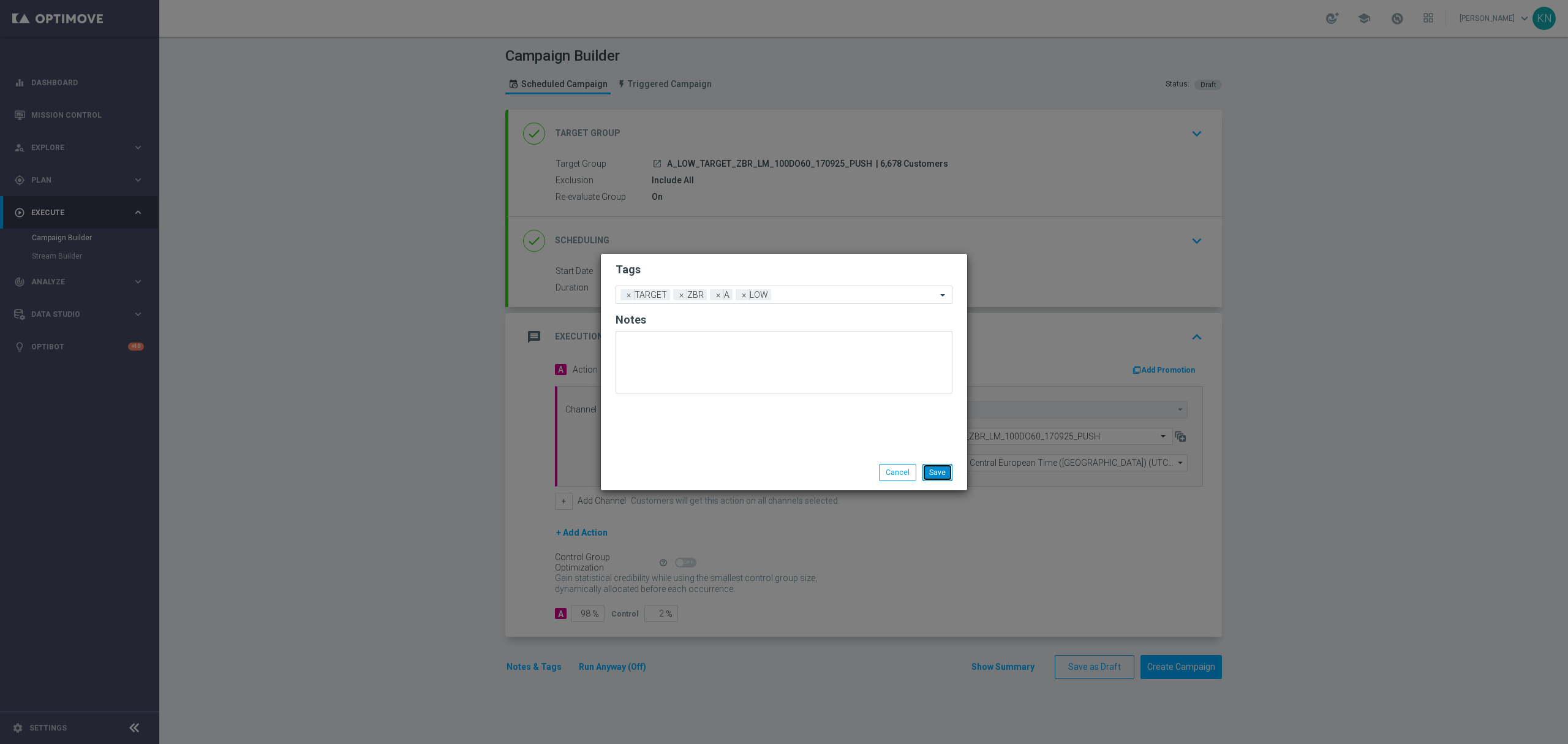
click at [946, 474] on button "Save" at bounding box center [936, 472] width 30 height 17
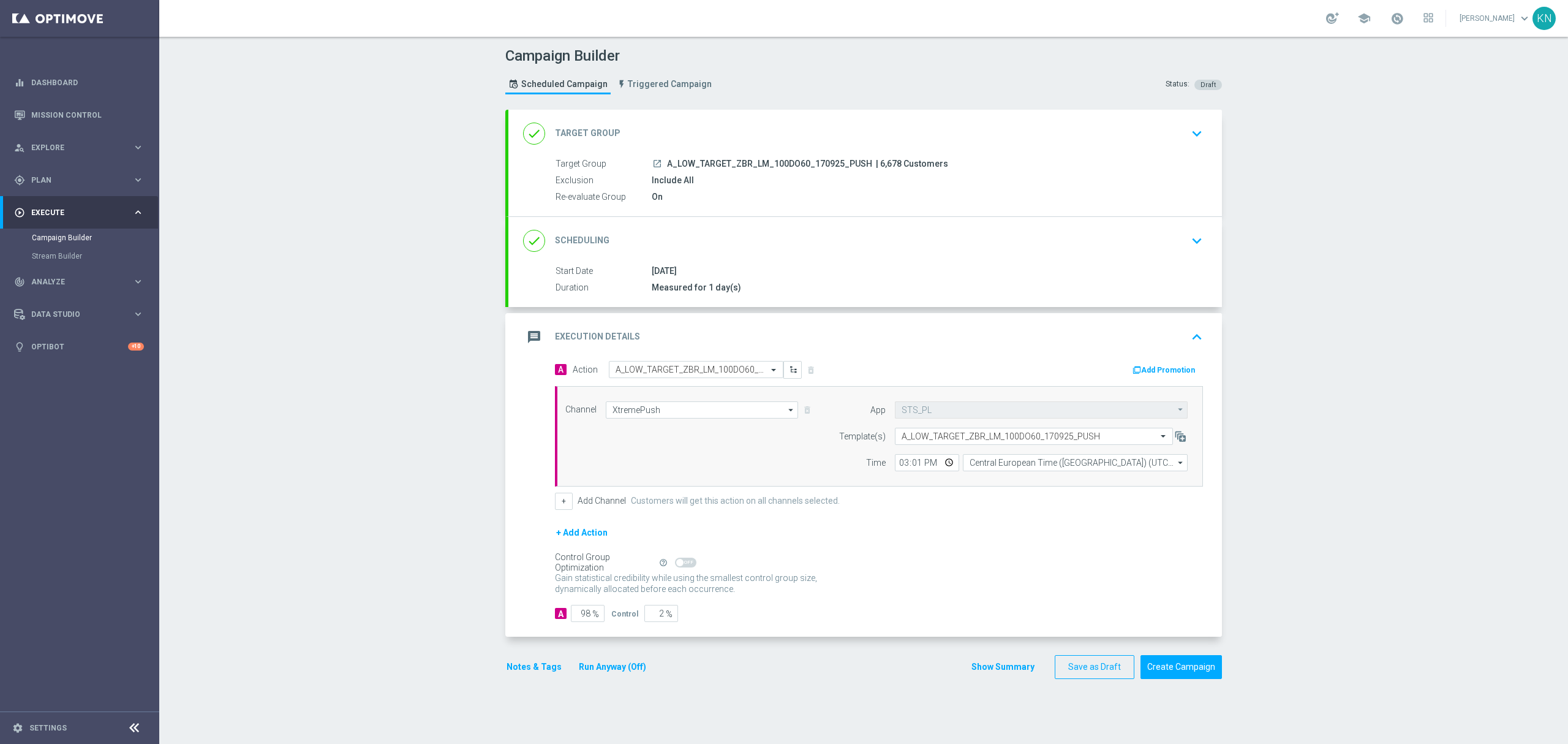
click at [892, 665] on div "Notes & Tags Run Anyway (Off) Show Summary Save as Draft Create Campaign" at bounding box center [863, 667] width 717 height 24
click at [938, 246] on div "done Scheduling keyboard_arrow_down" at bounding box center [865, 241] width 684 height 23
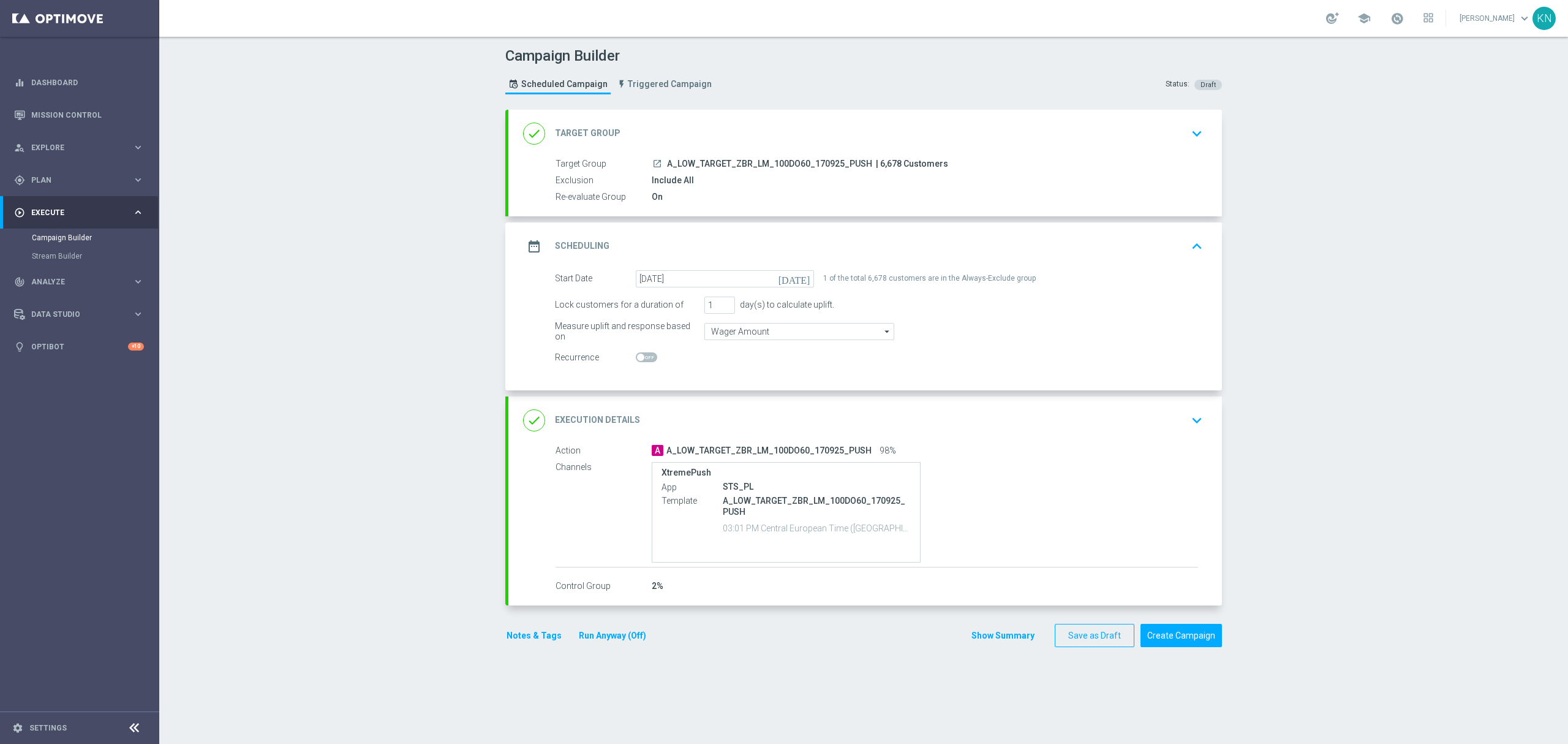
click at [1098, 426] on div "done Execution Details keyboard_arrow_down" at bounding box center [865, 420] width 684 height 23
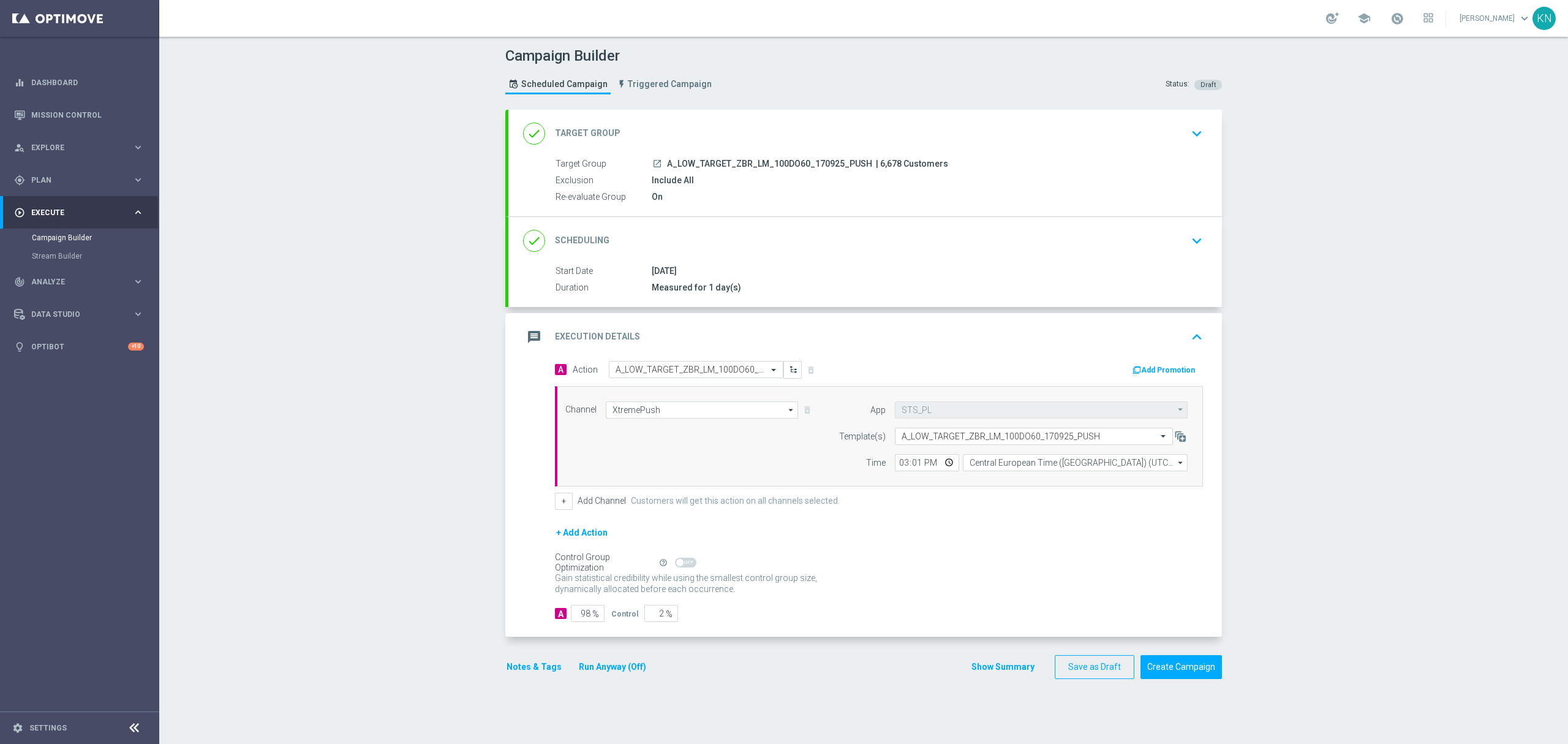
click at [507, 668] on button "Notes & Tags" at bounding box center [534, 667] width 57 height 15
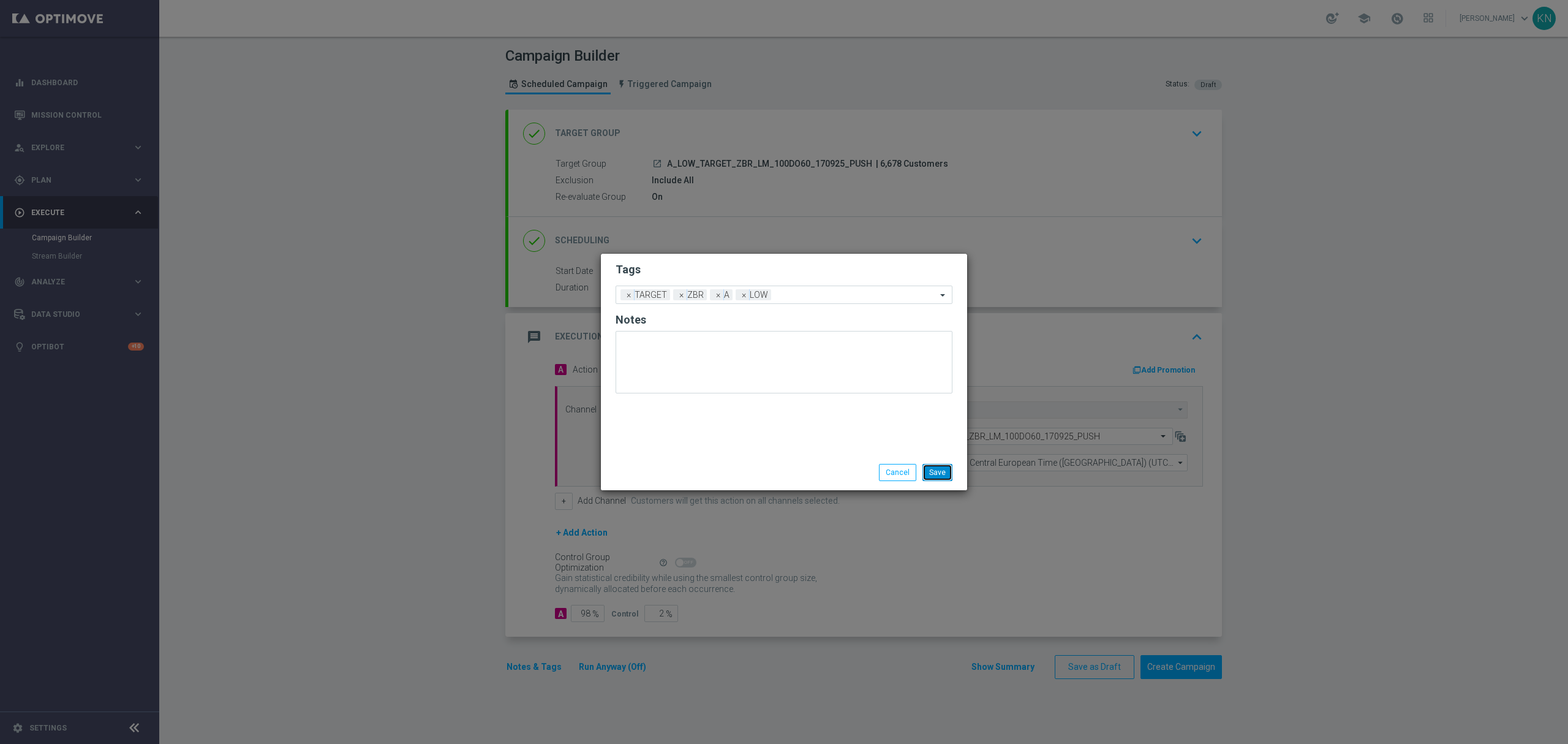
click at [938, 470] on button "Save" at bounding box center [936, 472] width 30 height 17
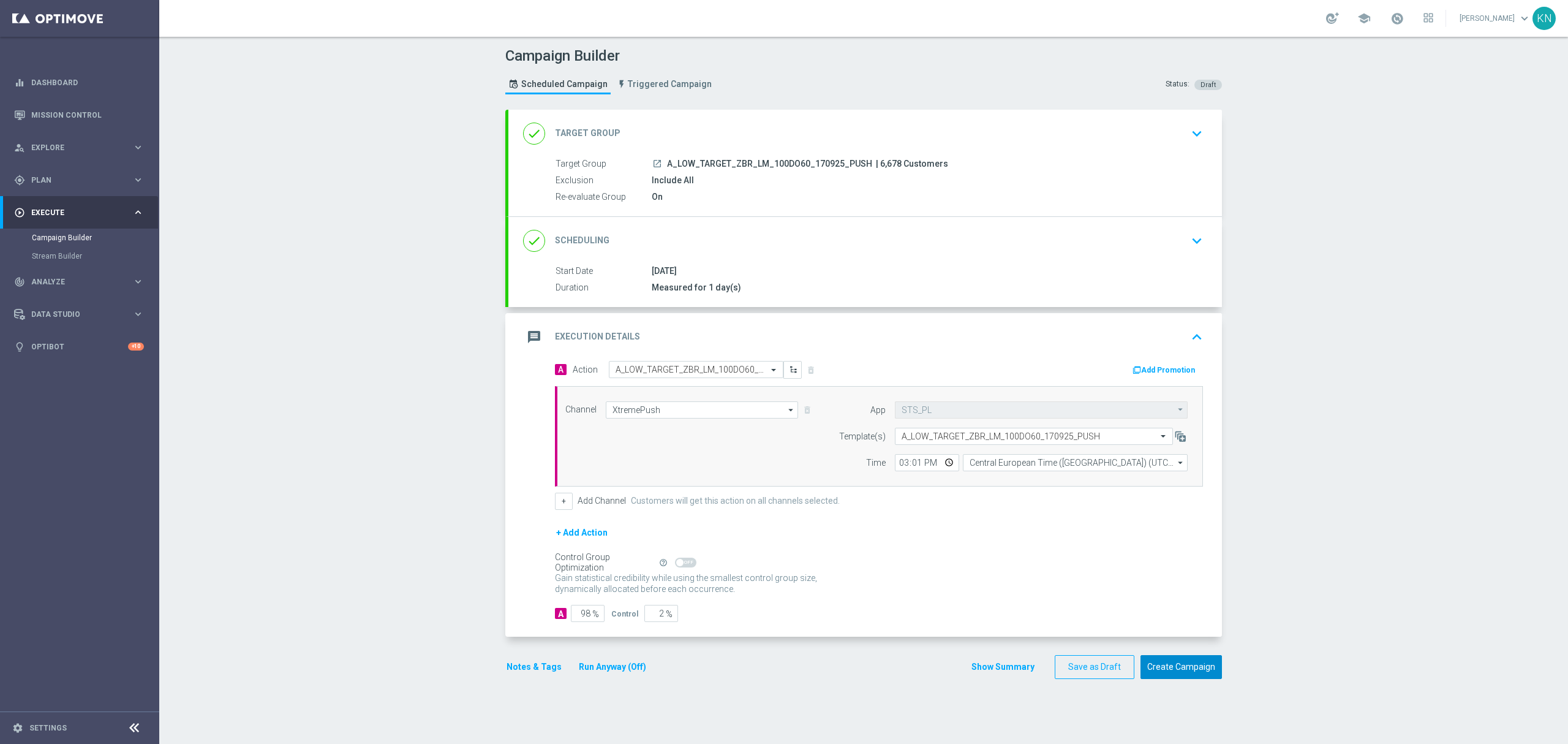
click at [1176, 671] on button "Create Campaign" at bounding box center [1180, 667] width 82 height 24
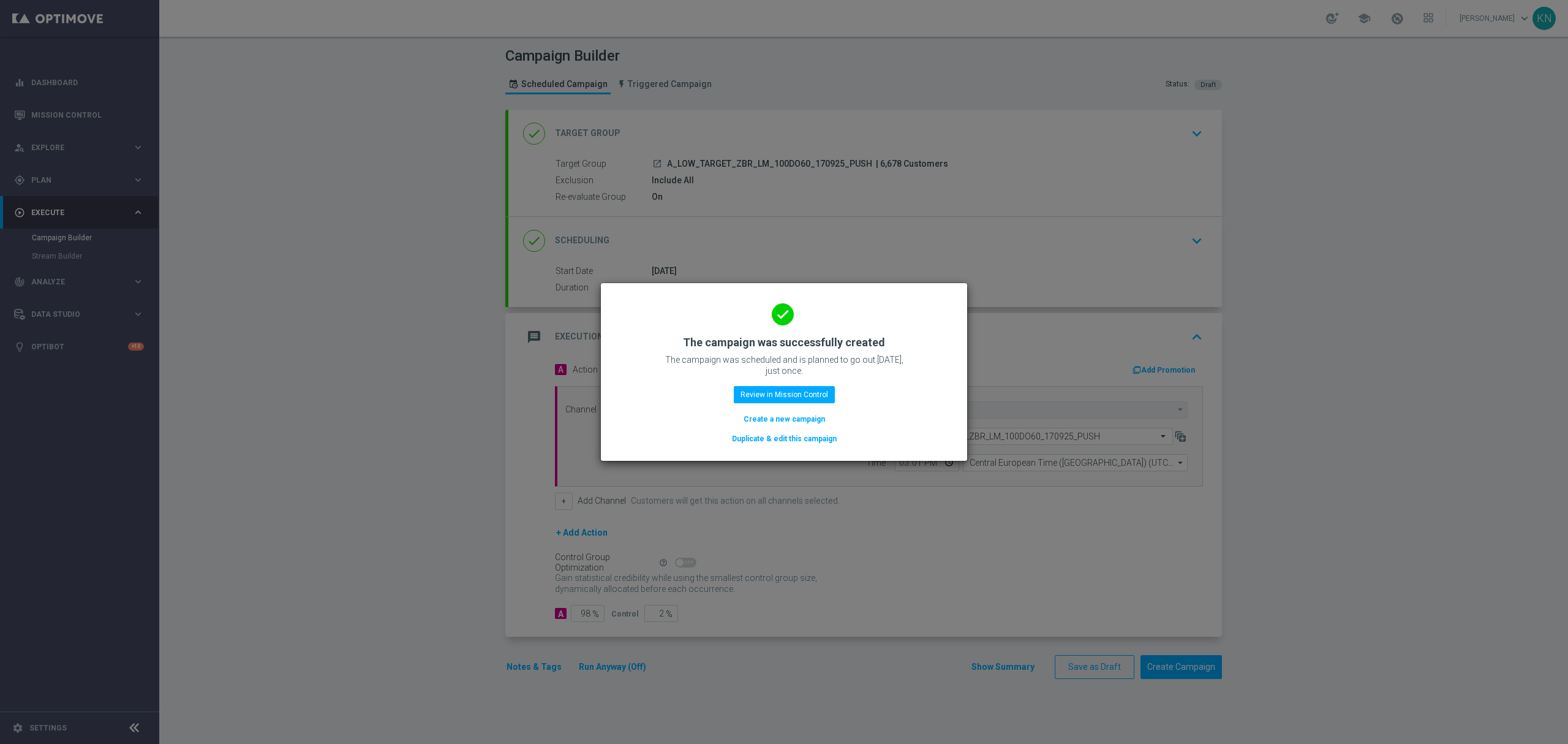
drag, startPoint x: 396, startPoint y: 293, endPoint x: 346, endPoint y: 258, distance: 61.0
click at [391, 293] on modal-container "done The campaign was successfully created The campaign was scheduled and is pl…" at bounding box center [784, 372] width 1568 height 744
